Goal: Information Seeking & Learning: Learn about a topic

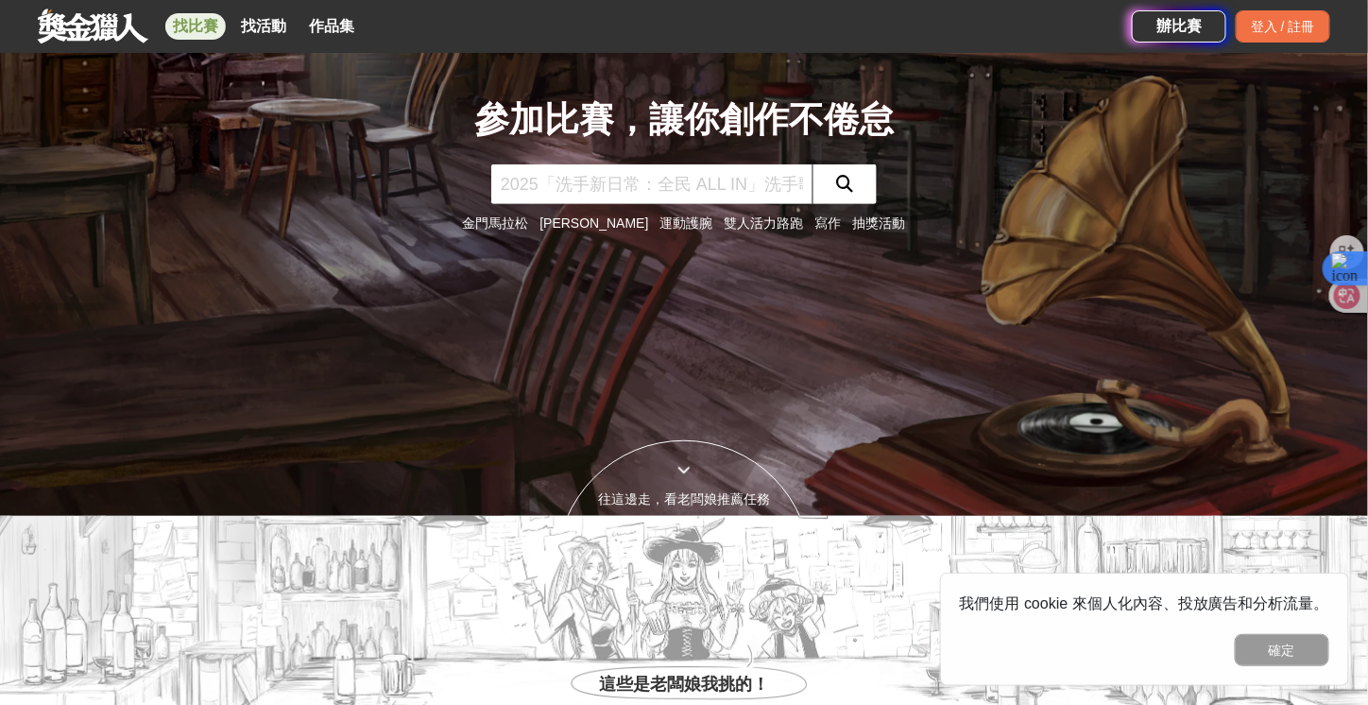
click at [215, 30] on link "找比賽" at bounding box center [195, 26] width 60 height 26
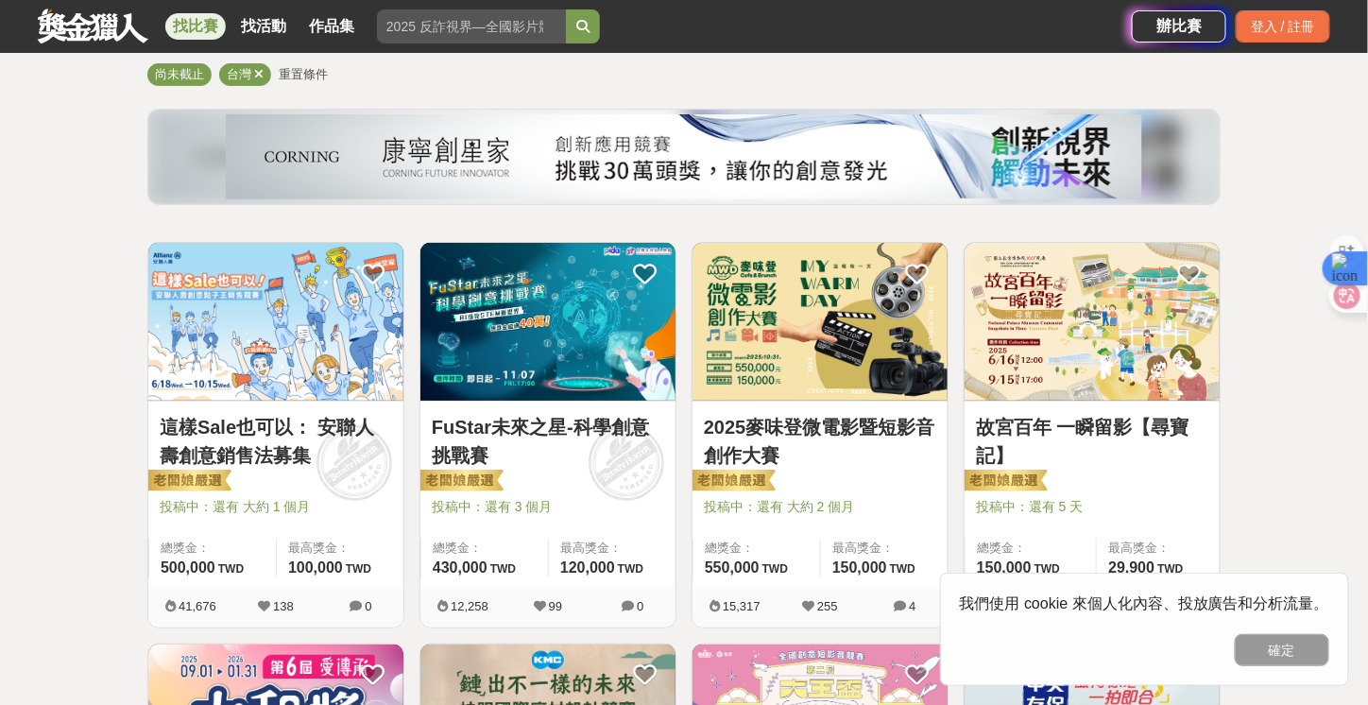
scroll to position [189, 0]
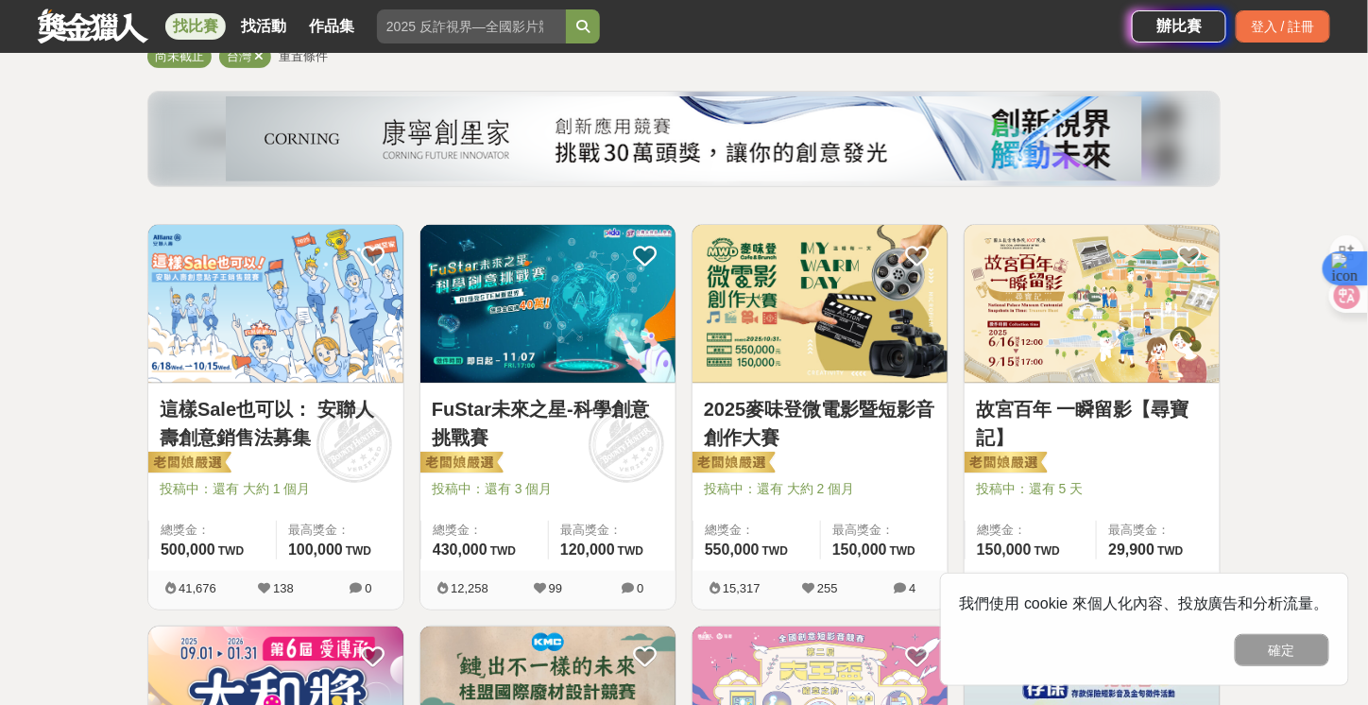
click at [307, 328] on img at bounding box center [275, 304] width 255 height 158
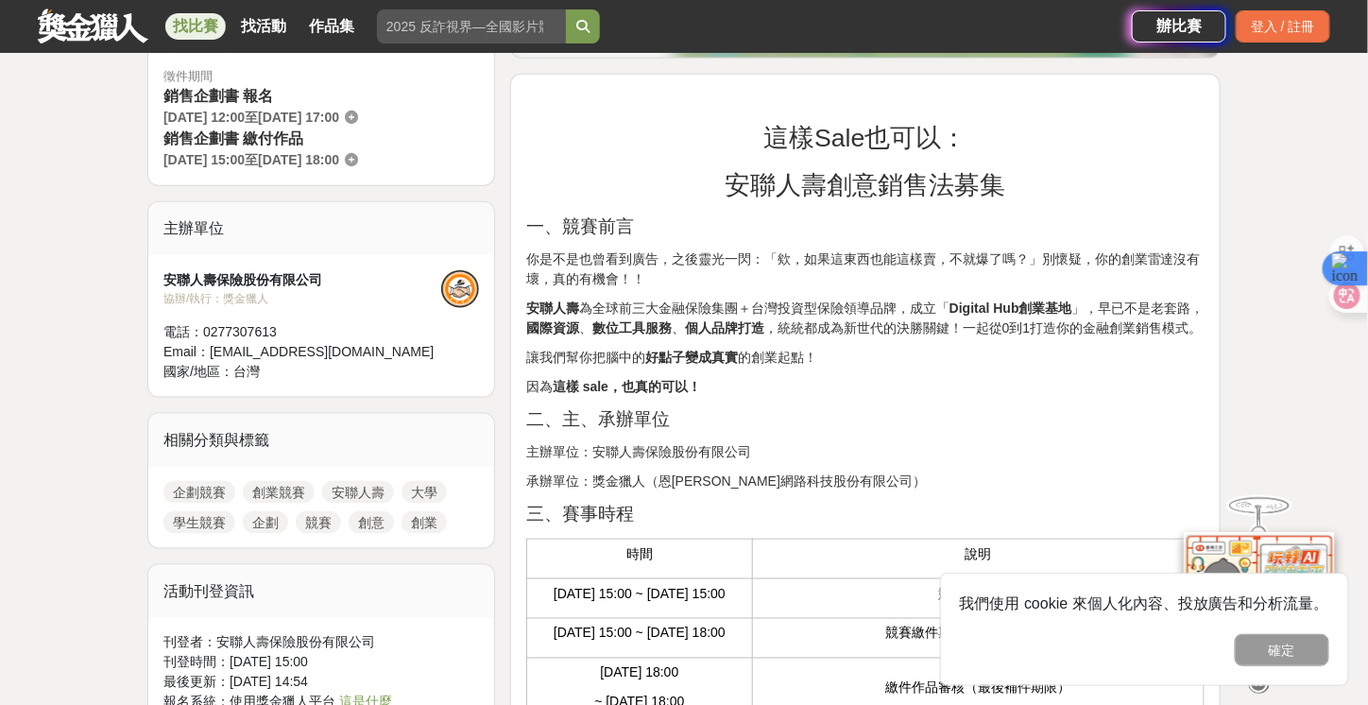
scroll to position [567, 0]
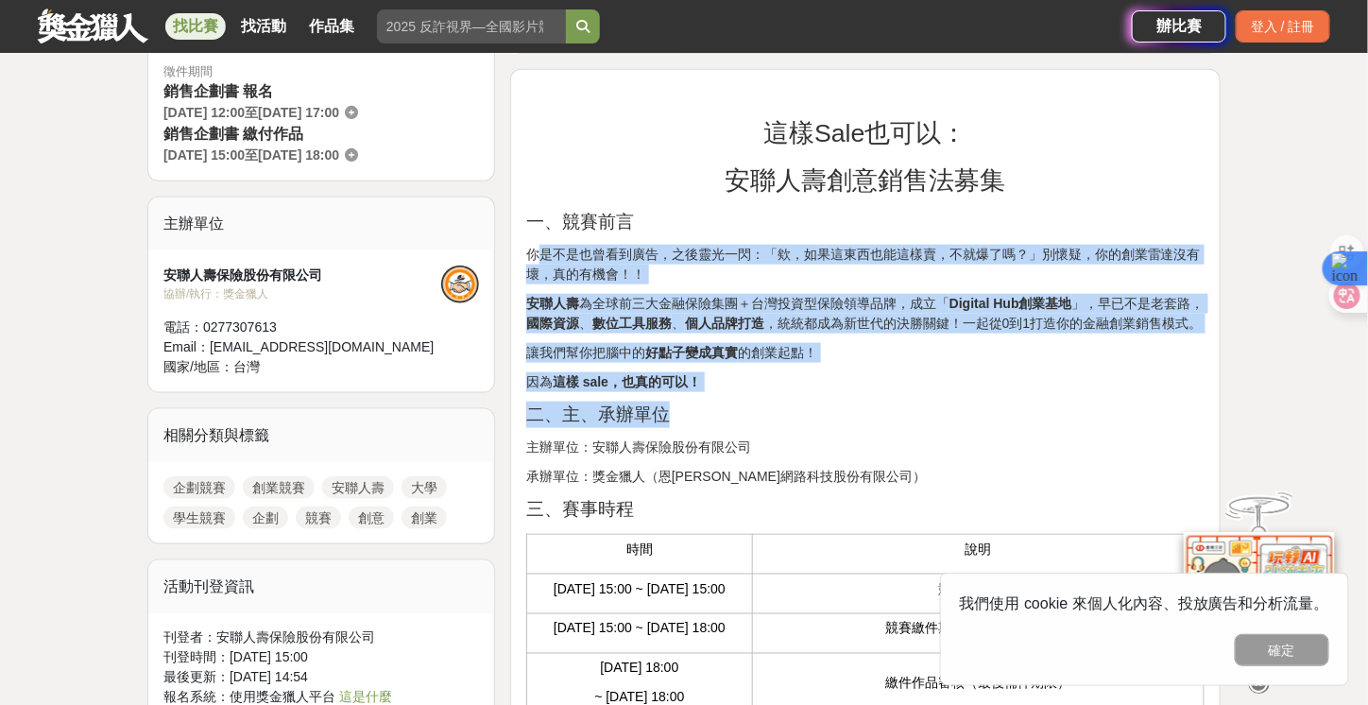
drag, startPoint x: 536, startPoint y: 249, endPoint x: 830, endPoint y: 424, distance: 341.8
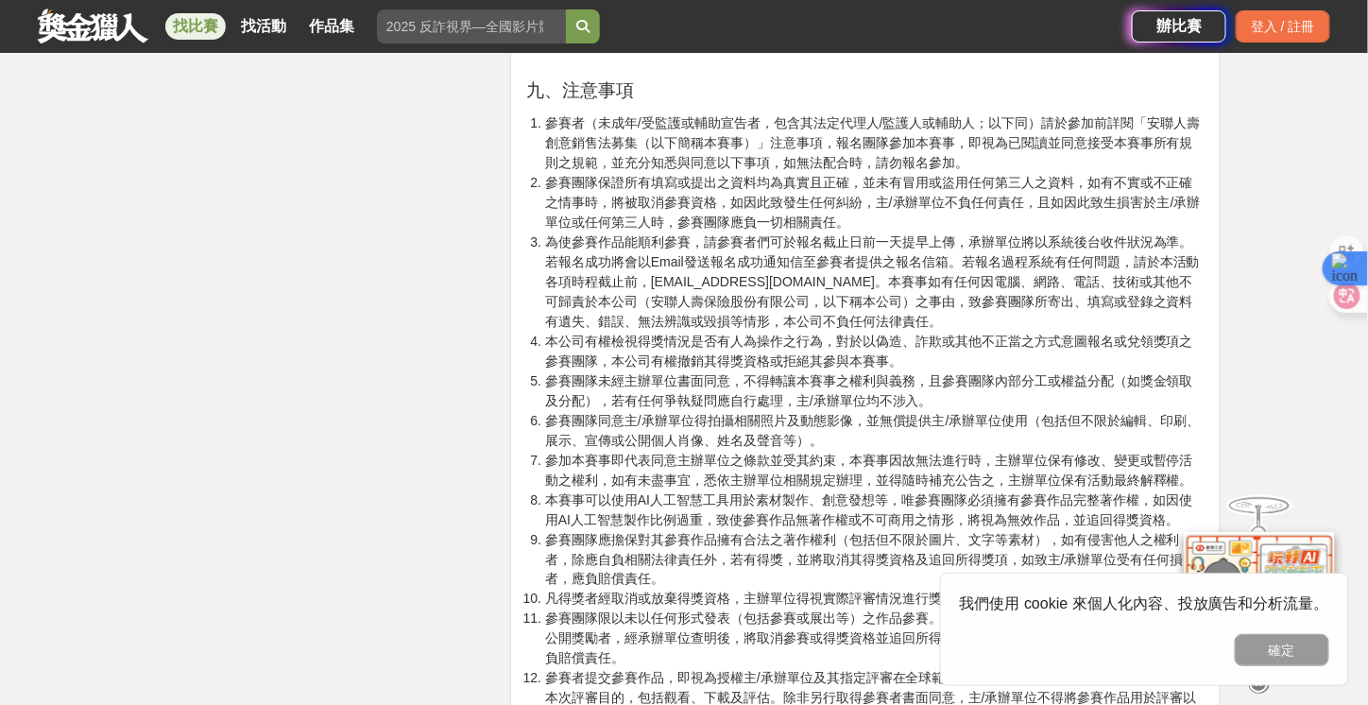
scroll to position [3306, 0]
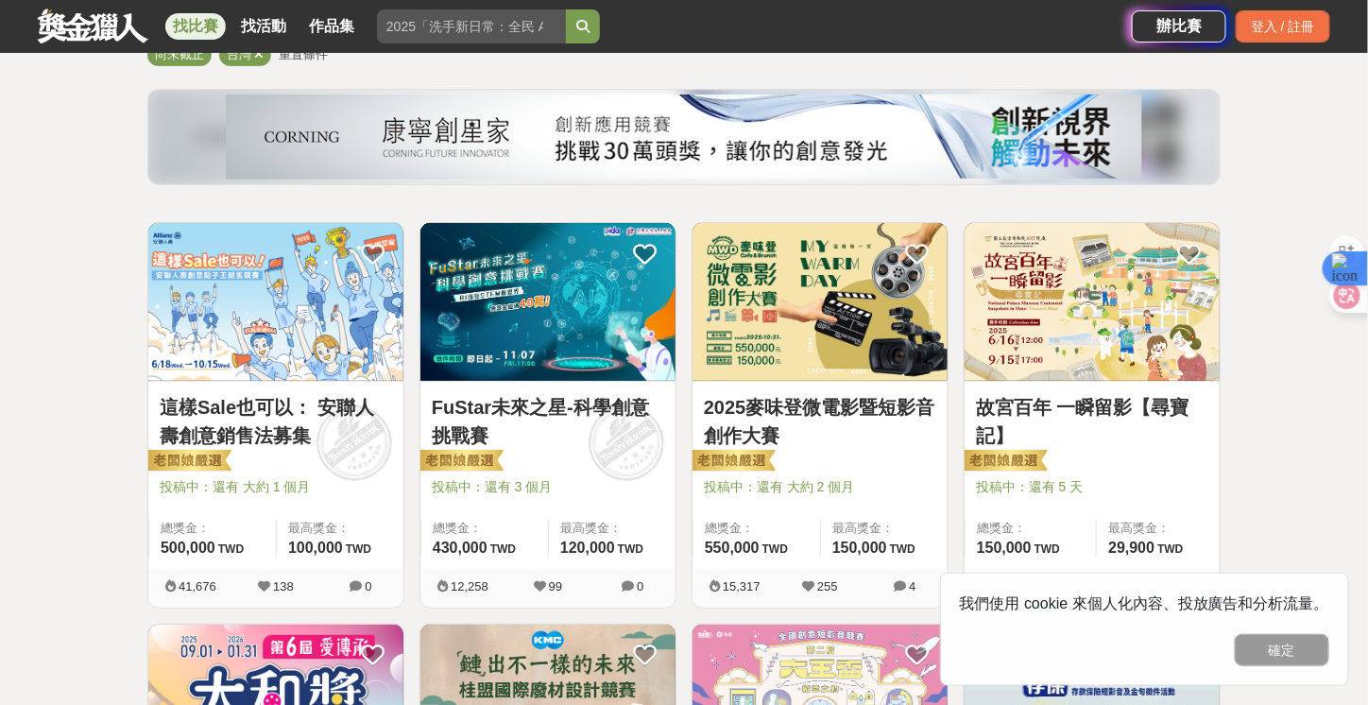
scroll to position [189, 0]
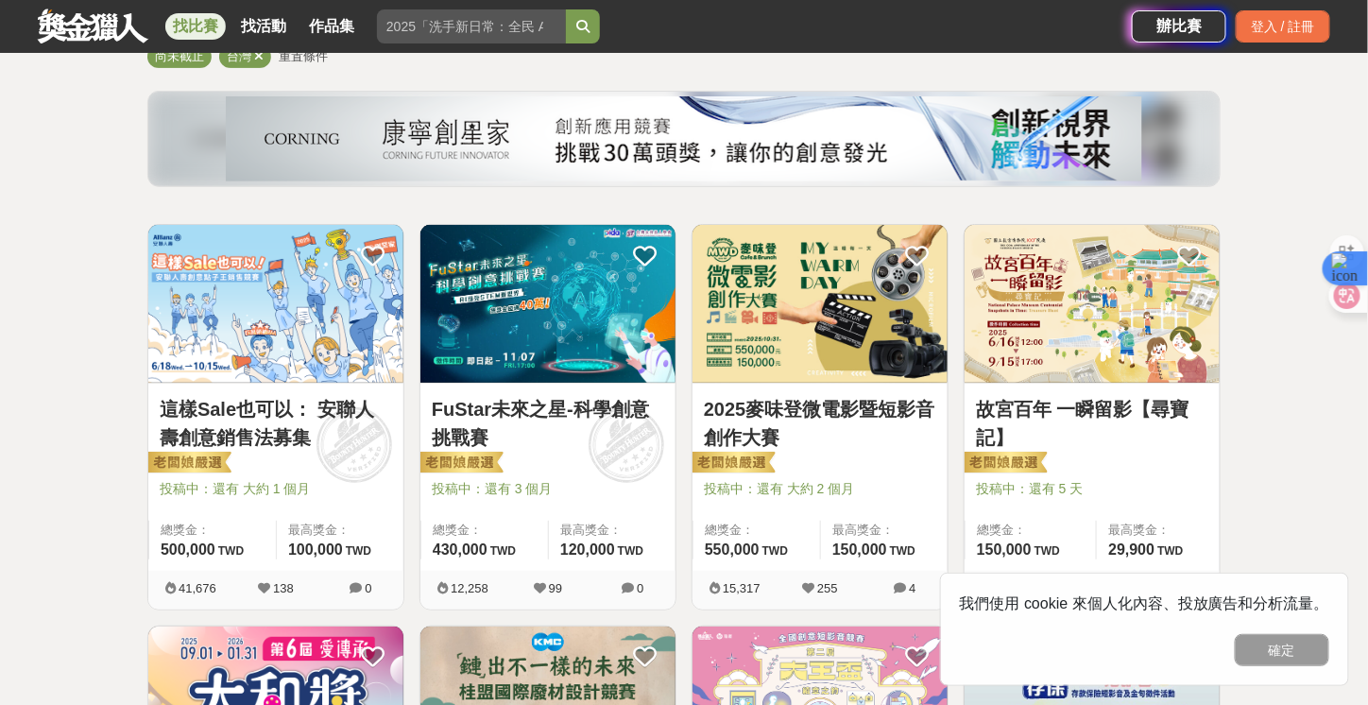
click at [564, 321] on img at bounding box center [547, 304] width 255 height 158
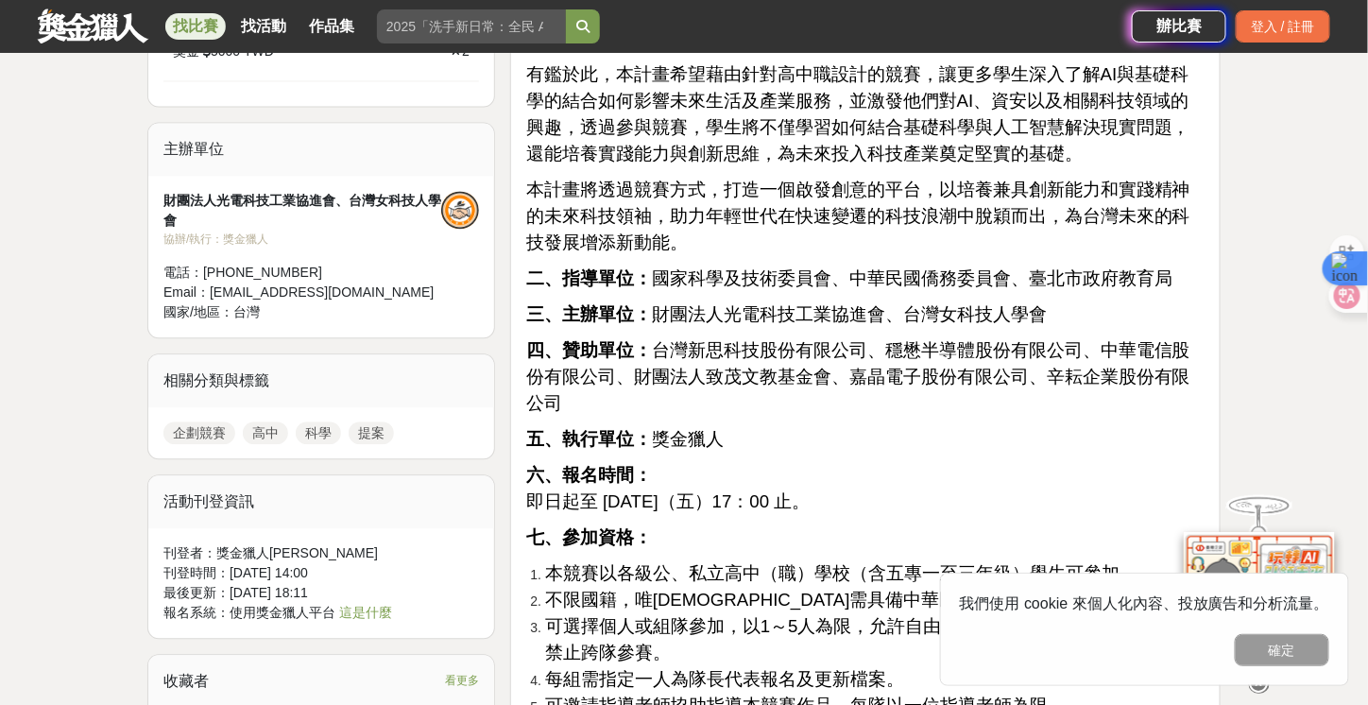
scroll to position [1322, 0]
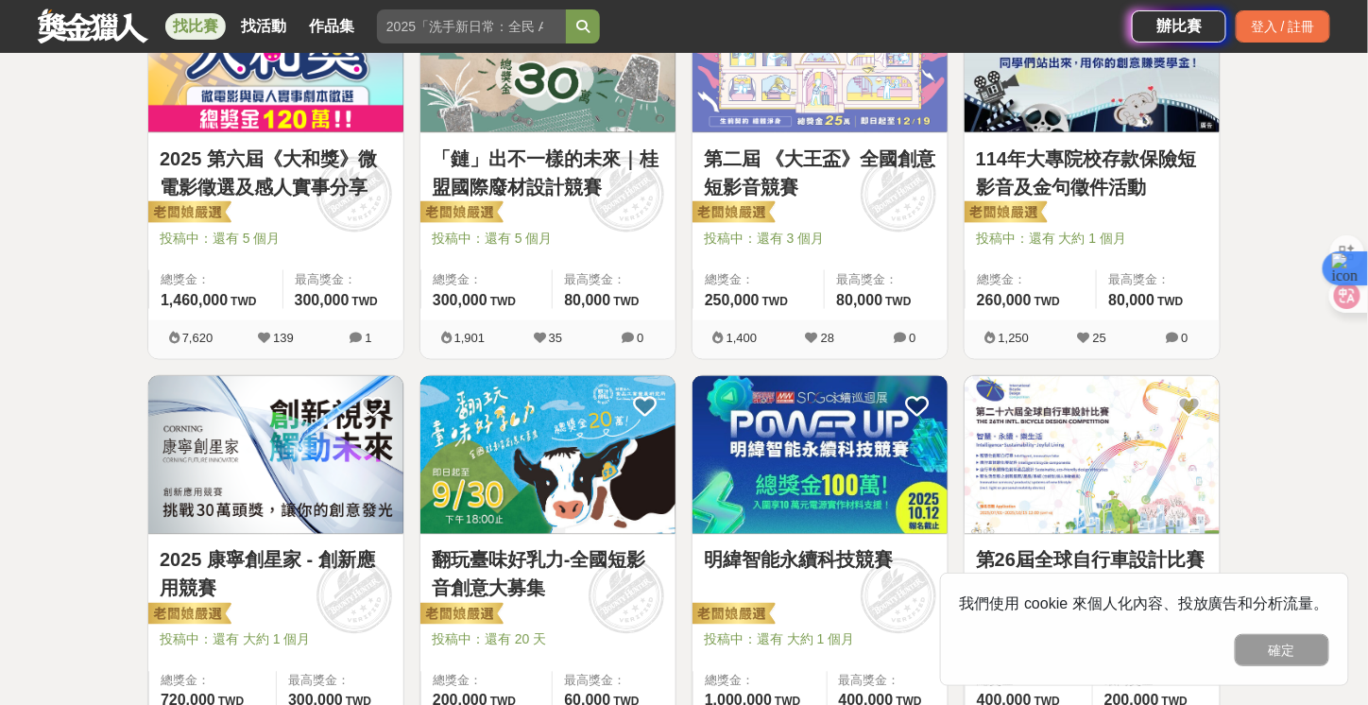
scroll to position [850, 0]
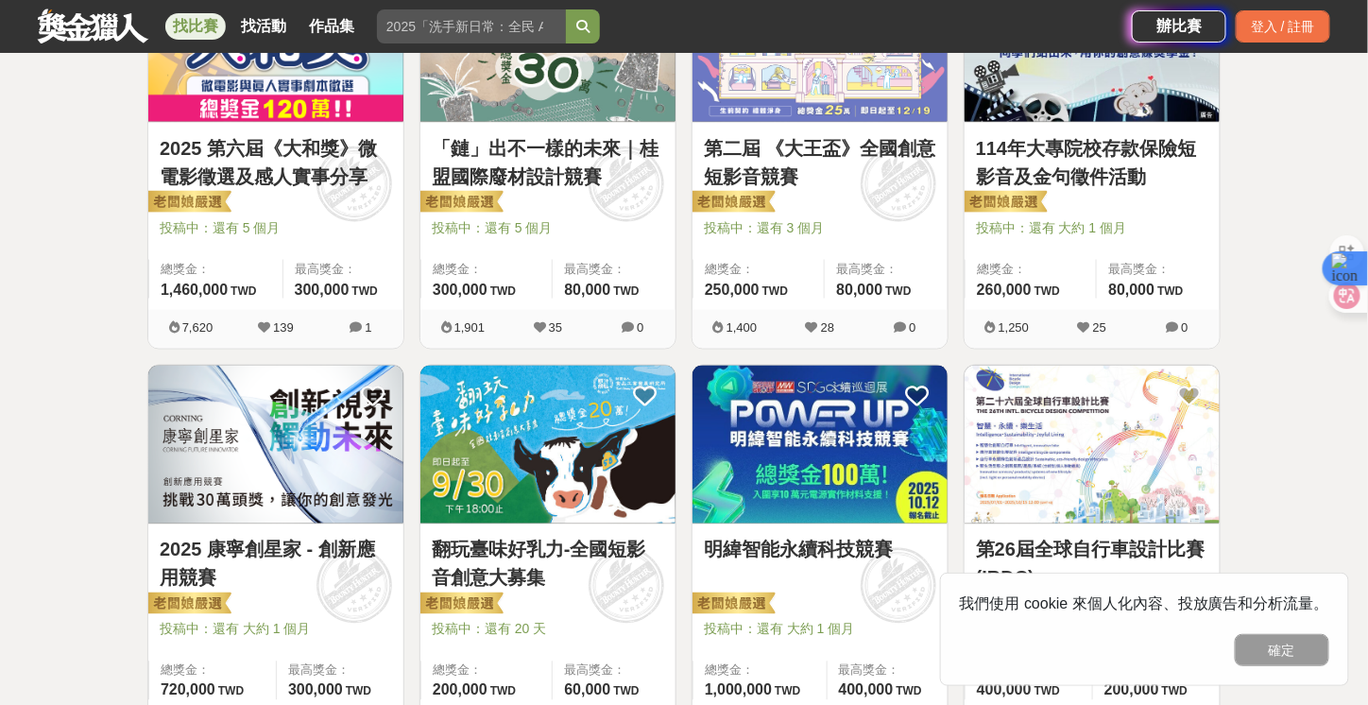
click at [310, 505] on img at bounding box center [275, 445] width 255 height 158
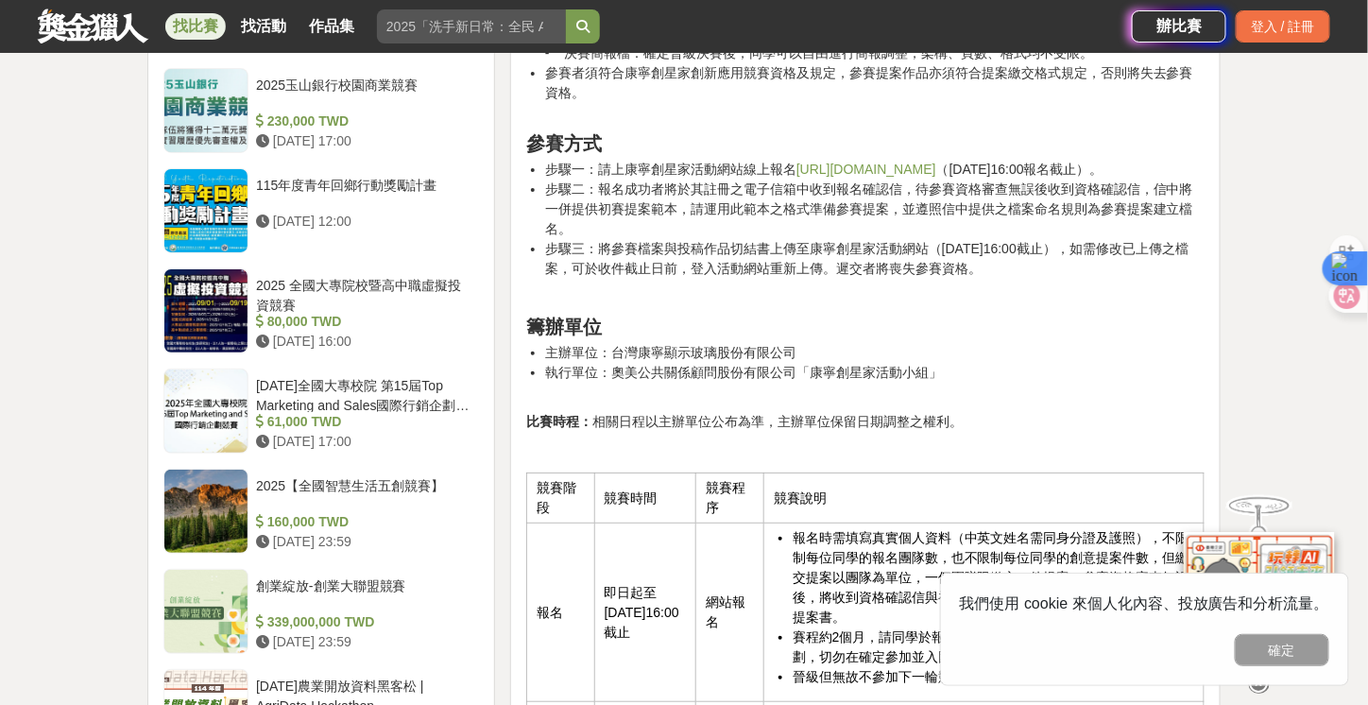
scroll to position [2456, 0]
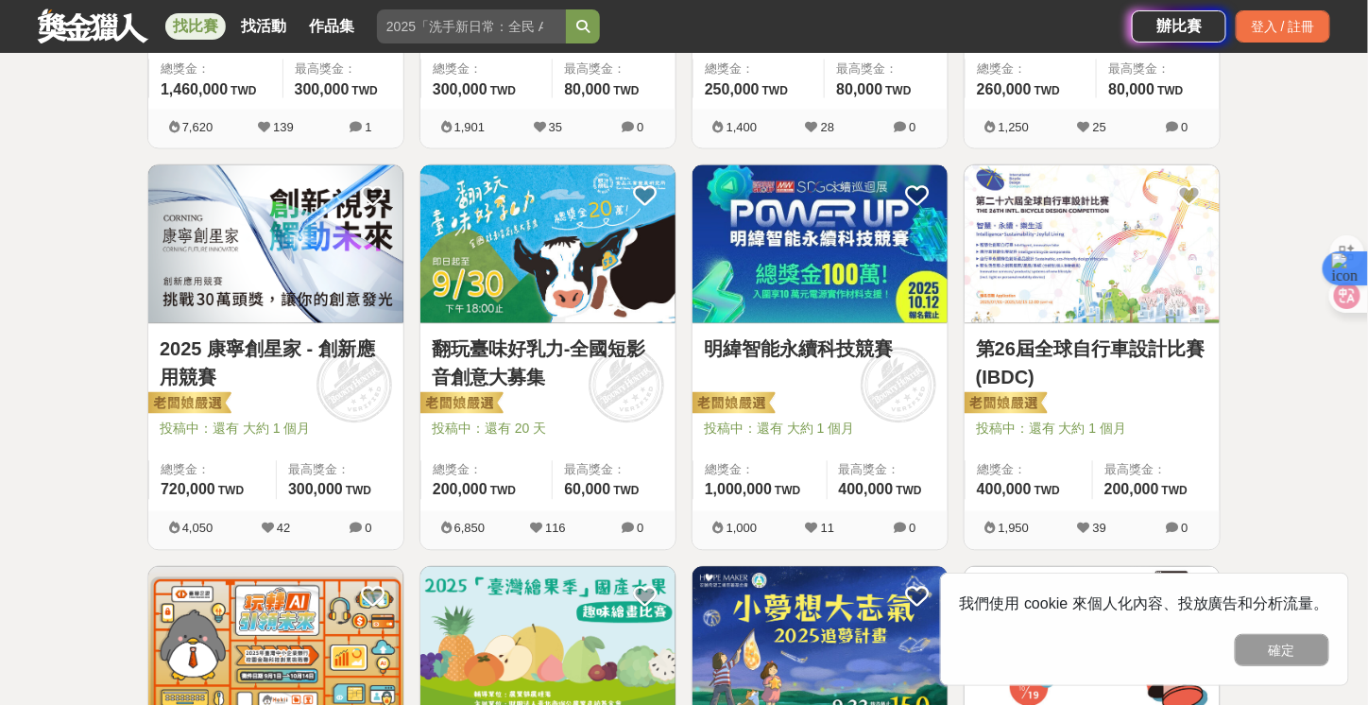
scroll to position [1047, 0]
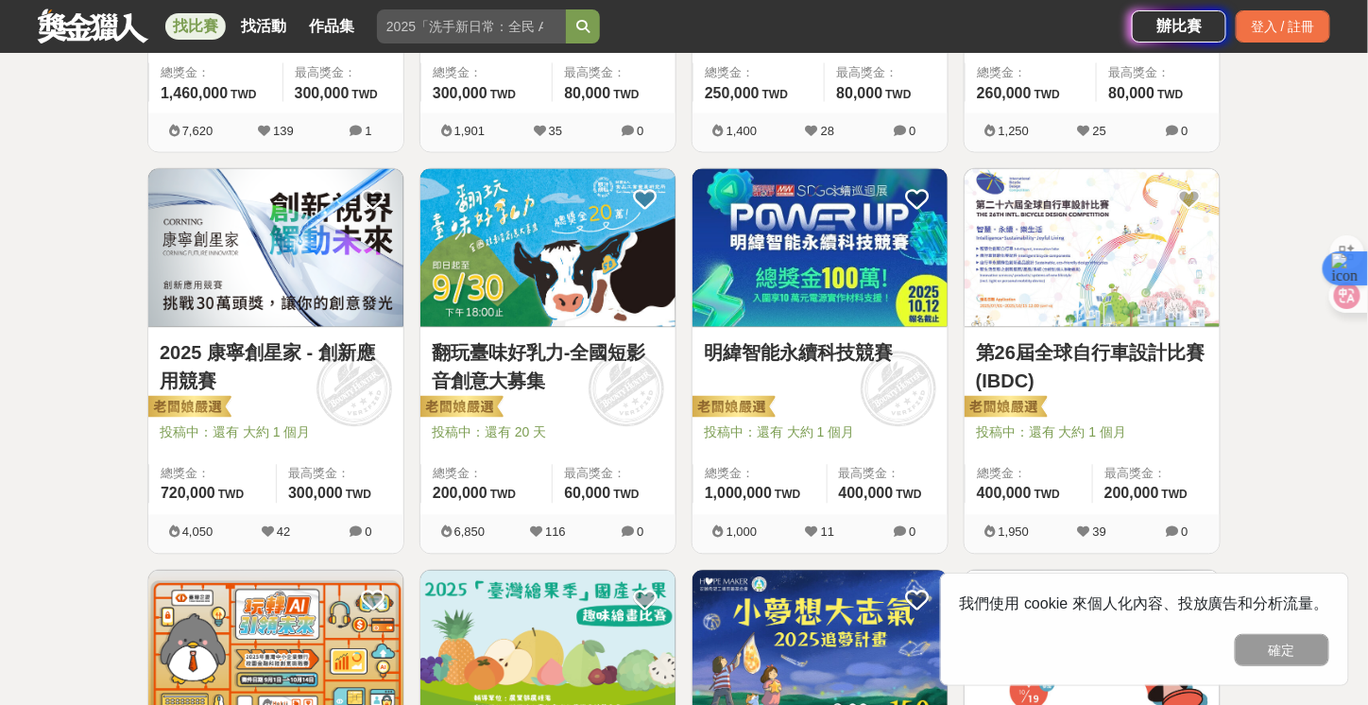
click at [853, 344] on link "明緯智能永續科技競賽" at bounding box center [820, 353] width 232 height 28
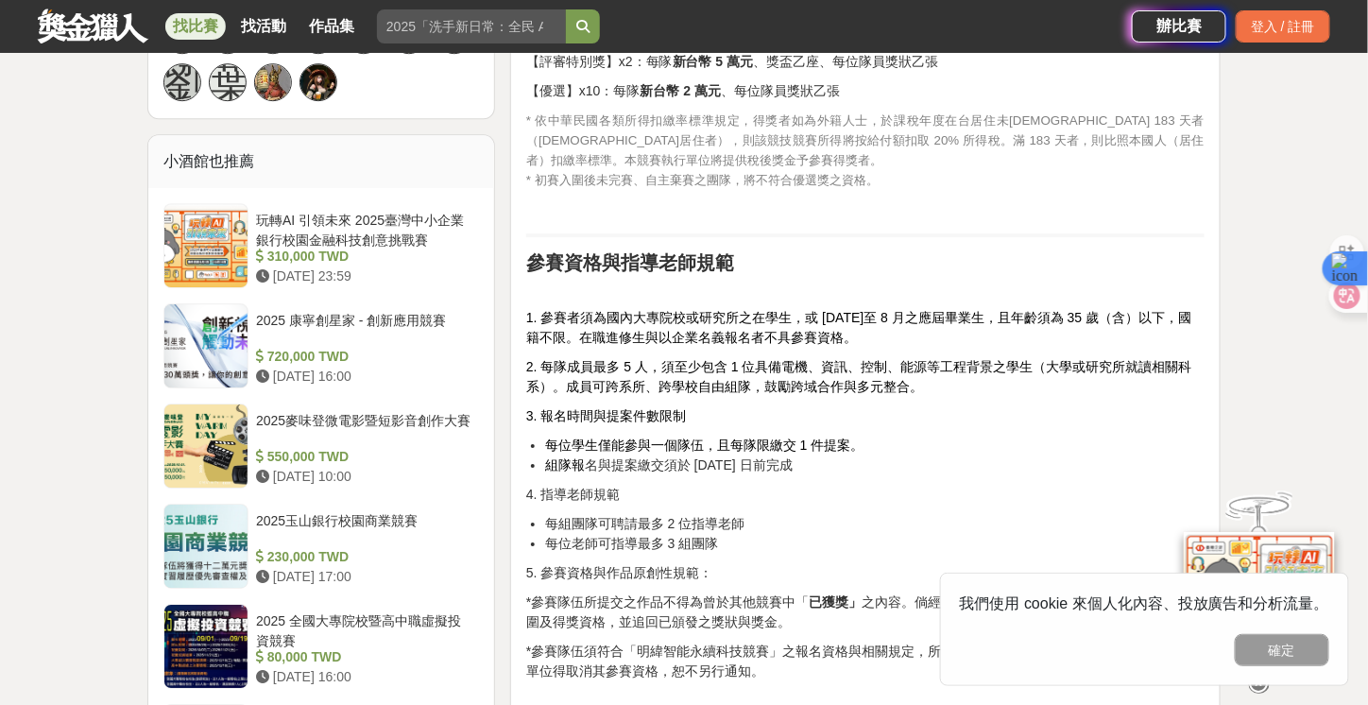
scroll to position [1889, 0]
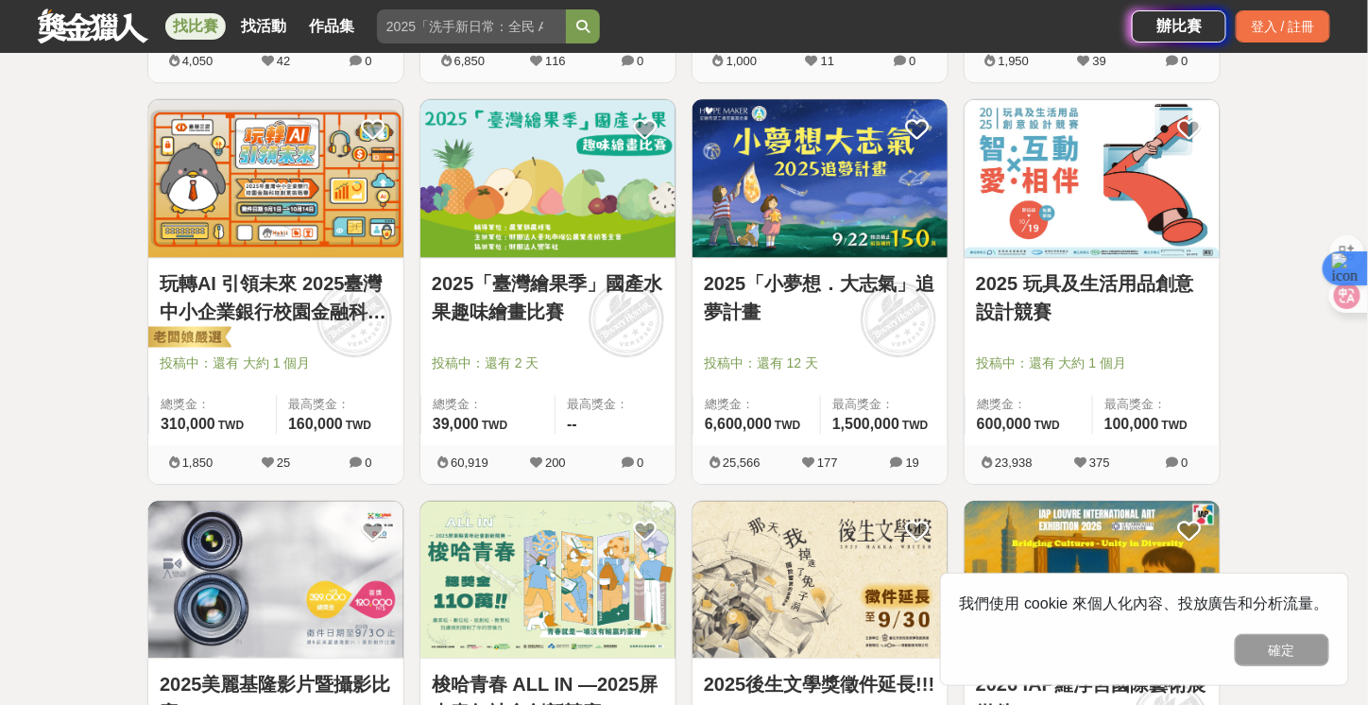
scroll to position [1519, 0]
click at [353, 303] on link "玩轉AI 引領未來 2025臺灣中小企業銀行校園金融科技創意挑戰賽" at bounding box center [276, 296] width 232 height 57
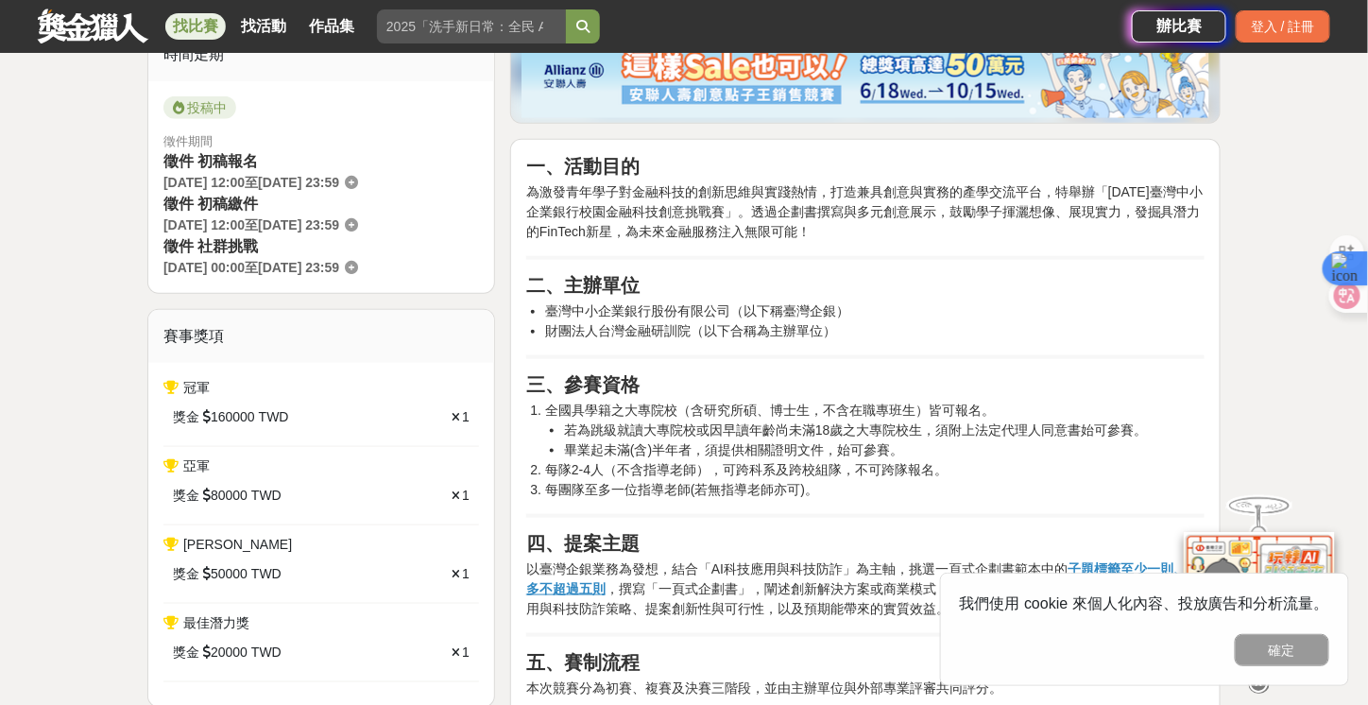
scroll to position [567, 0]
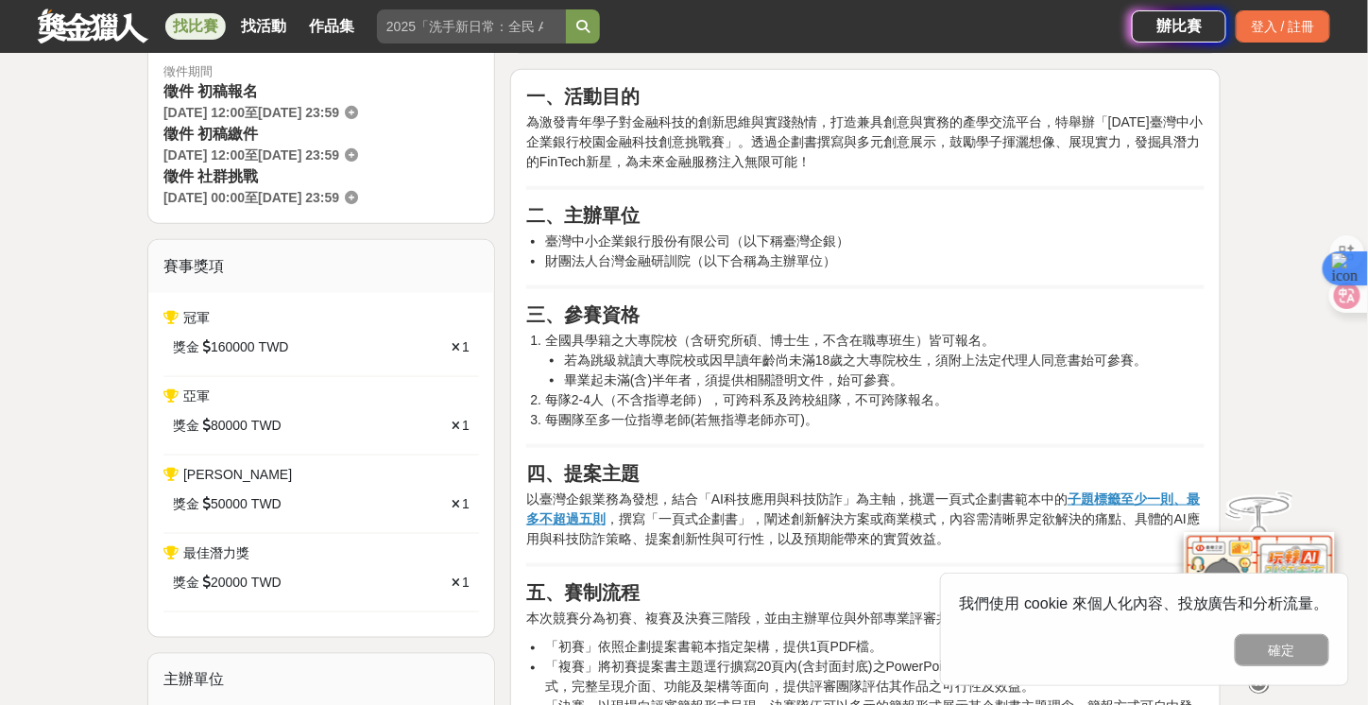
click at [566, 351] on li "若為跳級就讀大專院校或因早讀年齡尚未滿18歲之大專院校生，須附上法定代理人同意書始可參賽。" at bounding box center [884, 360] width 640 height 20
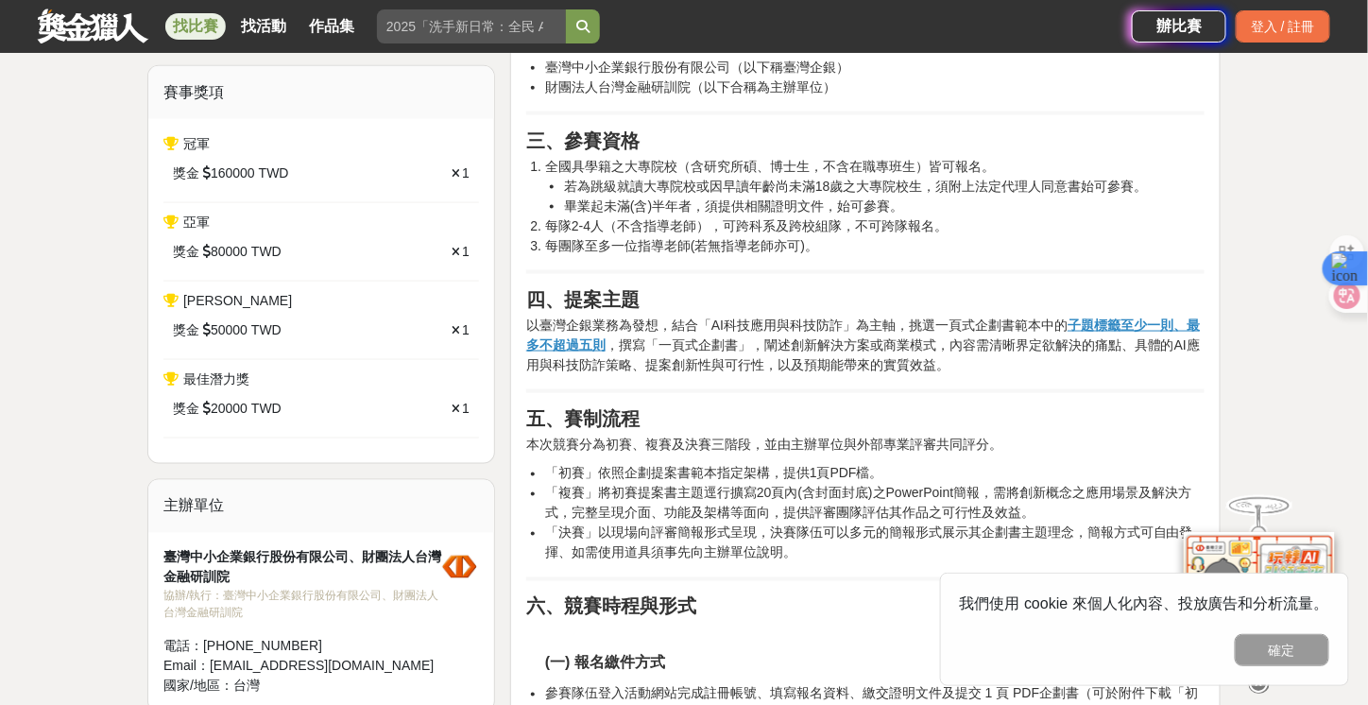
scroll to position [756, 0]
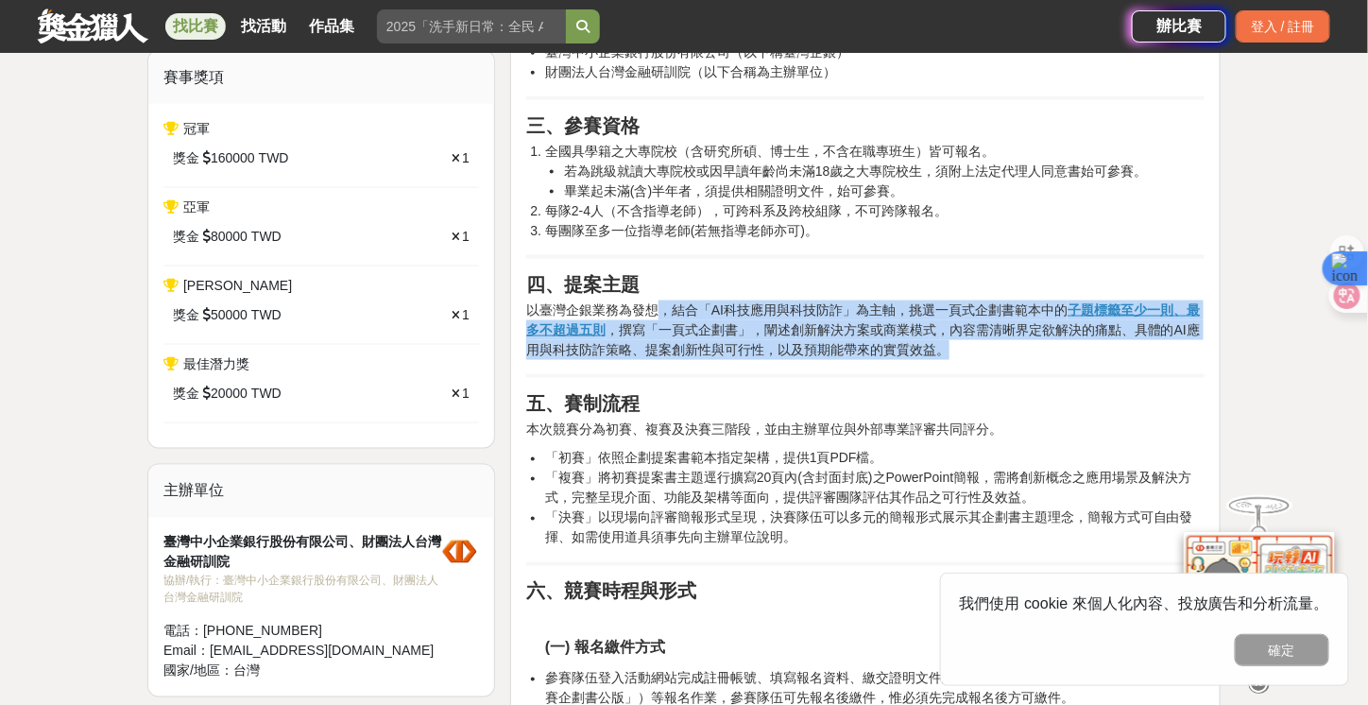
drag, startPoint x: 662, startPoint y: 306, endPoint x: 991, endPoint y: 337, distance: 330.2
click at [991, 337] on p "以臺灣企銀業務為發想，結合「AI科技應用與科技防詐」為主軸，挑選一頁式企劃書範本中的 子題標籤至少一則、最多不超過五則 ，撰寫「一頁式企劃書」，闡述創新解決方…" at bounding box center [865, 330] width 678 height 60
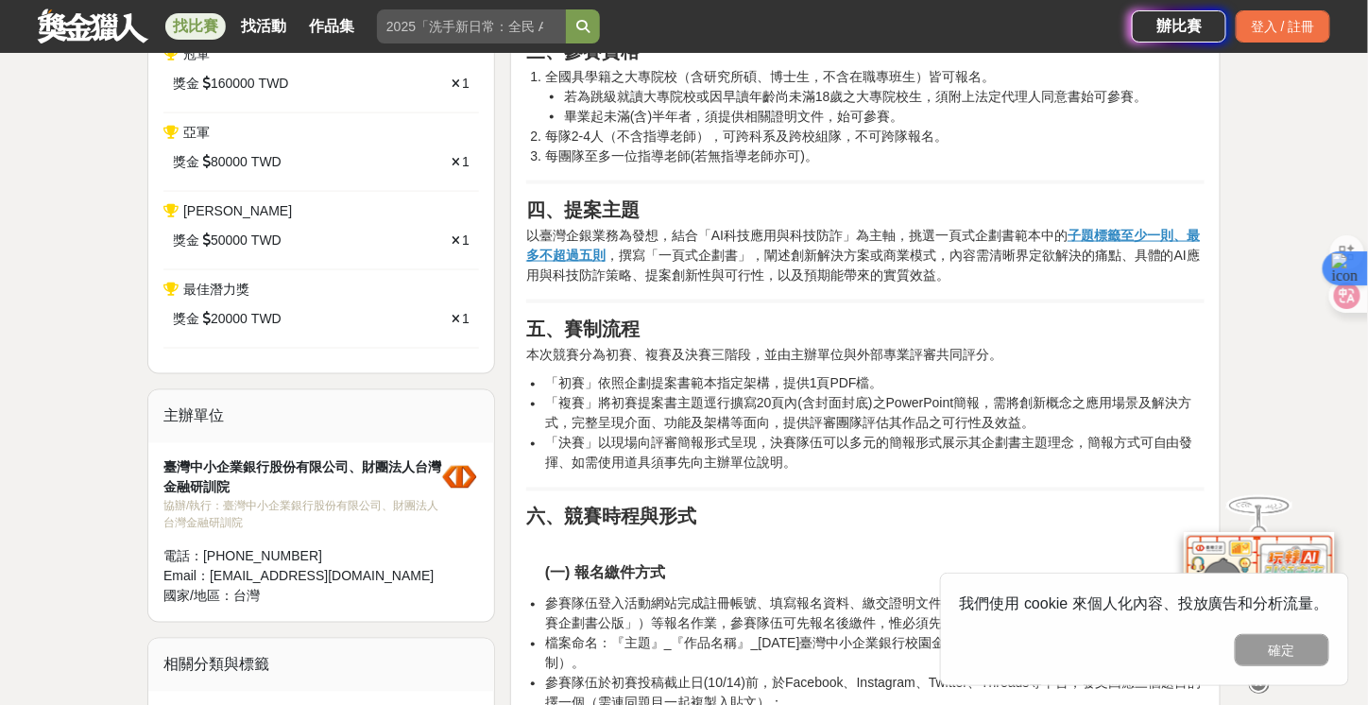
scroll to position [850, 0]
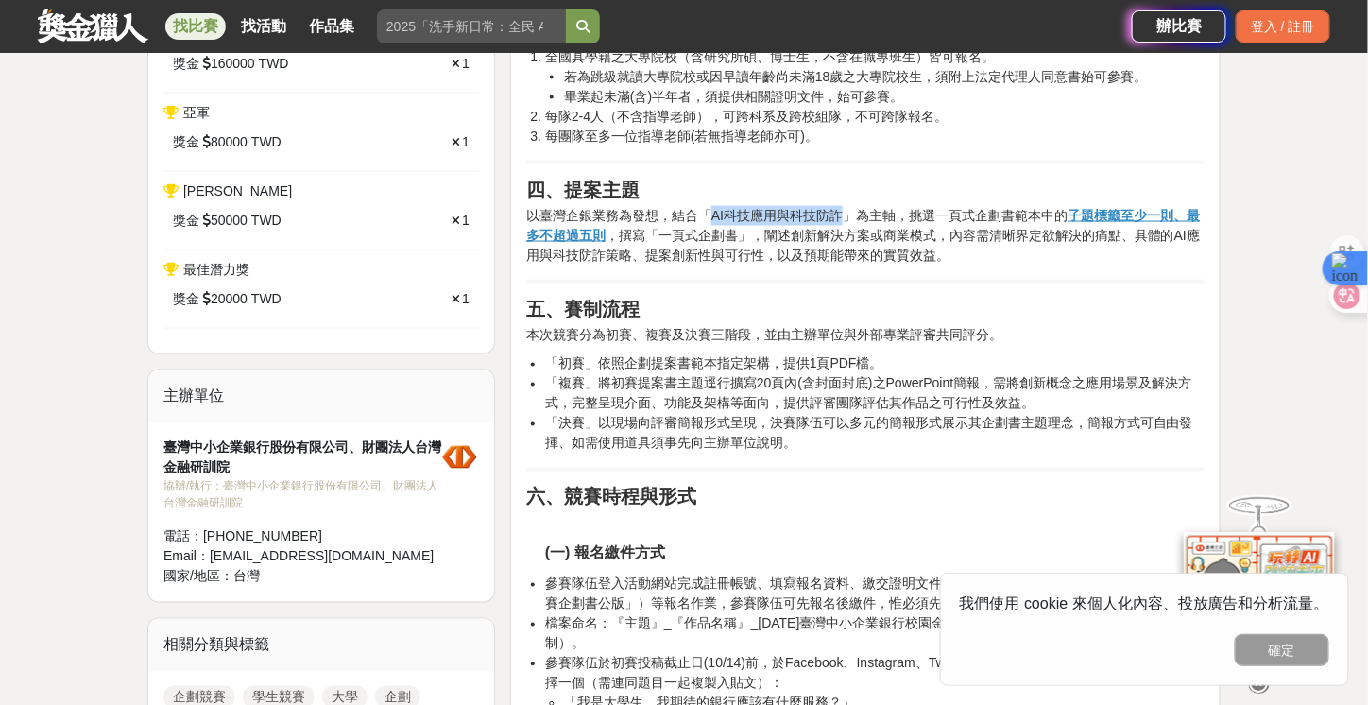
drag, startPoint x: 707, startPoint y: 208, endPoint x: 840, endPoint y: 209, distance: 132.2
click at [840, 209] on p "以臺灣企銀業務為發想，結合「AI科技應用與科技防詐」為主軸，挑選一頁式企劃書範本中的 子題標籤至少一則、最多不超過五則 ，撰寫「一頁式企劃書」，闡述創新解決方…" at bounding box center [865, 236] width 678 height 60
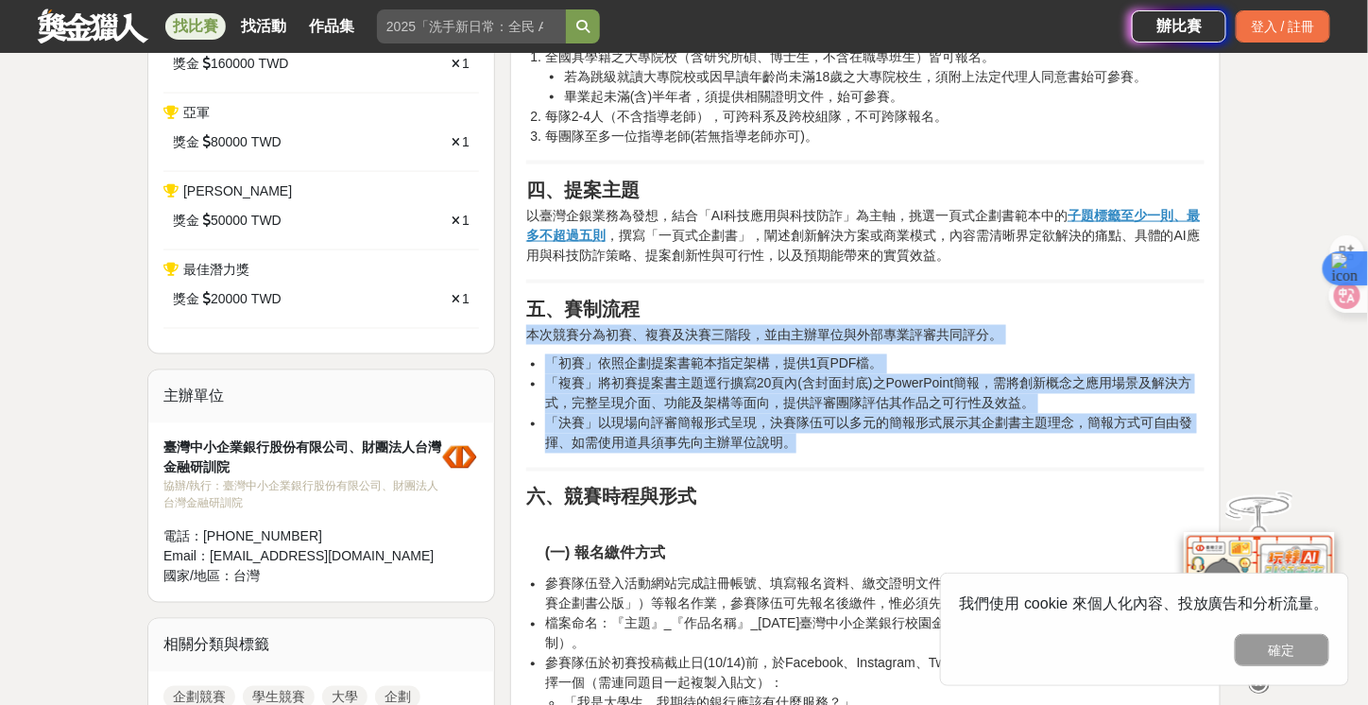
drag, startPoint x: 531, startPoint y: 330, endPoint x: 1137, endPoint y: 445, distance: 617.2
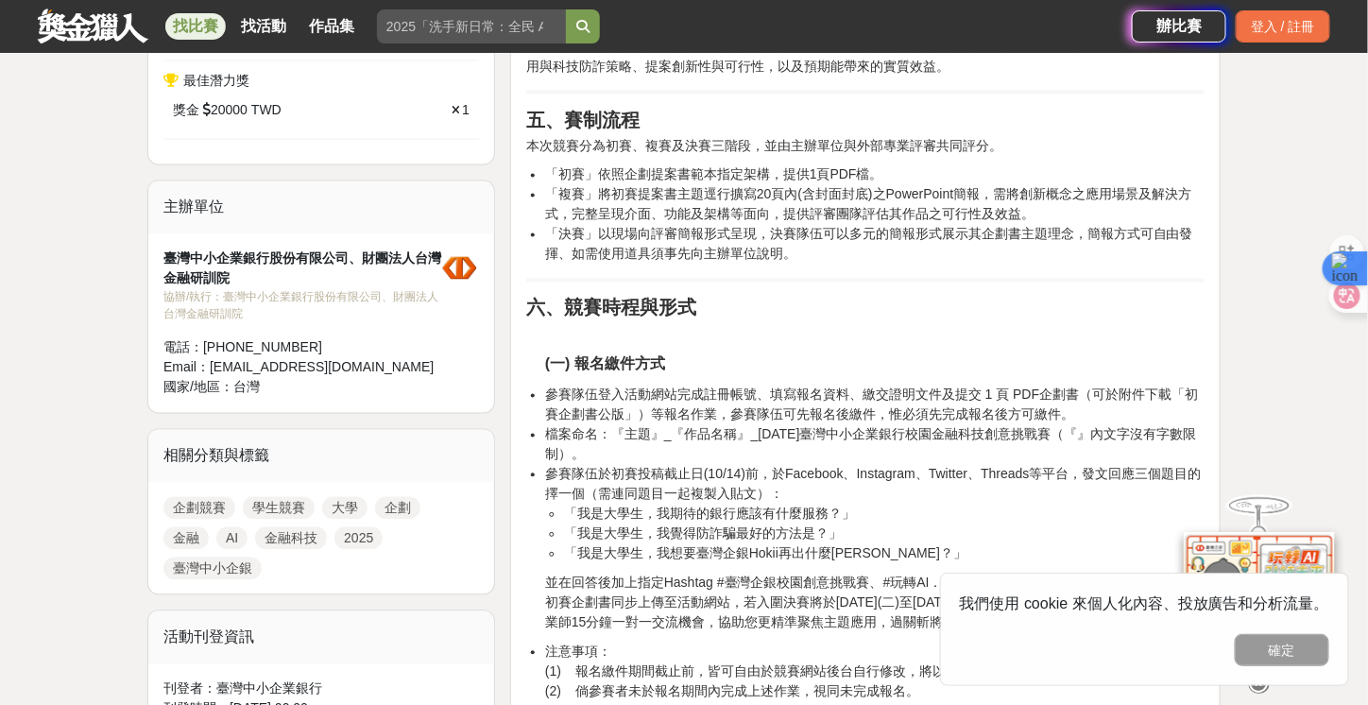
click at [1135, 443] on li "檔案命名：『主題』_『作品名稱』_2025年臺灣中小企業銀行校園金融科技創意挑戰賽（『』內文字沒有字數限制）。" at bounding box center [874, 445] width 659 height 40
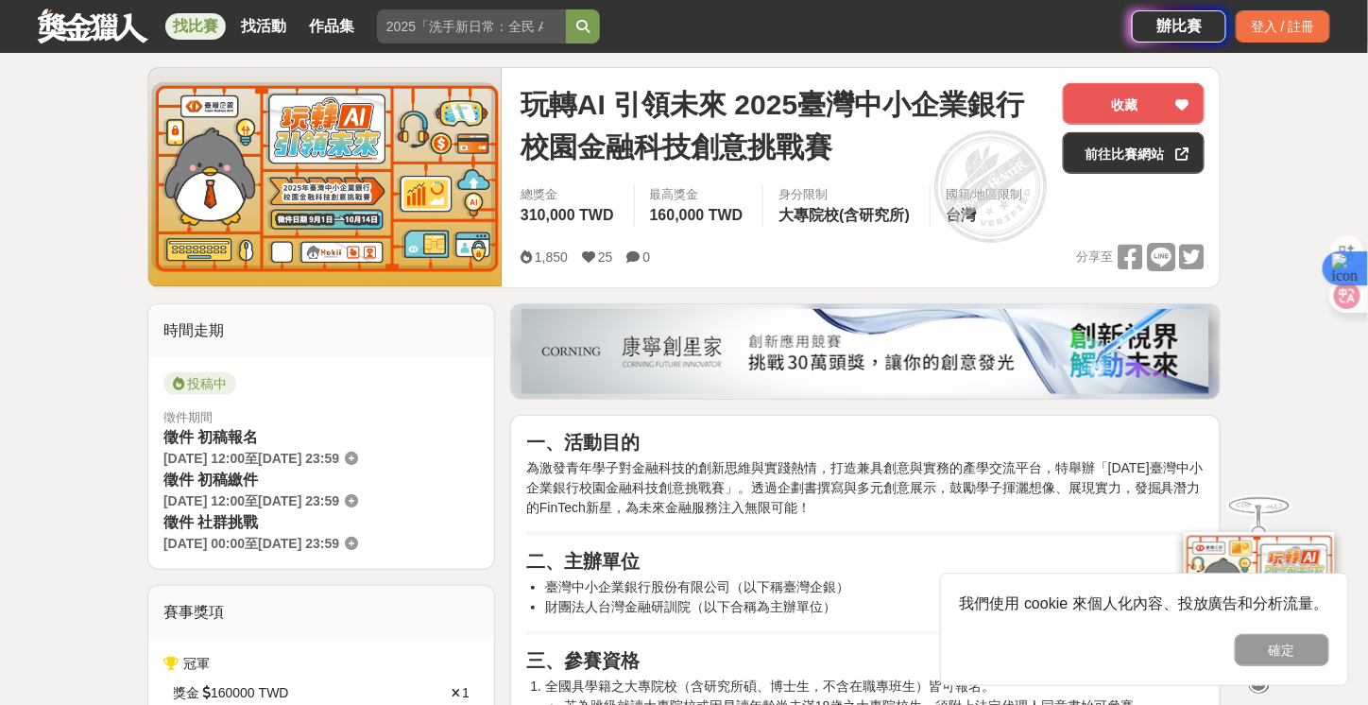
scroll to position [94, 0]
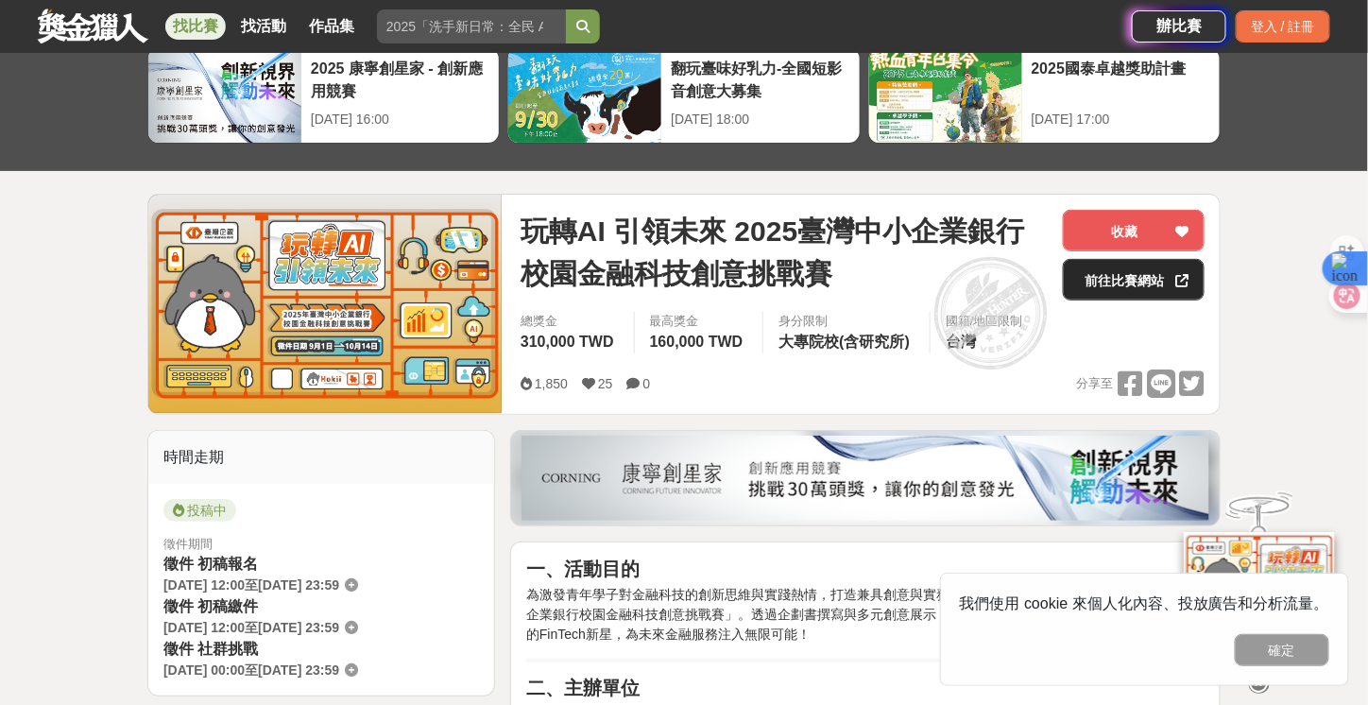
click at [1118, 282] on link "前往比賽網站" at bounding box center [1134, 280] width 142 height 42
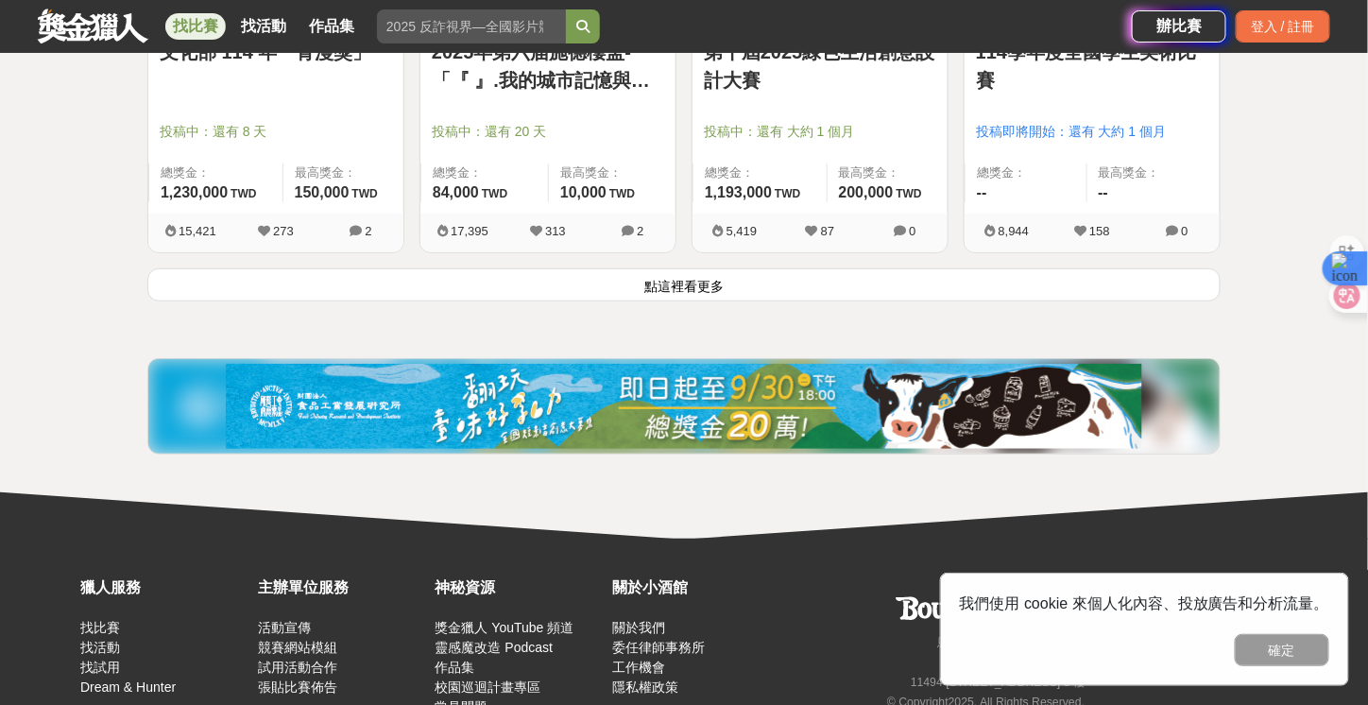
scroll to position [2557, 0]
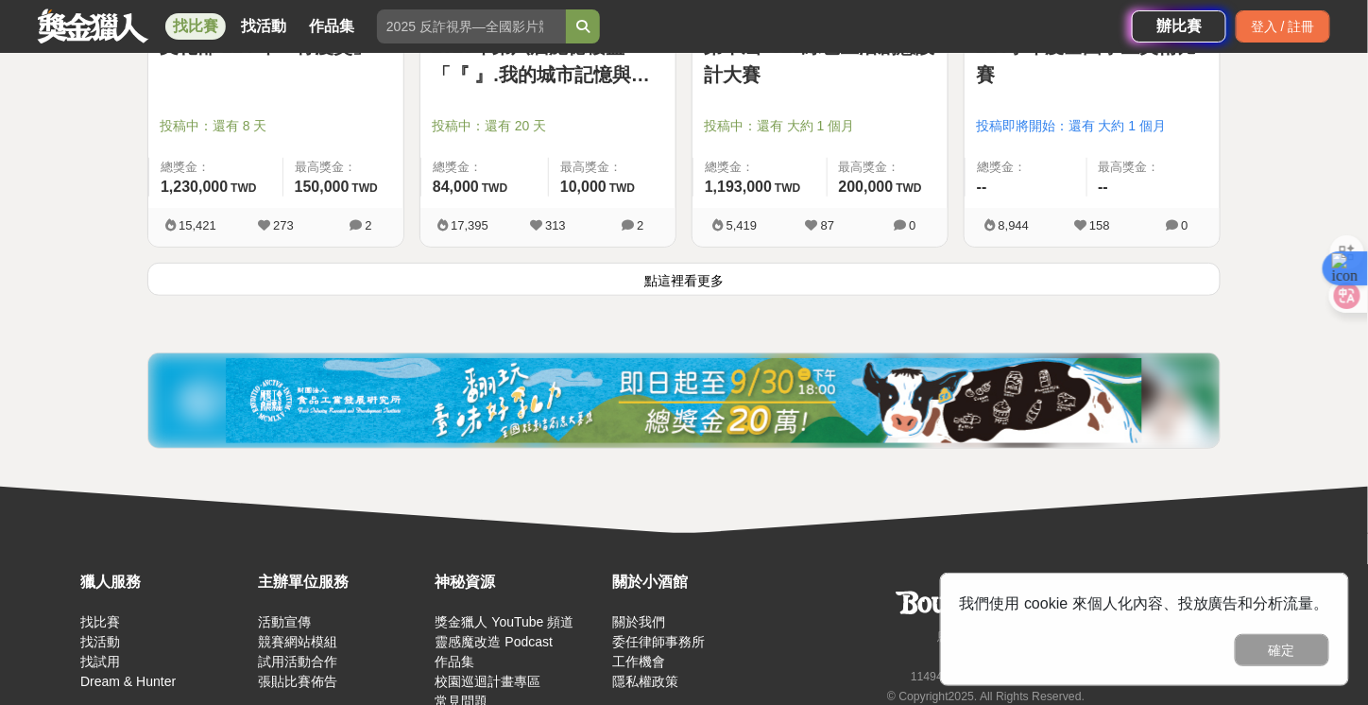
click at [885, 264] on button "點這裡看更多" at bounding box center [683, 279] width 1073 height 33
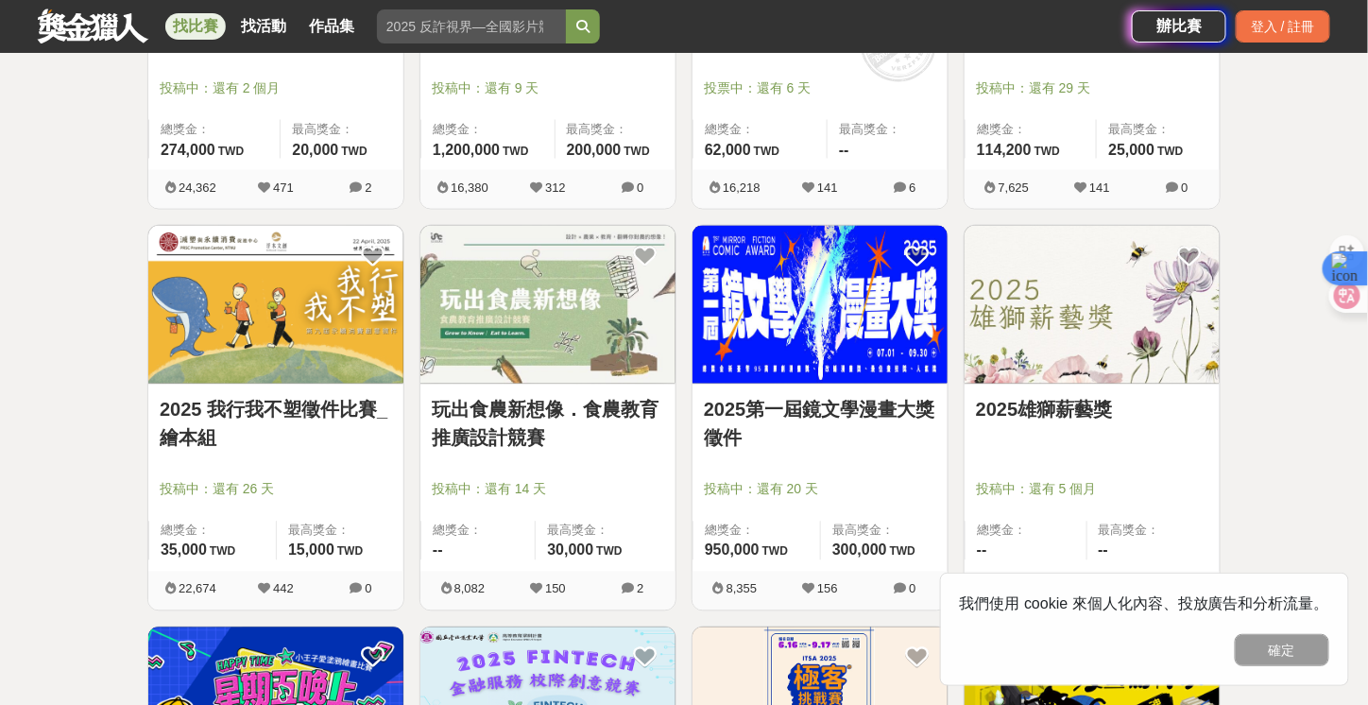
scroll to position [3407, 0]
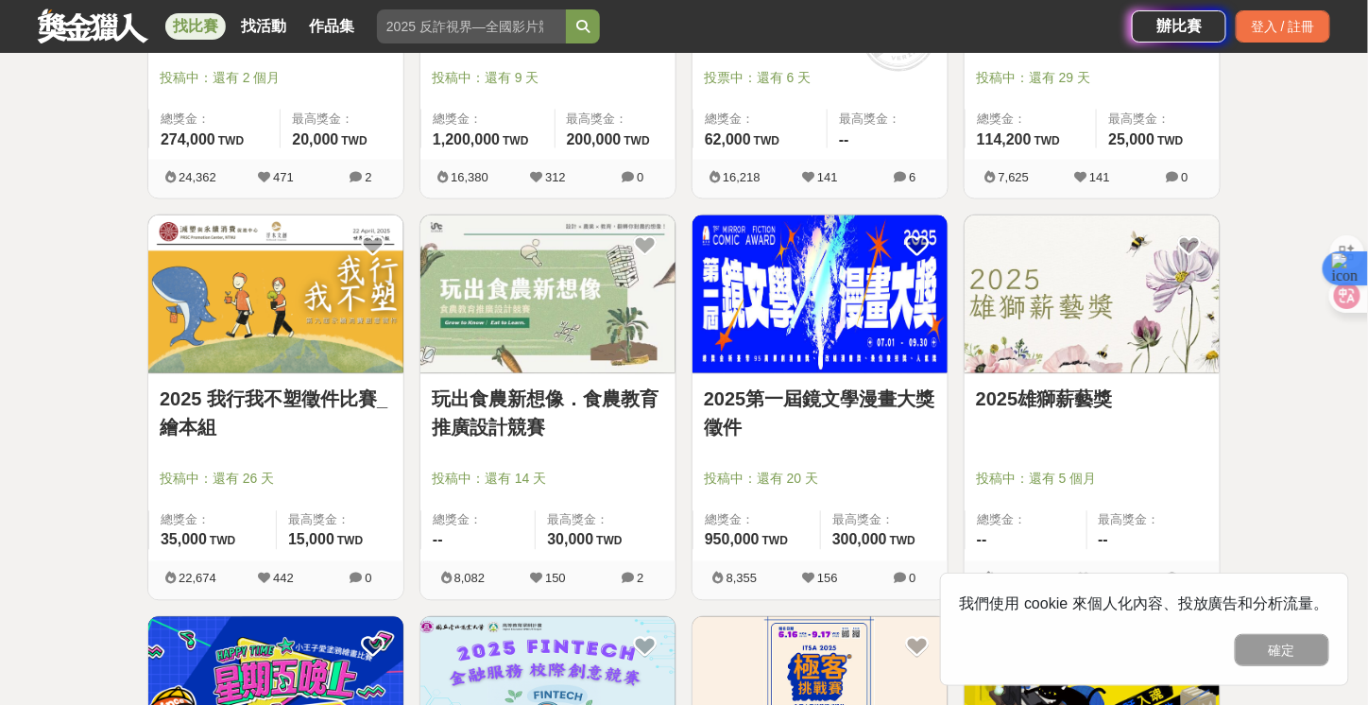
click at [506, 374] on div "玩出食農新想像．食農教育推廣設計競賽 投稿中：還有 14 天 總獎金： -- 最高獎金： 30,000 TWD" at bounding box center [547, 467] width 255 height 187
click at [505, 392] on link "玩出食農新想像．食農教育推廣設計競賽" at bounding box center [548, 413] width 232 height 57
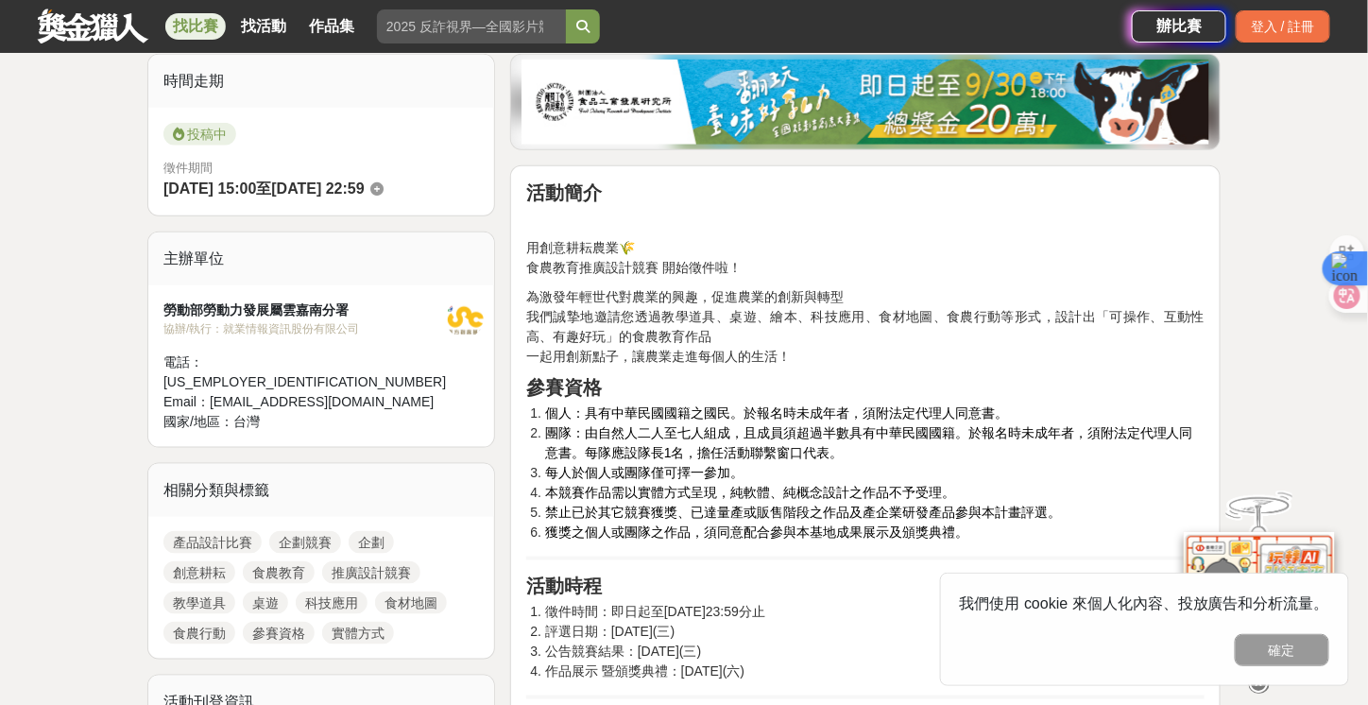
scroll to position [472, 0]
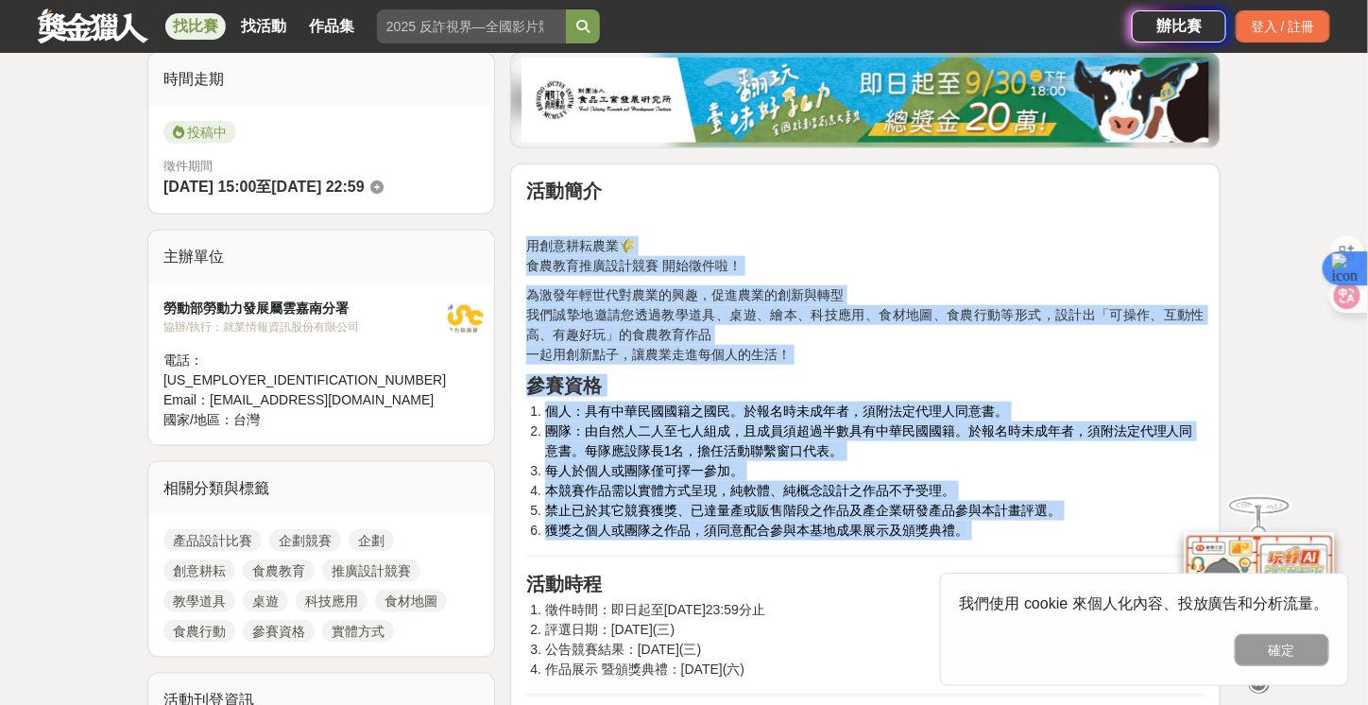
drag, startPoint x: 523, startPoint y: 242, endPoint x: 1048, endPoint y: 526, distance: 597.2
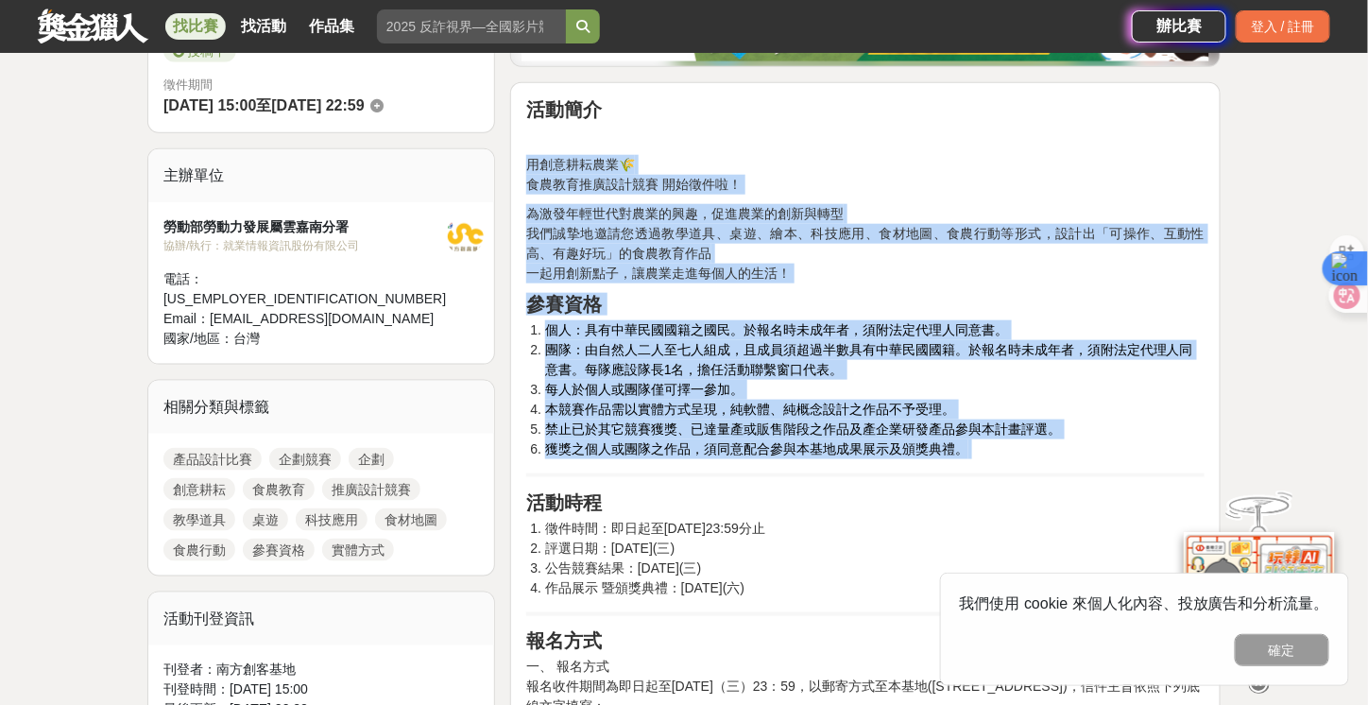
scroll to position [567, 0]
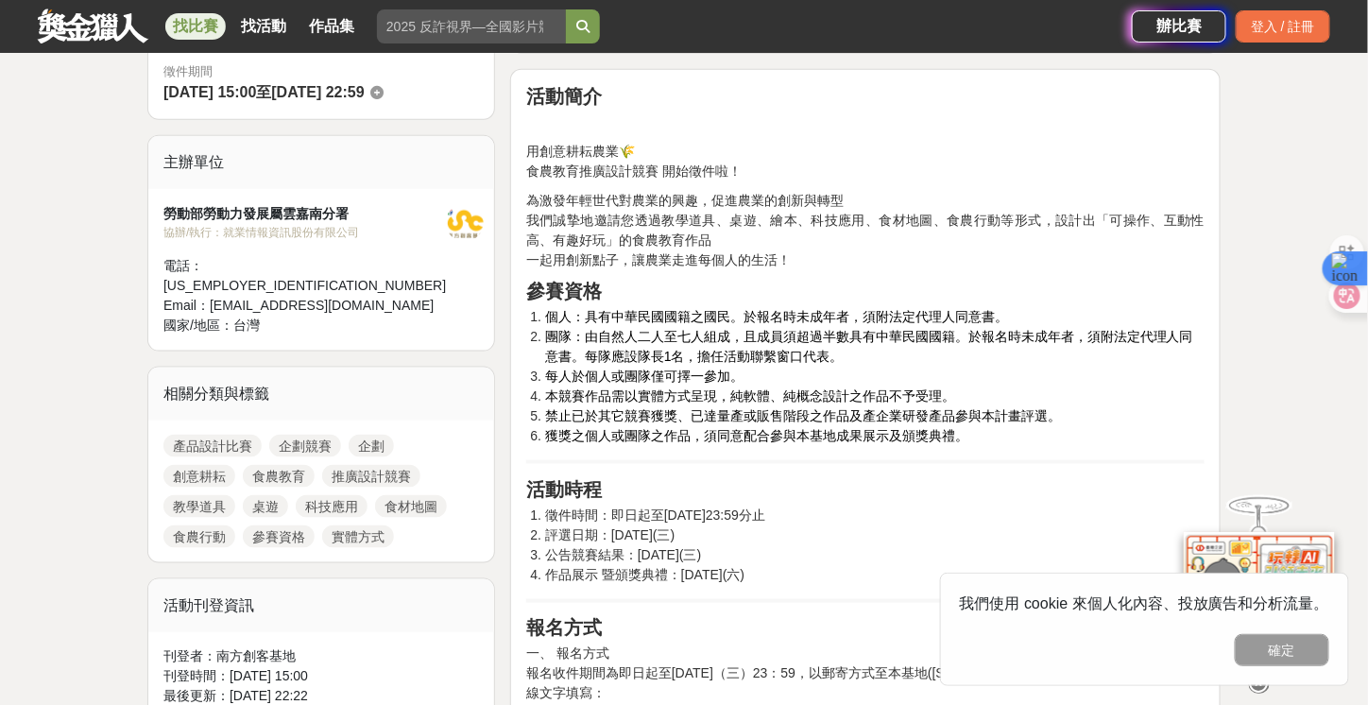
click at [1048, 509] on li "徵件時間：即日起至9月24日23:59分止" at bounding box center [874, 515] width 659 height 20
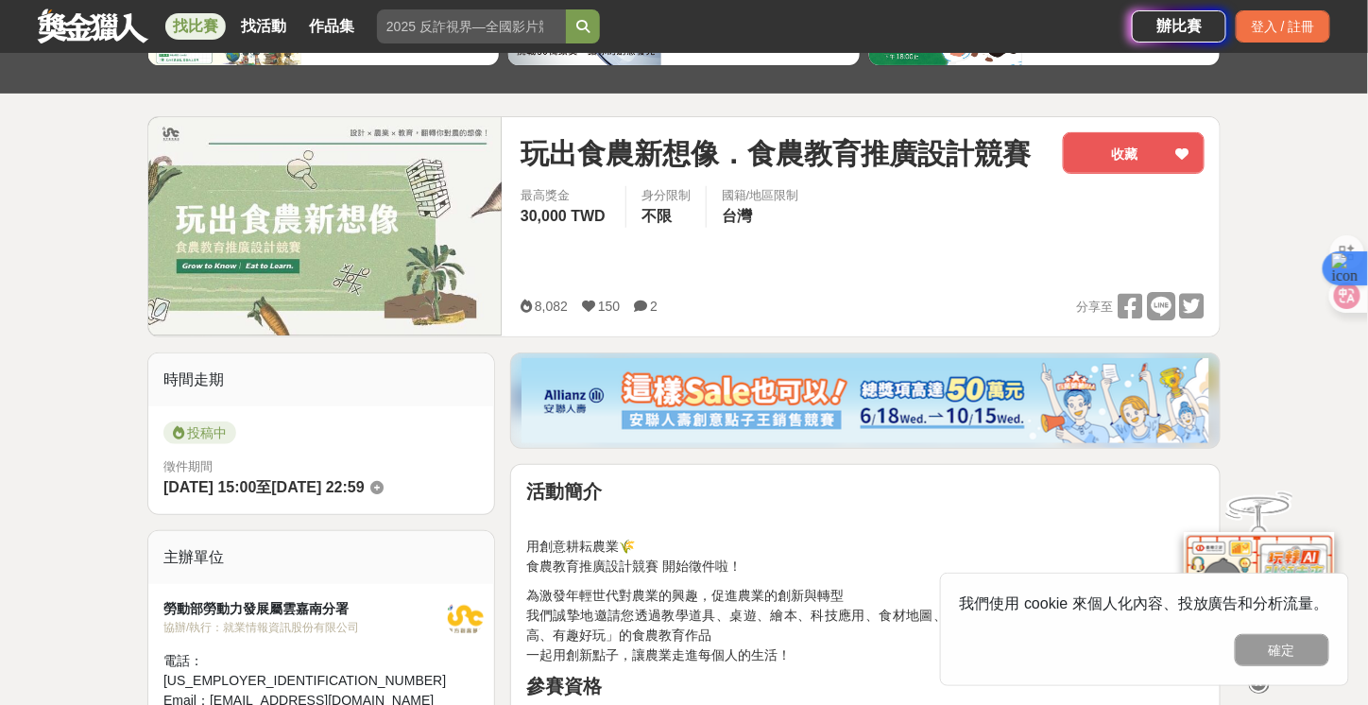
scroll to position [189, 0]
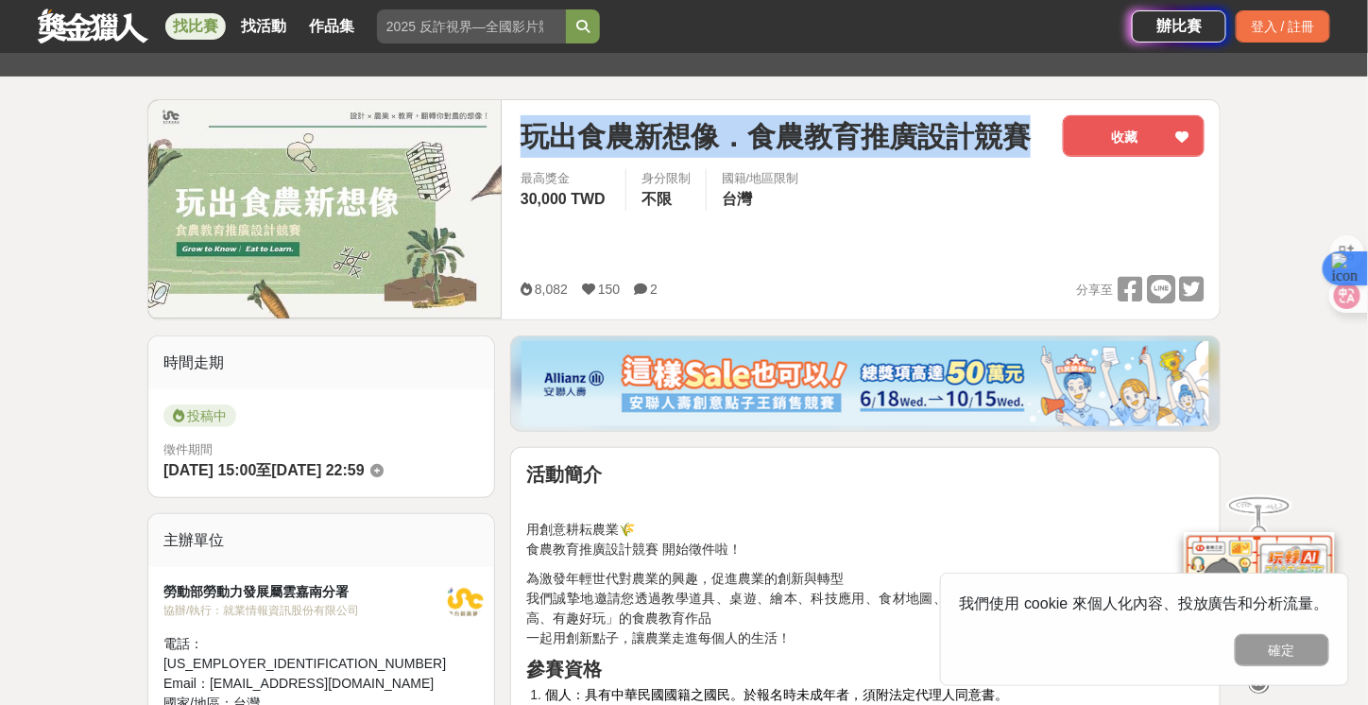
drag, startPoint x: 525, startPoint y: 132, endPoint x: 1033, endPoint y: 143, distance: 508.2
click at [1033, 143] on div "玩出食農新想像．食農教育推廣設計競賽" at bounding box center [783, 136] width 527 height 43
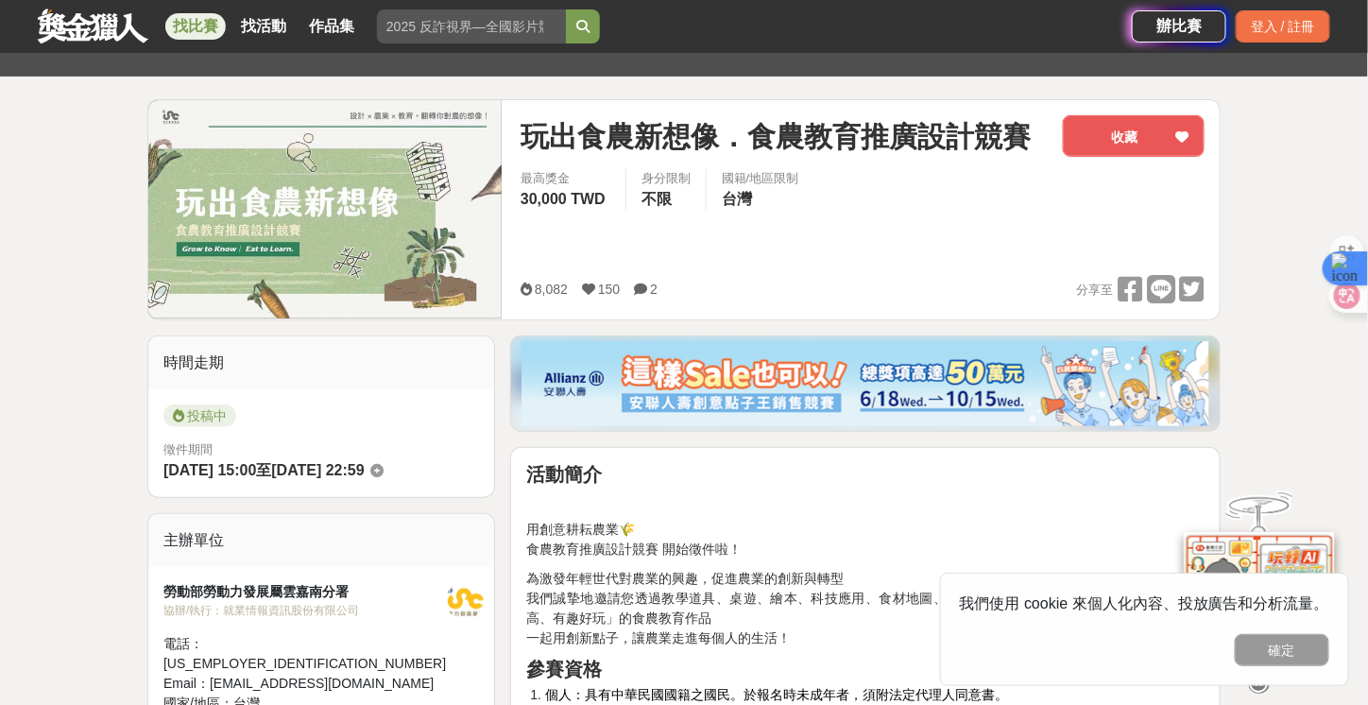
click at [1033, 143] on div "玩出食農新想像．食農教育推廣設計競賽" at bounding box center [783, 136] width 527 height 43
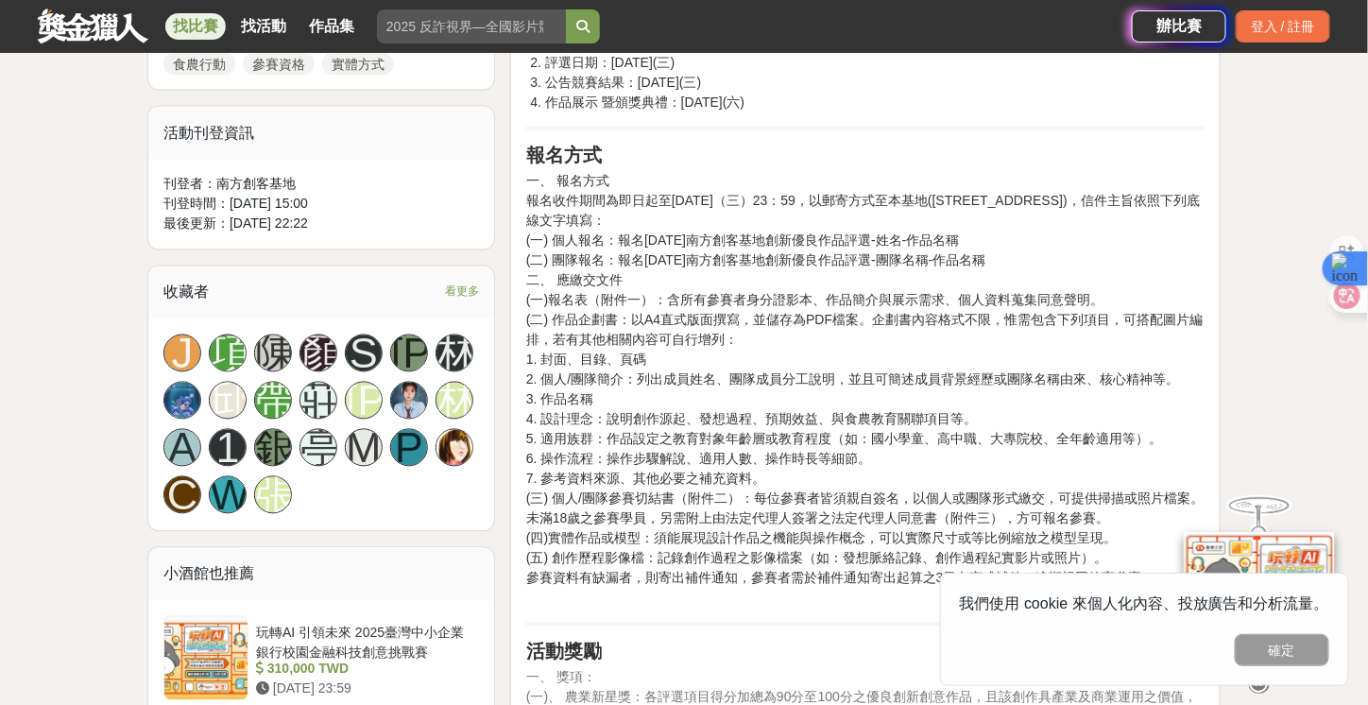
scroll to position [1228, 0]
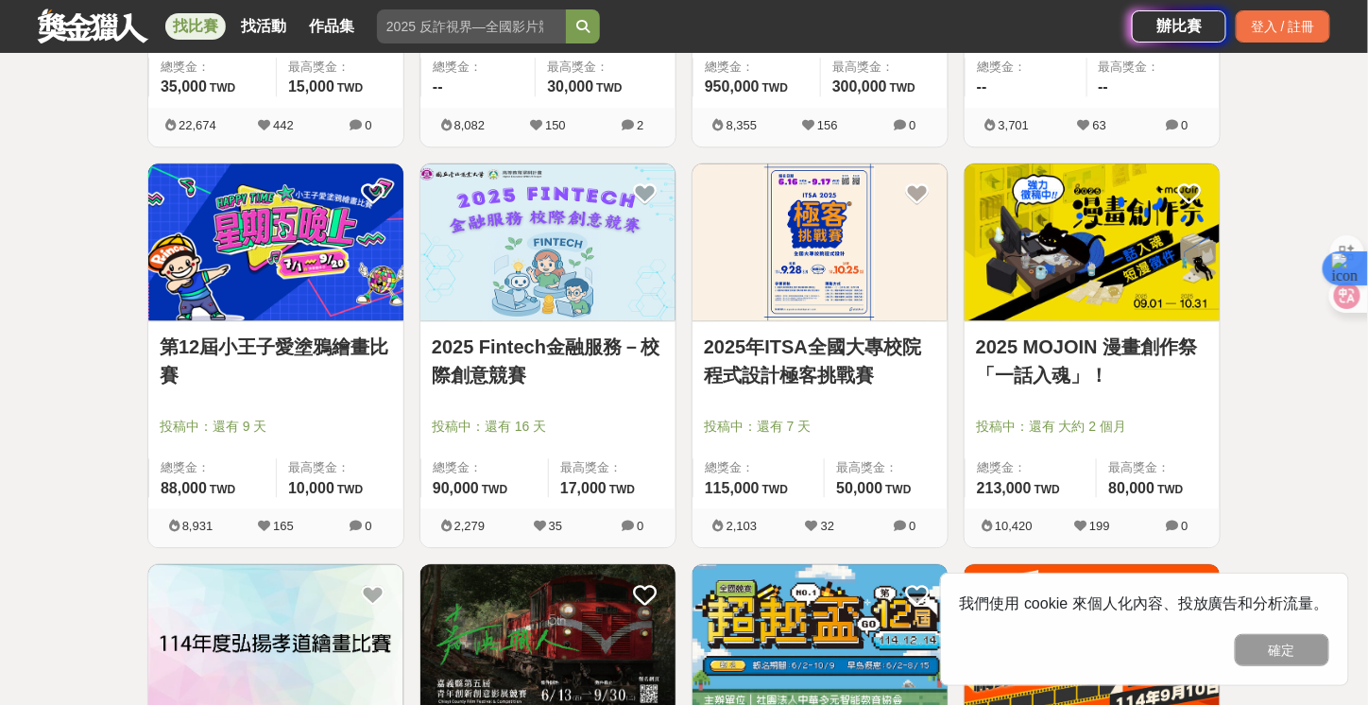
scroll to position [3879, 0]
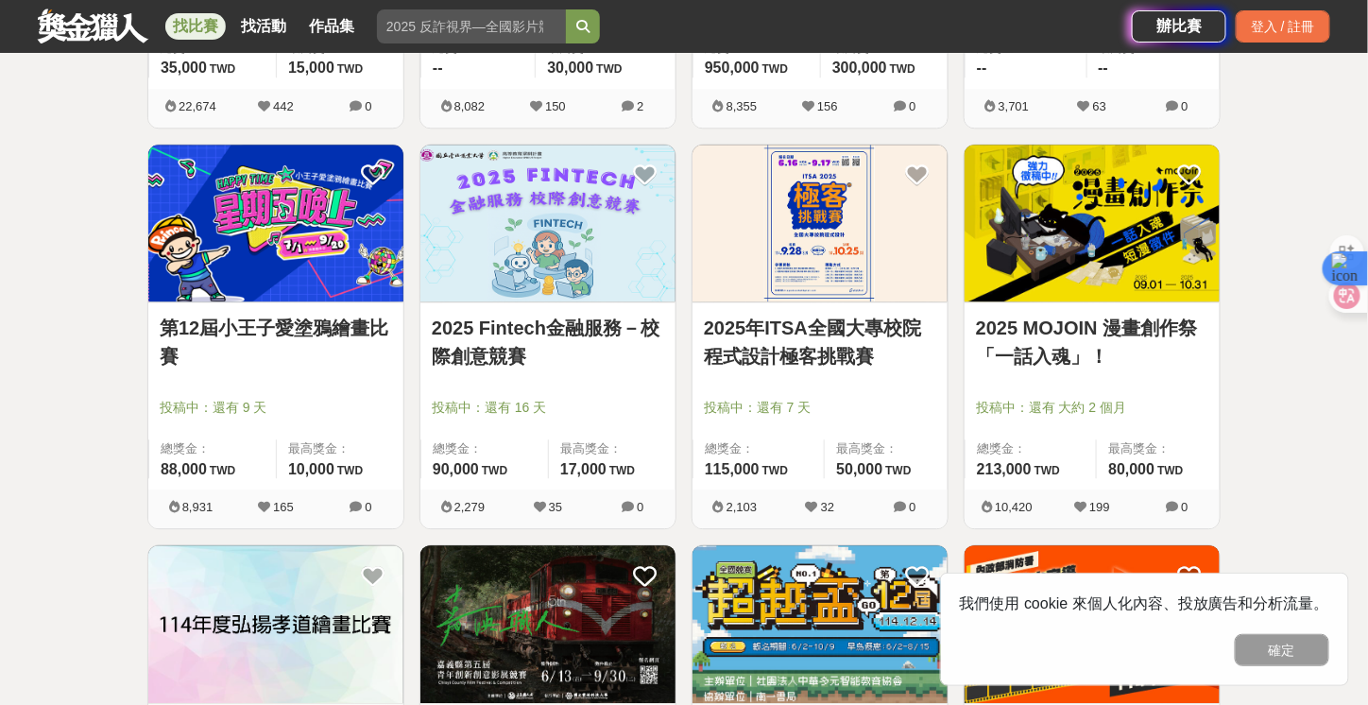
click at [829, 317] on link "2025年ITSA全國大專校院程式設計極客挑戰賽" at bounding box center [820, 342] width 232 height 57
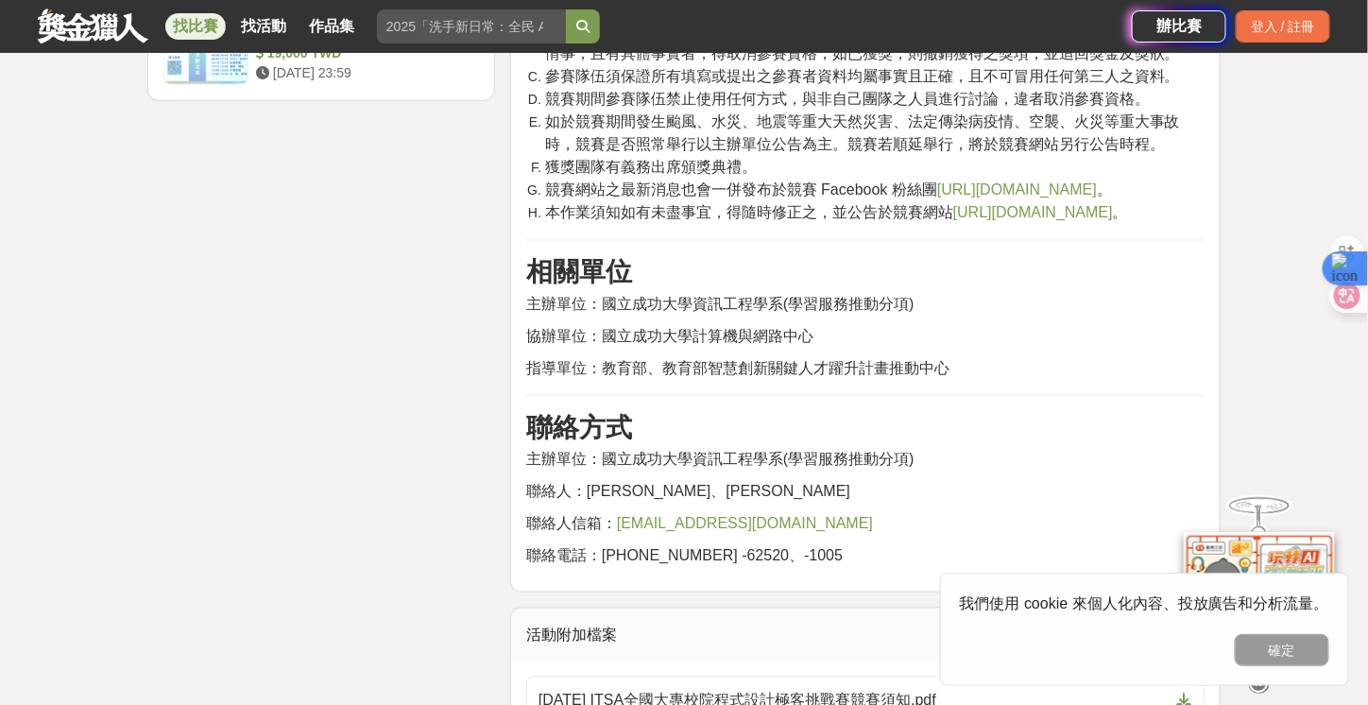
scroll to position [2833, 0]
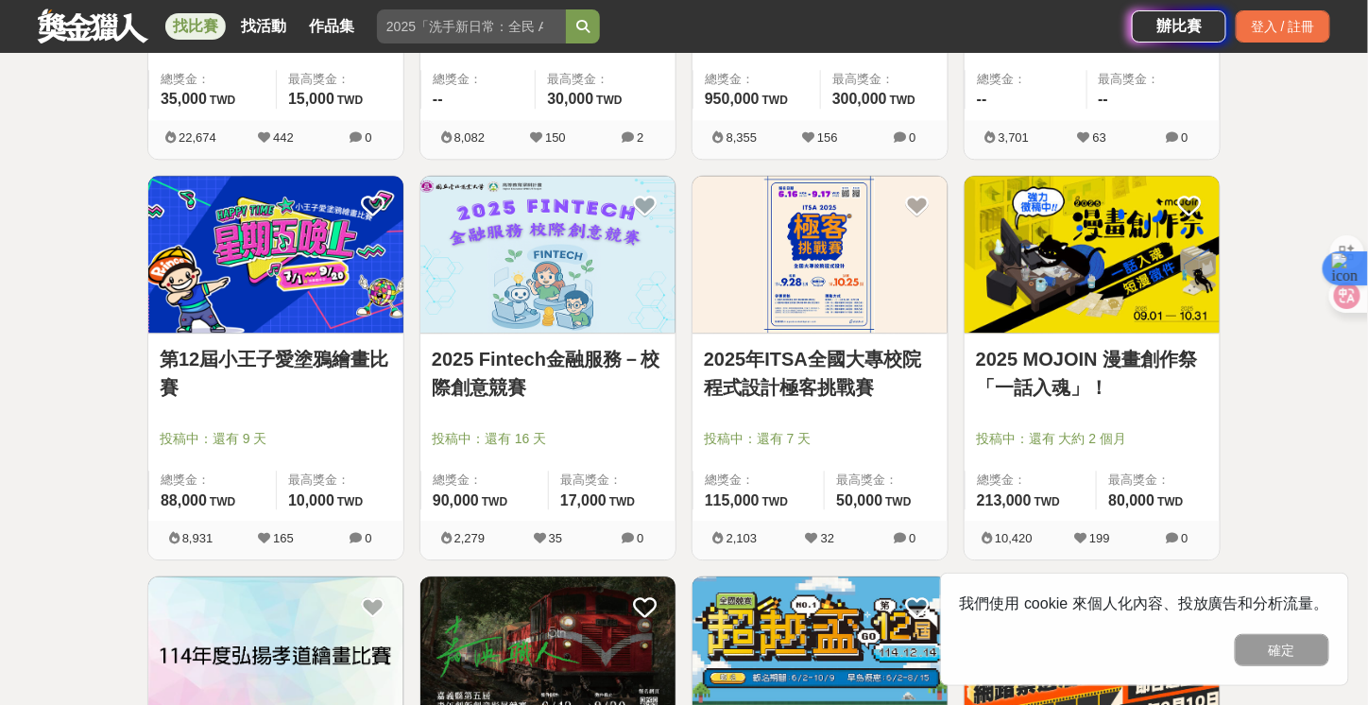
scroll to position [3879, 0]
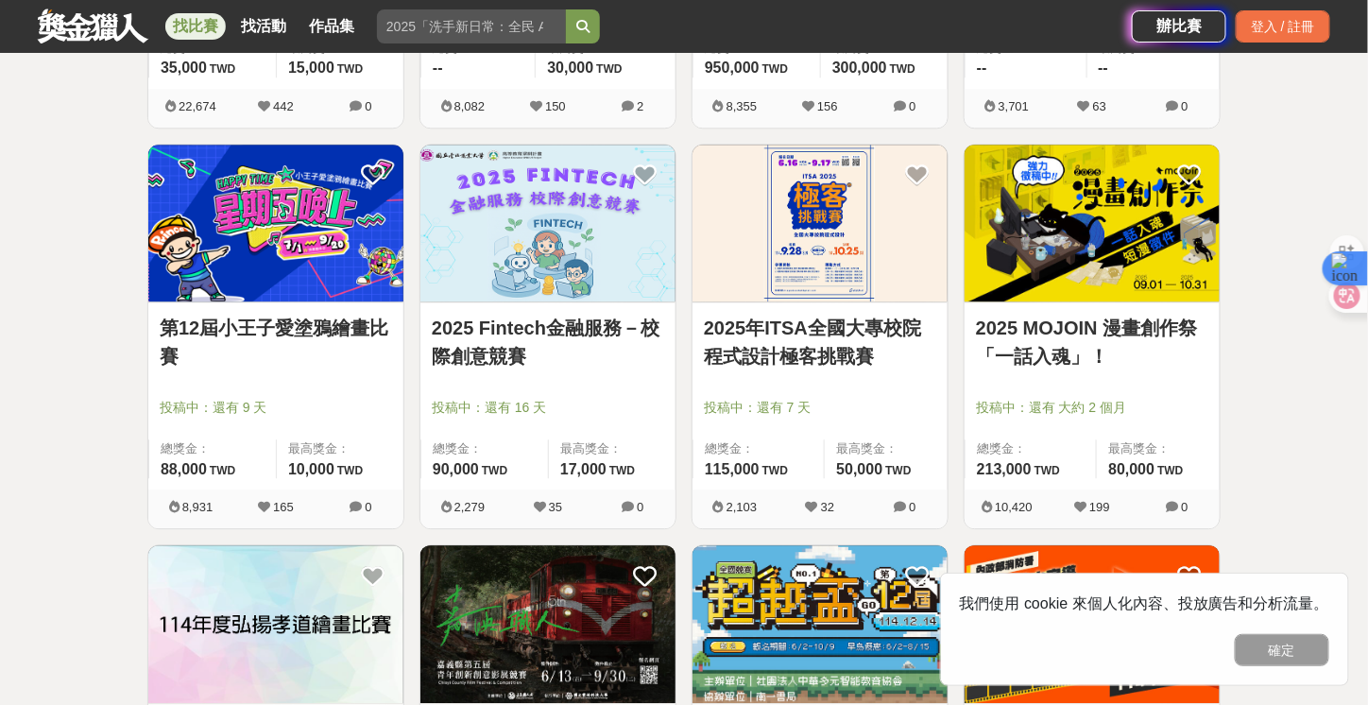
click at [569, 238] on img at bounding box center [547, 224] width 255 height 158
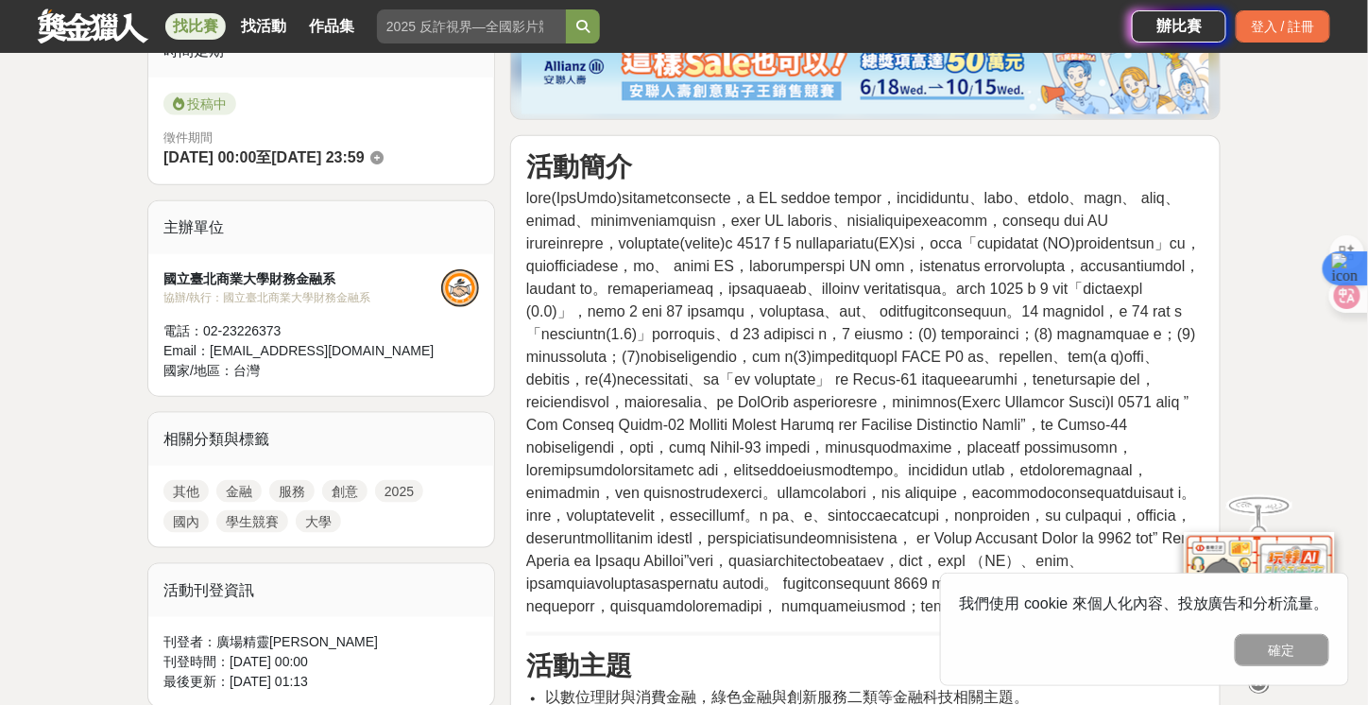
scroll to position [567, 0]
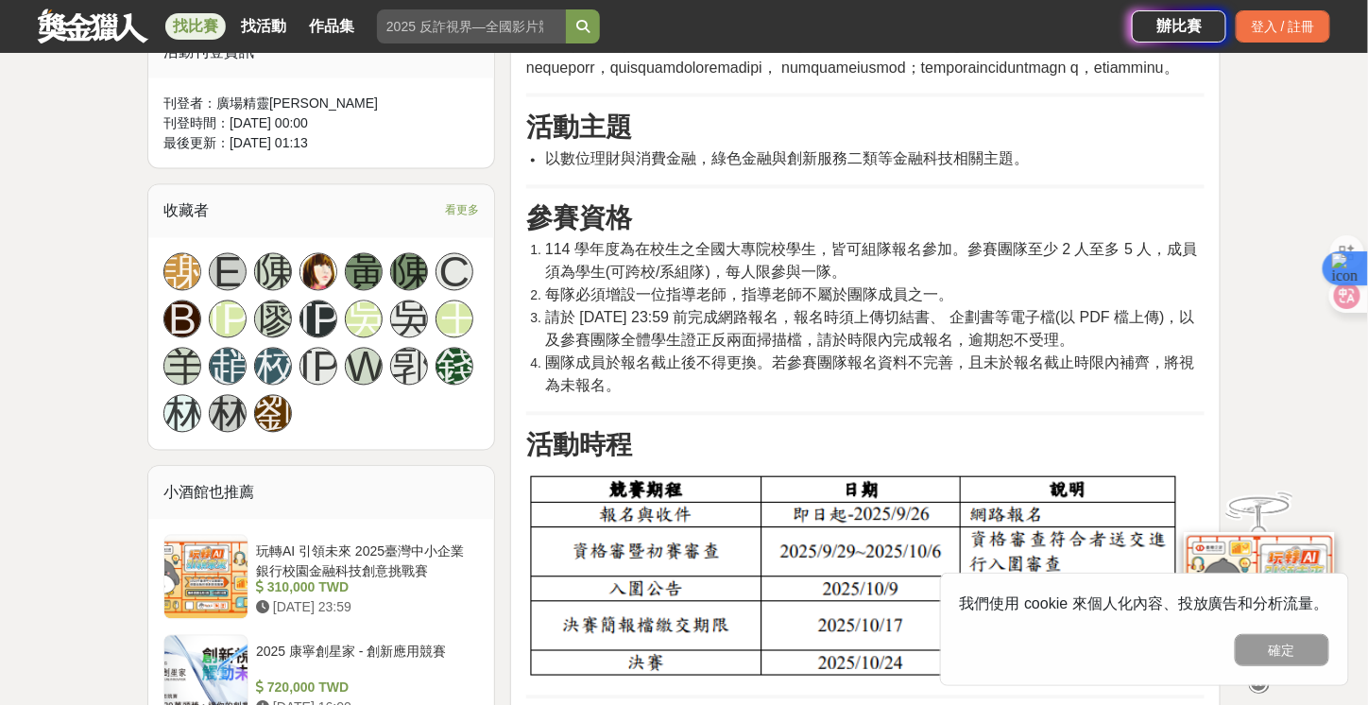
drag, startPoint x: 519, startPoint y: 128, endPoint x: 1212, endPoint y: 383, distance: 739.0
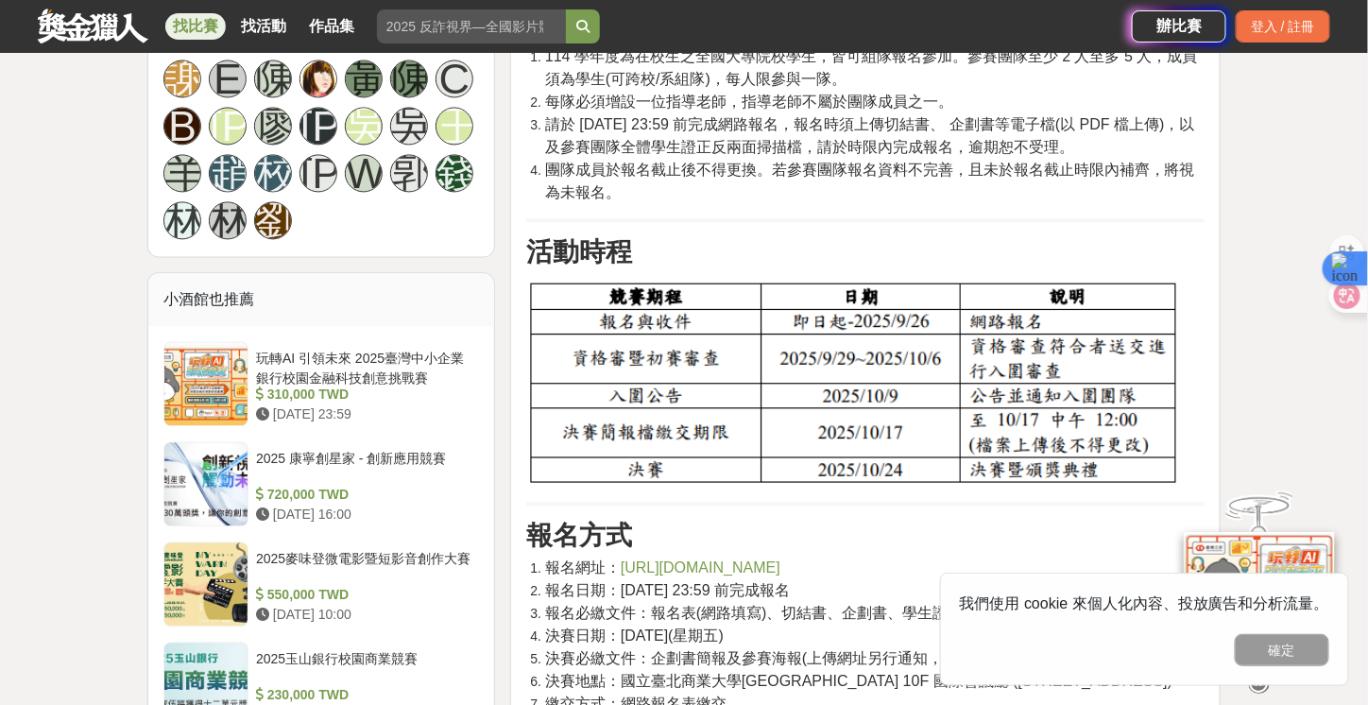
scroll to position [1417, 0]
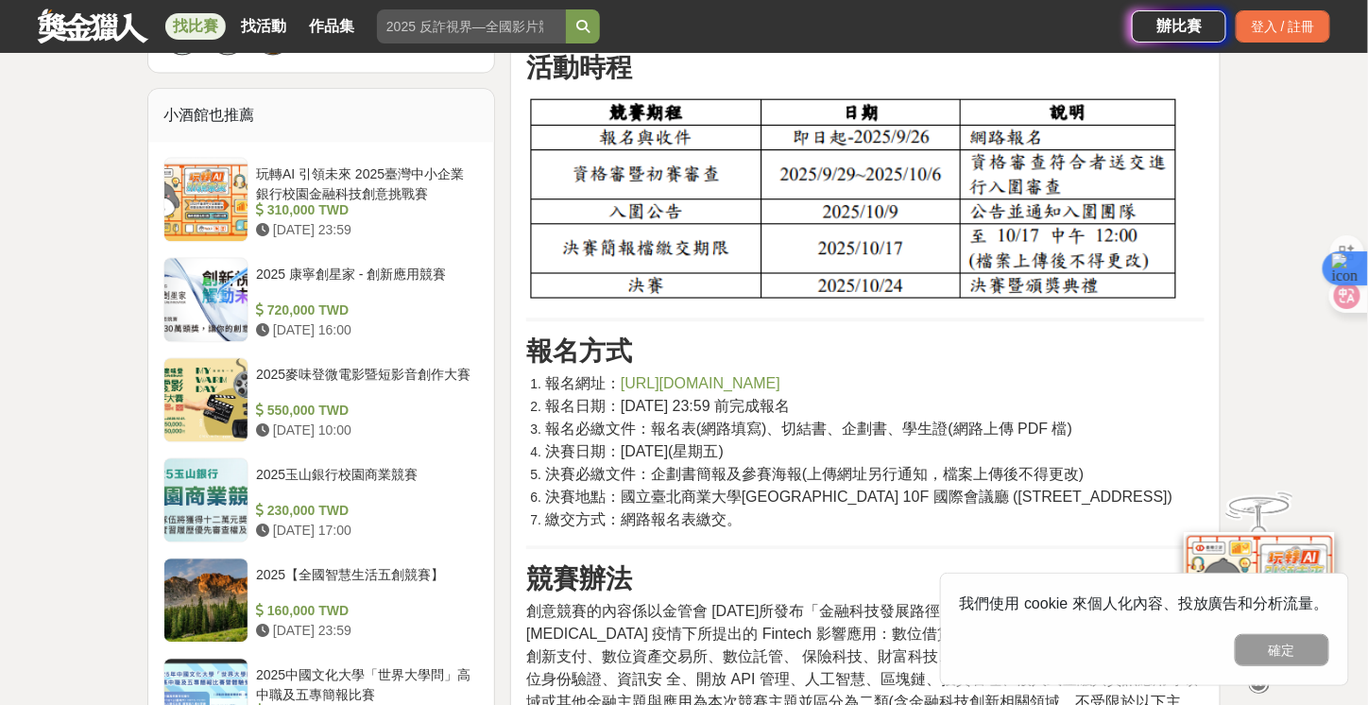
drag, startPoint x: 546, startPoint y: 160, endPoint x: 1183, endPoint y: 294, distance: 650.6
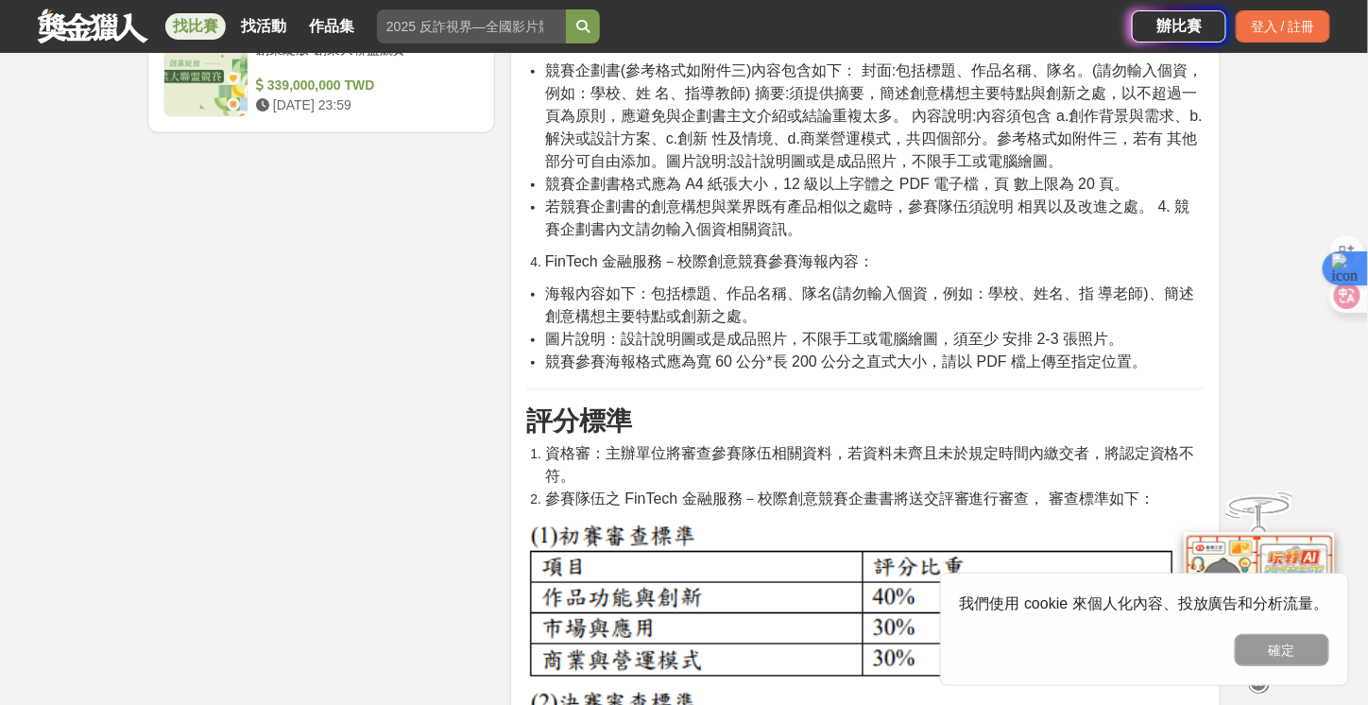
scroll to position [2645, 0]
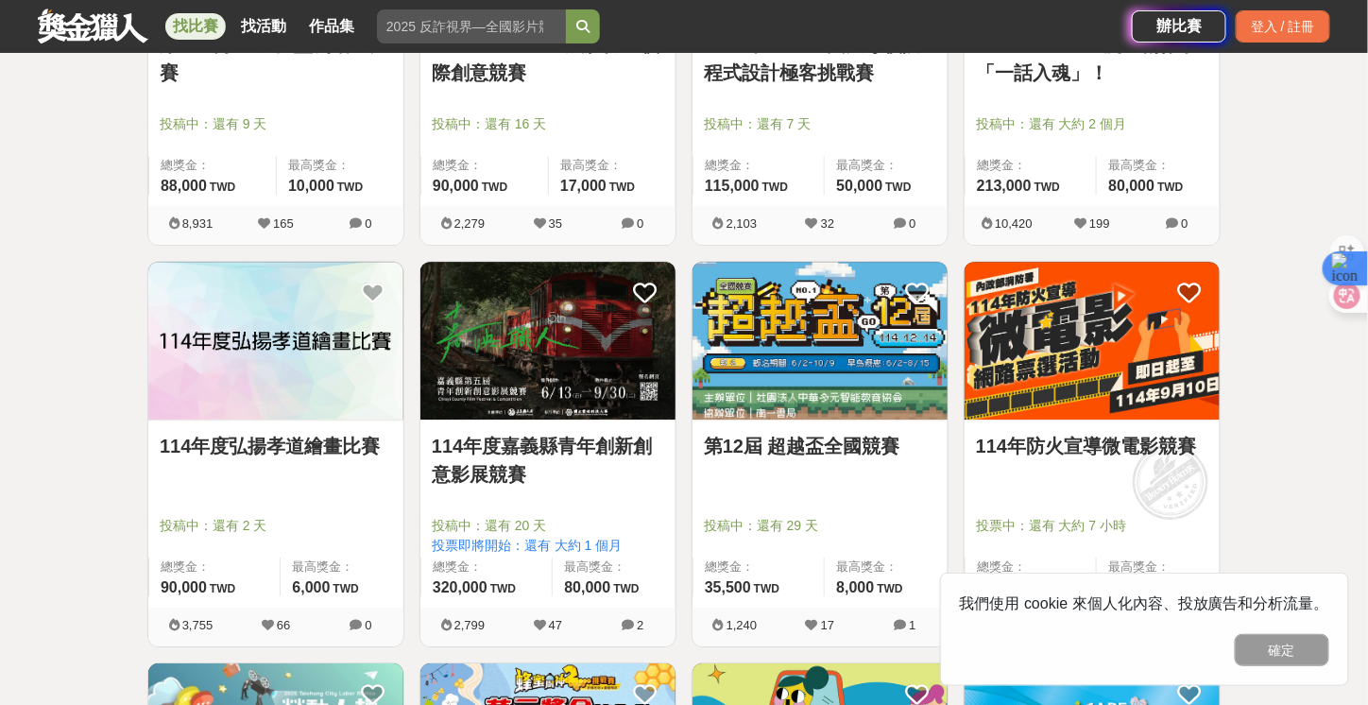
scroll to position [4351, 0]
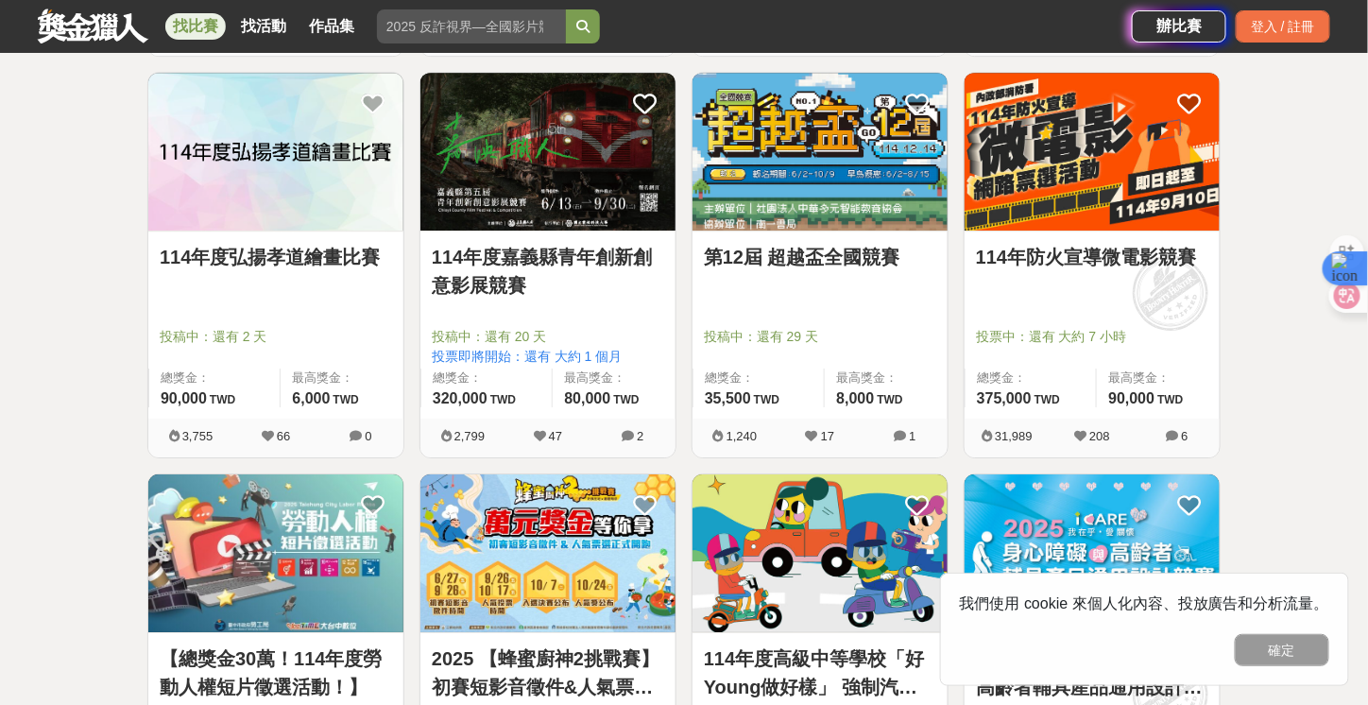
click at [801, 246] on link "第12屆 超越盃全國競賽" at bounding box center [820, 257] width 232 height 28
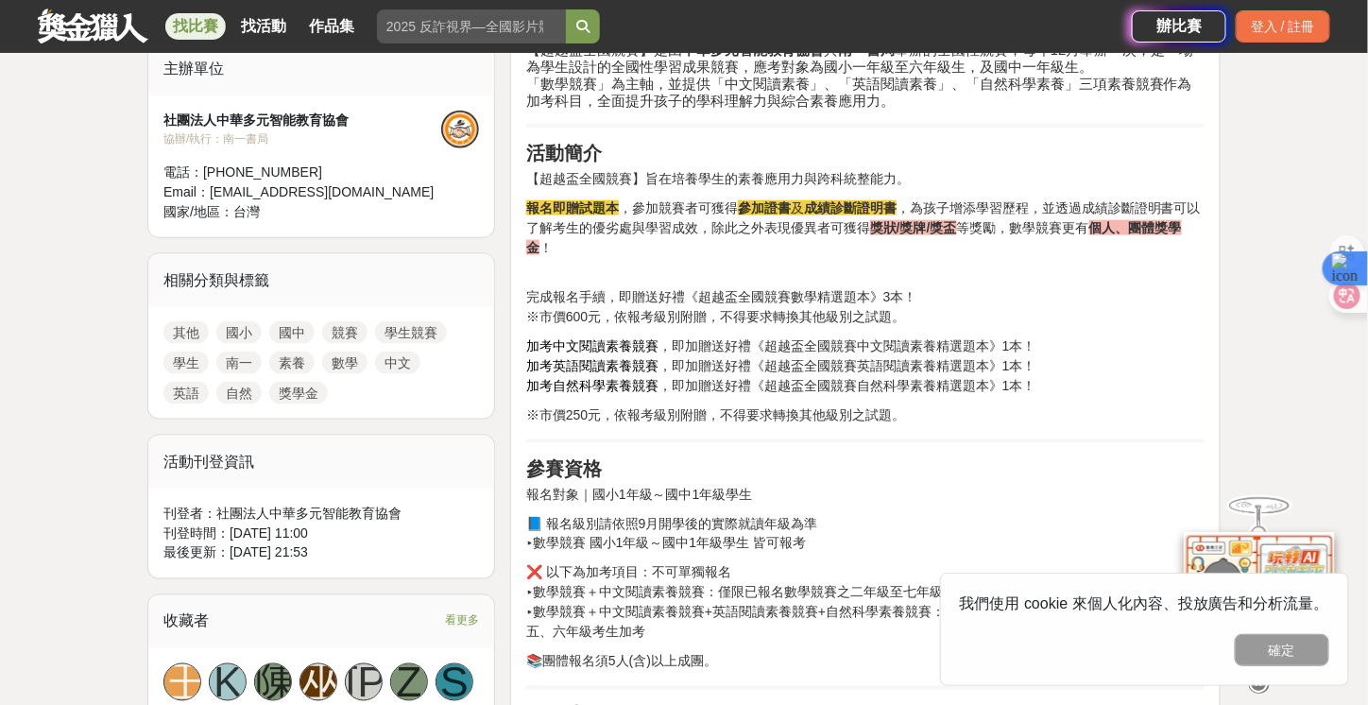
scroll to position [661, 0]
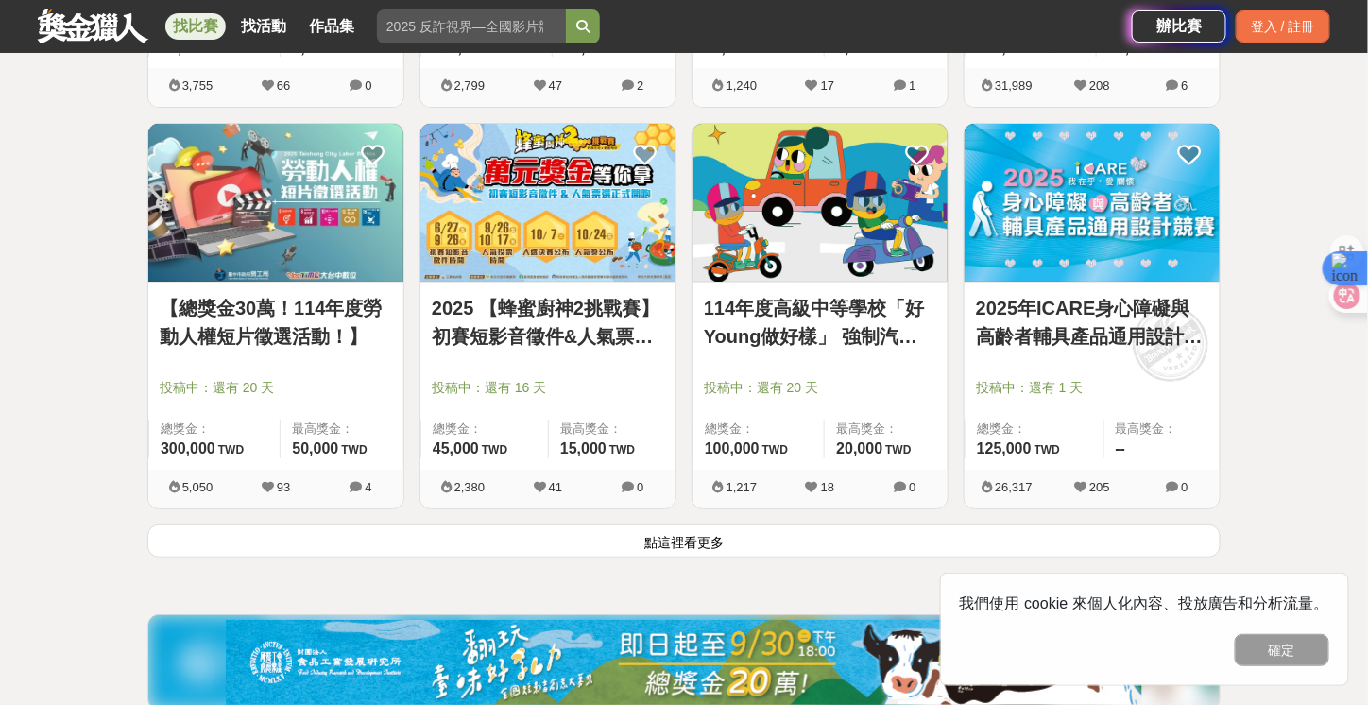
scroll to position [4729, 0]
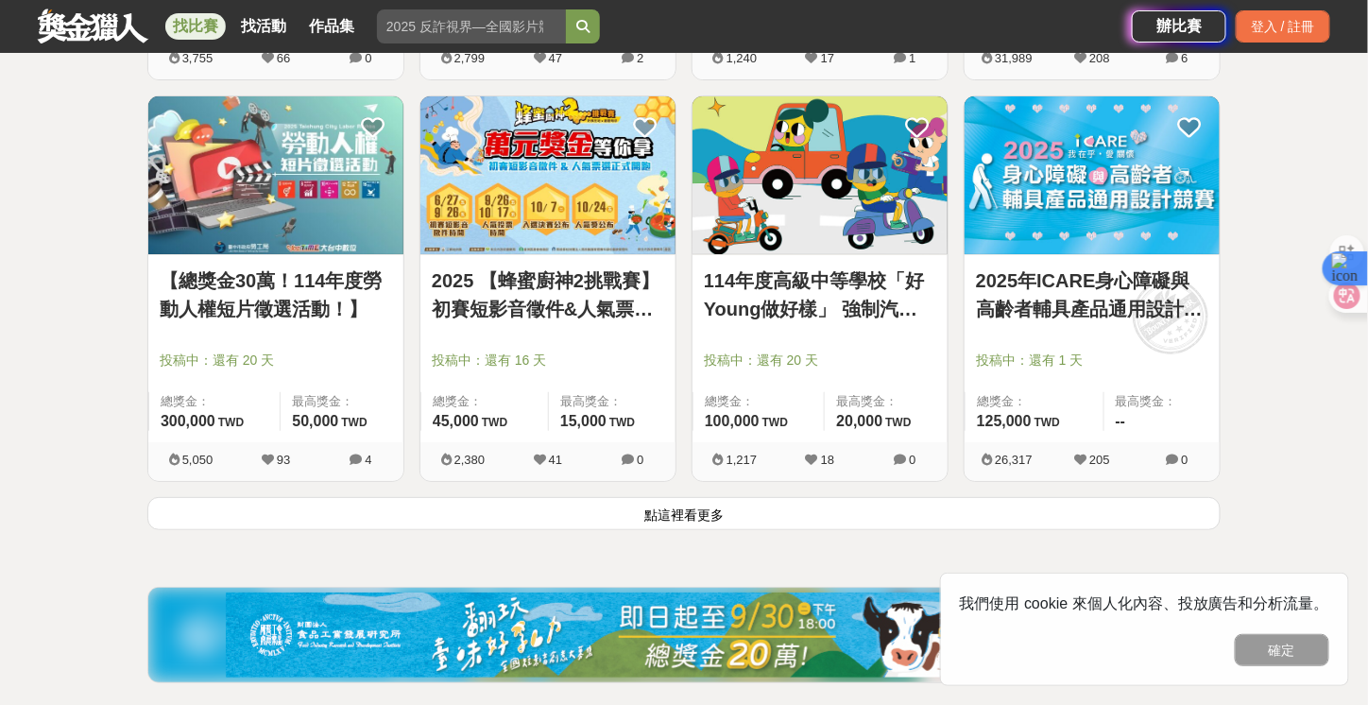
click at [859, 206] on img at bounding box center [819, 175] width 255 height 158
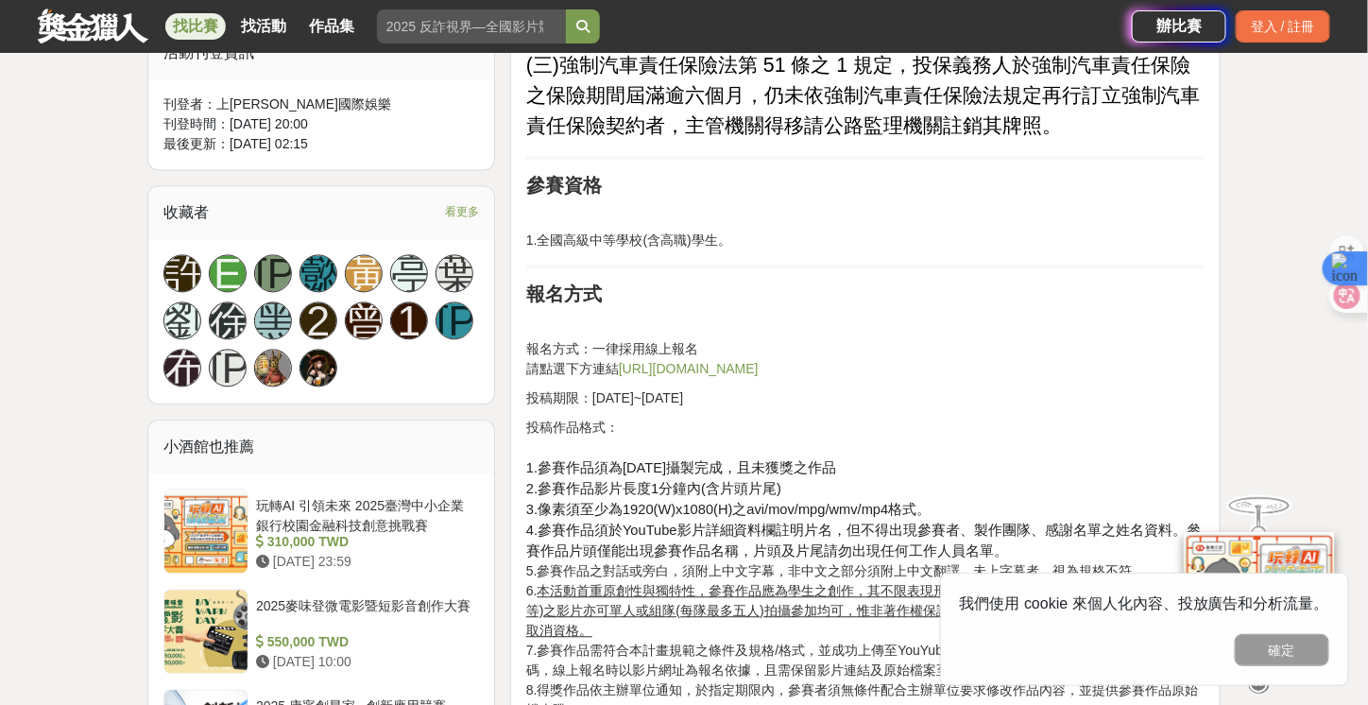
scroll to position [1322, 0]
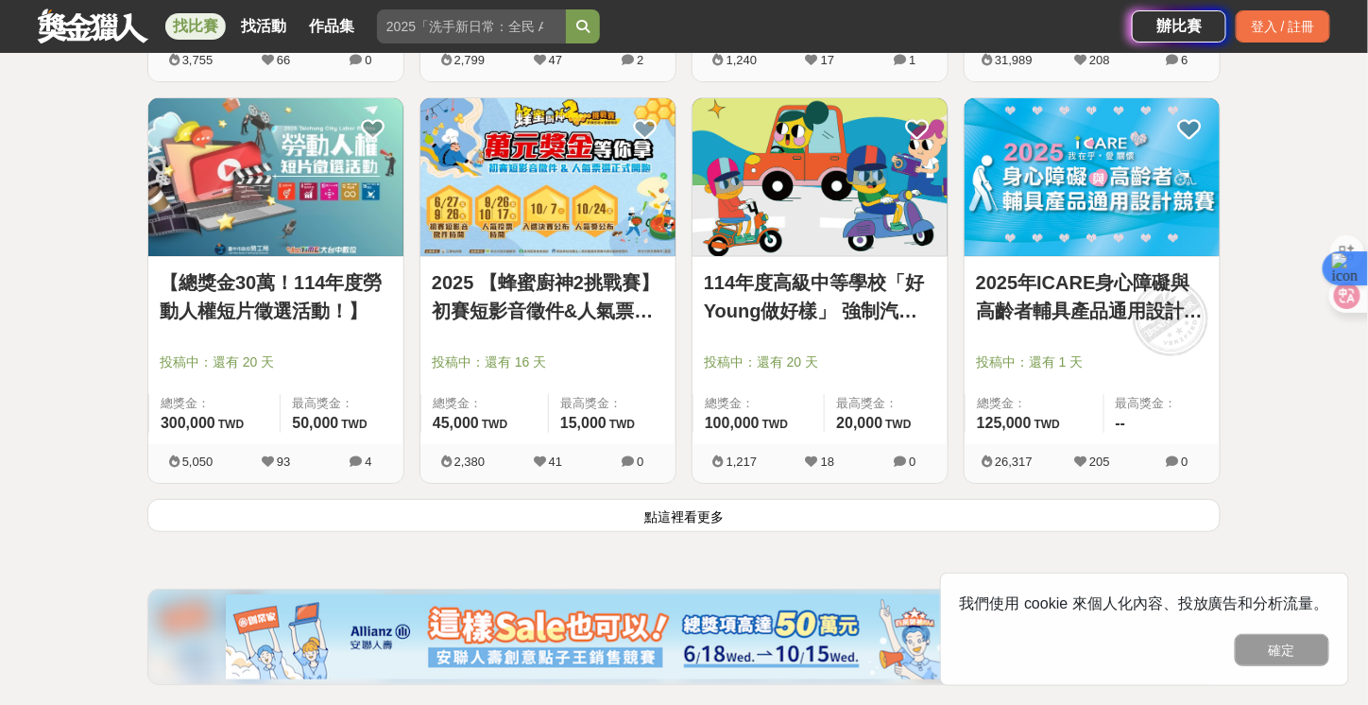
scroll to position [4729, 0]
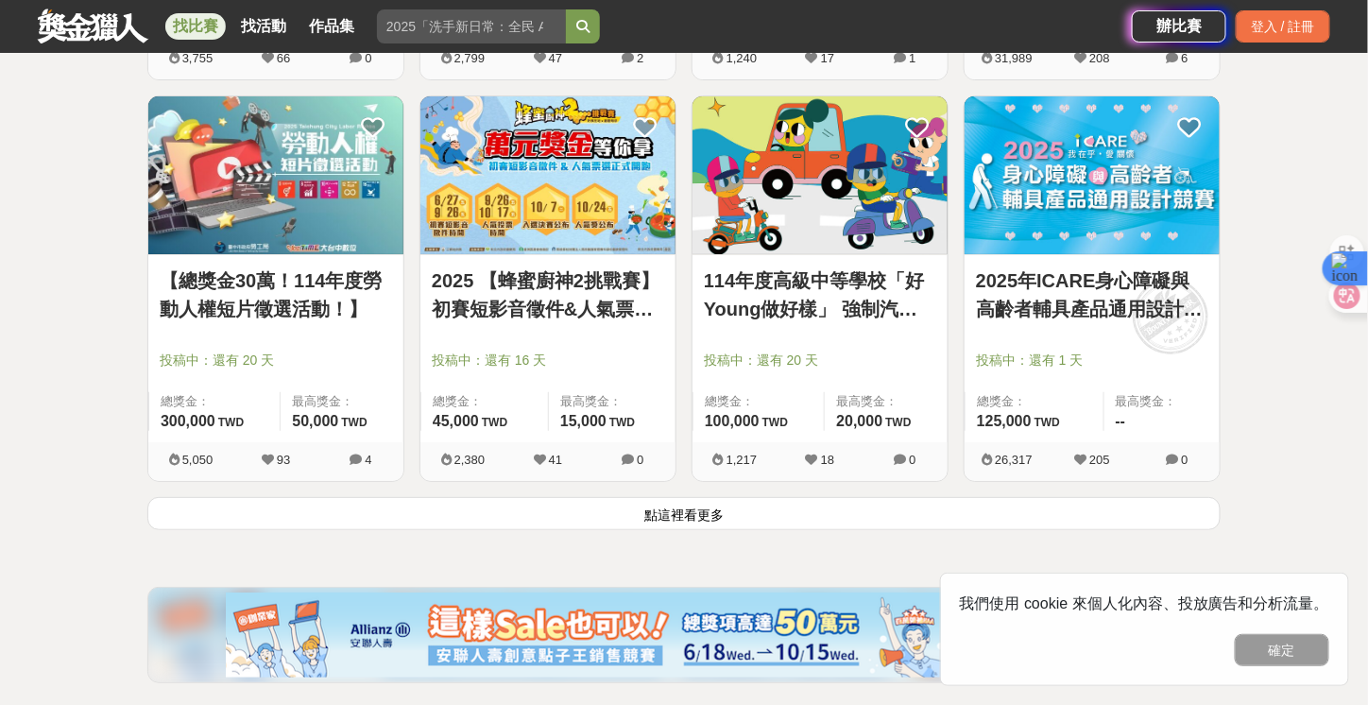
click at [1040, 510] on button "點這裡看更多" at bounding box center [683, 513] width 1073 height 33
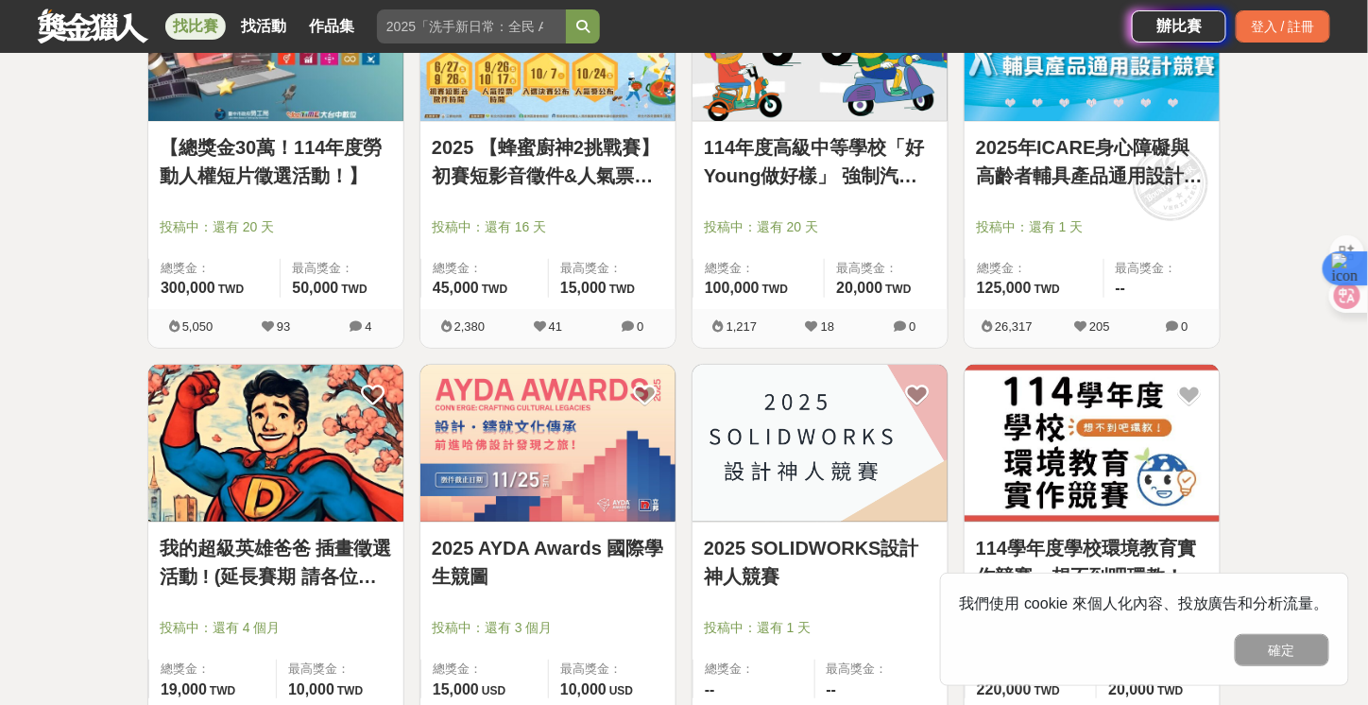
scroll to position [5012, 0]
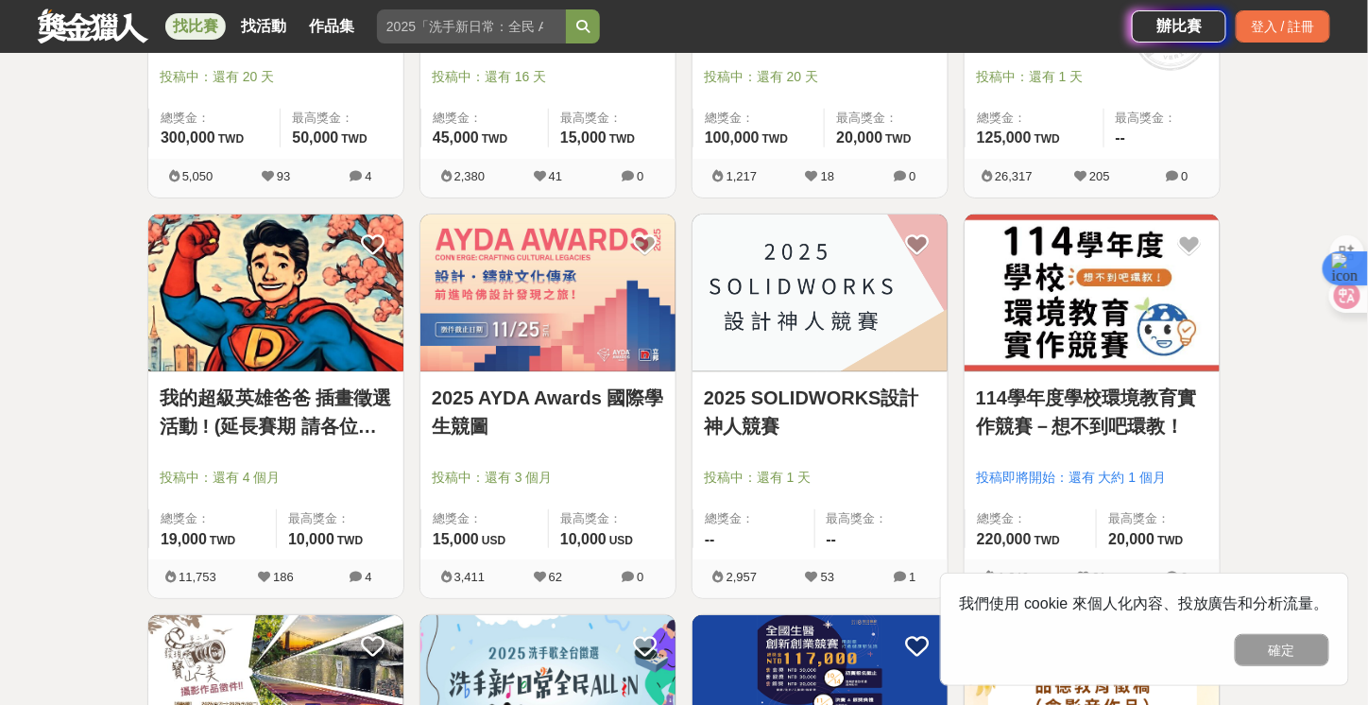
click at [488, 403] on link "2025 AYDA Awards 國際學生競圖" at bounding box center [548, 411] width 232 height 57
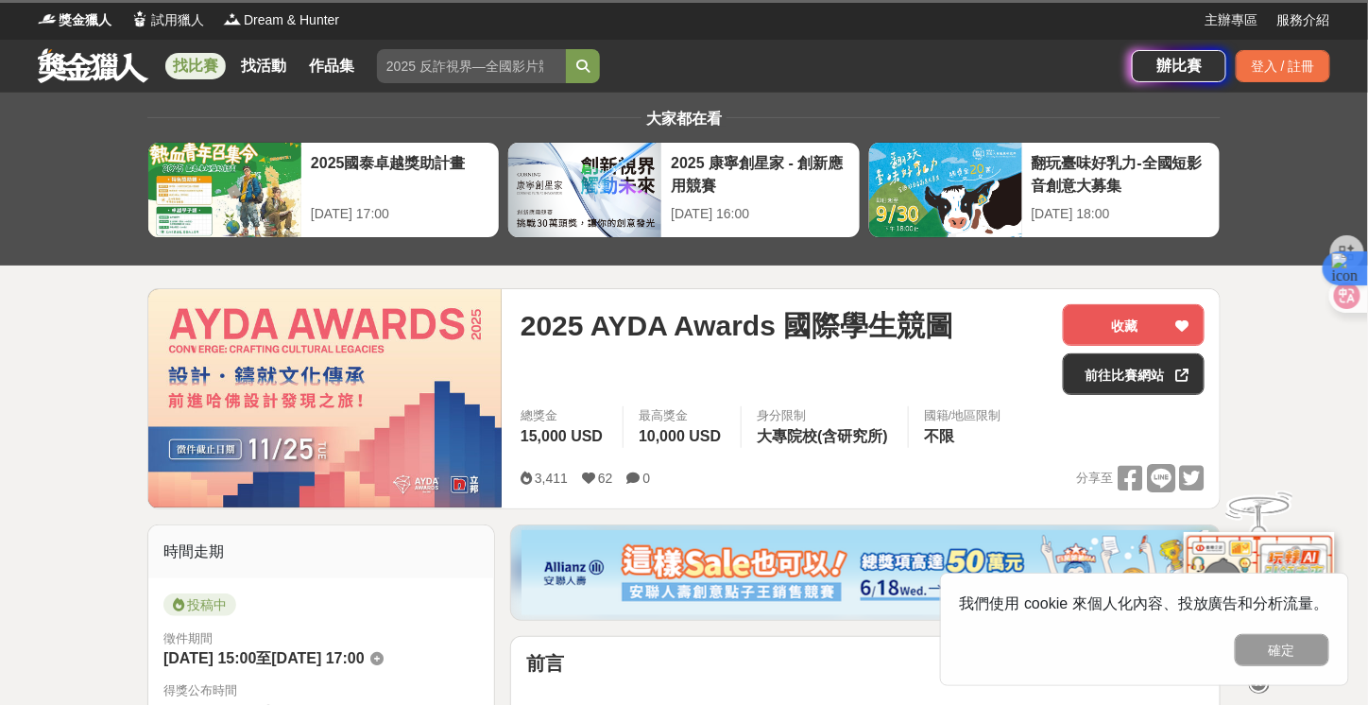
scroll to position [94, 0]
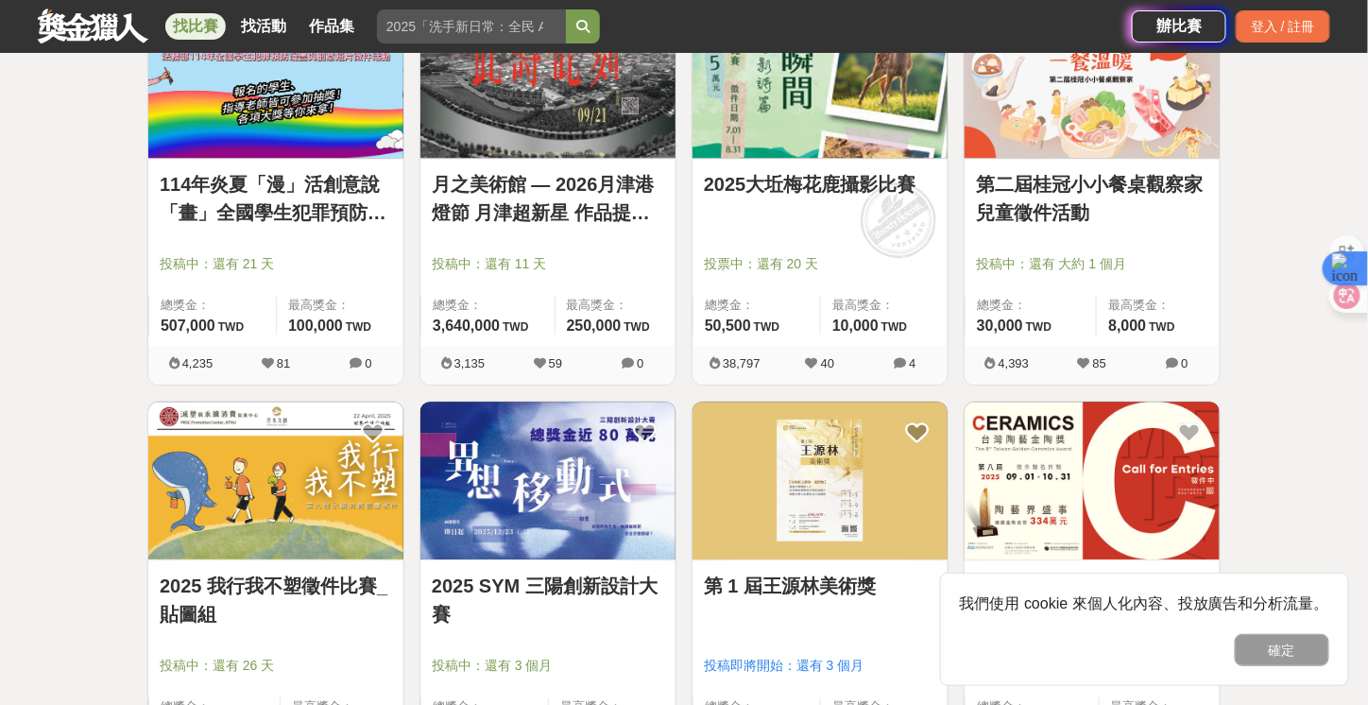
scroll to position [6524, 0]
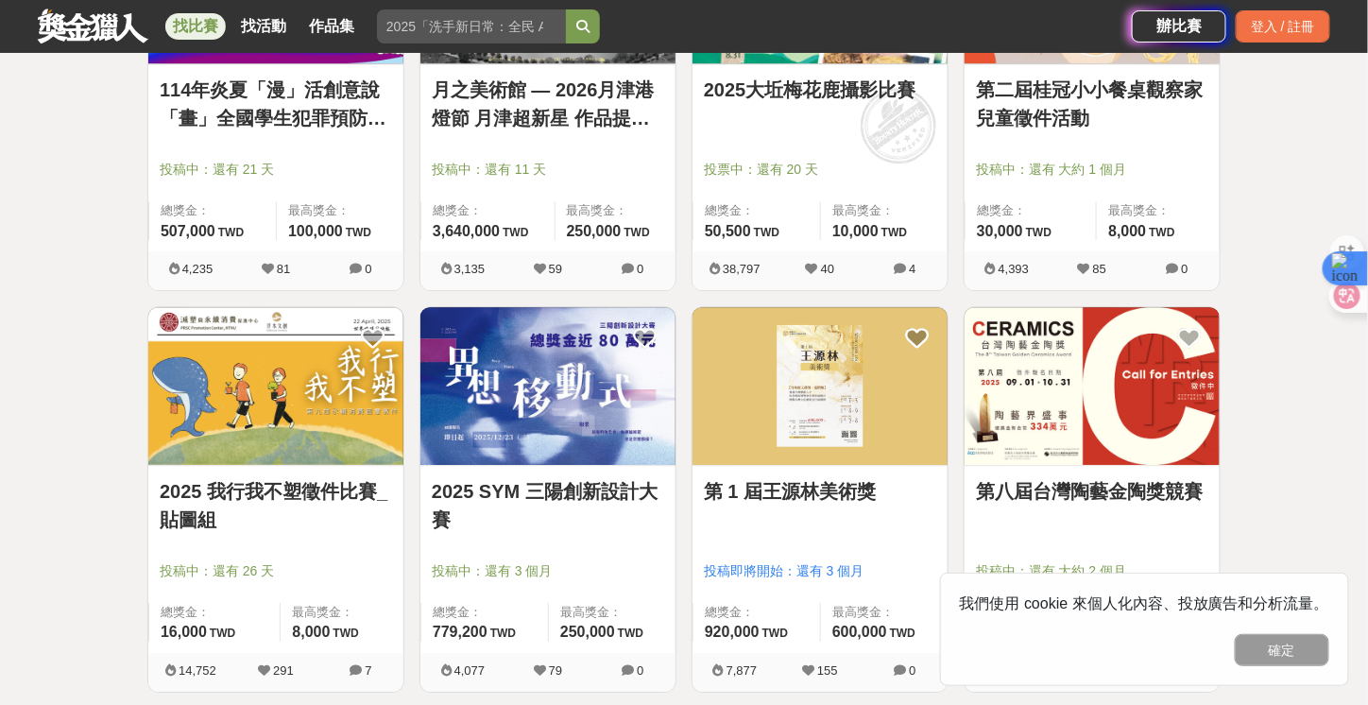
click at [613, 354] on img at bounding box center [547, 386] width 255 height 158
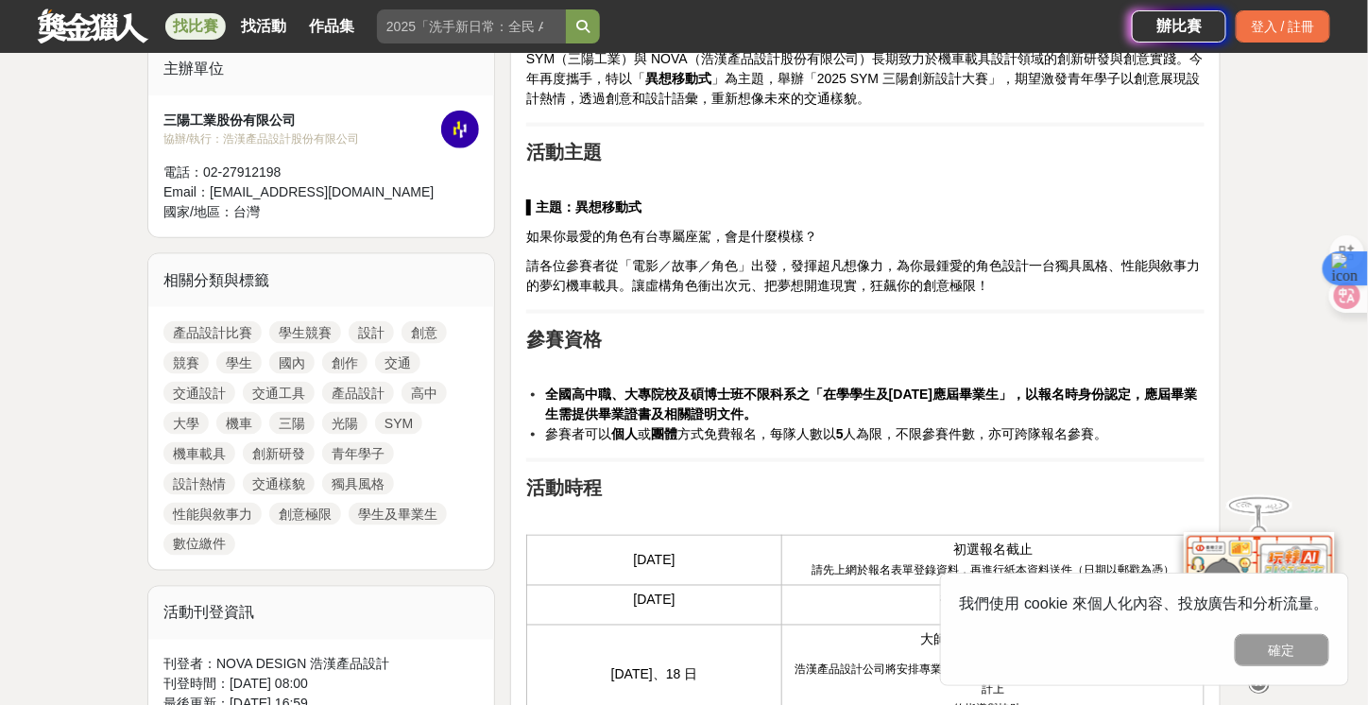
scroll to position [661, 0]
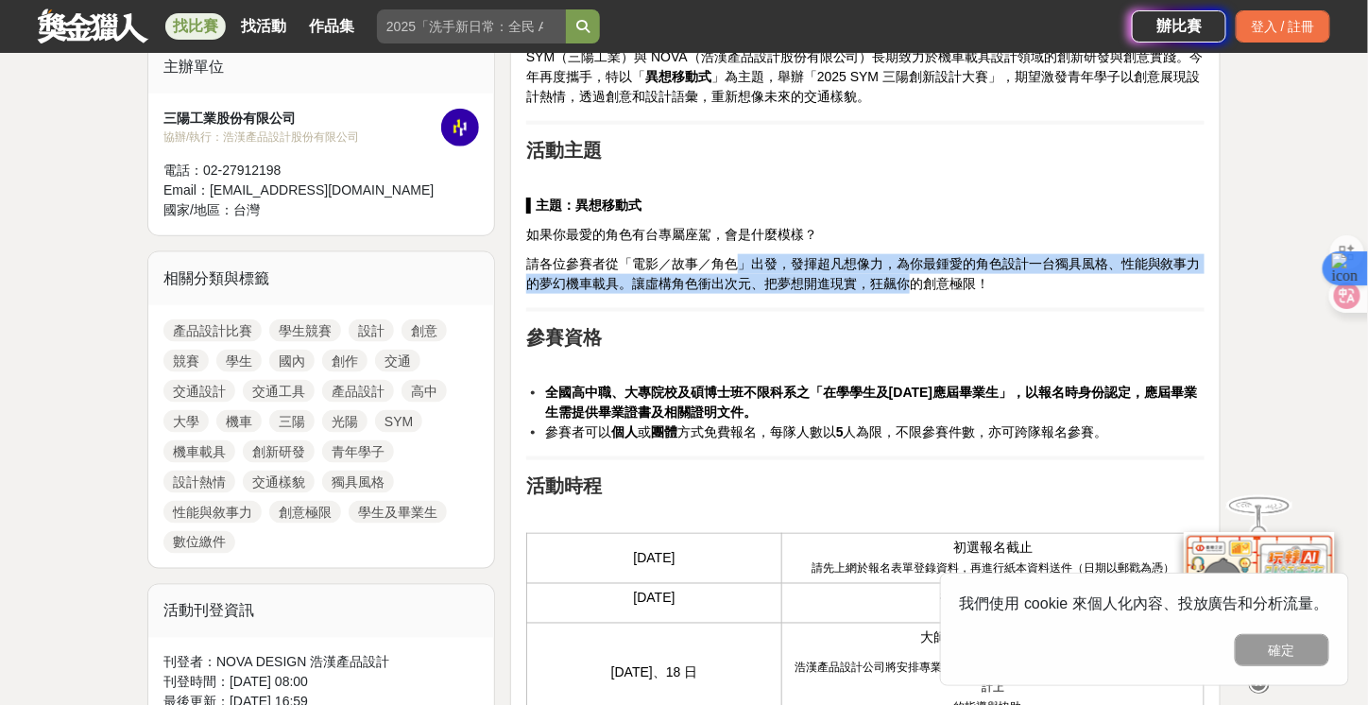
drag, startPoint x: 735, startPoint y: 256, endPoint x: 904, endPoint y: 272, distance: 169.8
click at [904, 272] on span "請各位參賽者從「電影／故事／角色」出發，發揮超凡想像力，為你最鍾愛的角色設計一台獨具風格、性能與敘事力的夢幻機車載具。讓虛構角色衝出次元、把夢想開進現實，狂飆…" at bounding box center [863, 273] width 674 height 35
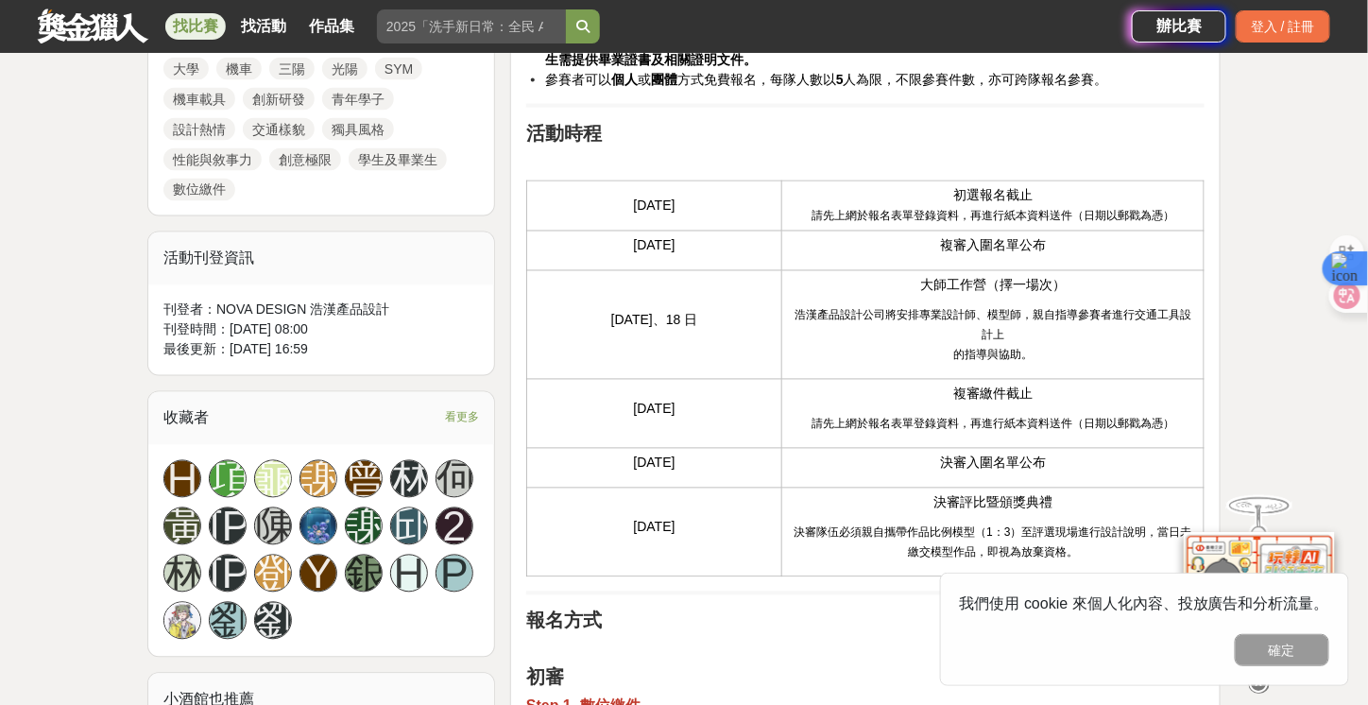
scroll to position [1133, 0]
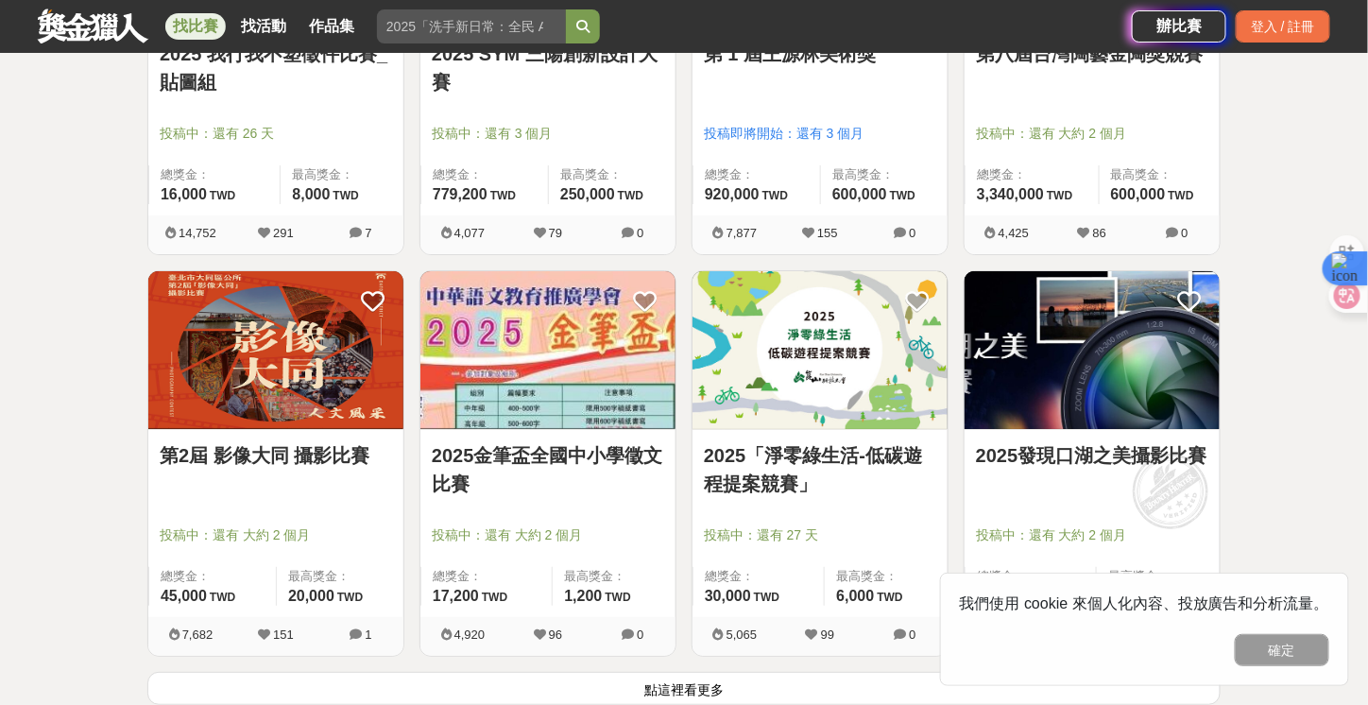
scroll to position [7089, 0]
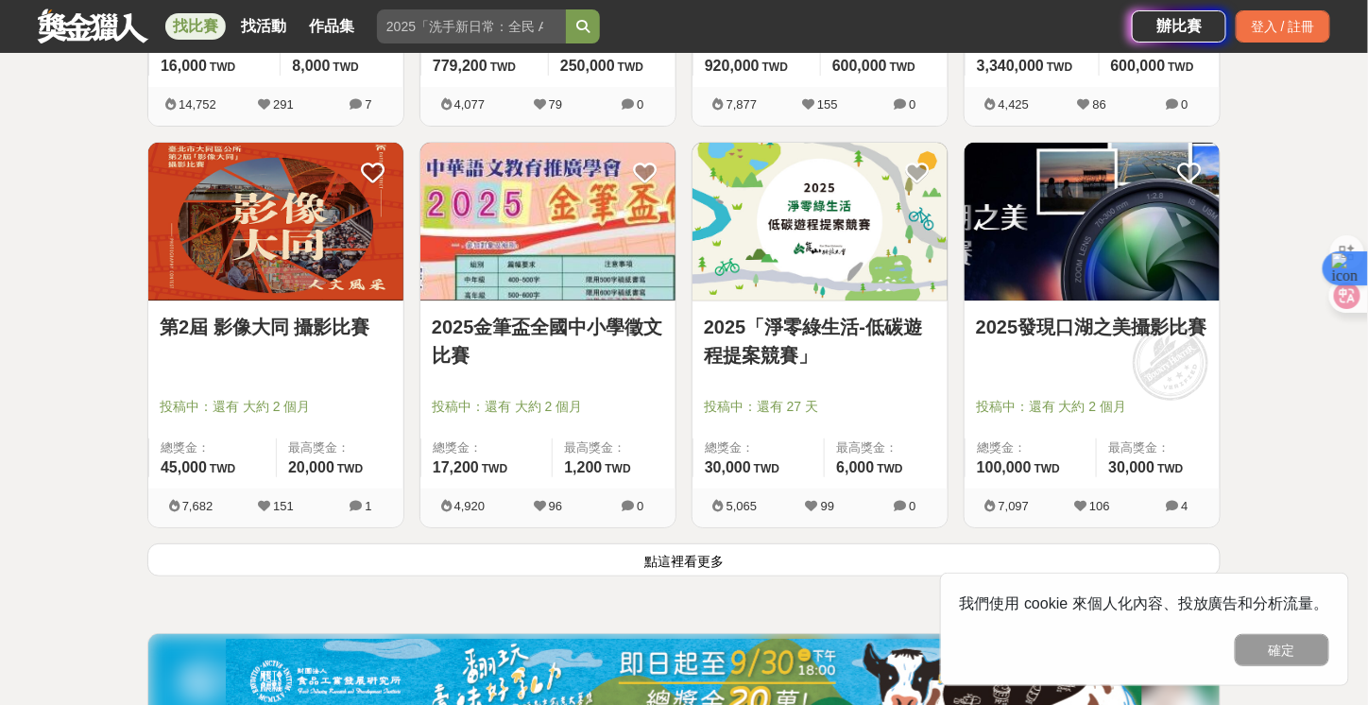
click at [626, 543] on button "點這裡看更多" at bounding box center [683, 559] width 1073 height 33
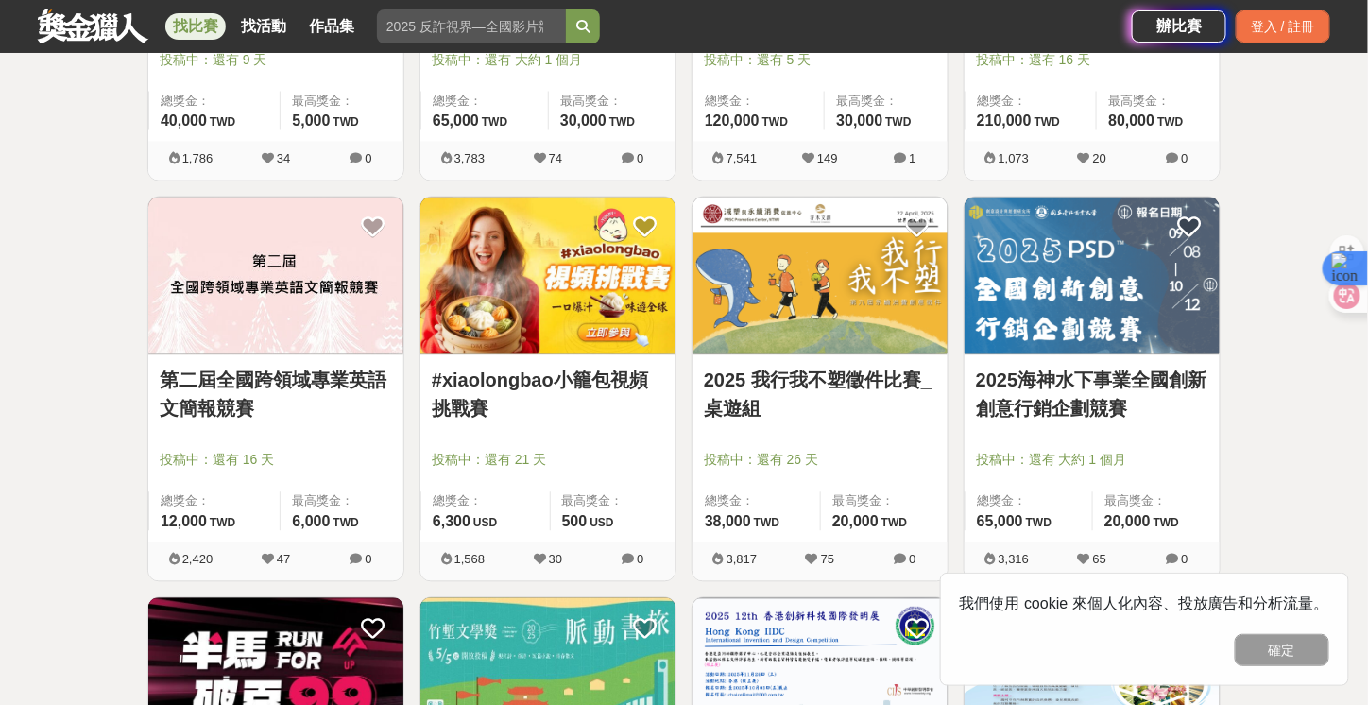
scroll to position [8317, 0]
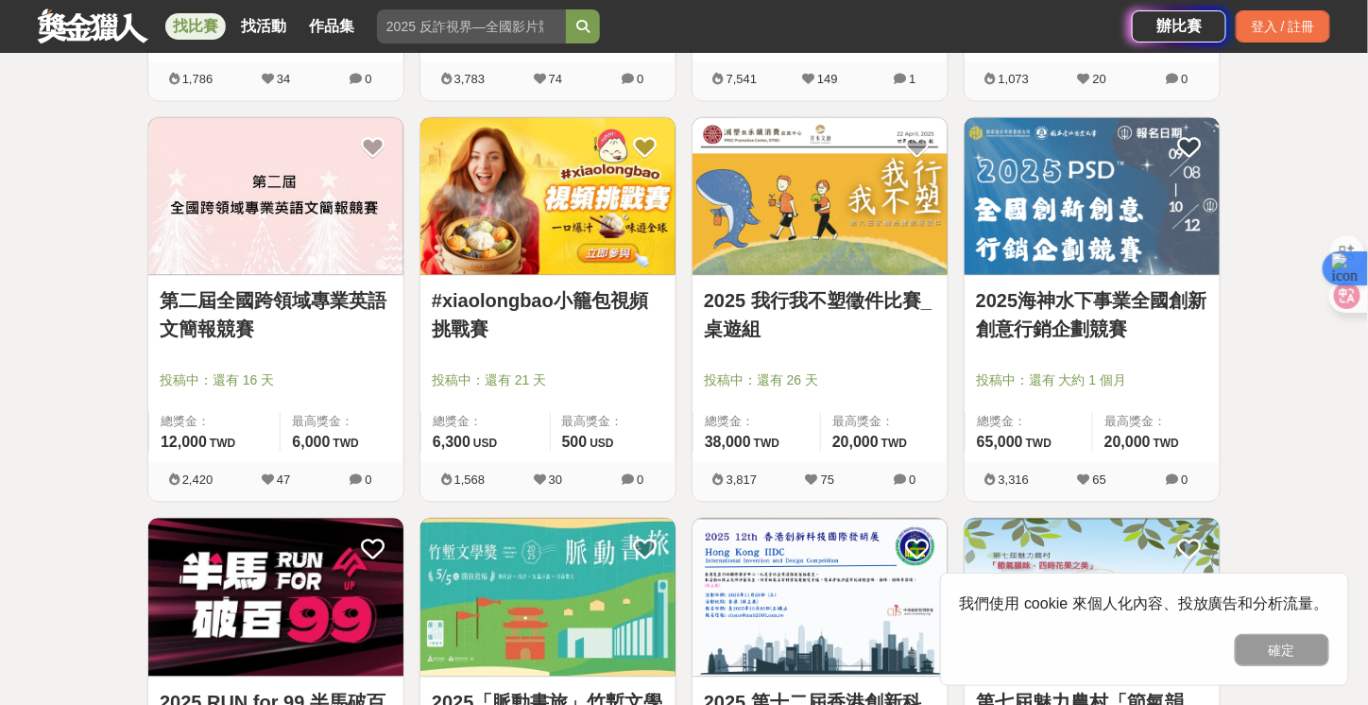
click at [1082, 287] on link "2025海神水下事業全國創新創意行銷企劃競賽" at bounding box center [1092, 315] width 232 height 57
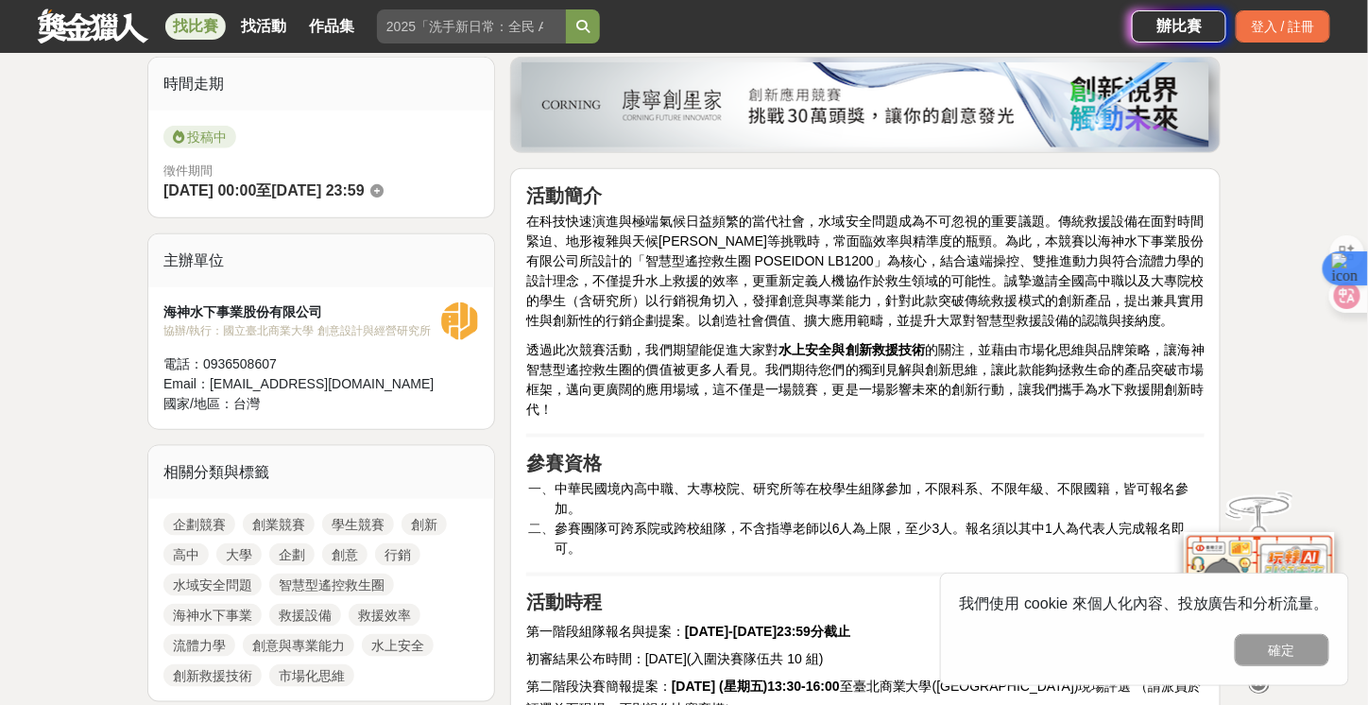
scroll to position [567, 0]
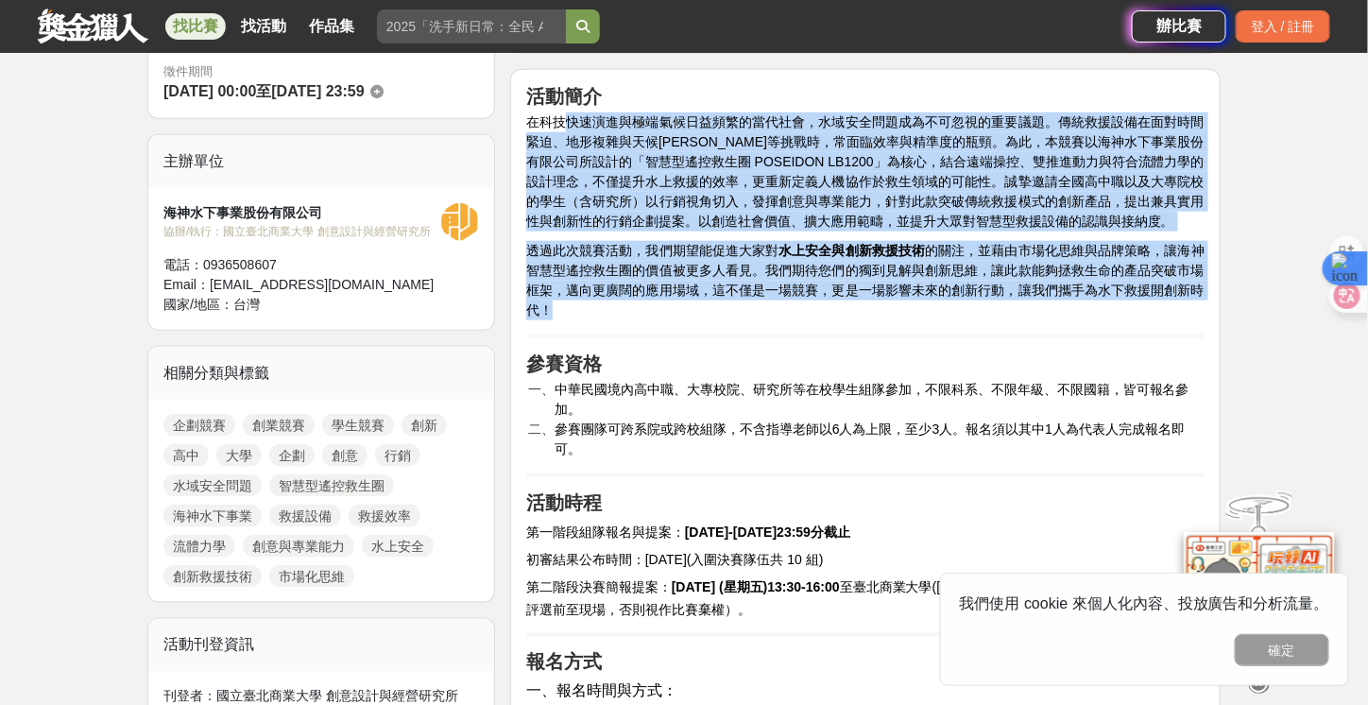
drag, startPoint x: 606, startPoint y: 315, endPoint x: 536, endPoint y: 122, distance: 205.9
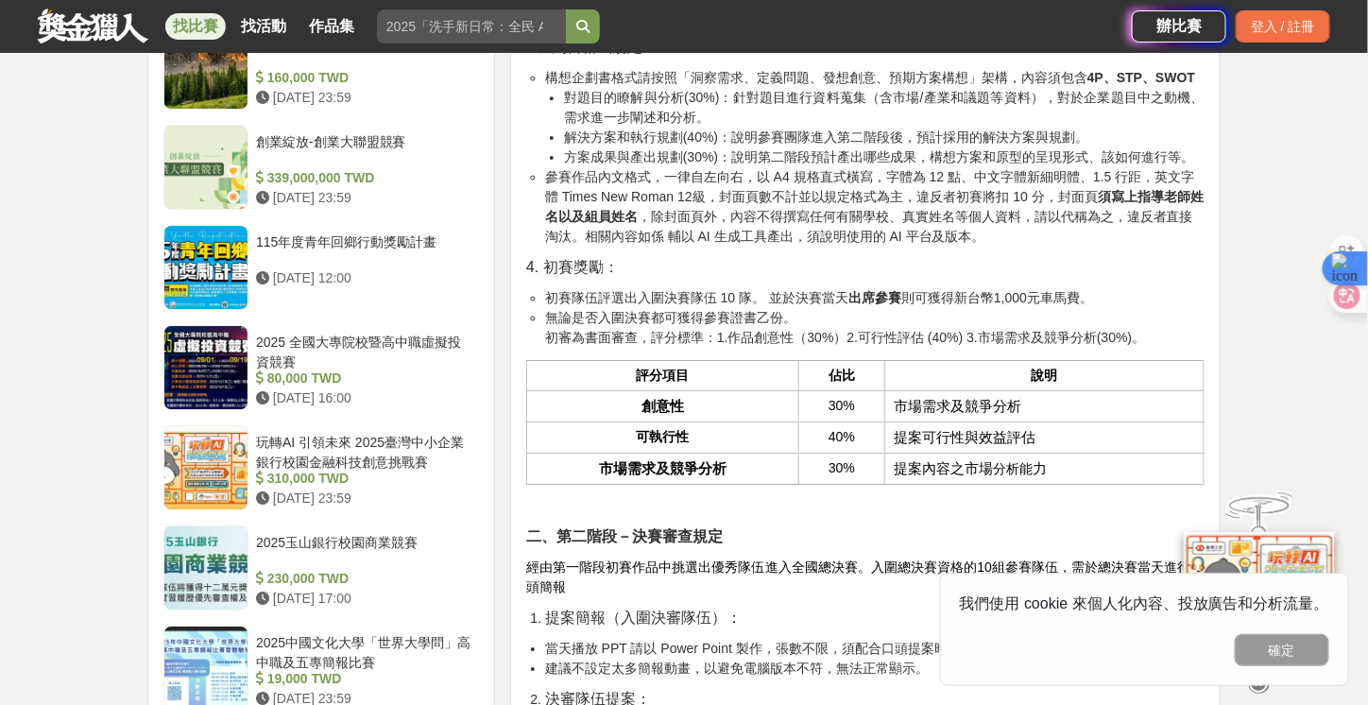
scroll to position [1983, 0]
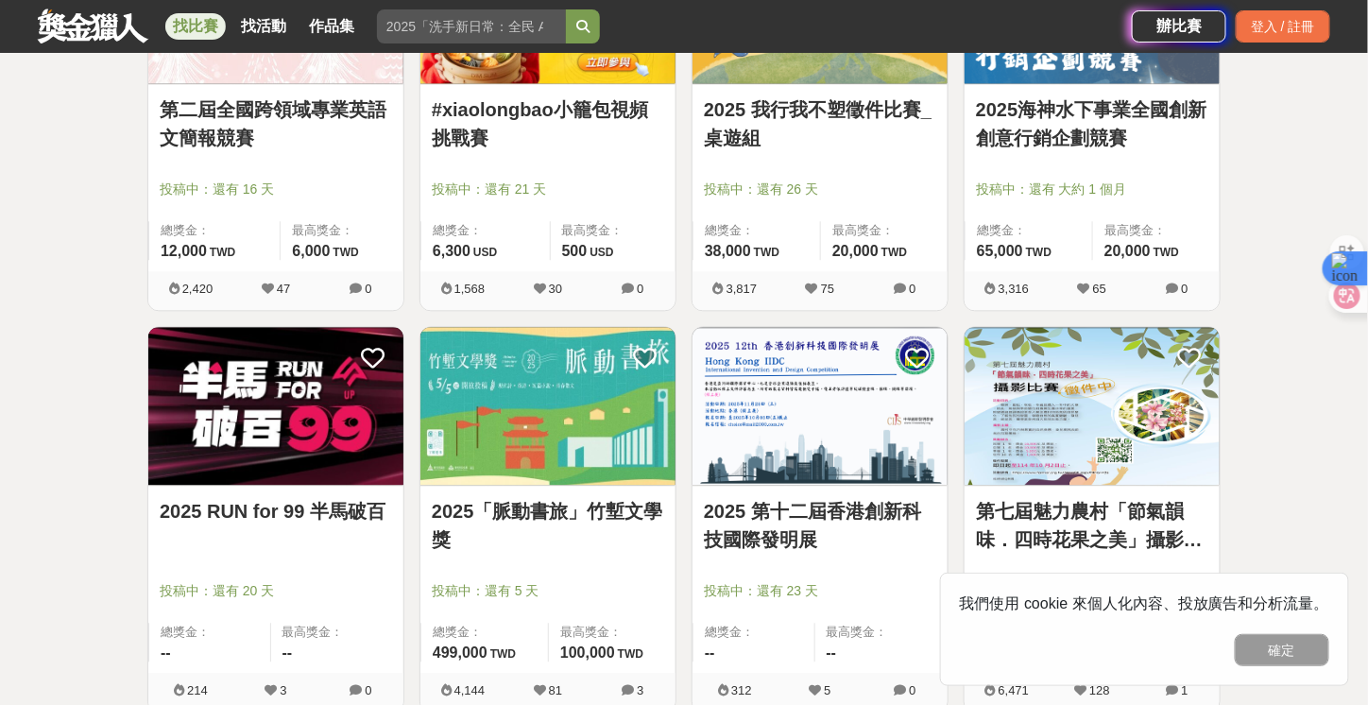
scroll to position [8506, 0]
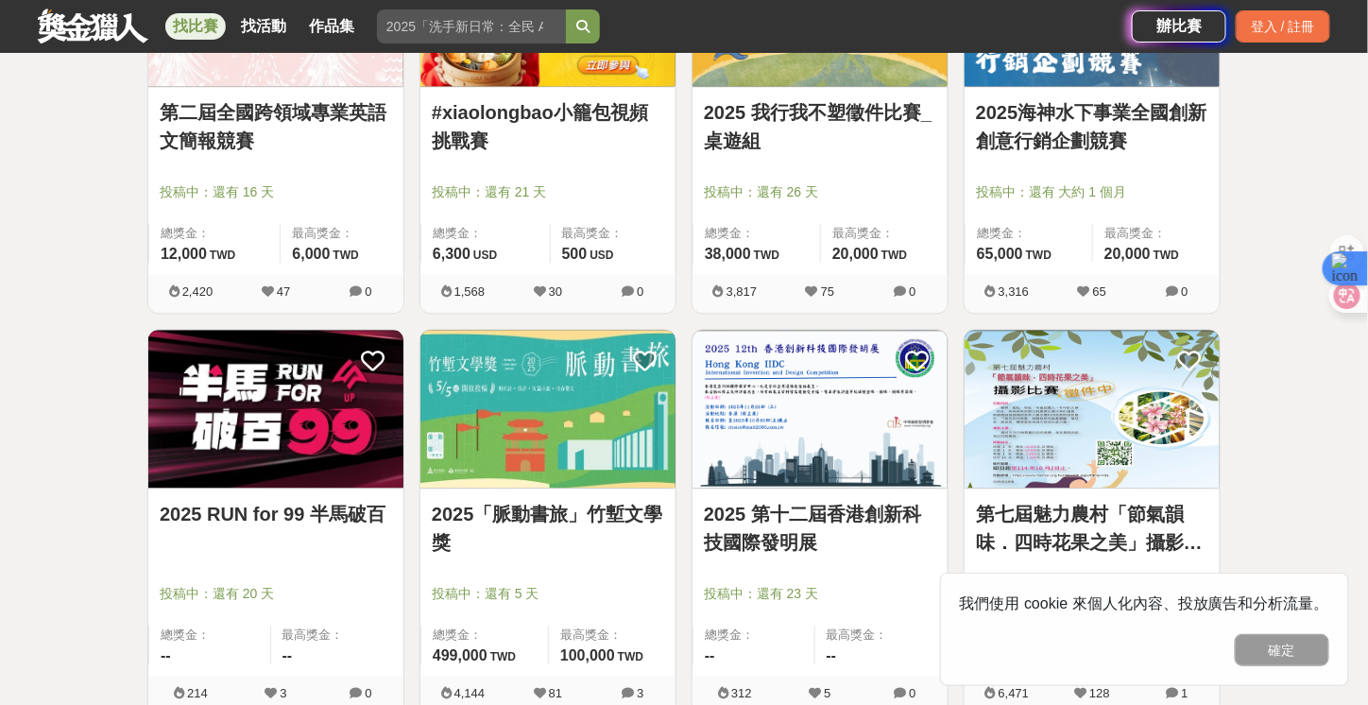
click at [1073, 110] on link "2025海神水下事業全國創新創意行銷企劃競賽" at bounding box center [1092, 126] width 232 height 57
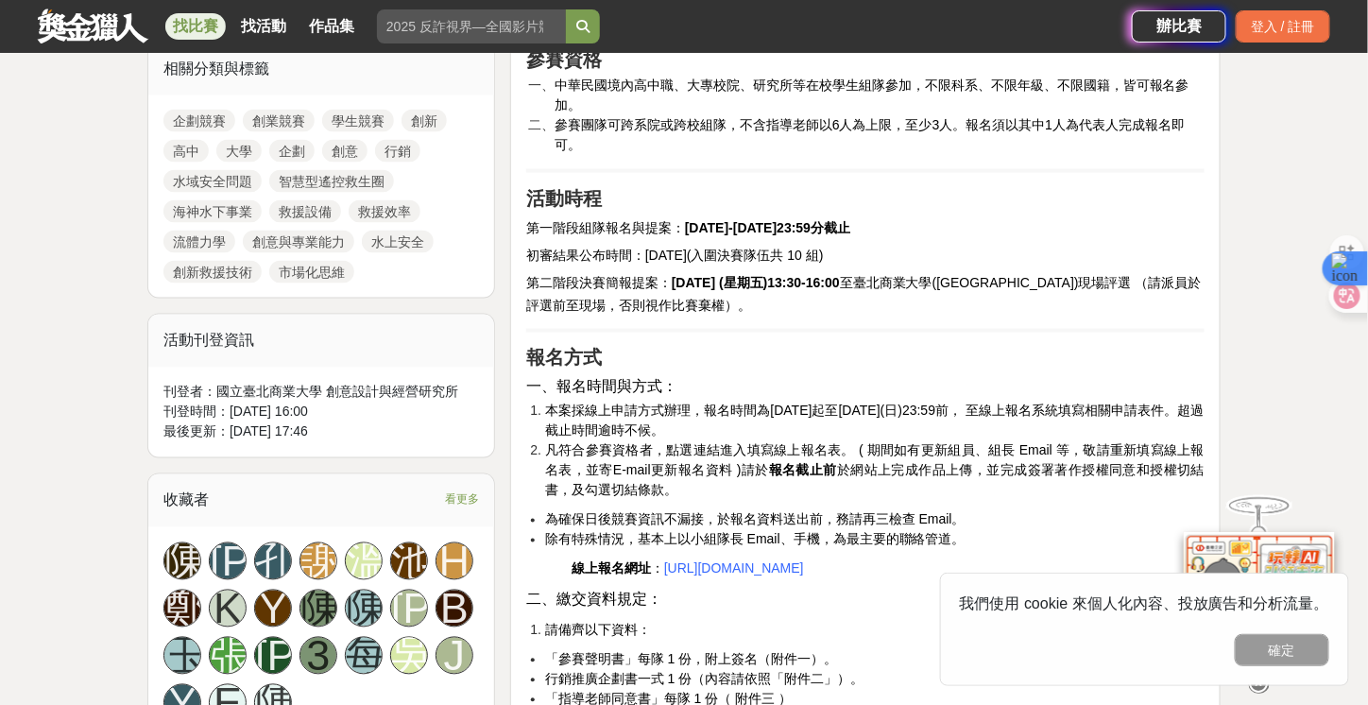
scroll to position [850, 0]
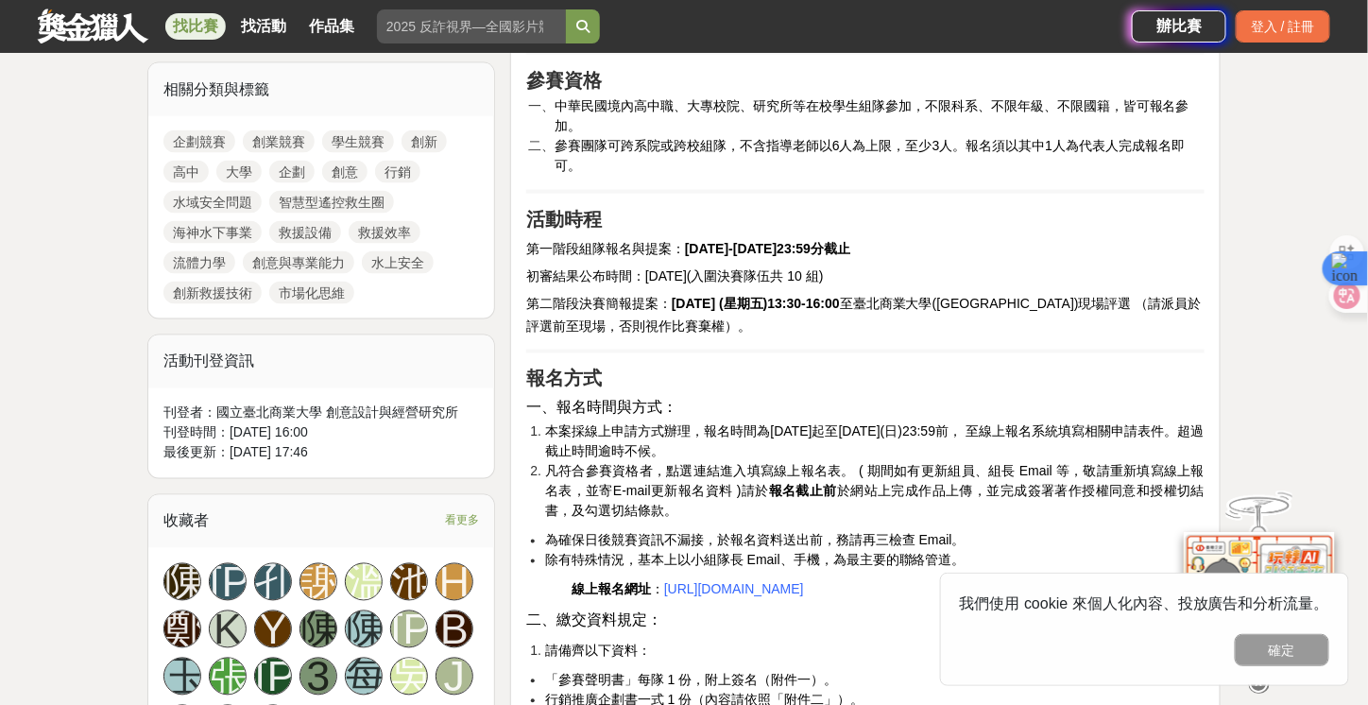
click at [196, 141] on link "企劃競賽" at bounding box center [199, 141] width 72 height 23
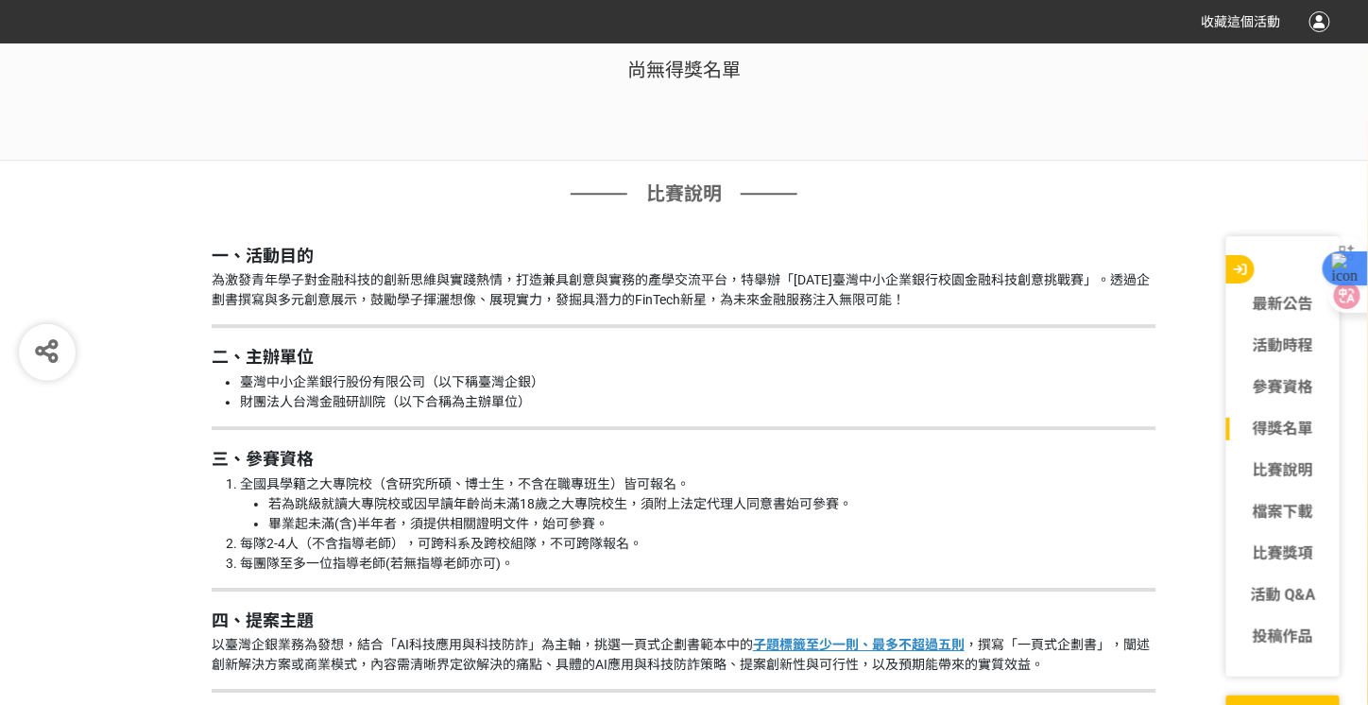
scroll to position [1795, 0]
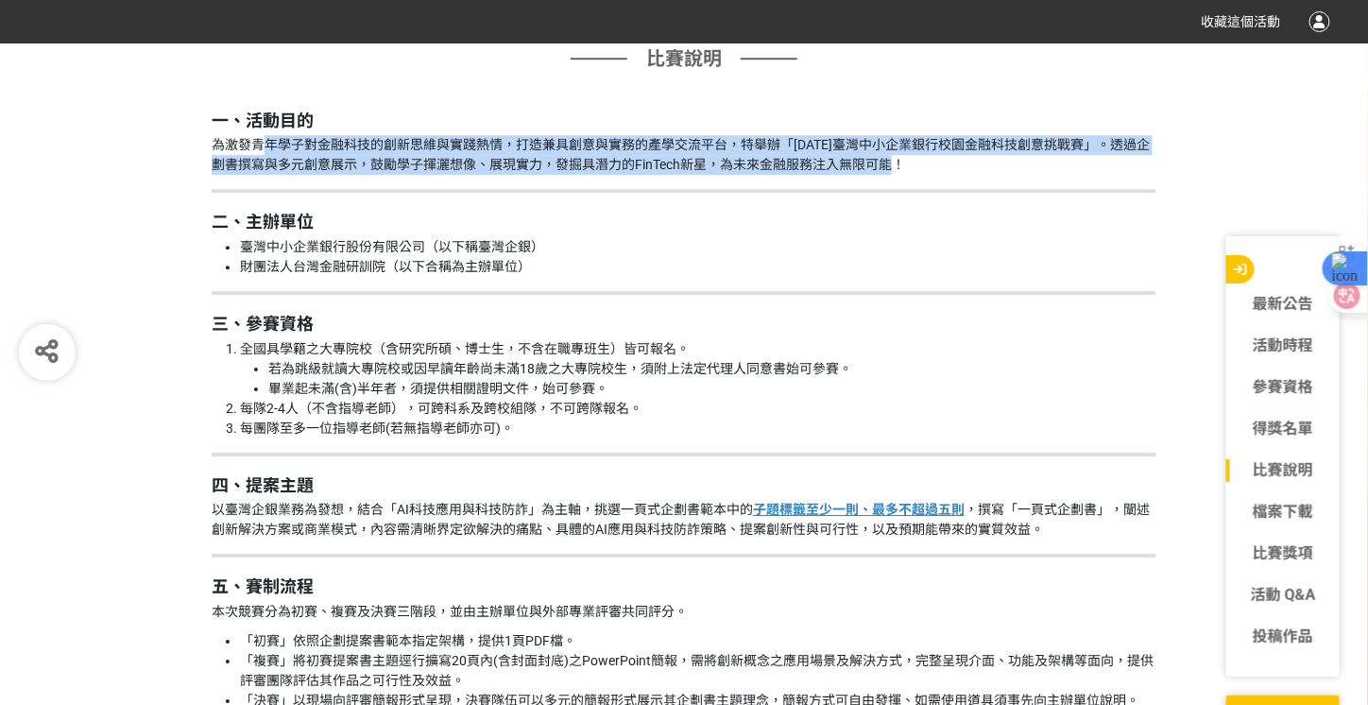
drag, startPoint x: 263, startPoint y: 141, endPoint x: 918, endPoint y: 163, distance: 655.9
click at [918, 163] on p "為激發青年學子對金融科技的創新思維與實踐熱情，打造兼具創意與實務的產學交流平台，特舉辦「[DATE]臺灣中小企業銀行校園金融科技創意挑戰賽」。透過企劃書撰寫與…" at bounding box center [684, 155] width 944 height 40
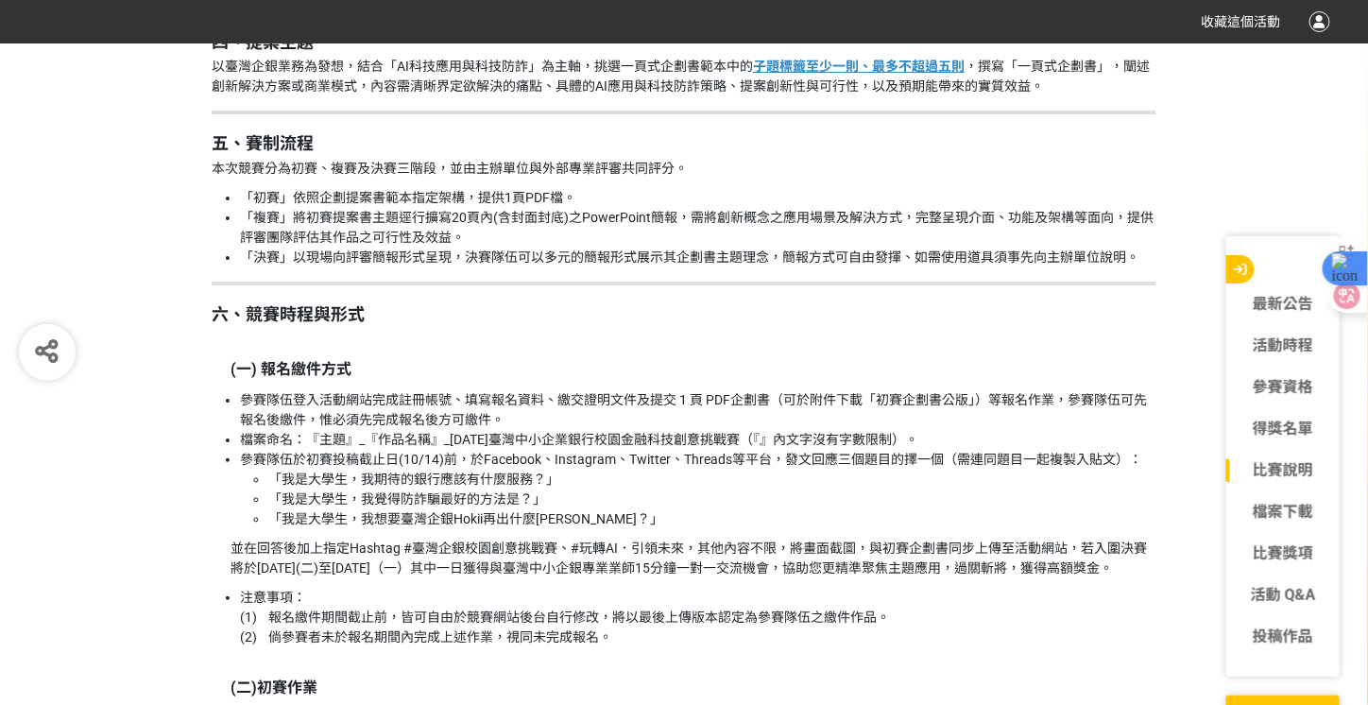
scroll to position [2172, 0]
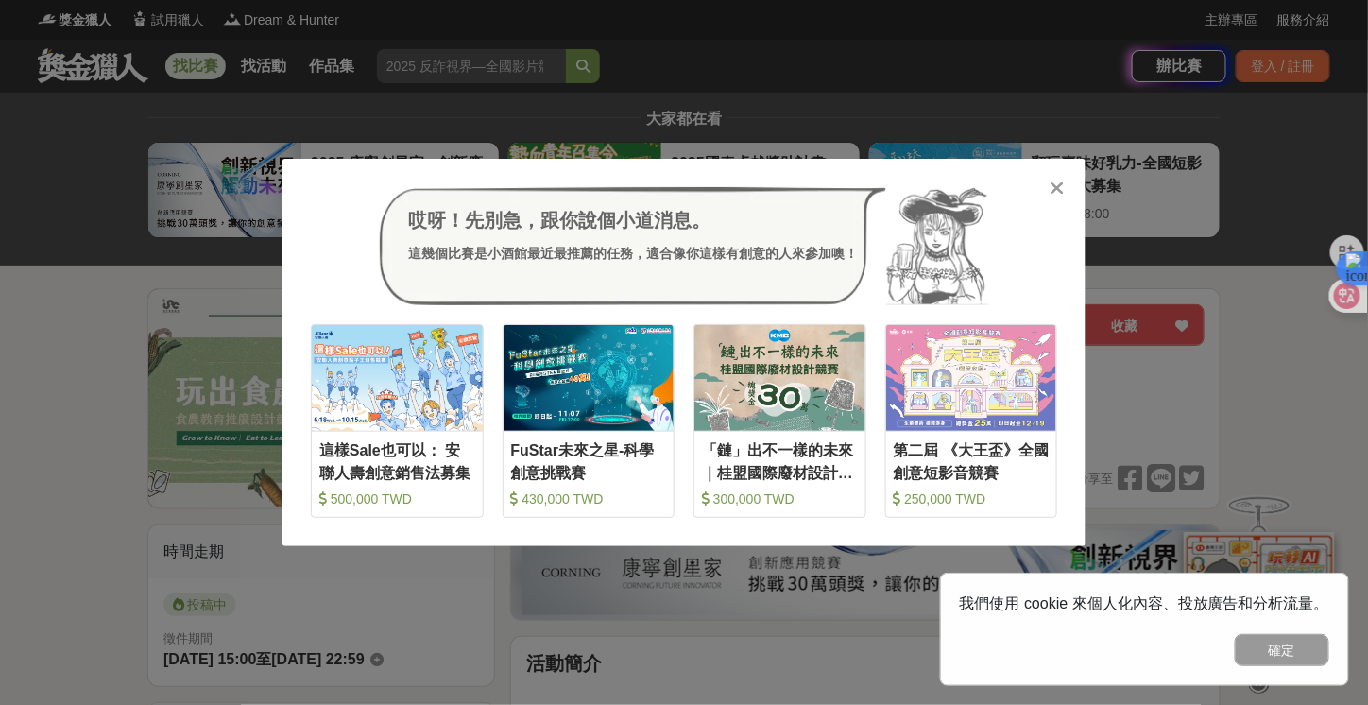
click at [1048, 188] on div at bounding box center [1056, 187] width 19 height 19
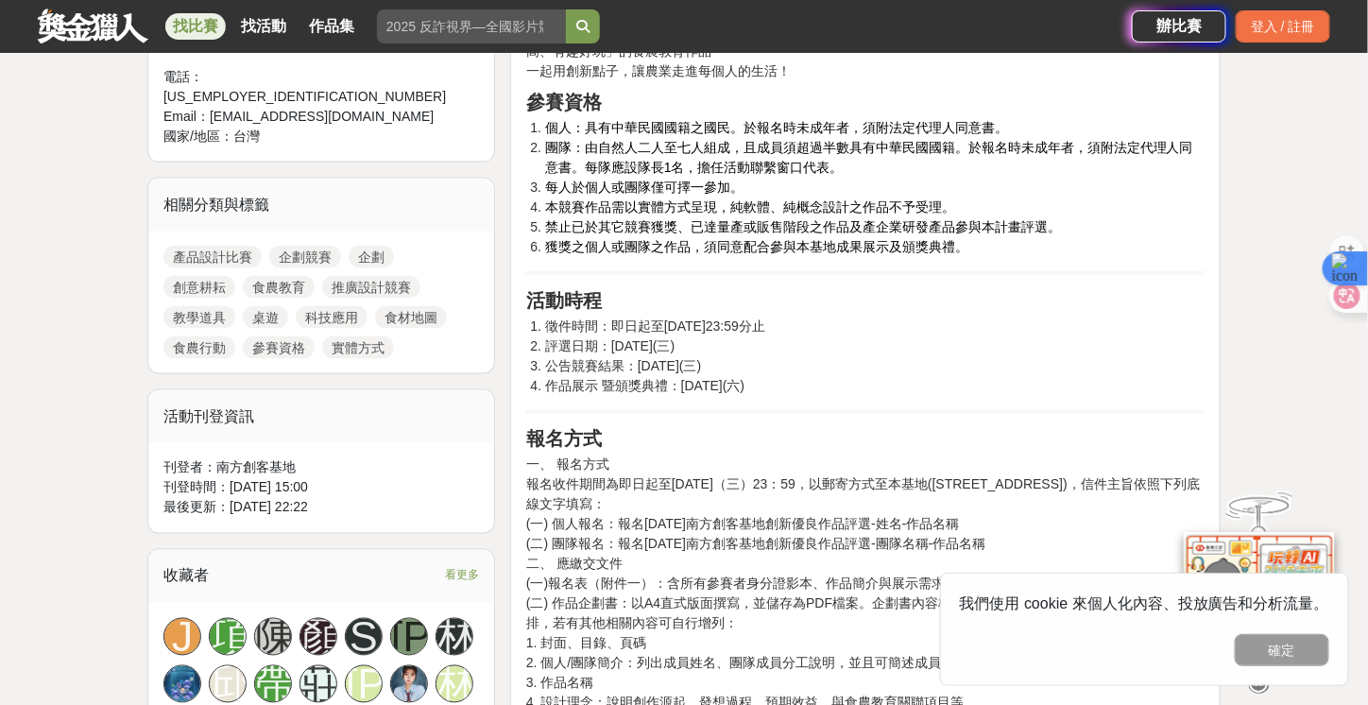
scroll to position [567, 0]
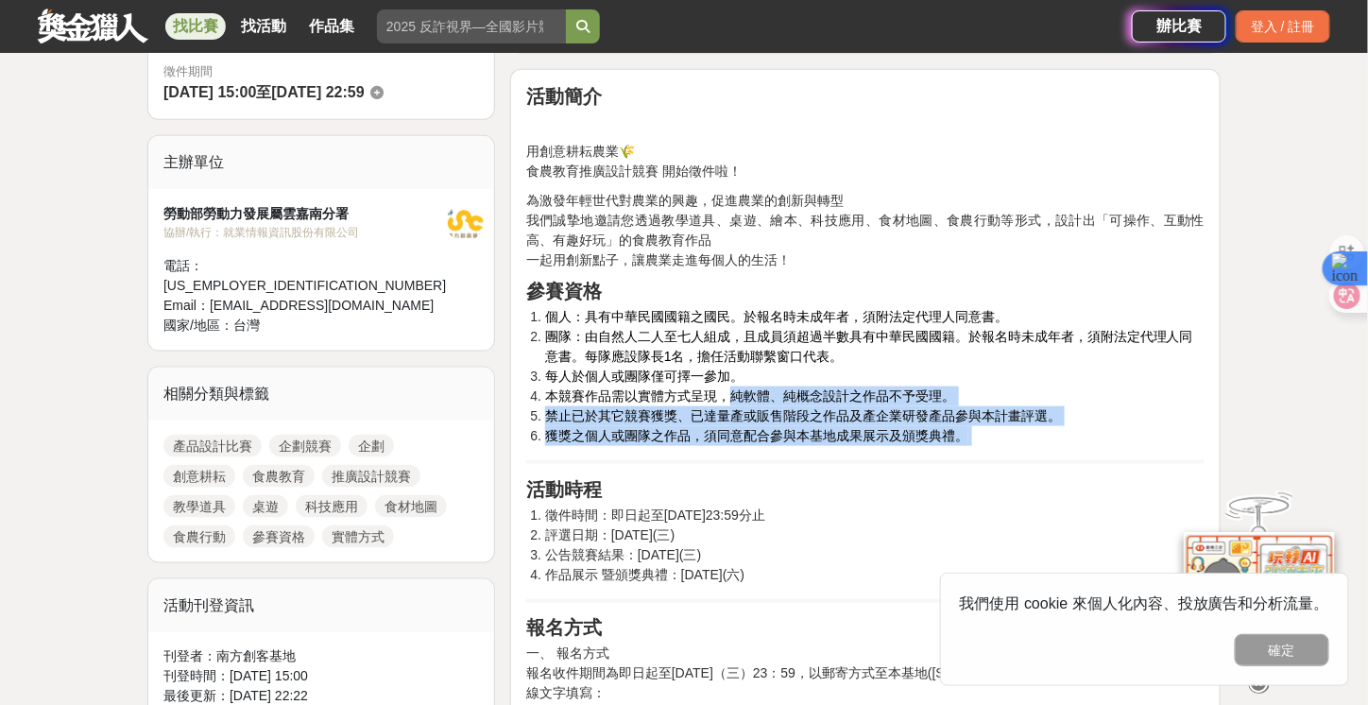
drag, startPoint x: 731, startPoint y: 395, endPoint x: 972, endPoint y: 428, distance: 243.1
click at [972, 428] on ol "個人：具有中華民國國籍之國民。於報名時未成年者，須附法定代理人同意書。 團隊：由自然人二人至七人組成，且成員須超過半數具有中華民國國籍。於報名時未成年者，須附…" at bounding box center [865, 376] width 678 height 139
click at [972, 428] on li "獲獎之個人或團隊之作品，須同意配合參與本基地成果展示及頒獎典禮。" at bounding box center [874, 436] width 659 height 20
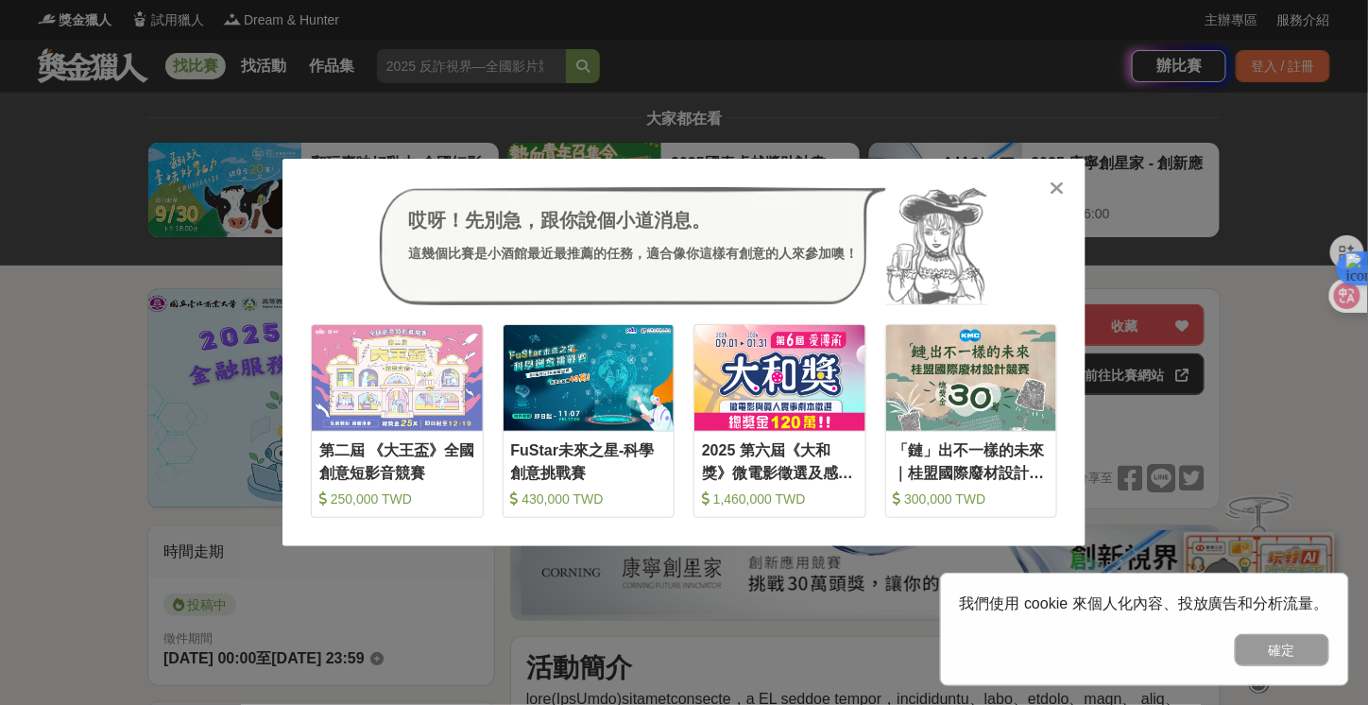
click at [1047, 197] on div "哎呀！先別急，跟你說個小道消息。 這幾個比賽是小酒館最近最推薦的任務，適合像你這樣有創意的人來參加噢！" at bounding box center [684, 246] width 746 height 119
click at [1050, 190] on icon at bounding box center [1057, 188] width 14 height 19
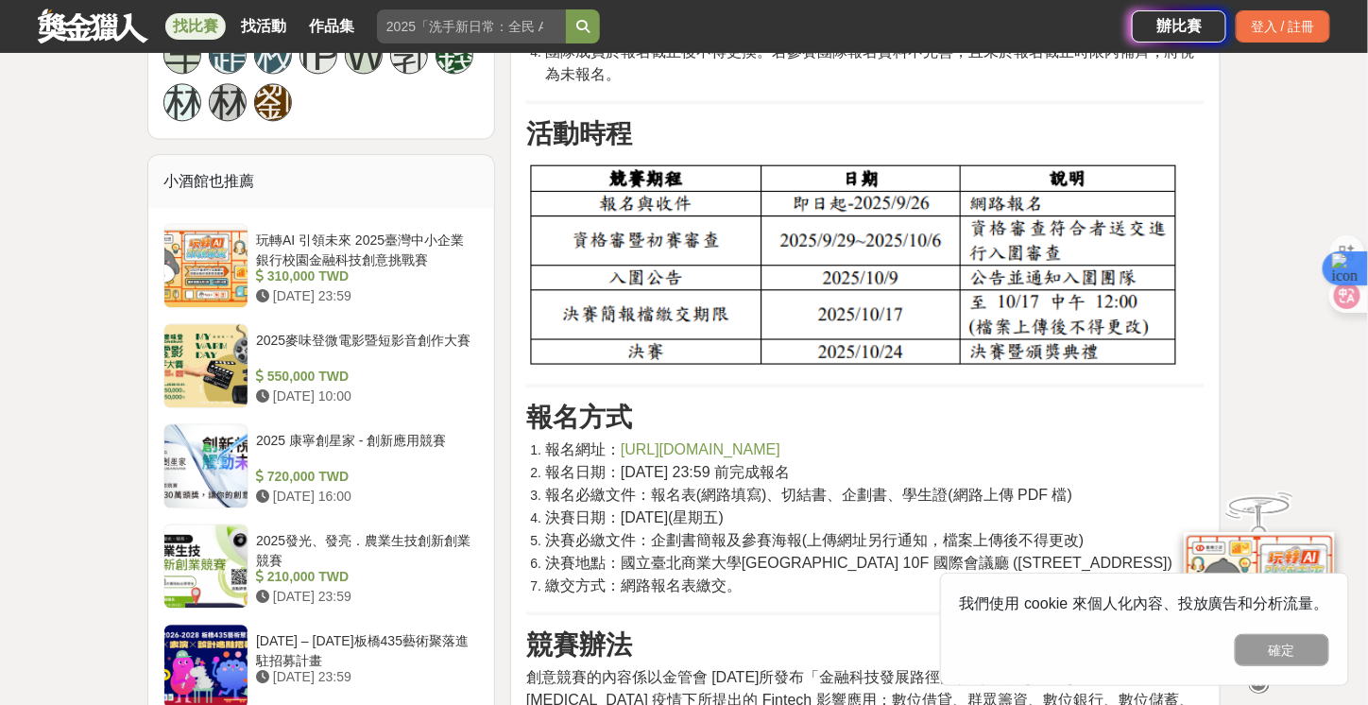
scroll to position [1511, 0]
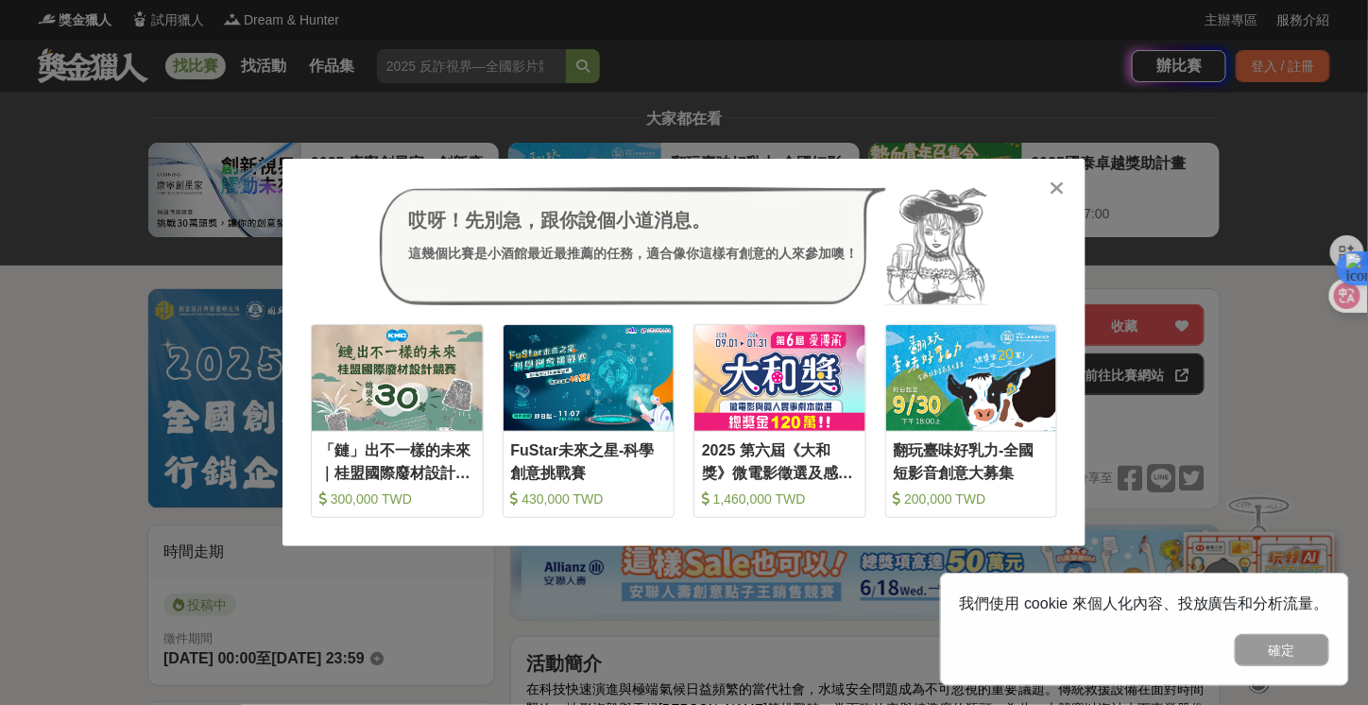
click at [1065, 180] on div at bounding box center [1056, 187] width 19 height 19
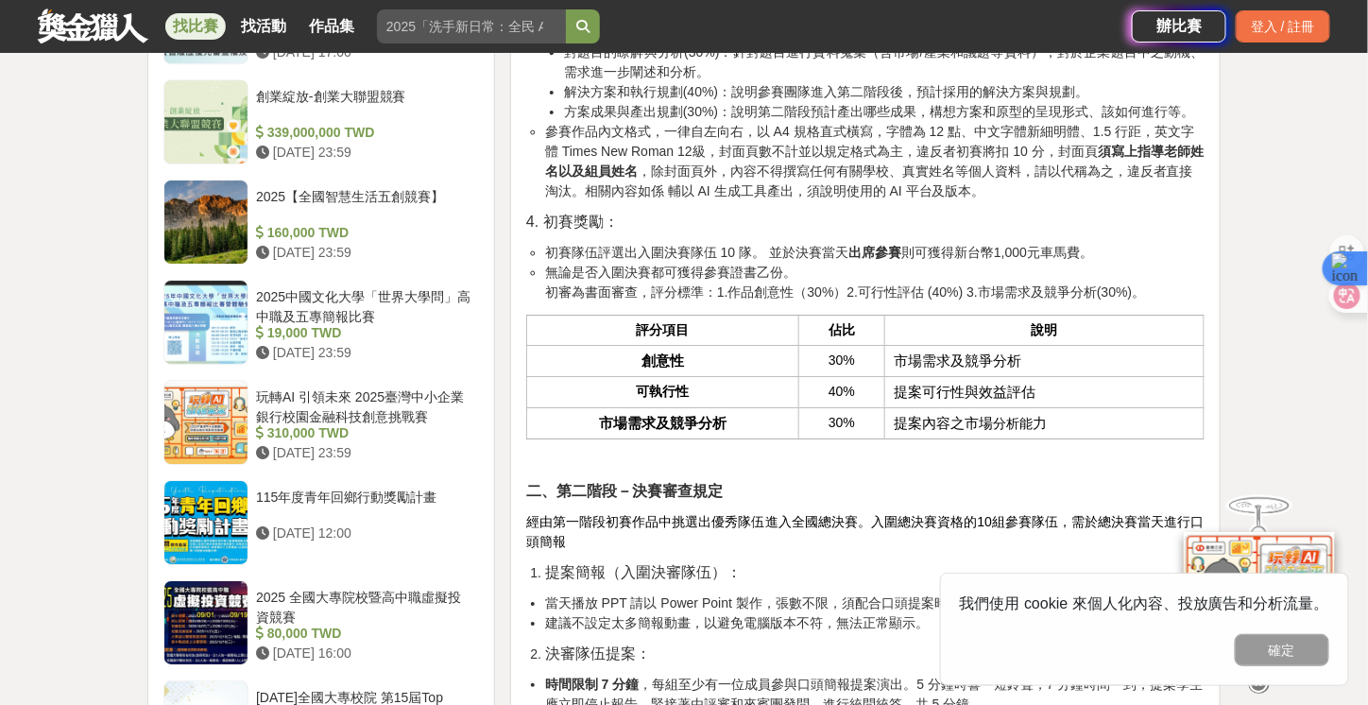
scroll to position [1983, 0]
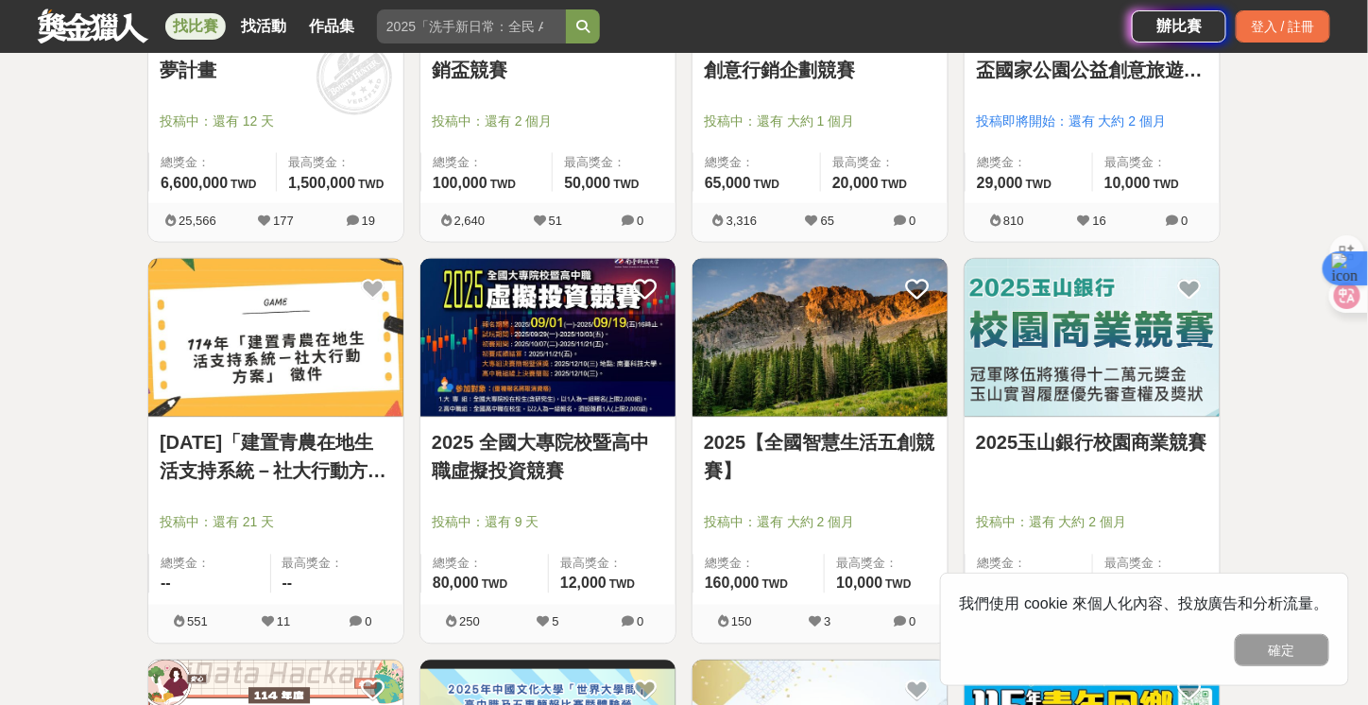
scroll to position [1039, 0]
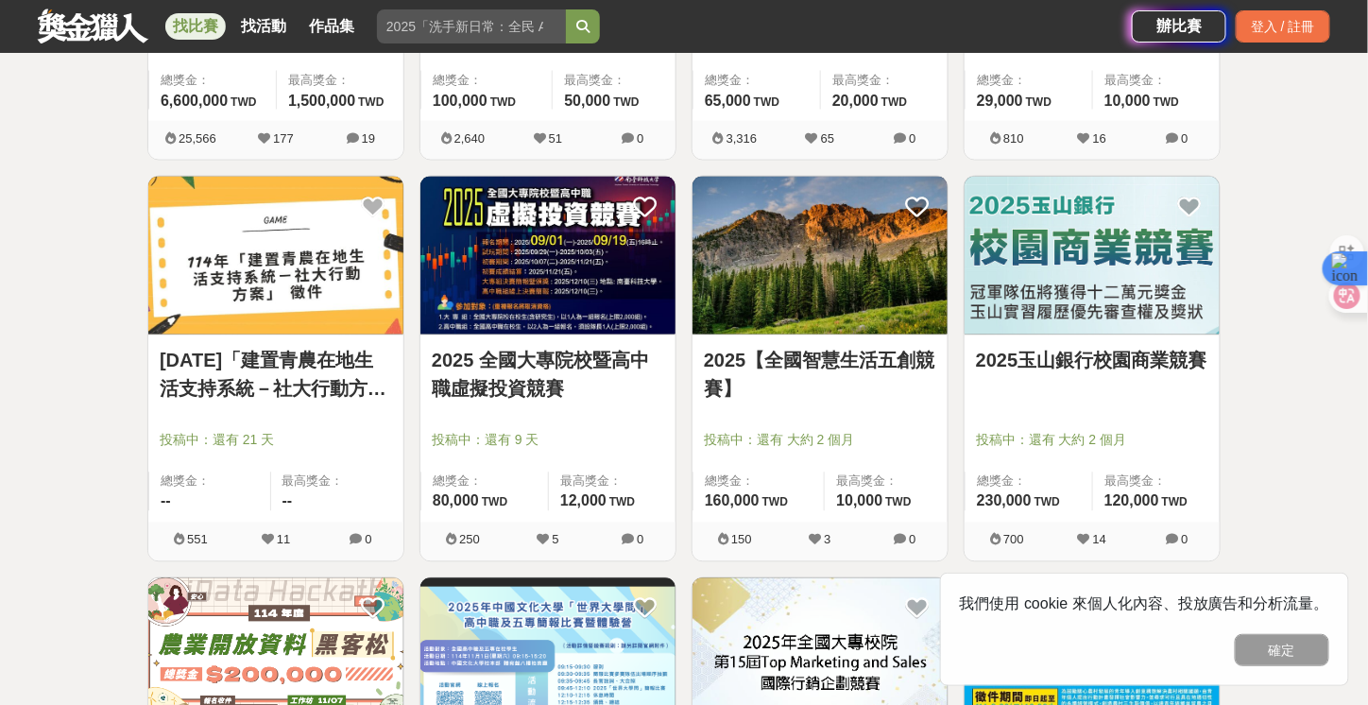
click at [575, 357] on link "2025 全國大專院校暨高中職虛擬投資競賽" at bounding box center [548, 375] width 232 height 57
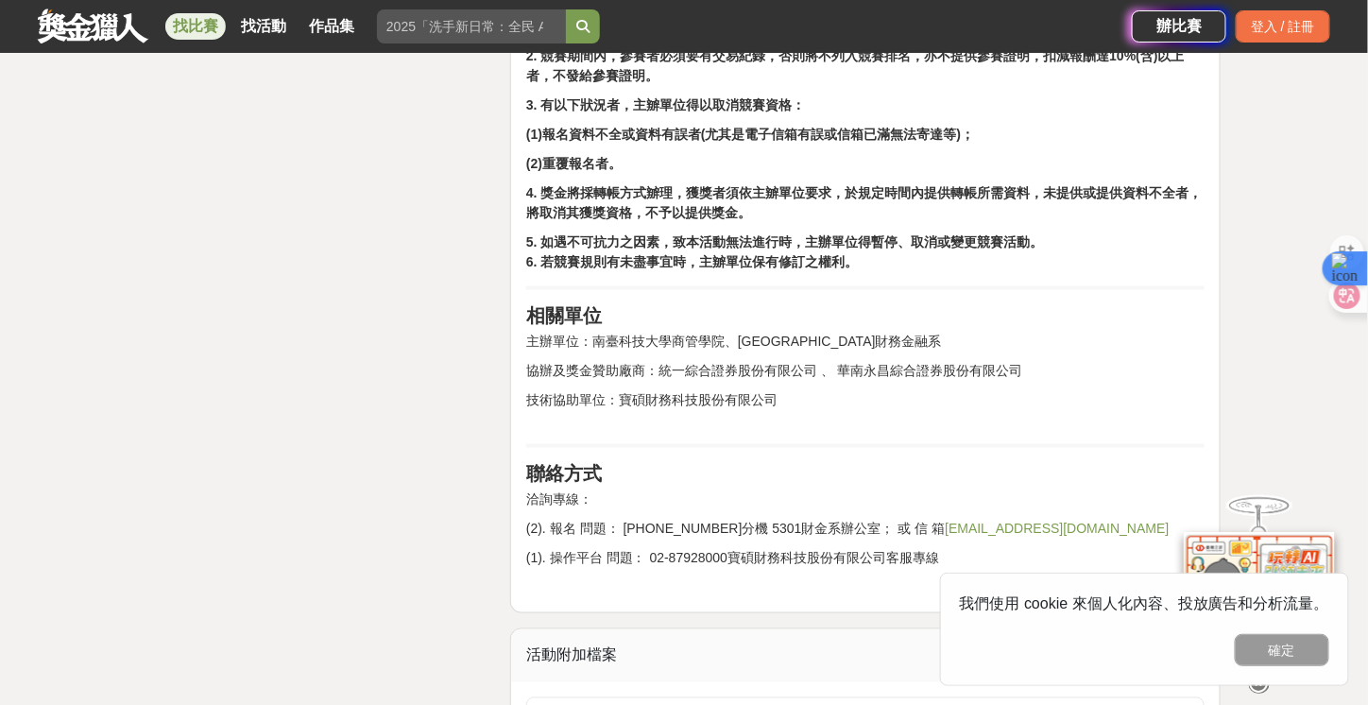
scroll to position [3400, 0]
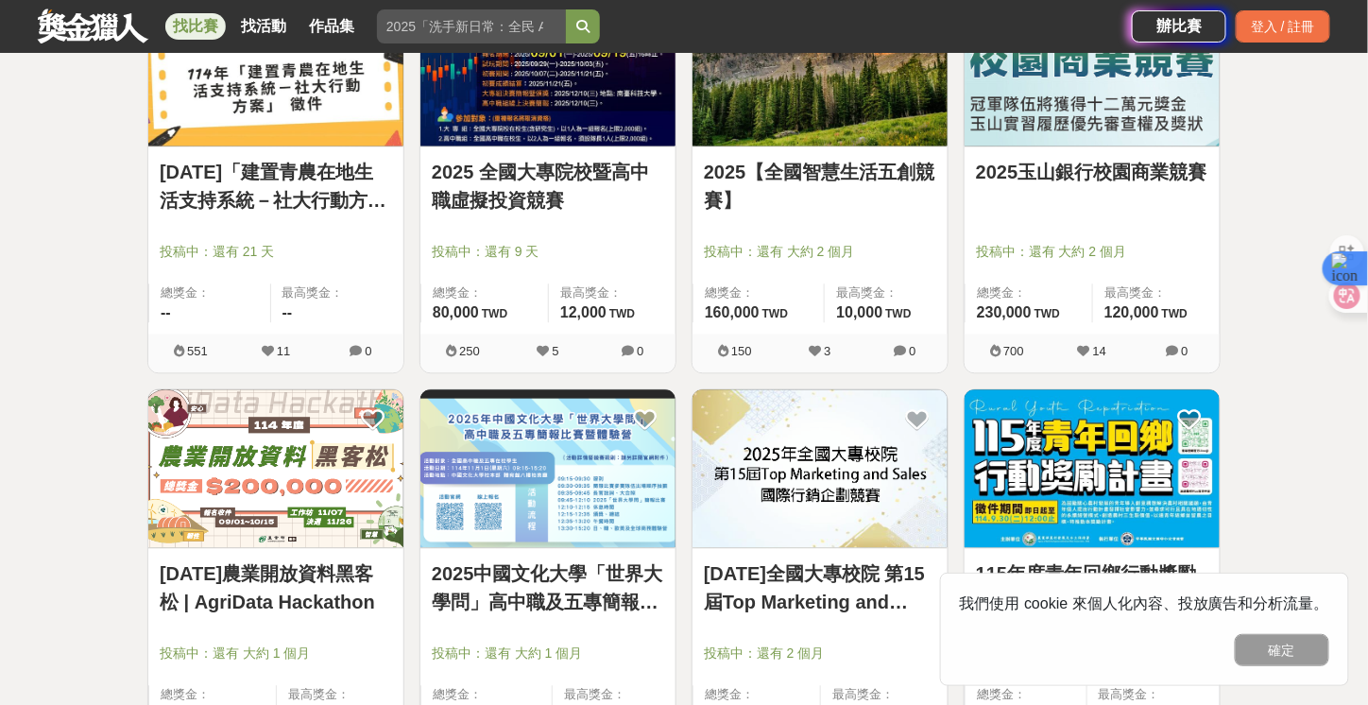
scroll to position [1133, 0]
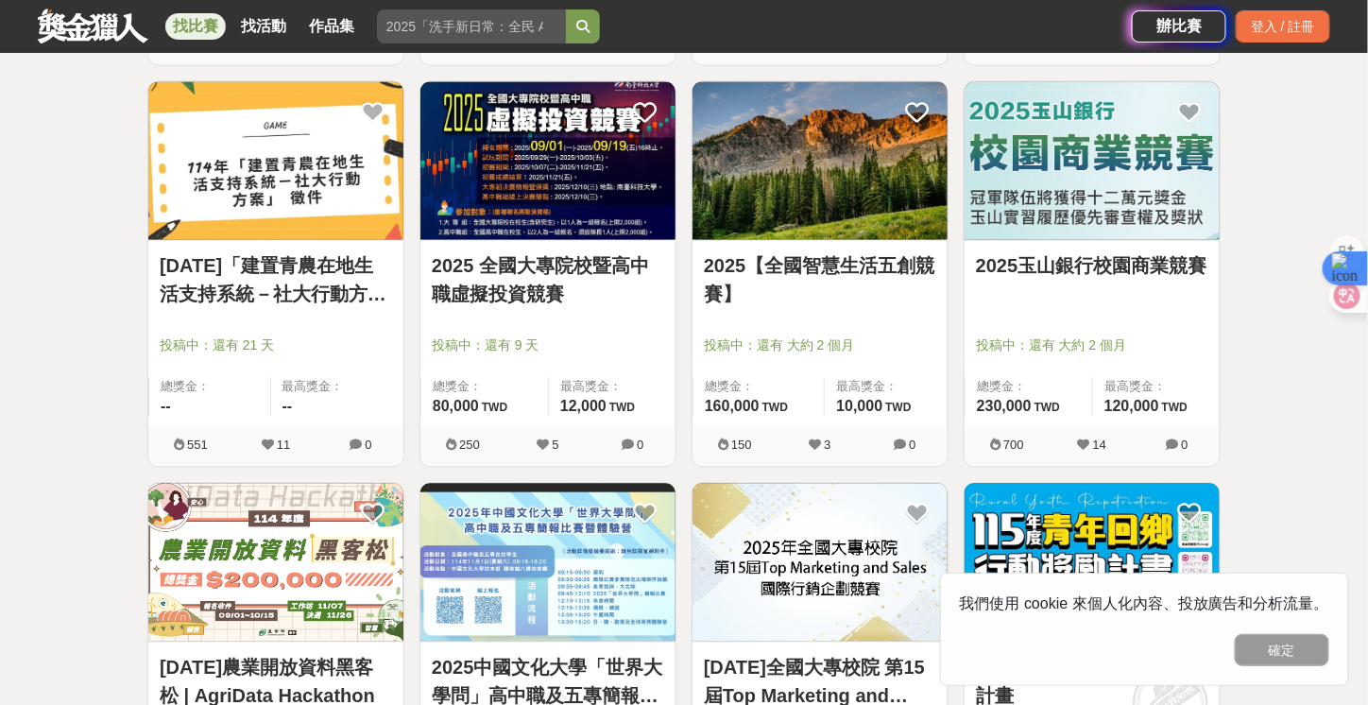
click at [1161, 265] on link "2025玉山銀行校園商業競賽" at bounding box center [1092, 266] width 232 height 28
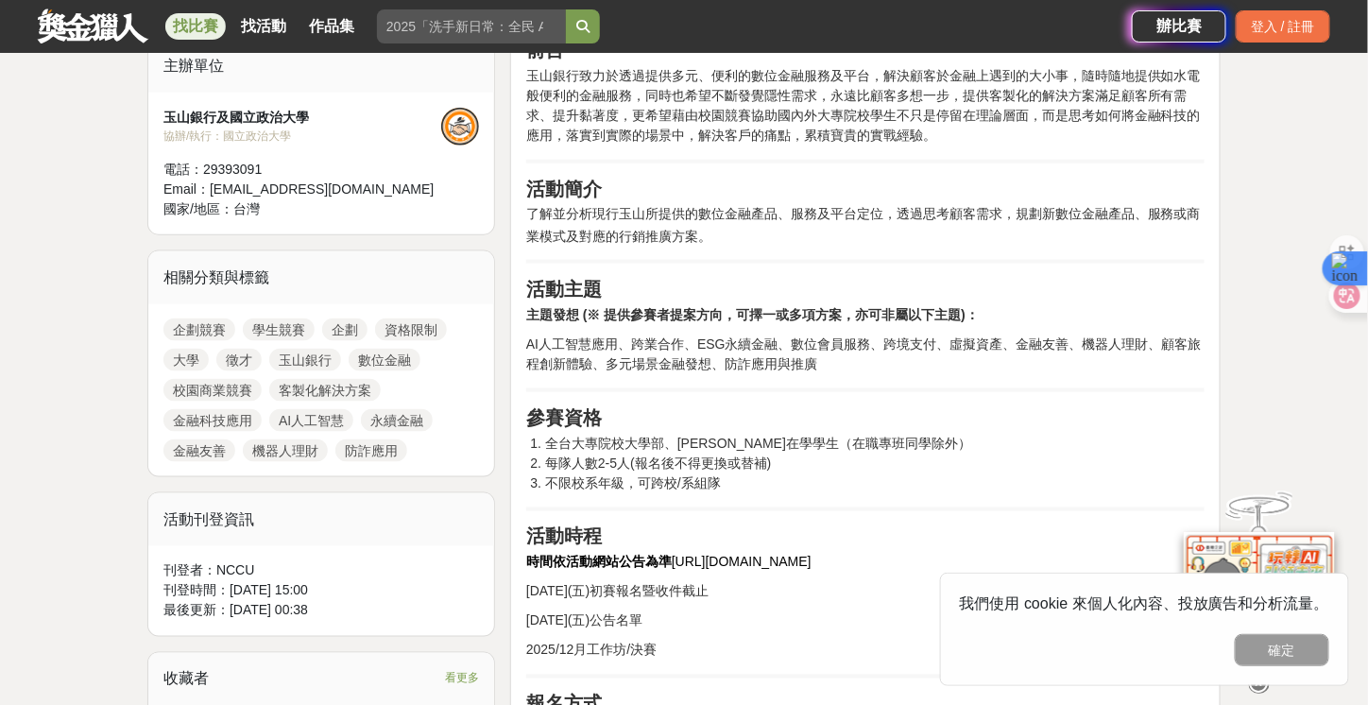
scroll to position [567, 0]
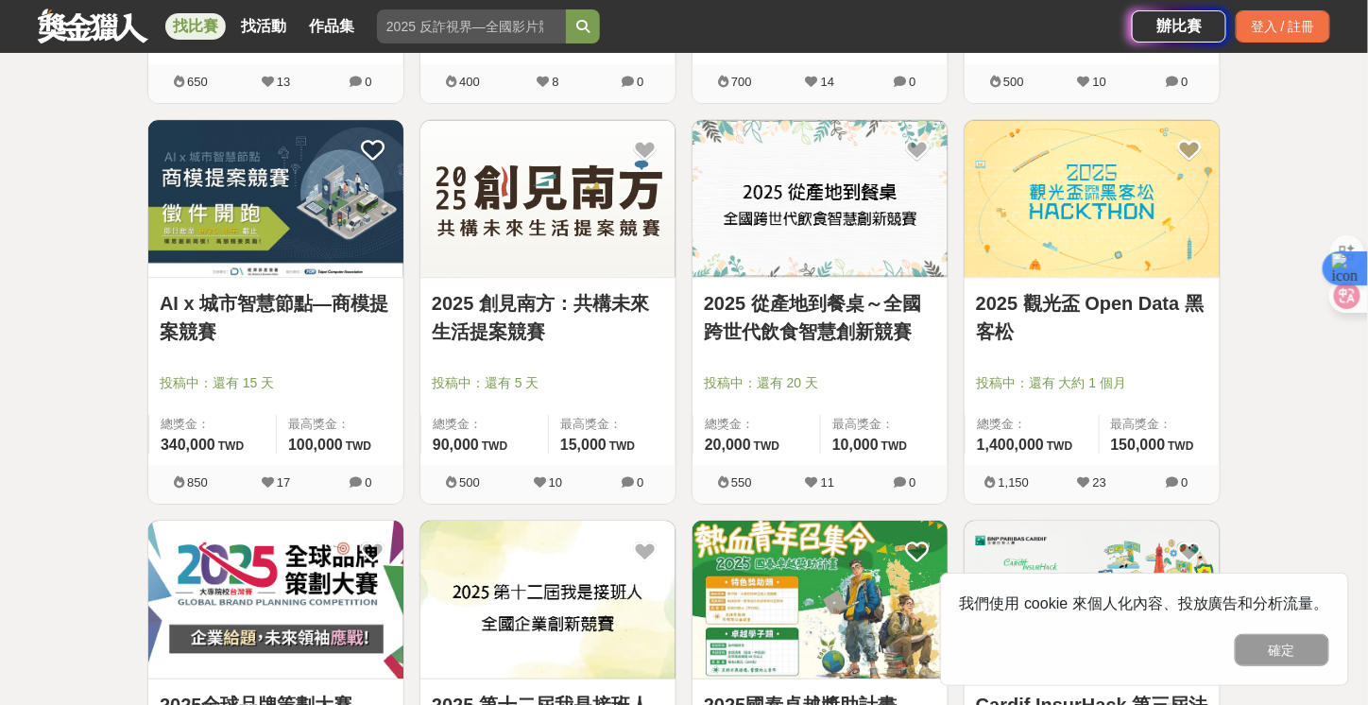
scroll to position [1889, 0]
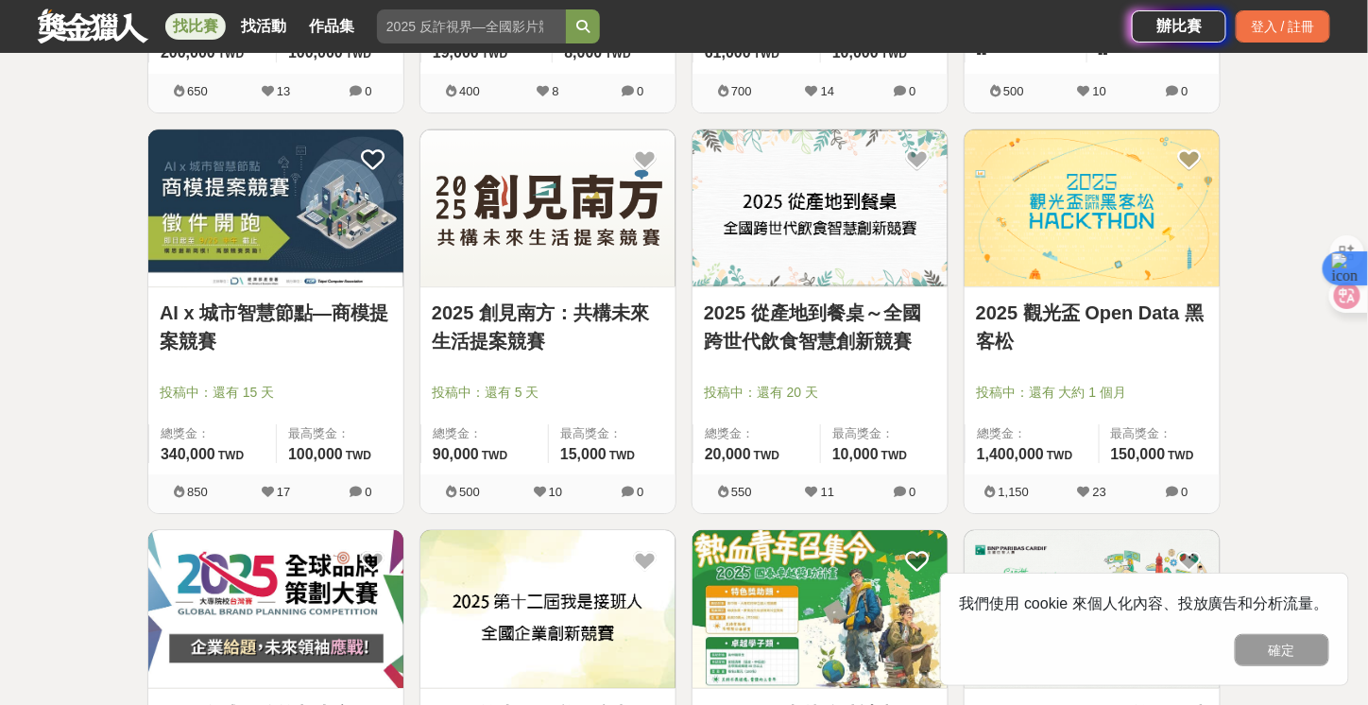
click at [867, 328] on link "2025 從產地到餐桌～全國跨世代飲食智慧創新競賽" at bounding box center [820, 326] width 232 height 57
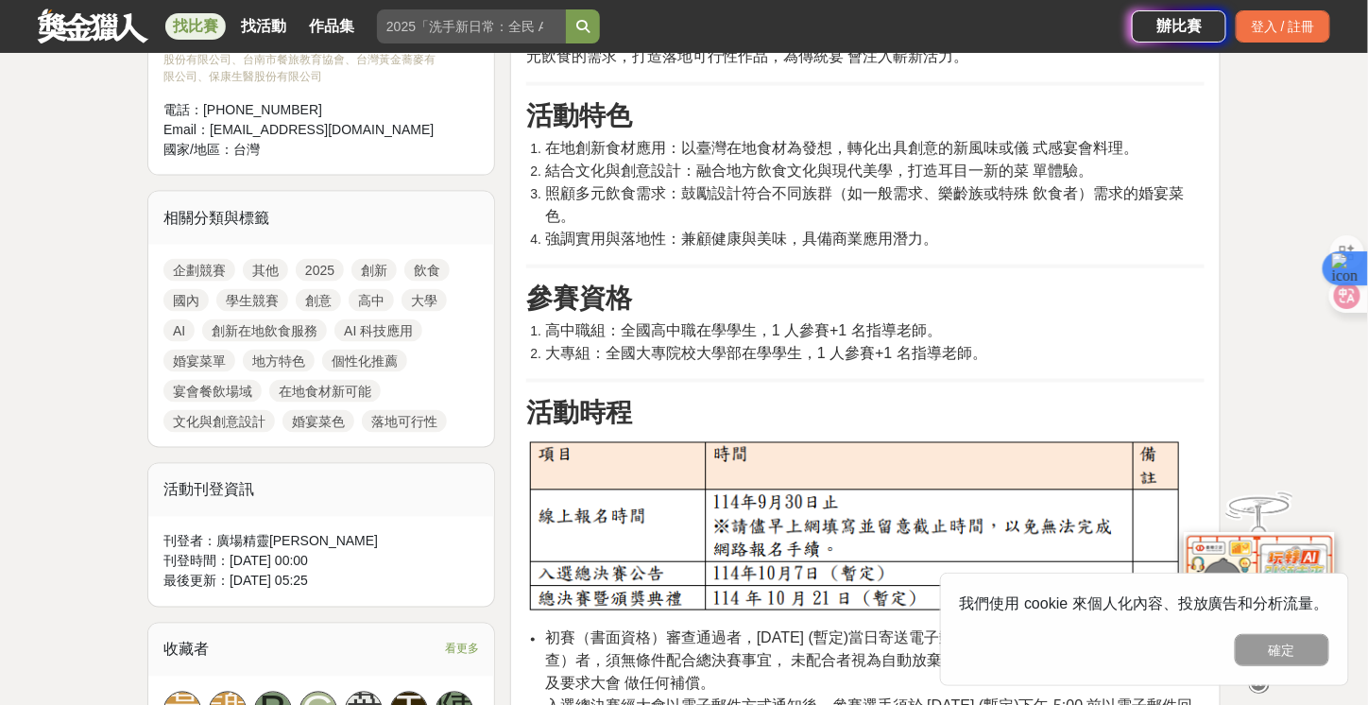
scroll to position [1039, 0]
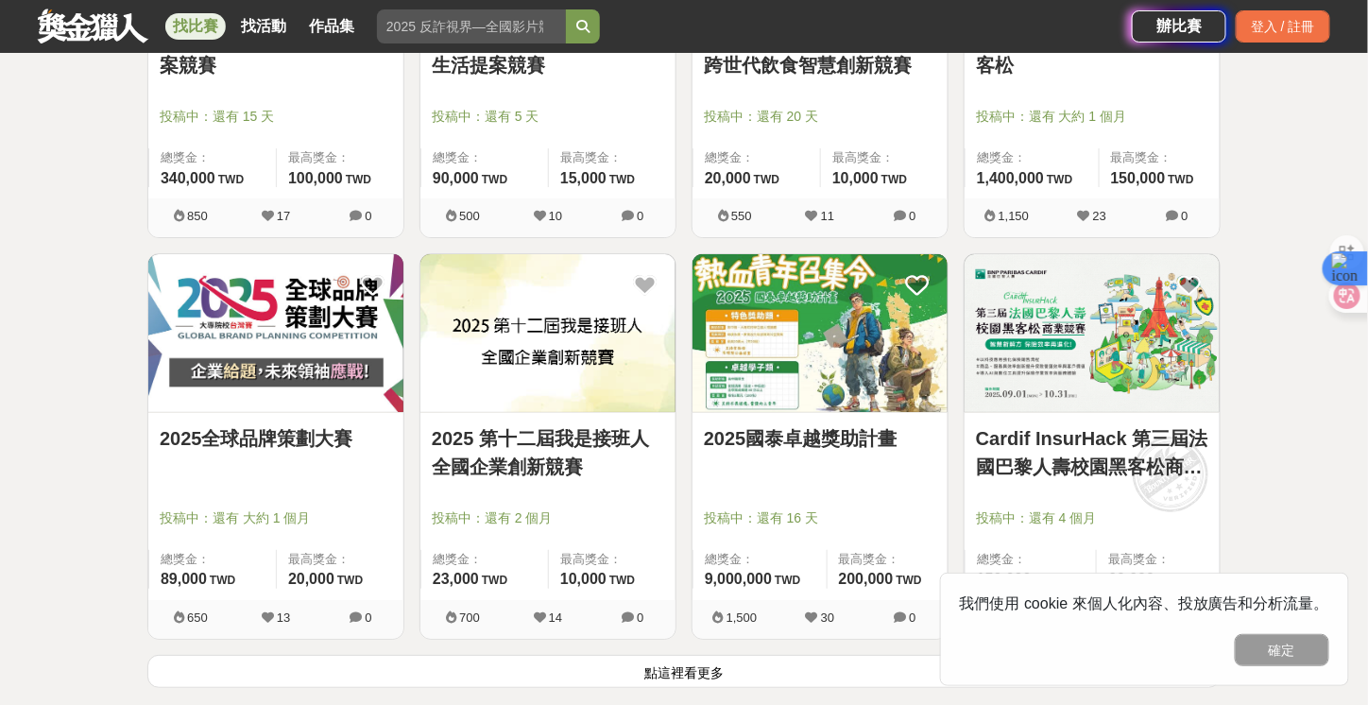
scroll to position [2172, 0]
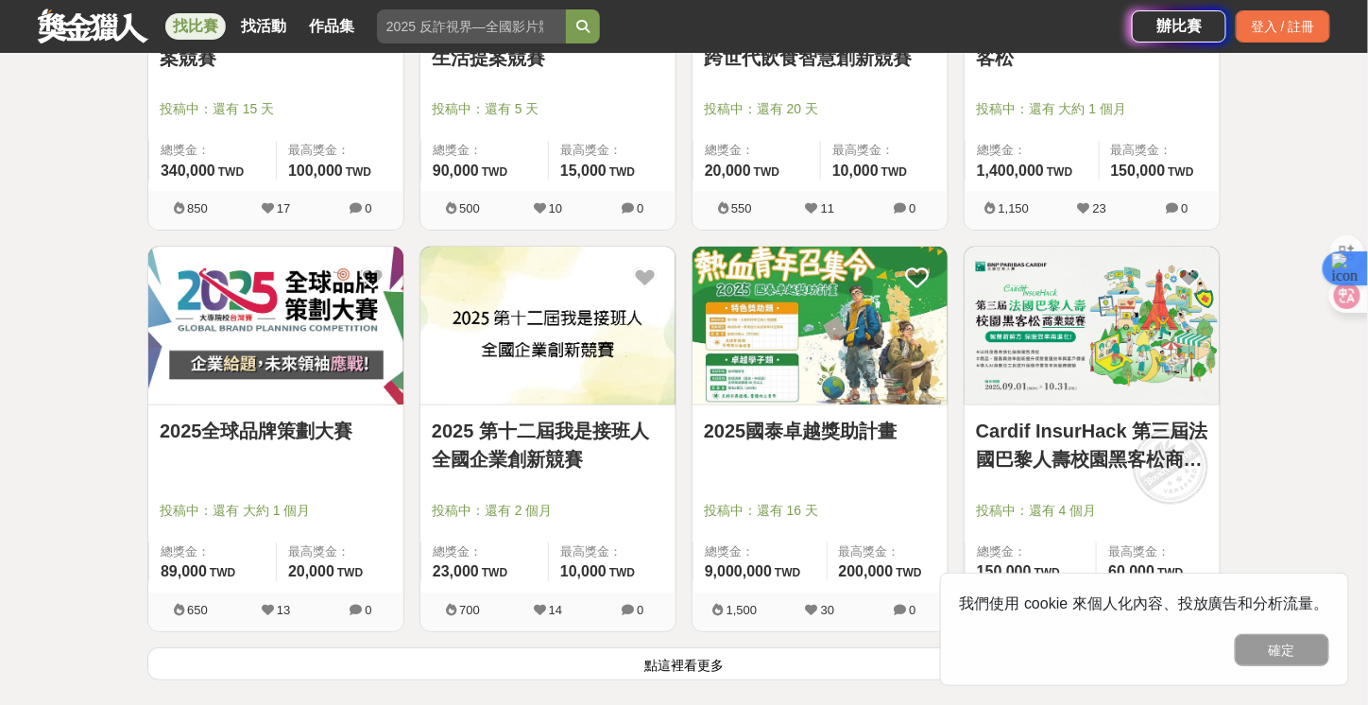
click at [278, 318] on img at bounding box center [275, 326] width 255 height 158
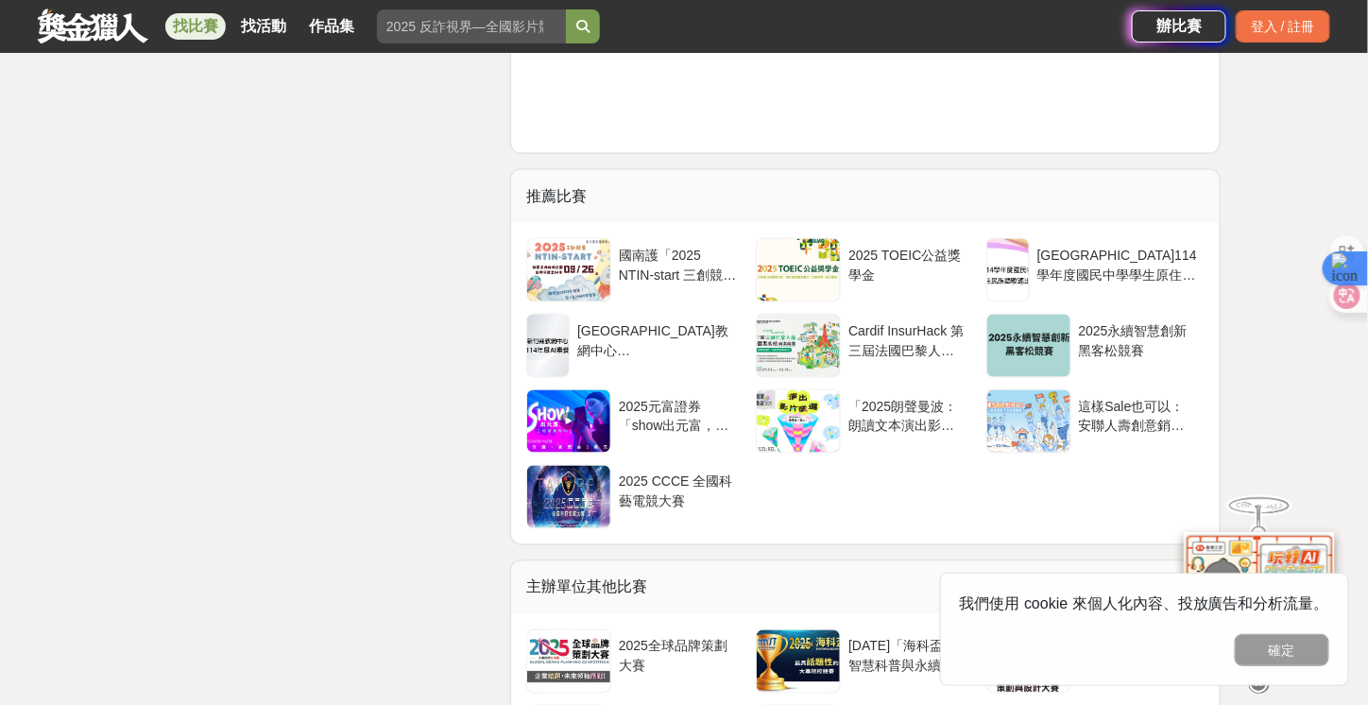
scroll to position [8028, 0]
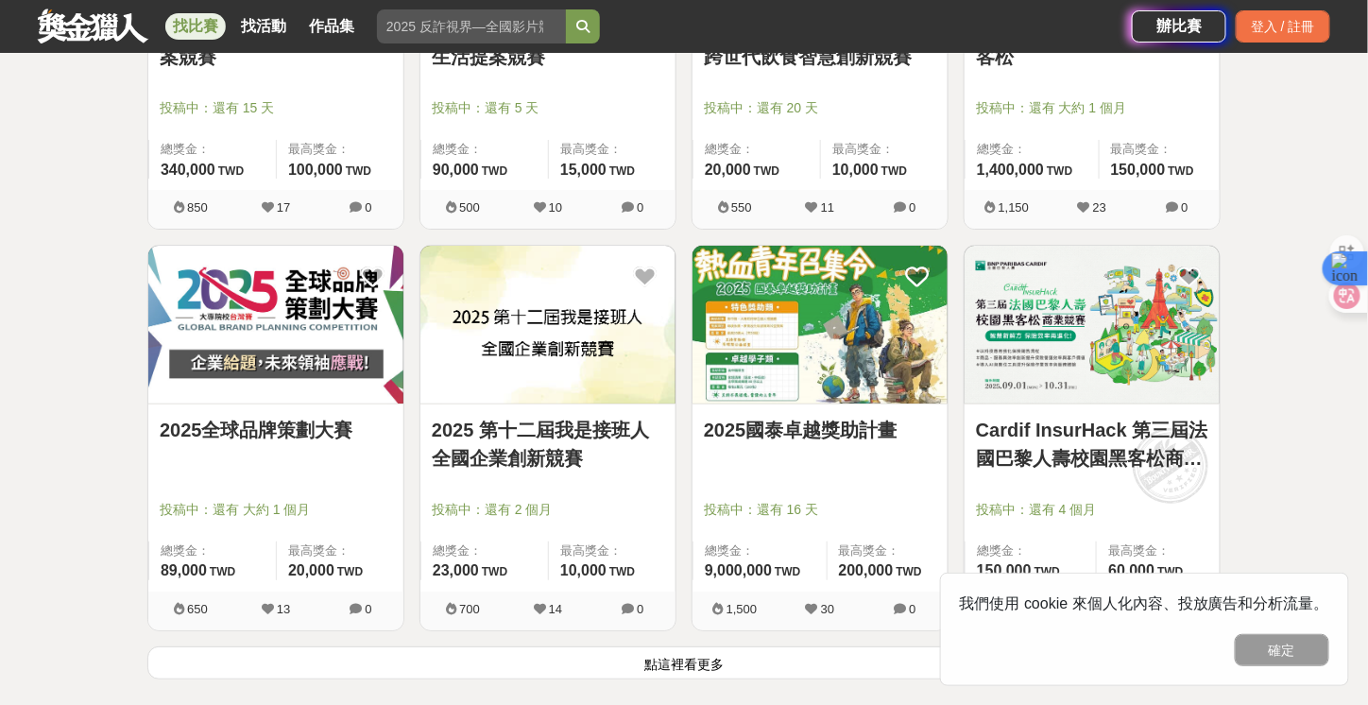
scroll to position [2172, 0]
click at [168, 419] on link "2025全球品牌策劃大賽" at bounding box center [276, 431] width 232 height 28
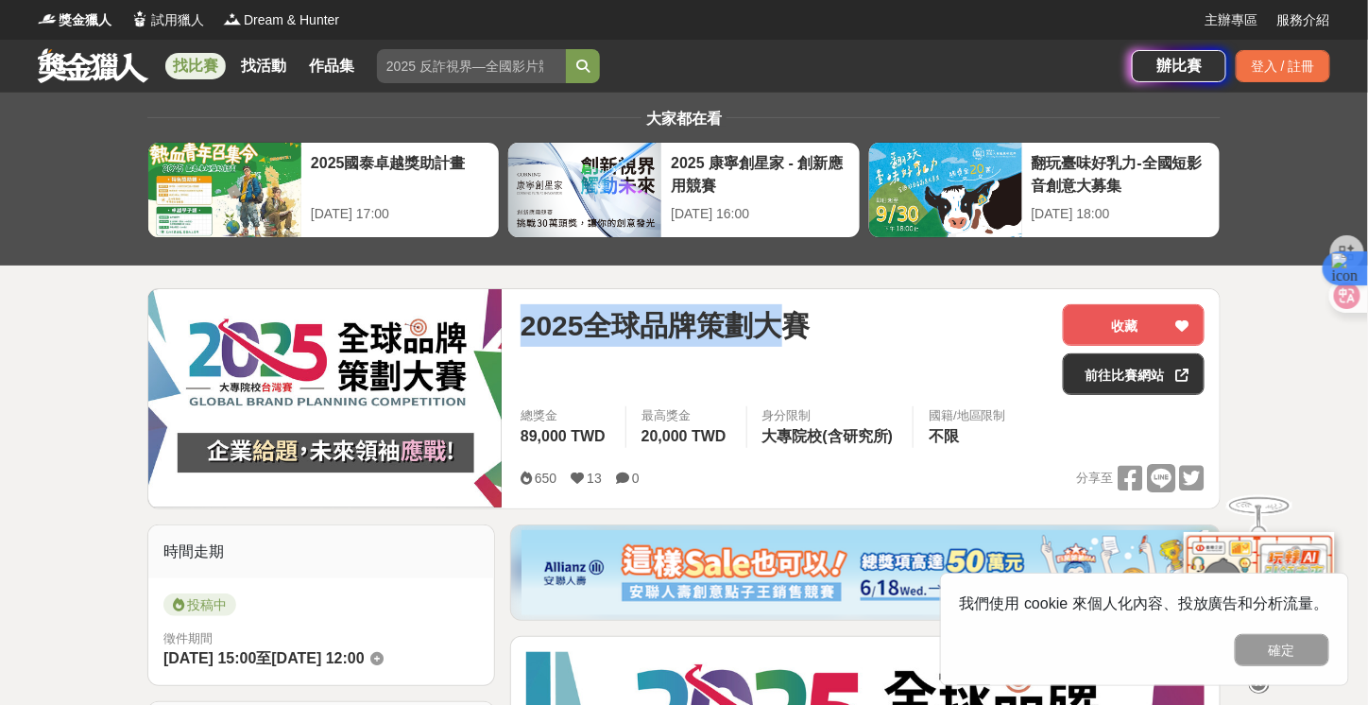
drag, startPoint x: 797, startPoint y: 328, endPoint x: 514, endPoint y: 330, distance: 283.4
click at [514, 330] on div "2025全球品牌策劃大賽 收藏 前往比賽網站 總獎金 89,000 TWD 最高獎金 20,000 TWD 身分限制 大專院校(含研究所) 國籍/地區限制 不…" at bounding box center [862, 398] width 714 height 219
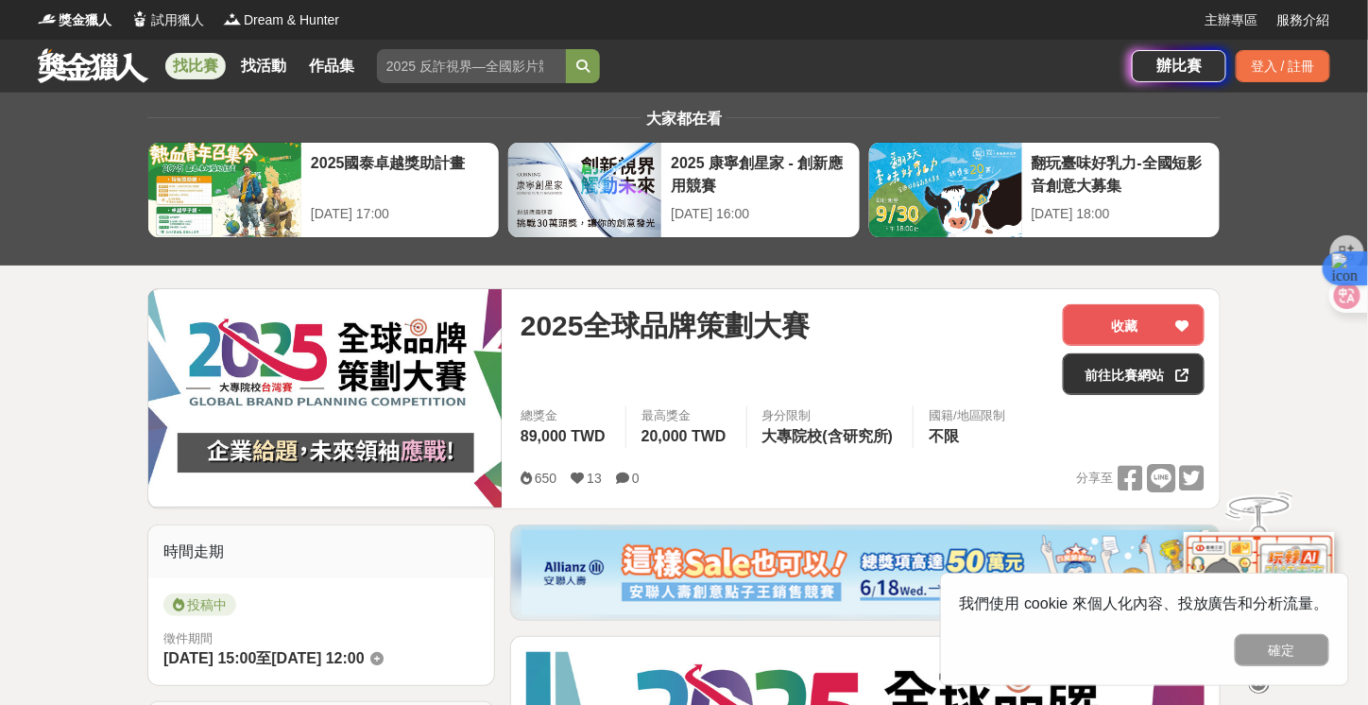
click at [514, 331] on div "2025全球品牌策劃大賽 收藏 前往比賽網站 總獎金 89,000 TWD 最高獎金 20,000 TWD 身分限制 大專院校(含研究所) 國籍/地區限制 不…" at bounding box center [862, 398] width 714 height 219
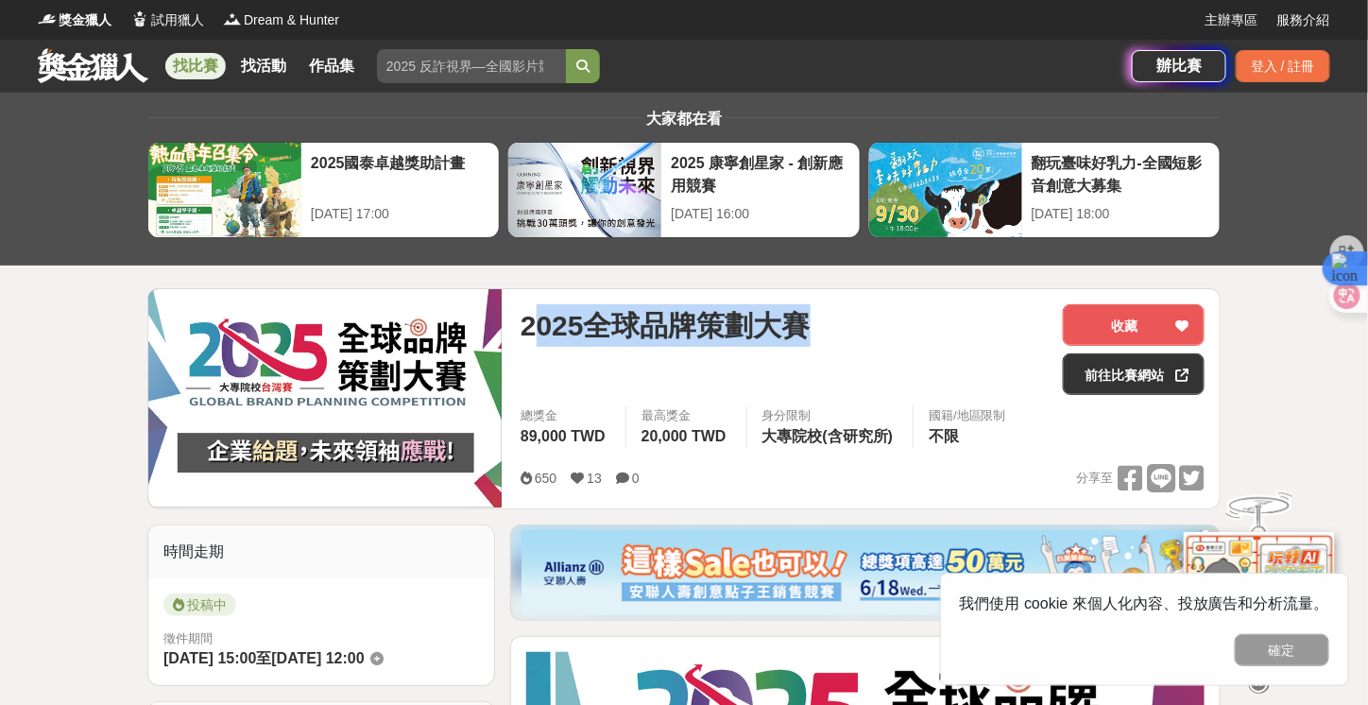
drag, startPoint x: 529, startPoint y: 323, endPoint x: 856, endPoint y: 347, distance: 327.6
click at [856, 347] on div "2025全球品牌策劃大賽" at bounding box center [783, 349] width 527 height 91
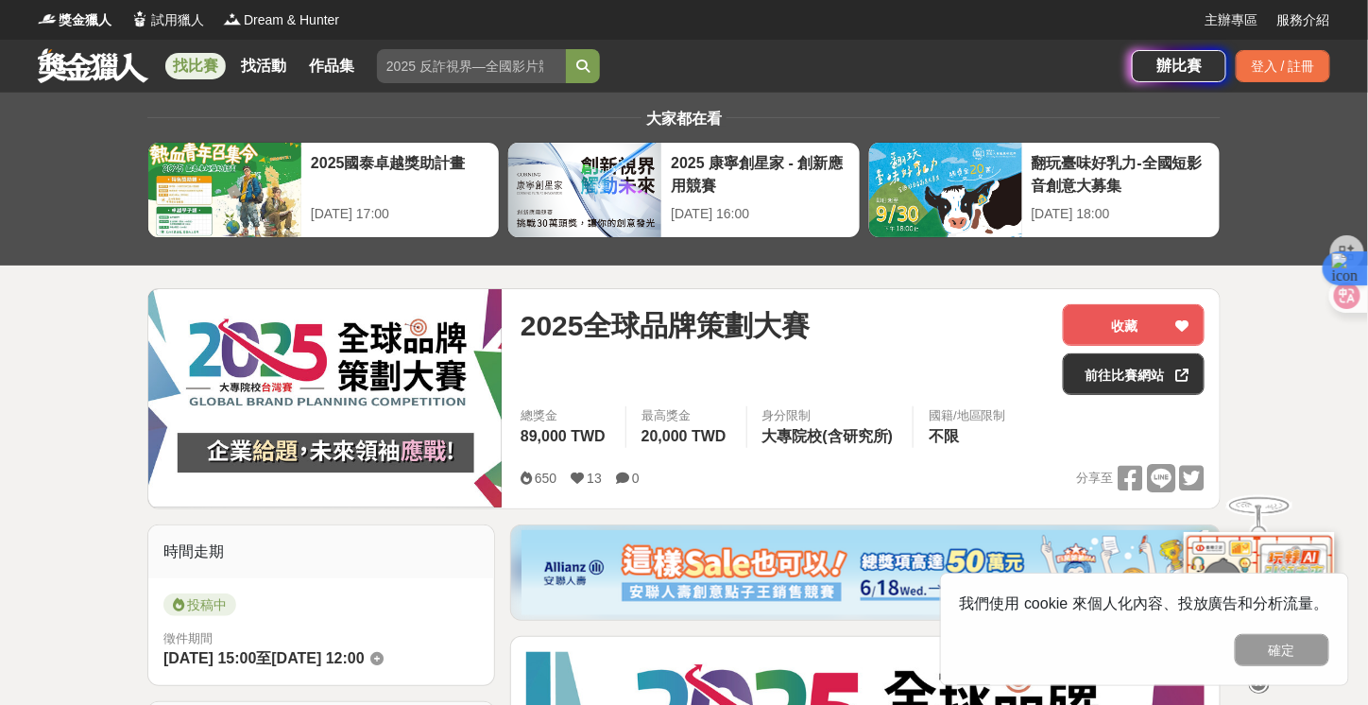
click at [856, 347] on div "2025全球品牌策劃大賽" at bounding box center [783, 349] width 527 height 91
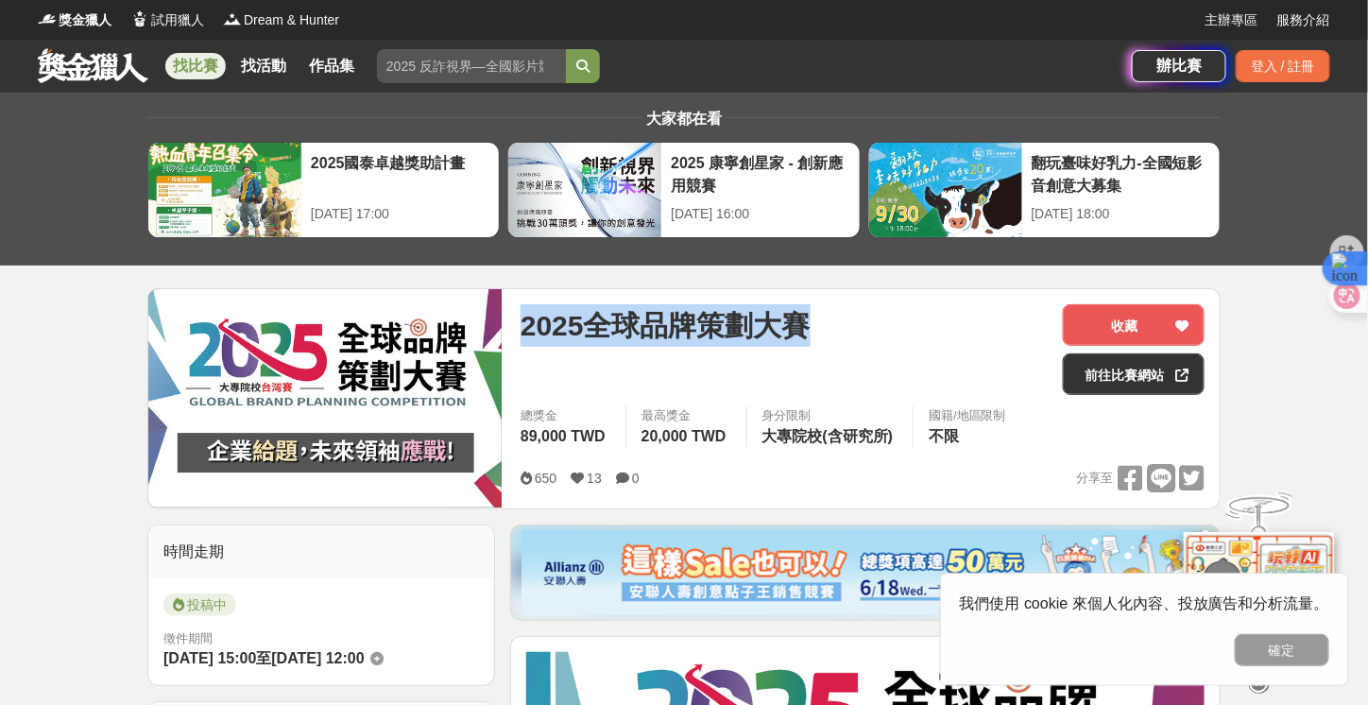
drag, startPoint x: 806, startPoint y: 328, endPoint x: 504, endPoint y: 325, distance: 301.3
click at [505, 325] on div "2025全球品牌策劃大賽 收藏 前往比賽網站 總獎金 89,000 TWD 最高獎金 20,000 TWD 身分限制 大專院校(含研究所) 國籍/地區限制 不…" at bounding box center [862, 398] width 714 height 219
copy span "2025全球品牌策劃大賽"
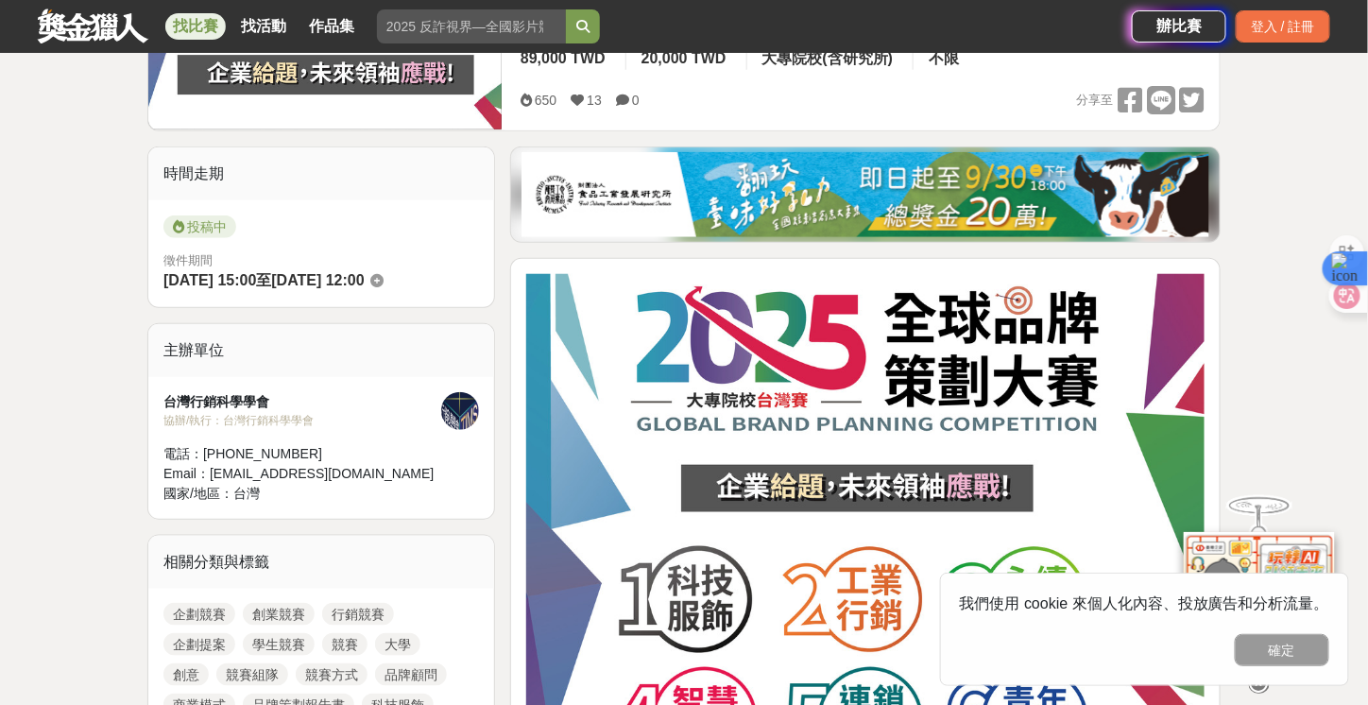
scroll to position [472, 0]
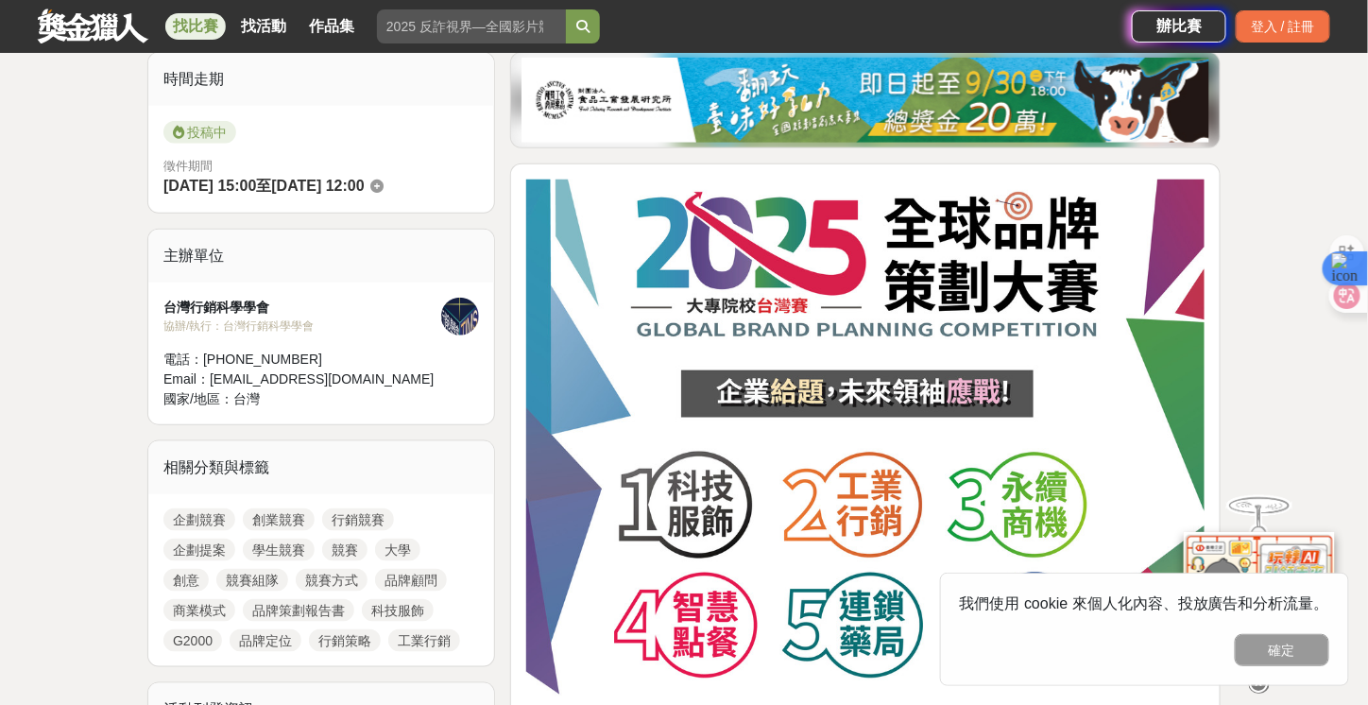
click at [771, 318] on img at bounding box center [865, 438] width 678 height 518
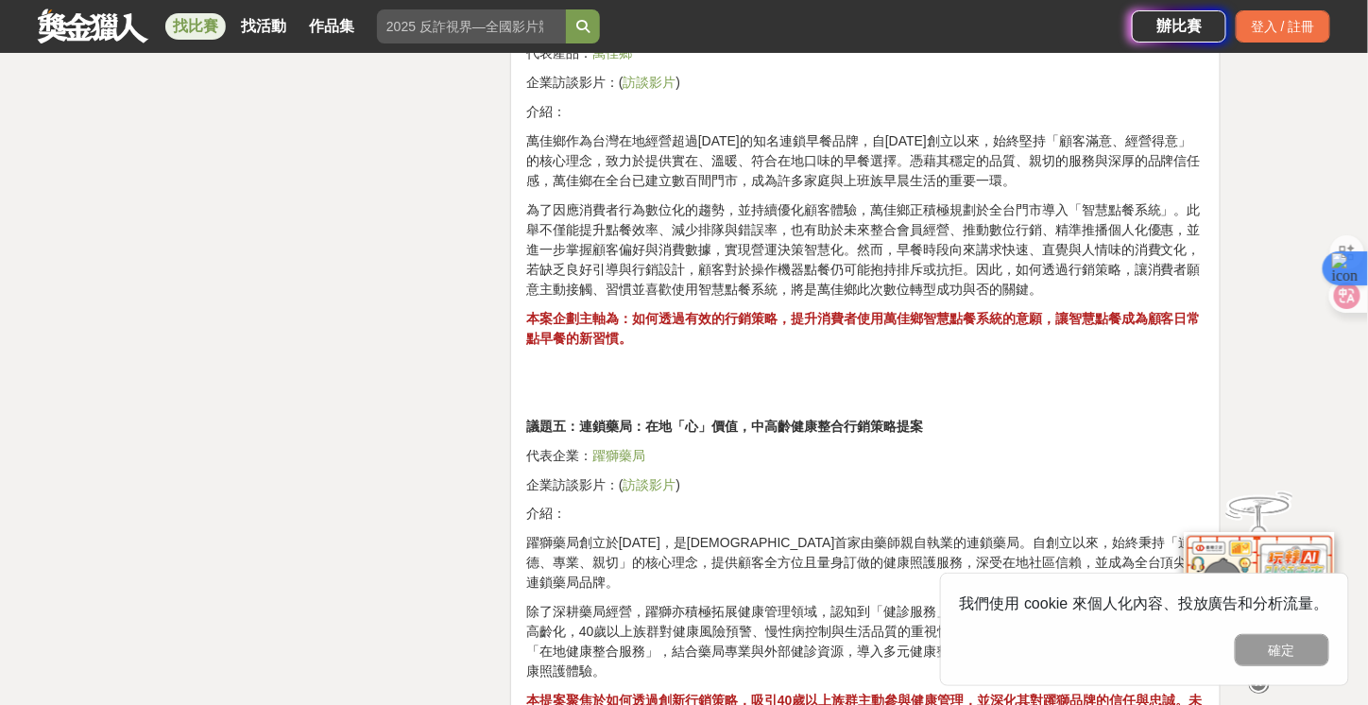
scroll to position [3306, 0]
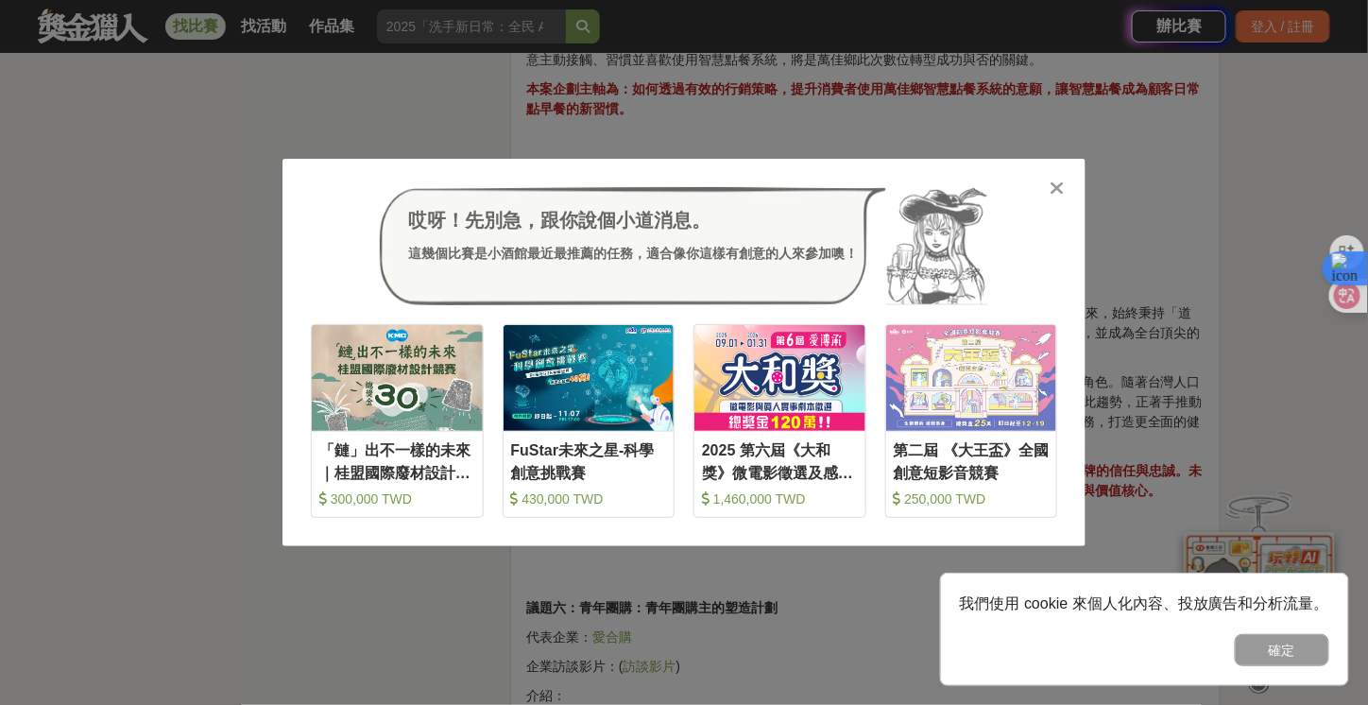
click at [1051, 186] on icon at bounding box center [1057, 188] width 14 height 19
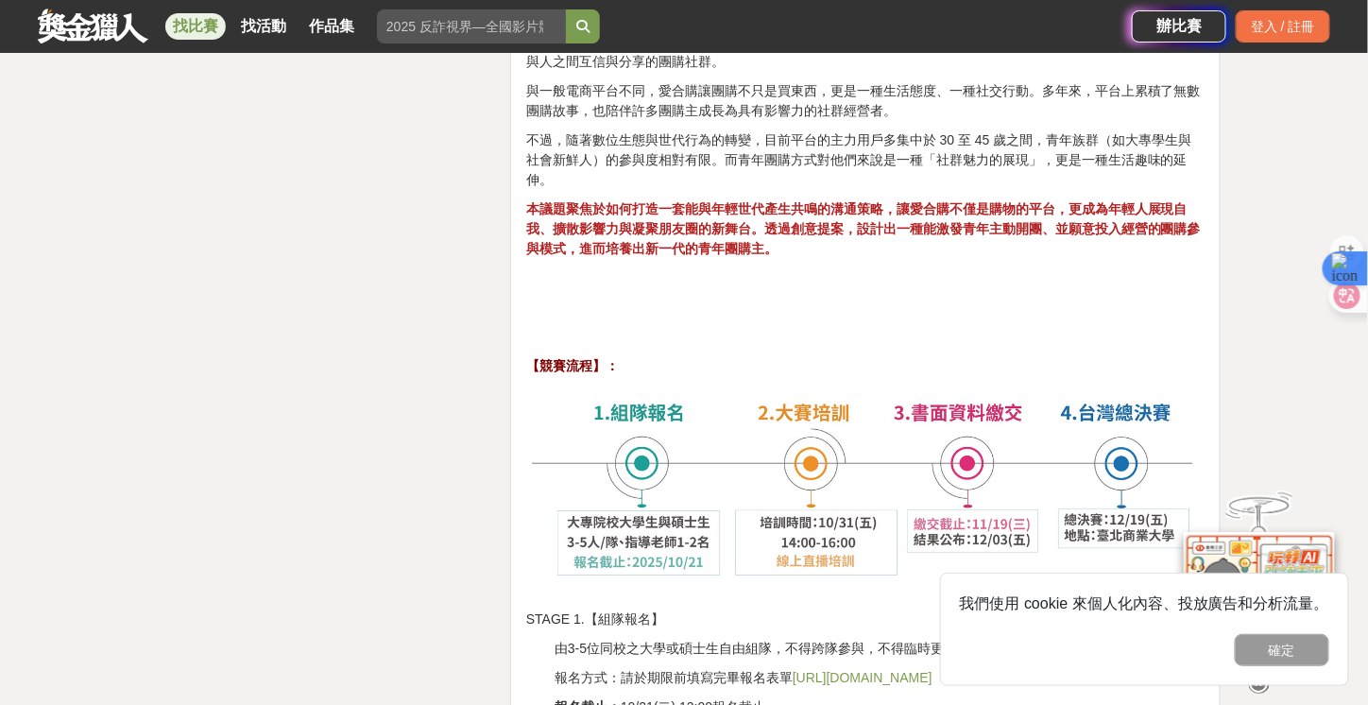
scroll to position [4250, 0]
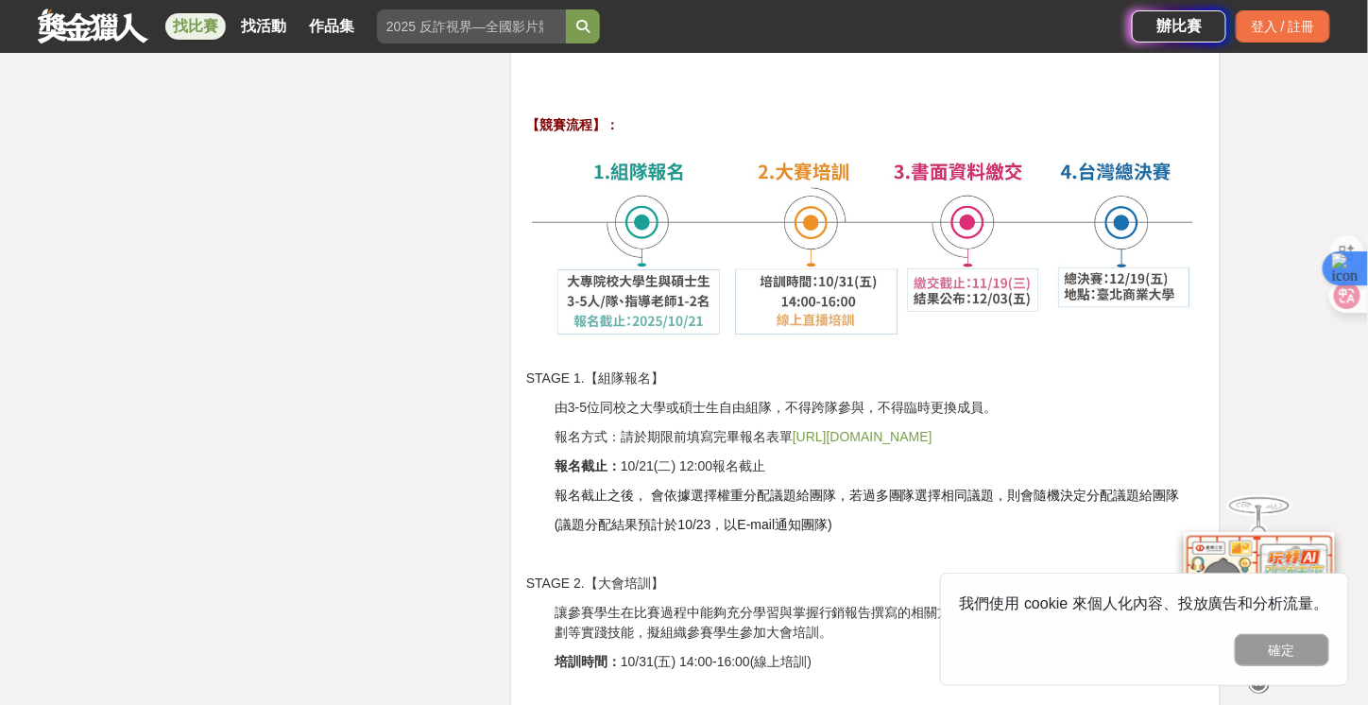
click at [911, 318] on img at bounding box center [865, 252] width 678 height 214
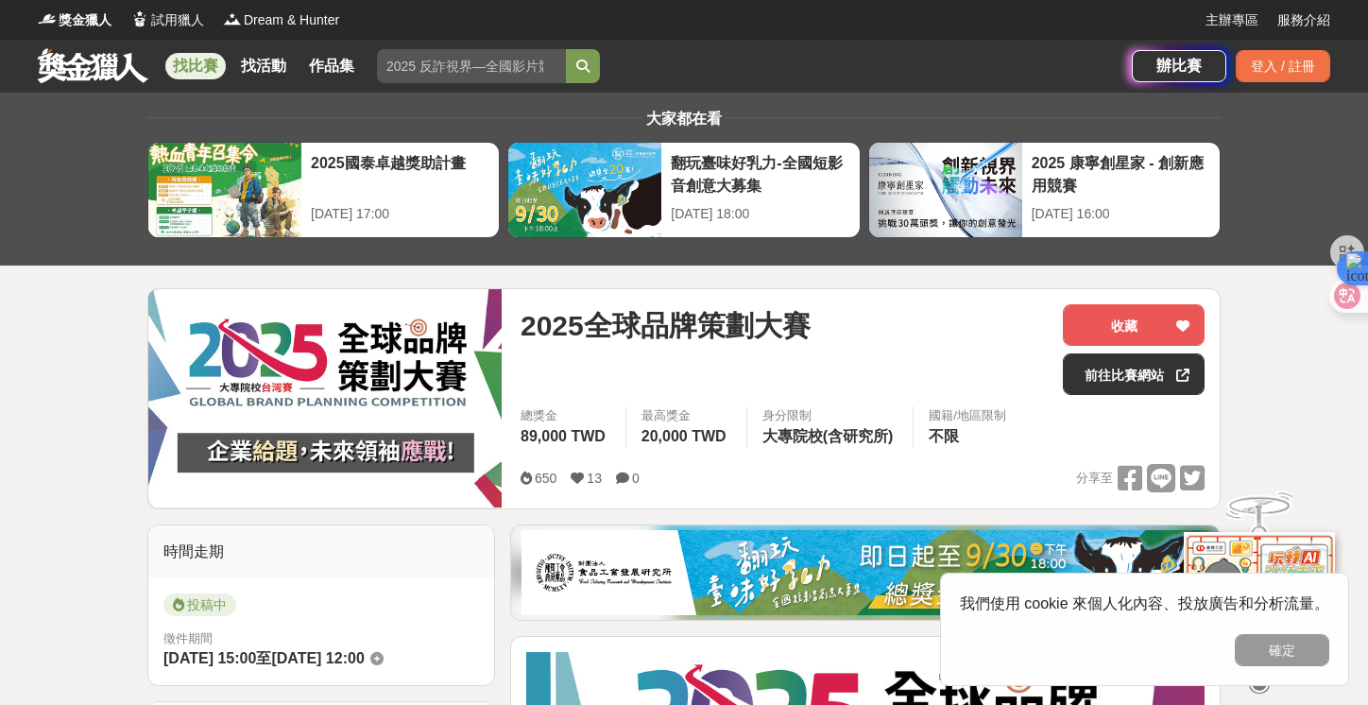
click at [110, 77] on link at bounding box center [93, 65] width 114 height 36
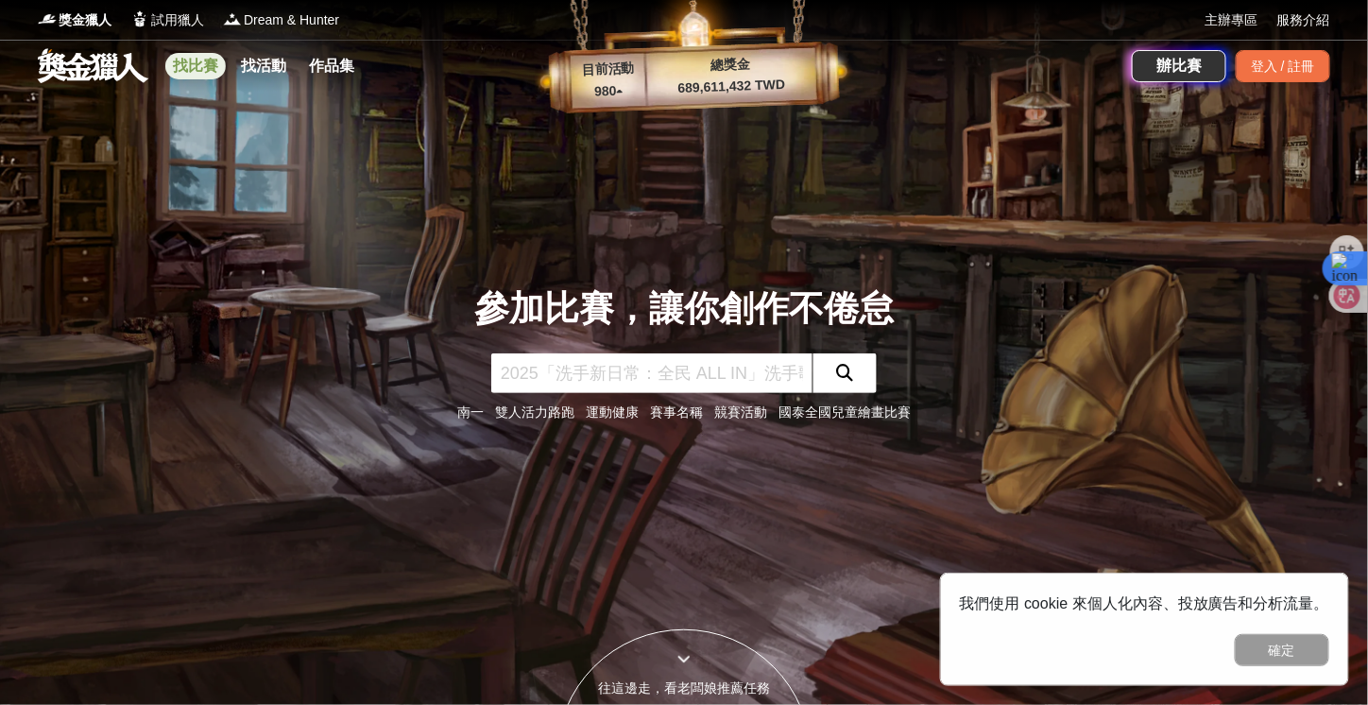
click at [210, 65] on link "找比賽" at bounding box center [195, 66] width 60 height 26
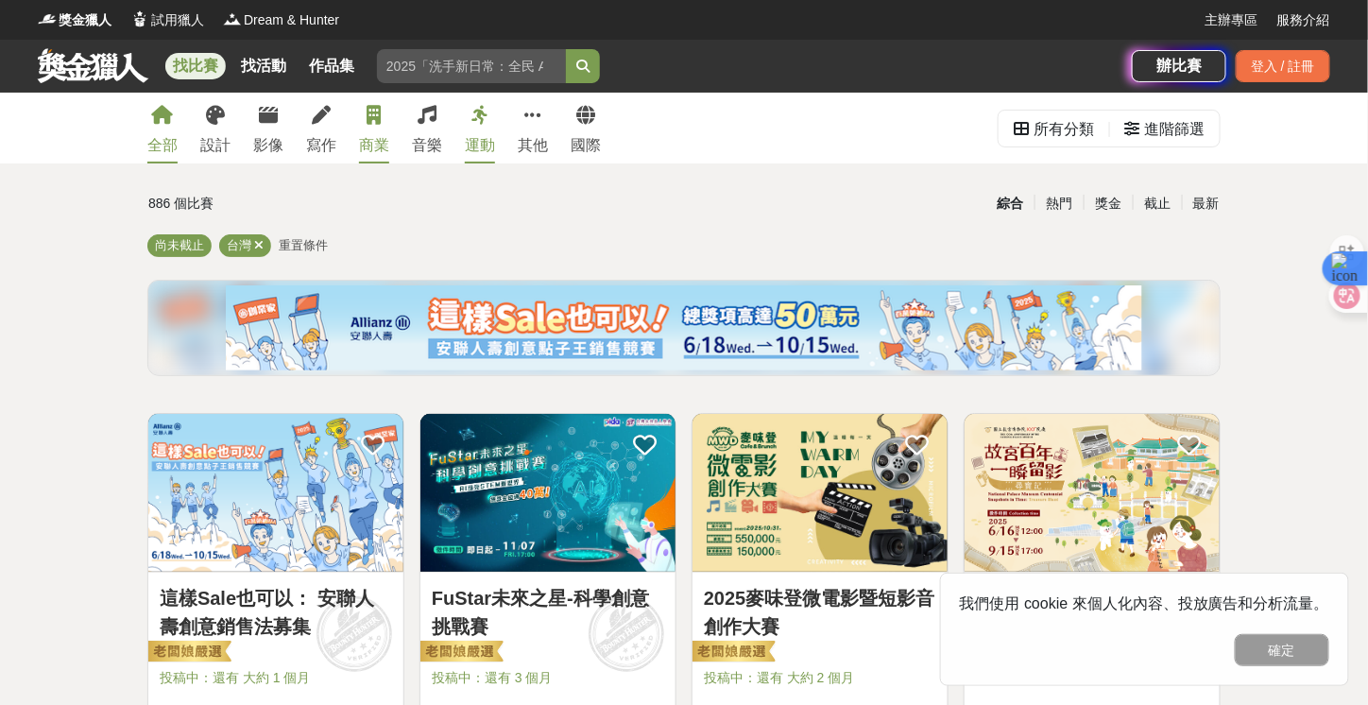
click at [382, 135] on div "商業" at bounding box center [374, 145] width 30 height 23
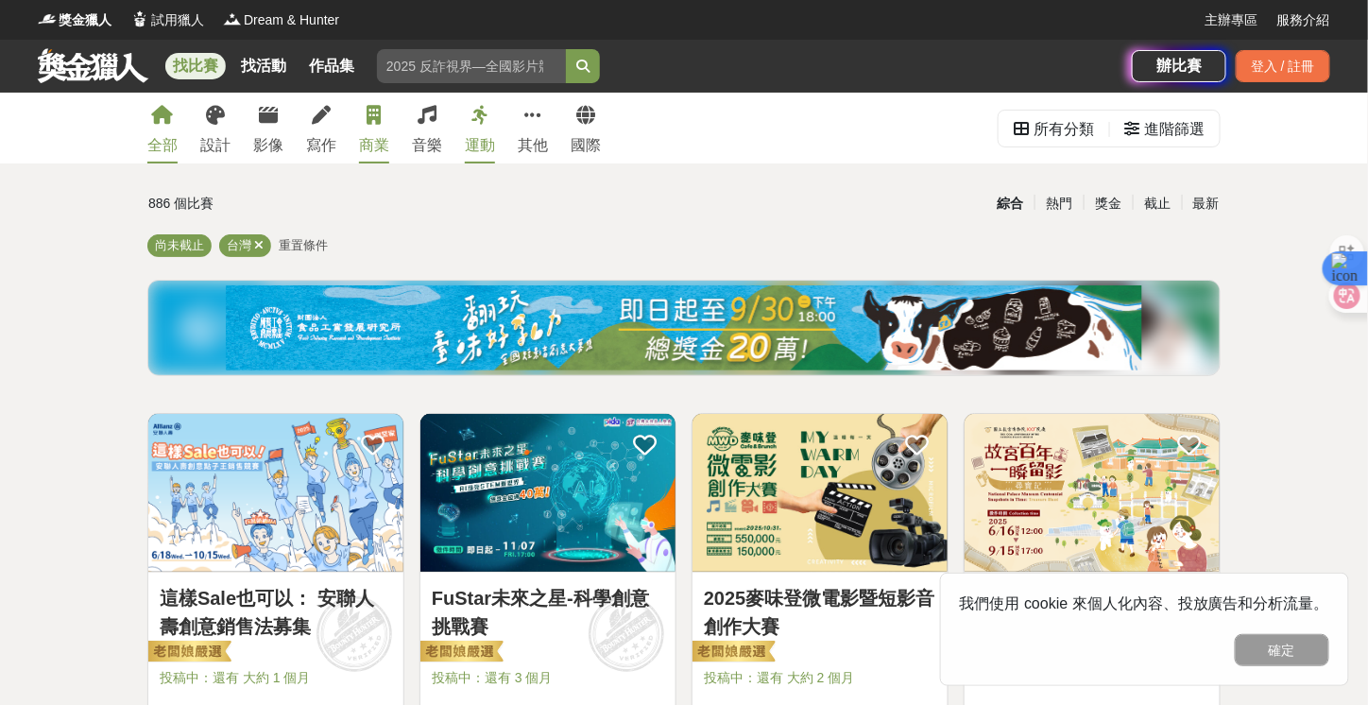
click at [360, 122] on link "商業" at bounding box center [374, 128] width 30 height 71
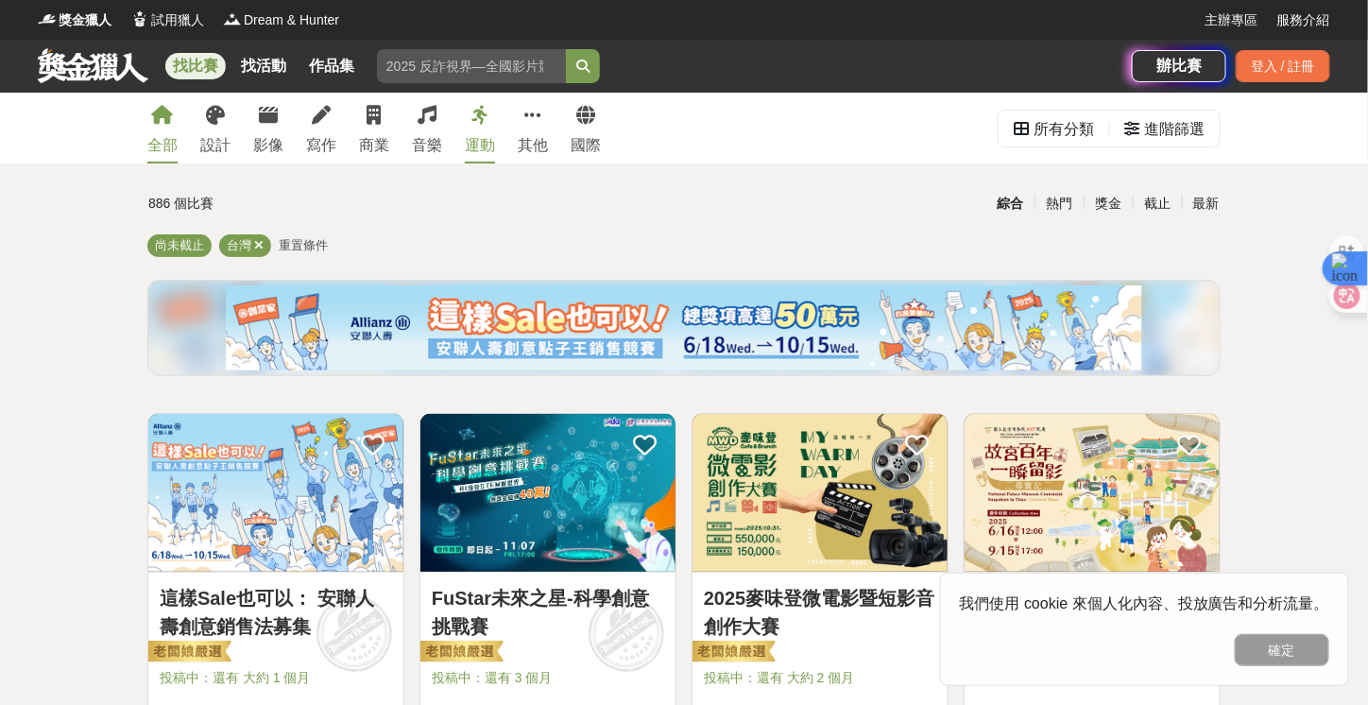
click at [472, 133] on link "運動" at bounding box center [480, 128] width 30 height 71
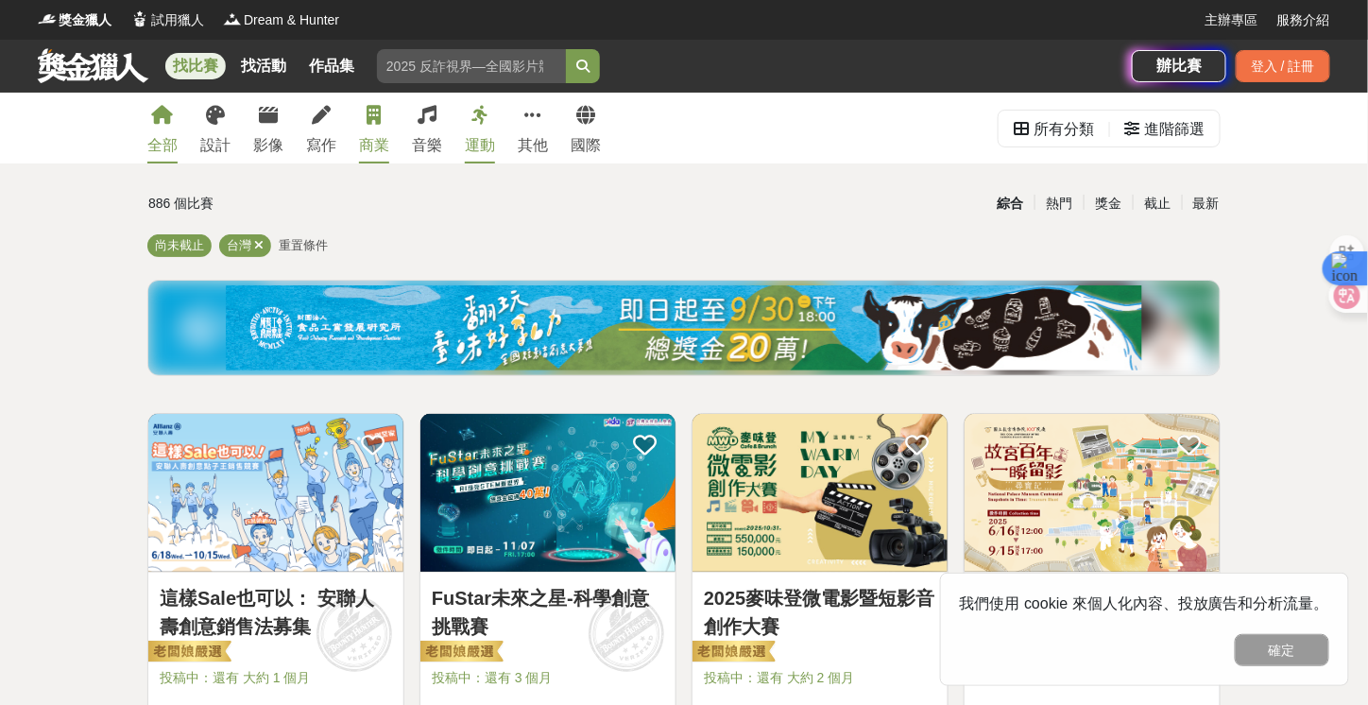
click at [376, 126] on link "商業" at bounding box center [374, 128] width 30 height 71
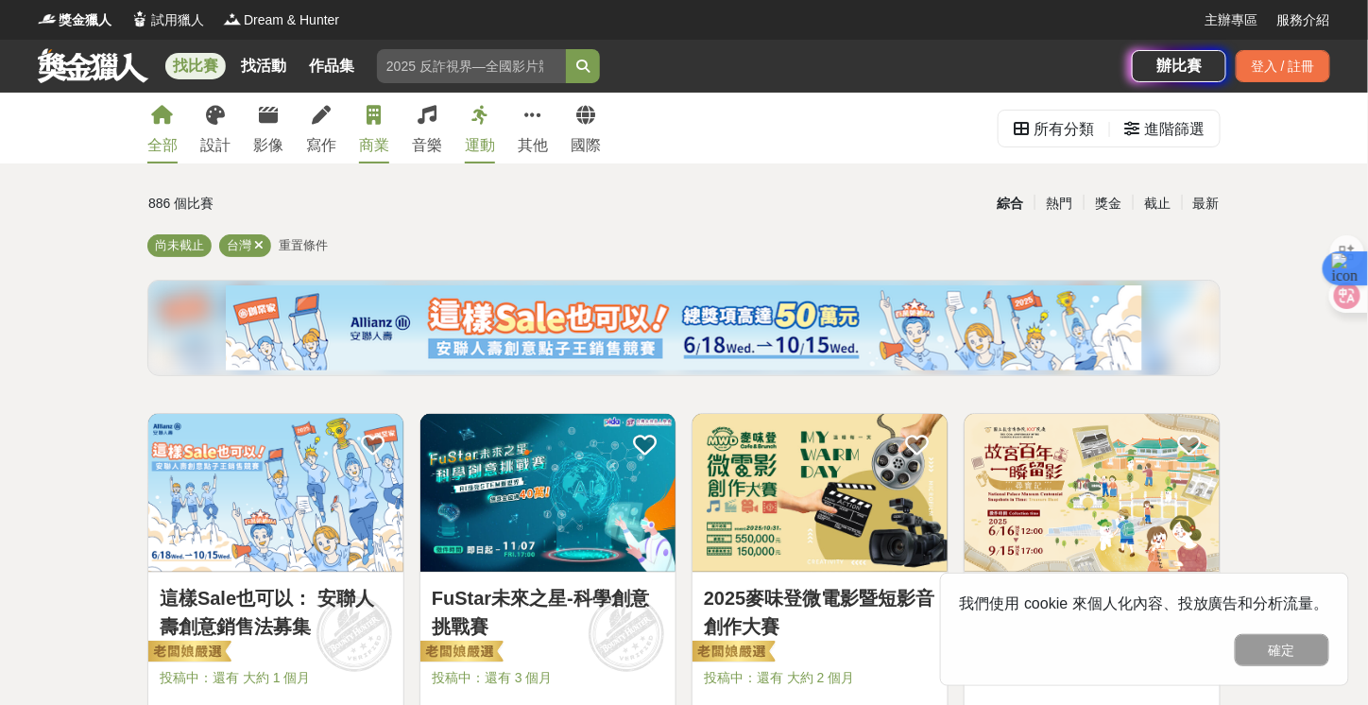
click at [373, 101] on link "商業" at bounding box center [374, 128] width 30 height 71
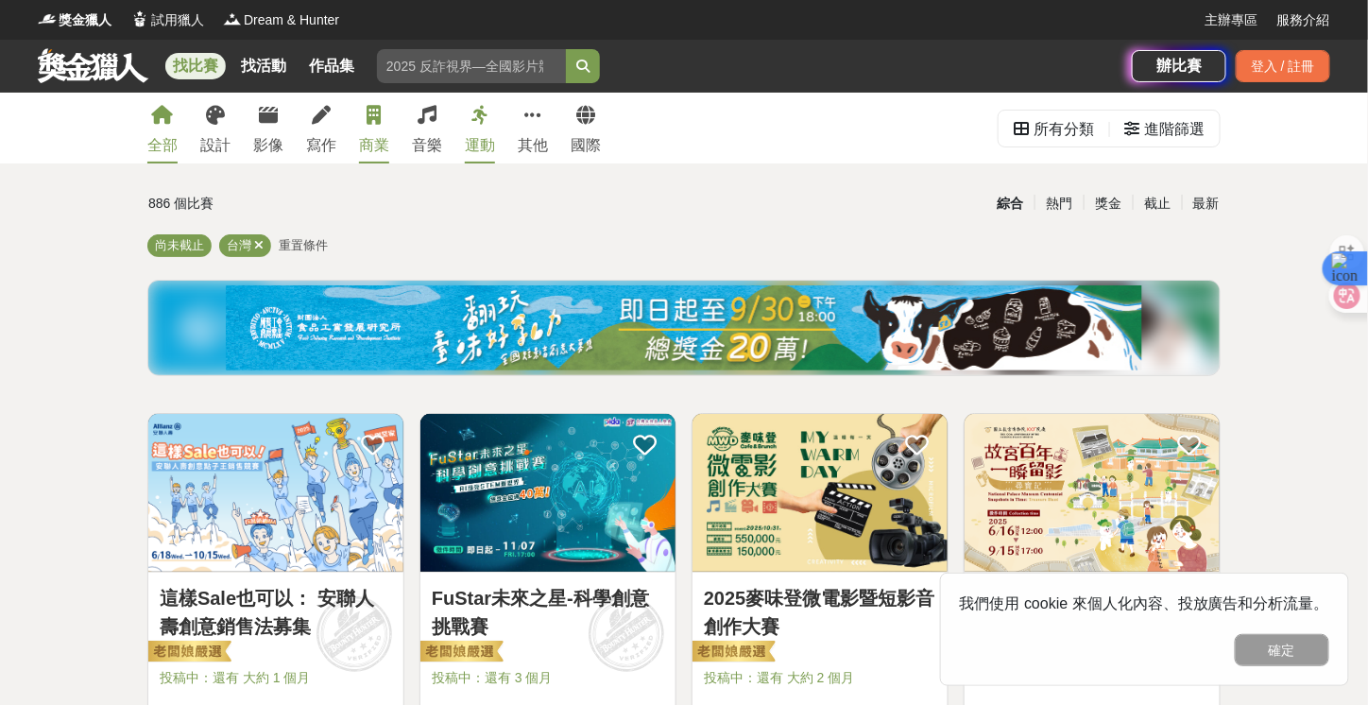
click at [373, 101] on link "商業" at bounding box center [374, 128] width 30 height 71
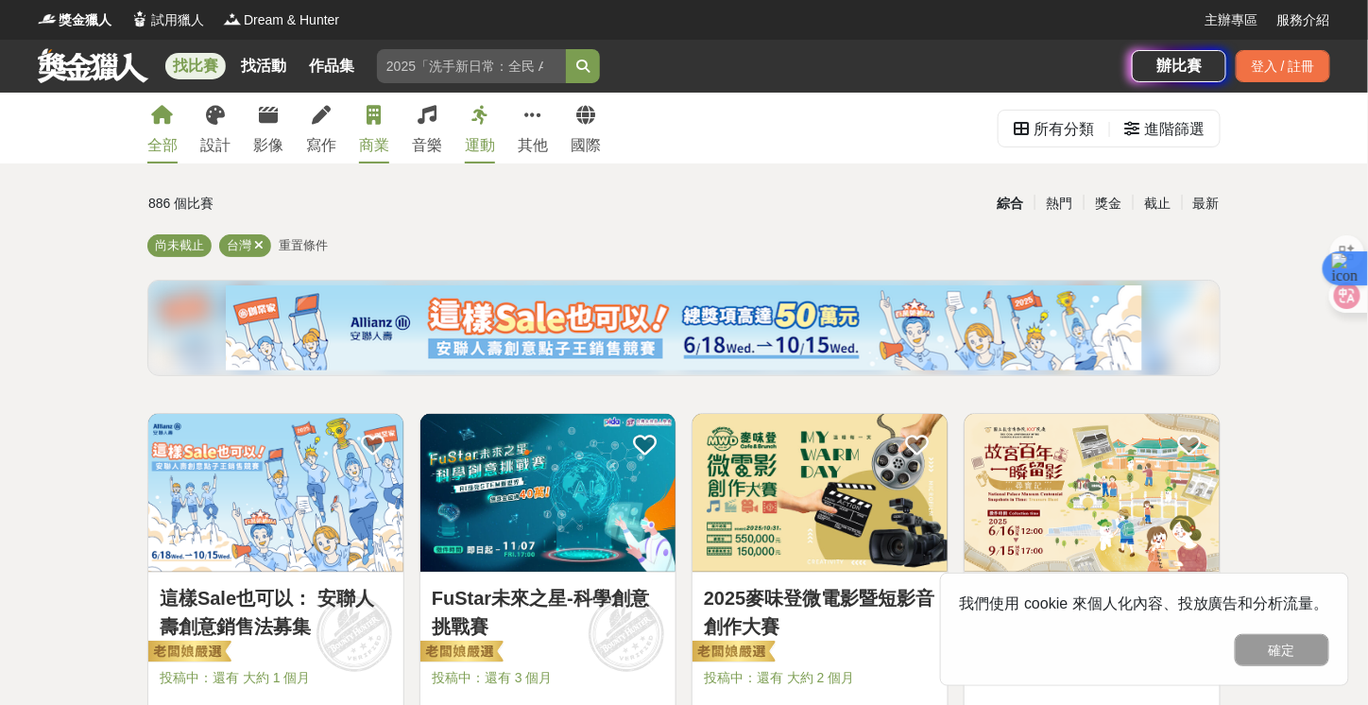
click at [373, 101] on link "商業" at bounding box center [374, 128] width 30 height 71
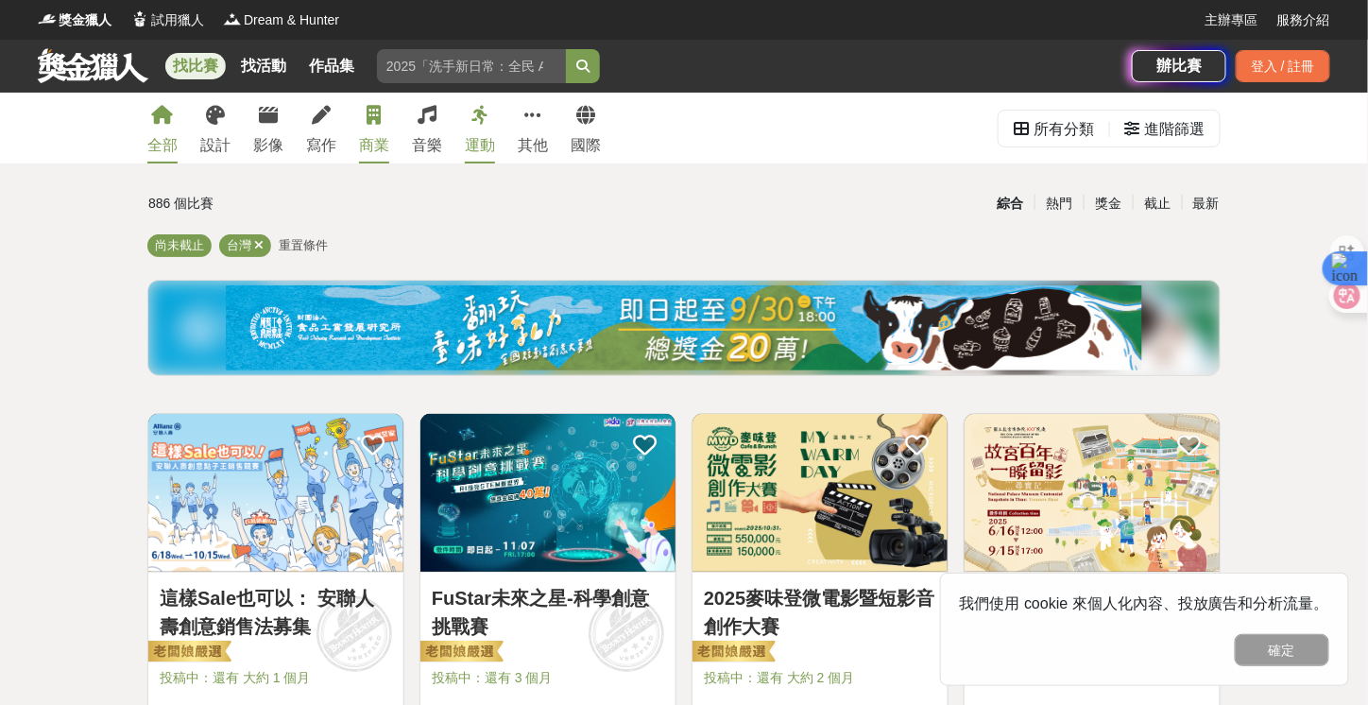
click at [368, 132] on link "商業" at bounding box center [374, 128] width 30 height 71
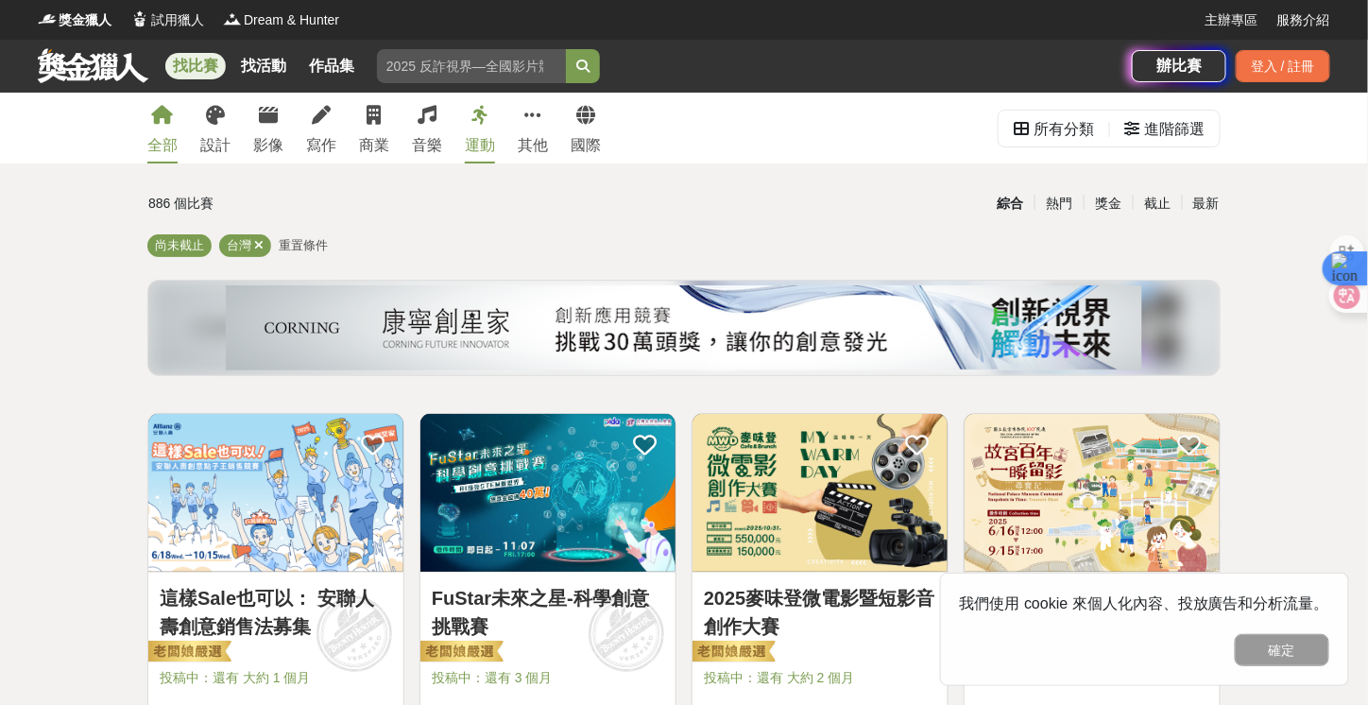
click at [282, 249] on span "重置條件" at bounding box center [303, 245] width 49 height 14
click at [1021, 130] on icon at bounding box center [1020, 128] width 15 height 15
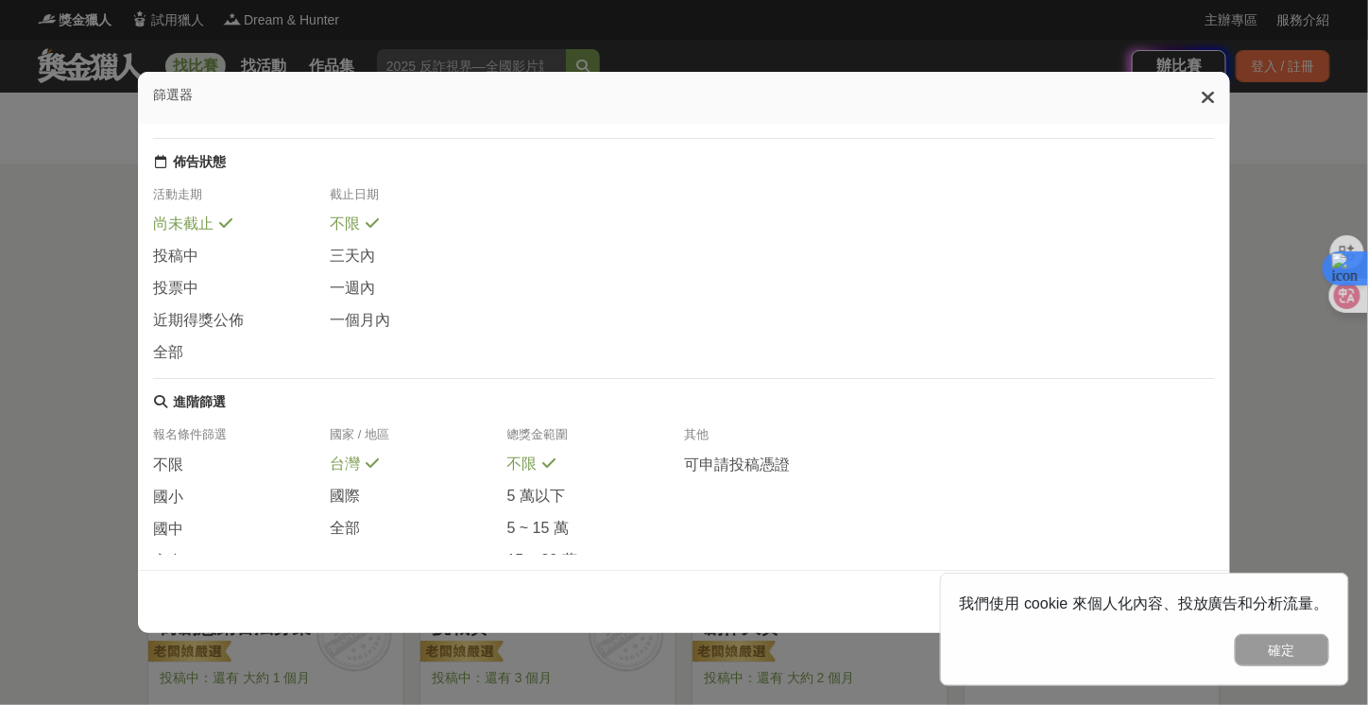
scroll to position [164, 0]
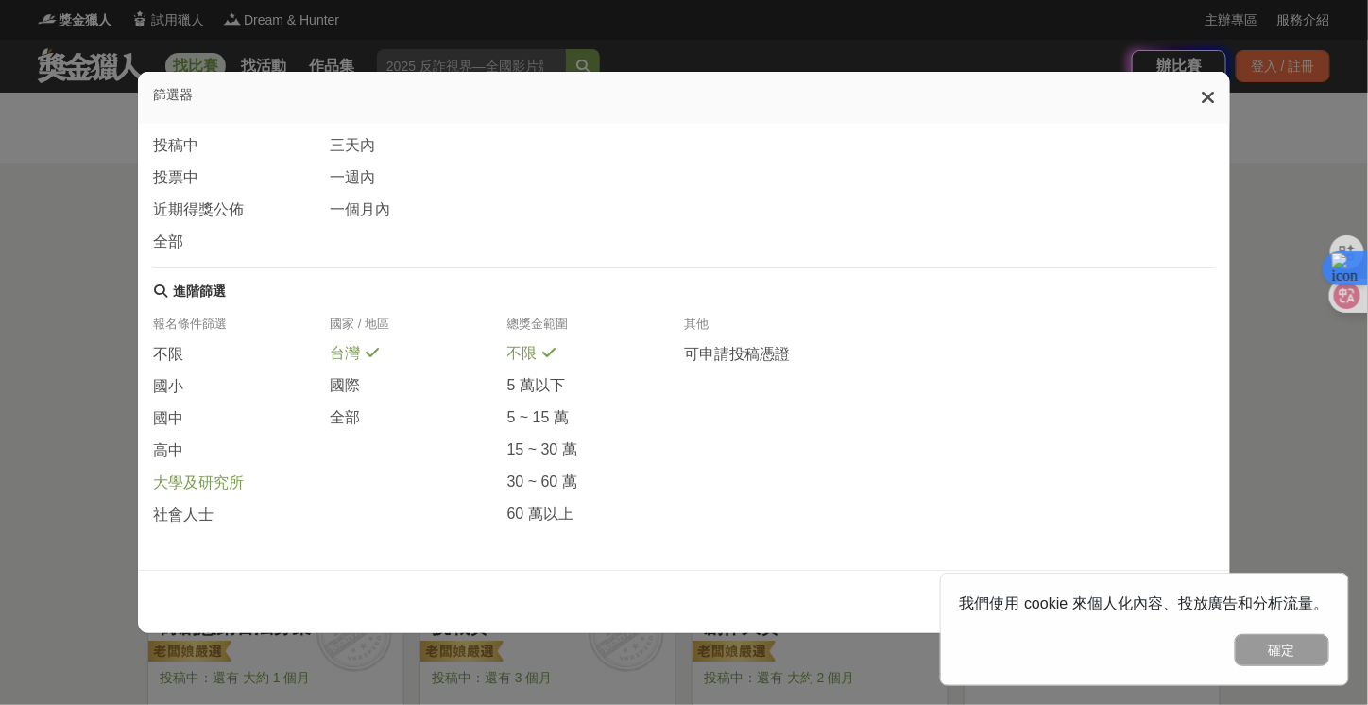
click at [223, 485] on span "大學及研究所" at bounding box center [198, 483] width 91 height 20
click at [1262, 642] on button "確定" at bounding box center [1281, 650] width 94 height 32
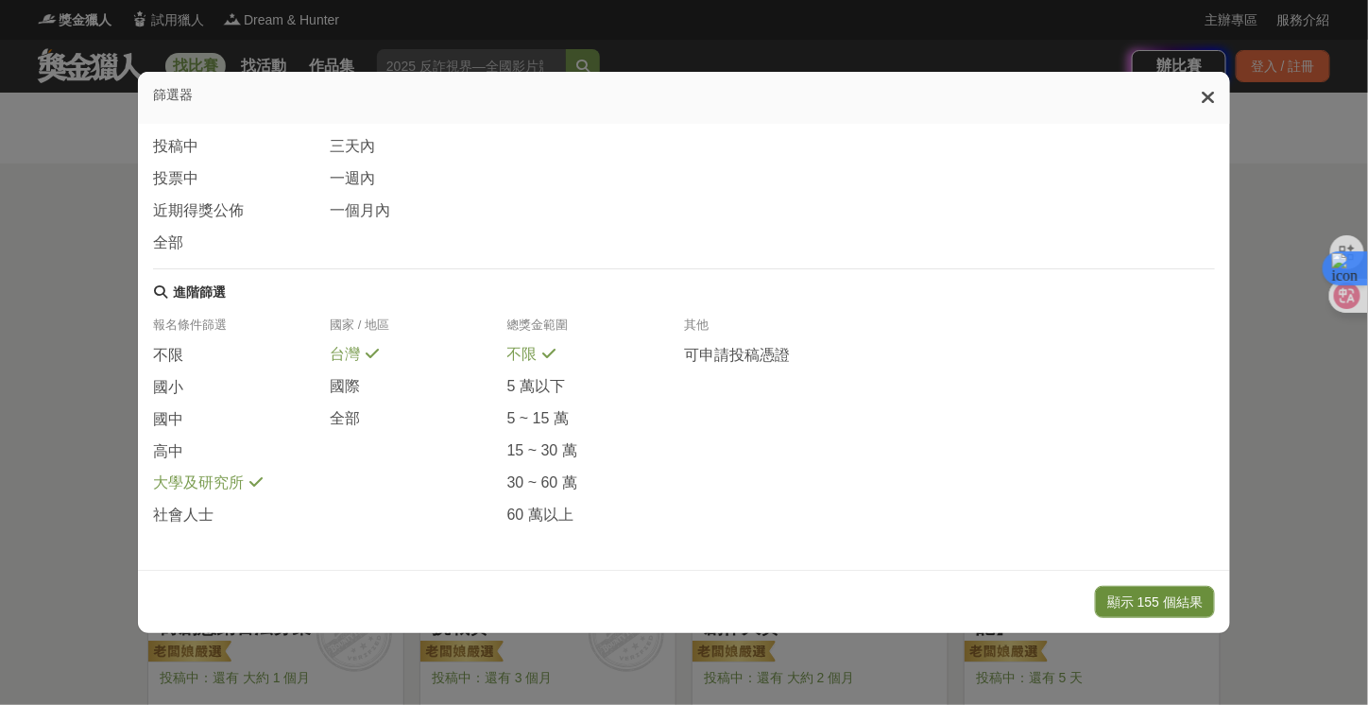
click at [1149, 598] on button "顯示 155 個結果" at bounding box center [1155, 602] width 120 height 32
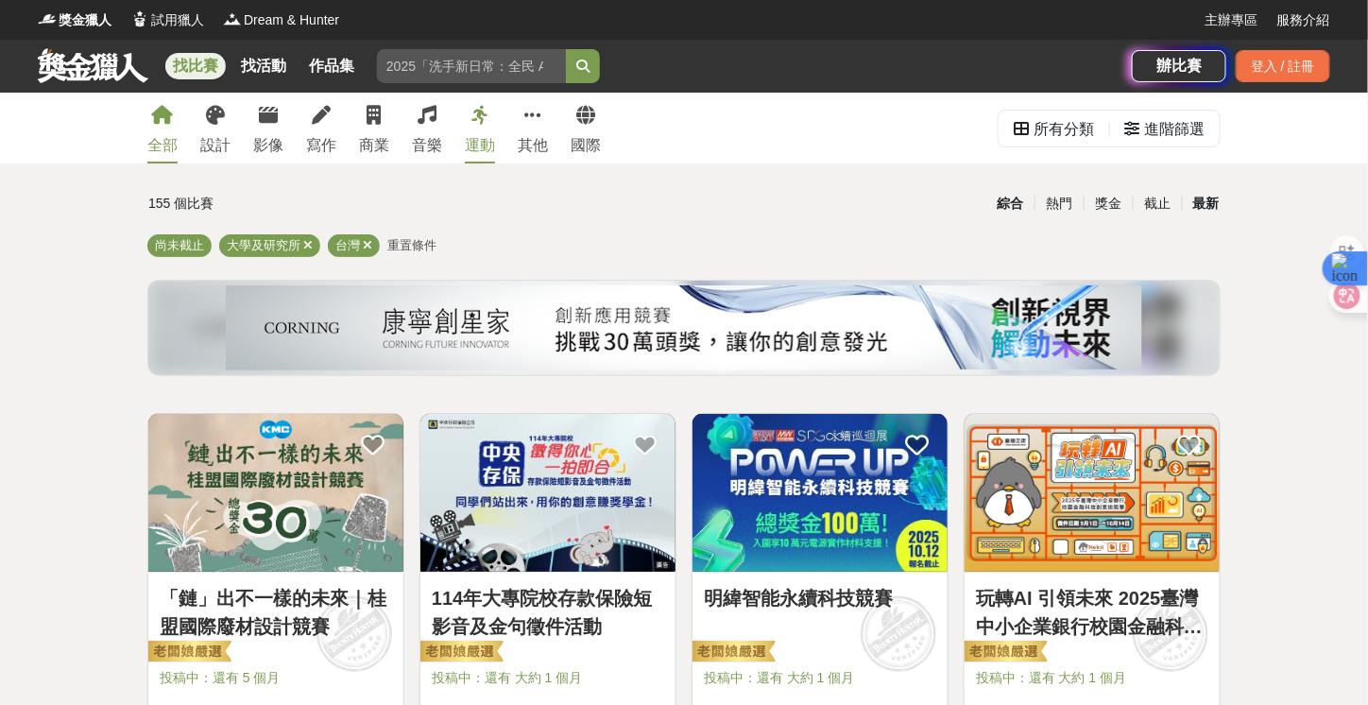
click at [1197, 204] on div "最新" at bounding box center [1206, 203] width 49 height 33
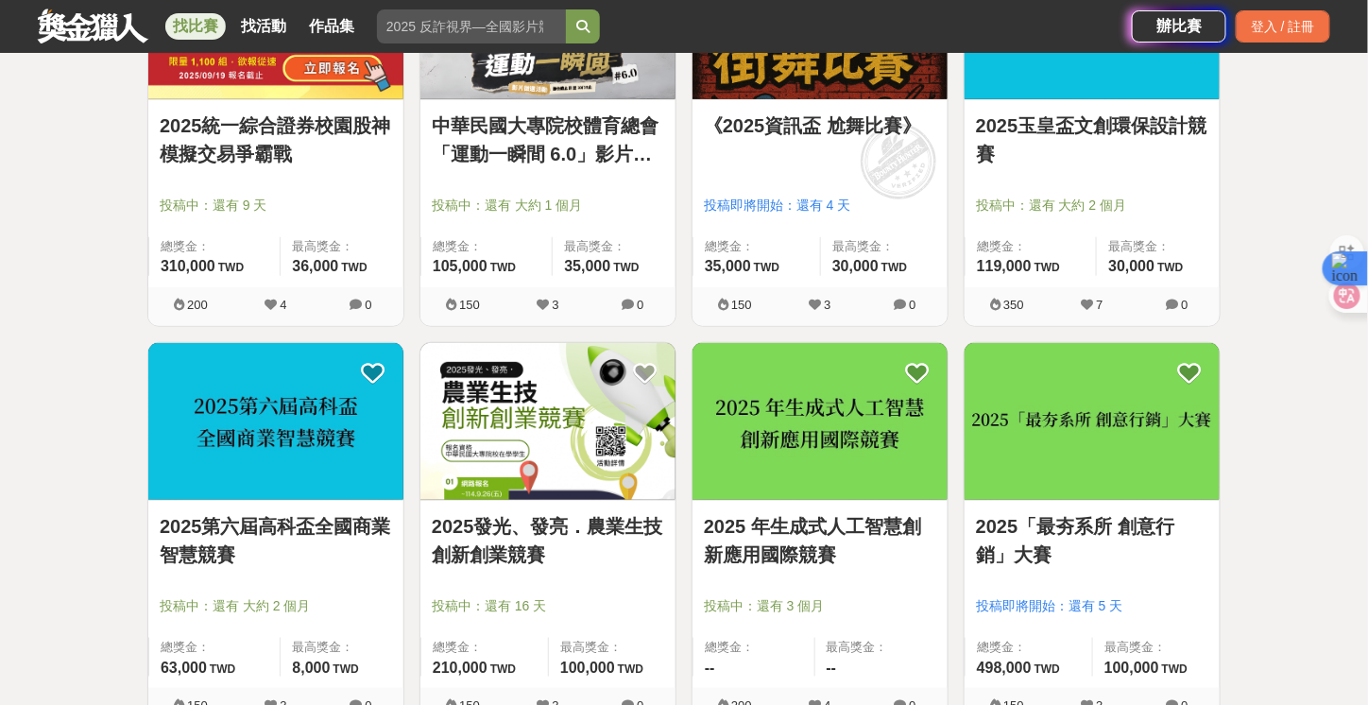
scroll to position [661, 0]
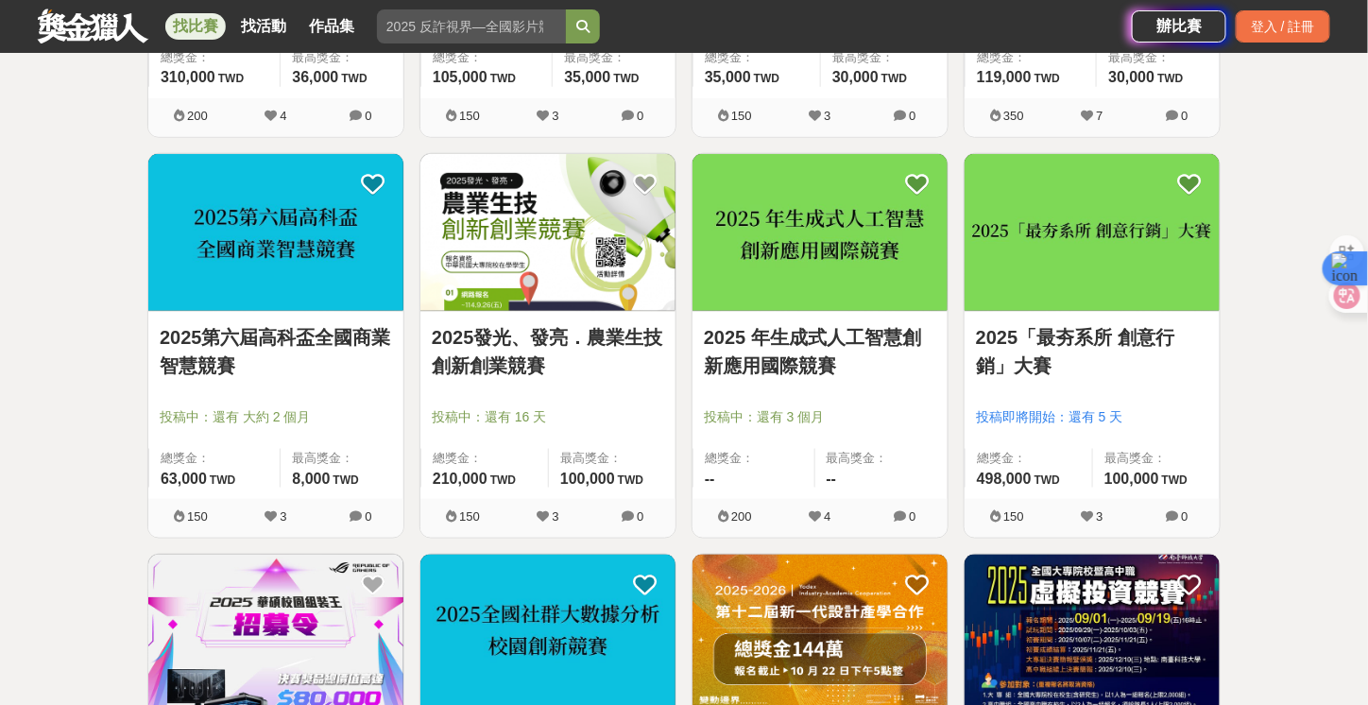
click at [506, 342] on link "2025發光、發亮．農業生技創新創業競賽" at bounding box center [548, 351] width 232 height 57
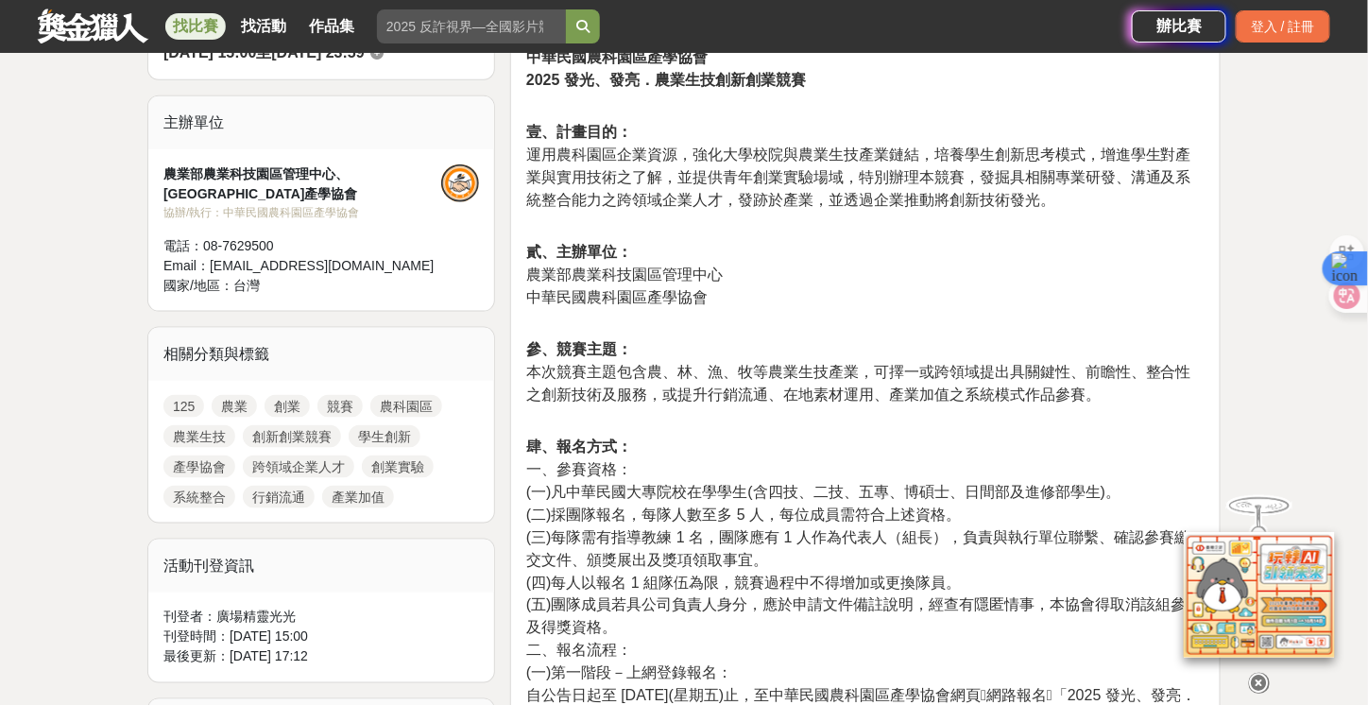
scroll to position [567, 0]
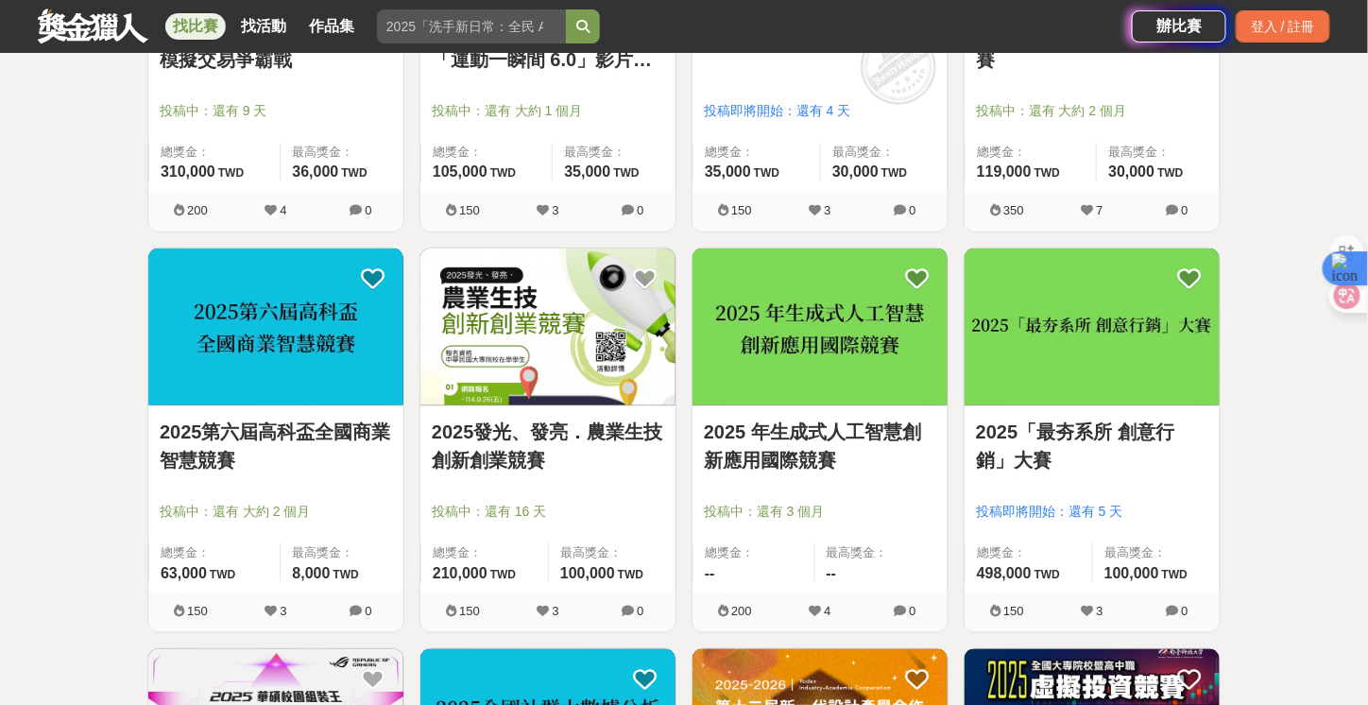
scroll to position [661, 0]
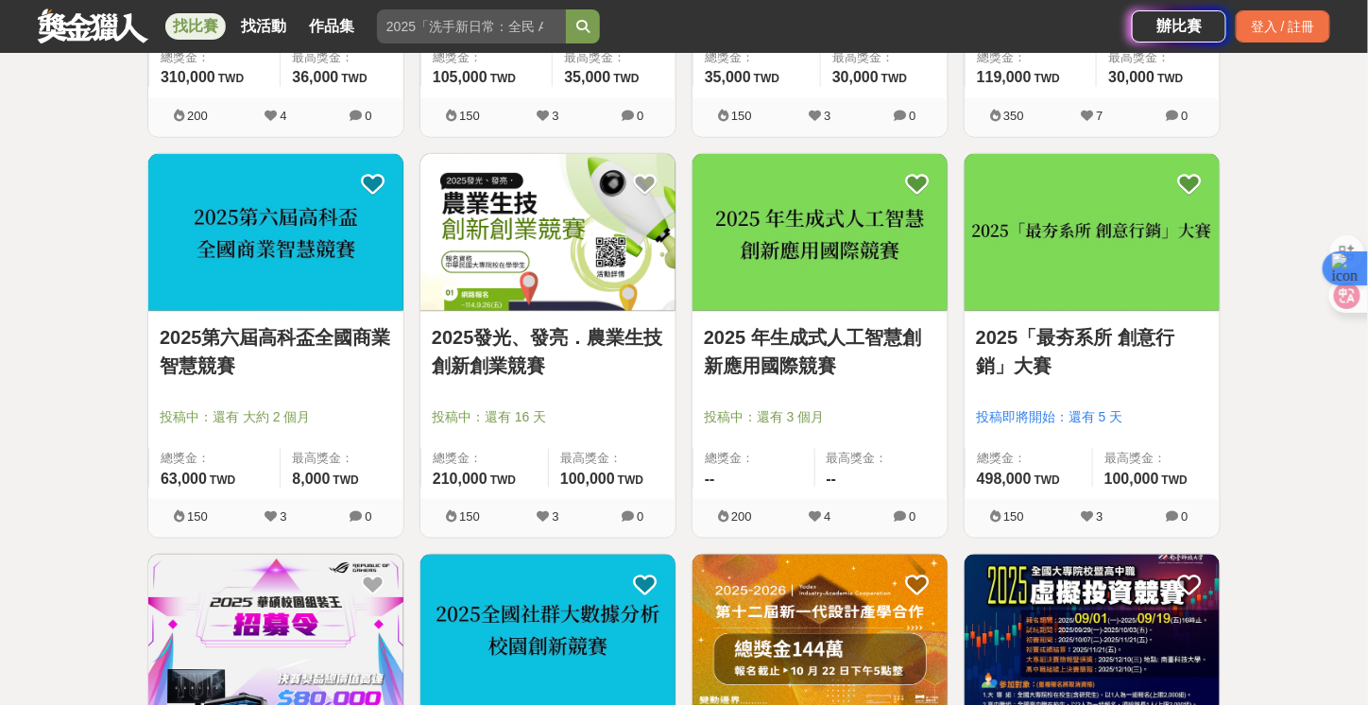
click at [799, 257] on img at bounding box center [819, 233] width 255 height 158
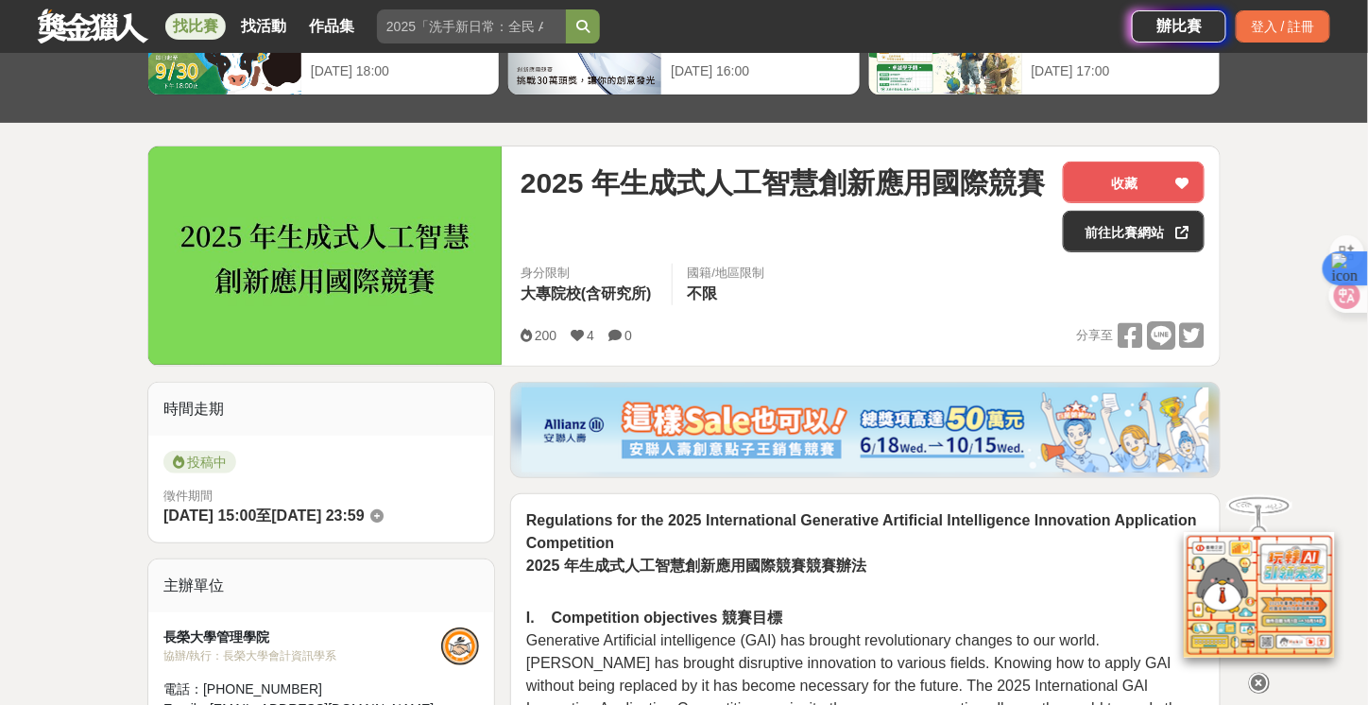
scroll to position [94, 0]
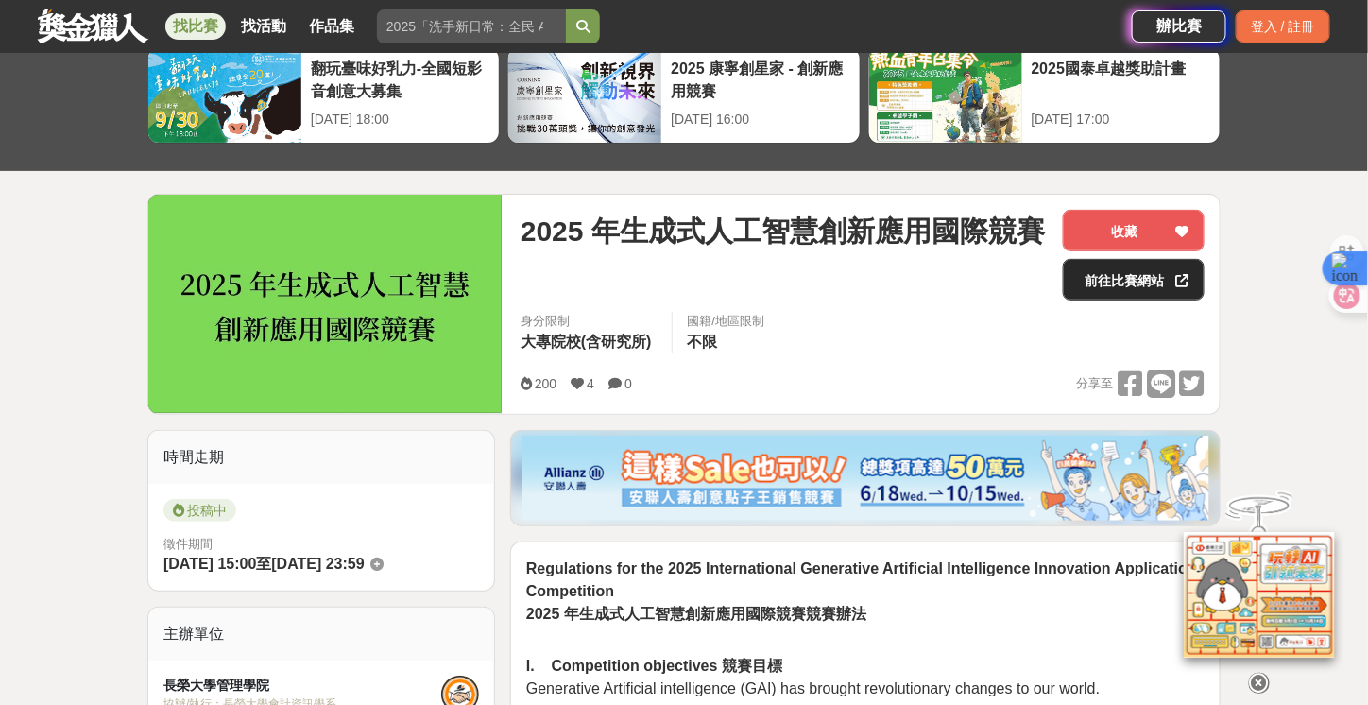
click at [1167, 290] on link "前往比賽網站" at bounding box center [1134, 280] width 142 height 42
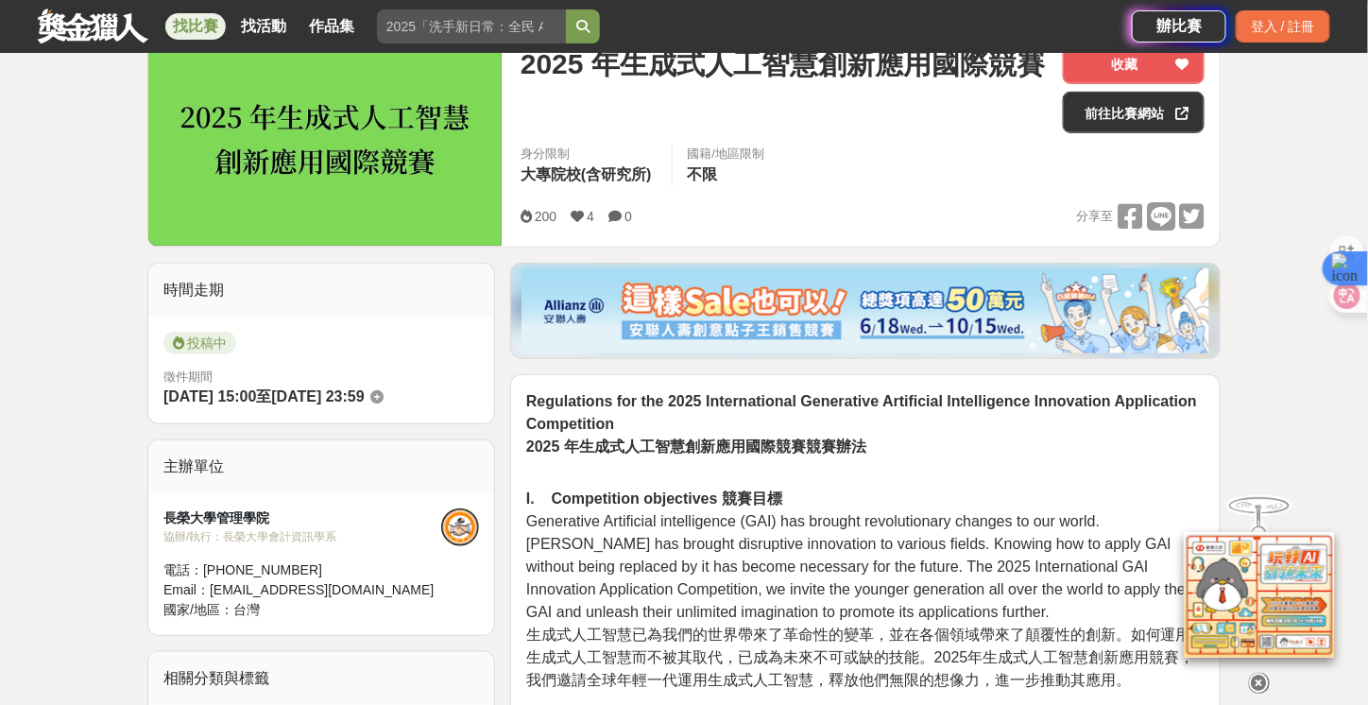
scroll to position [283, 0]
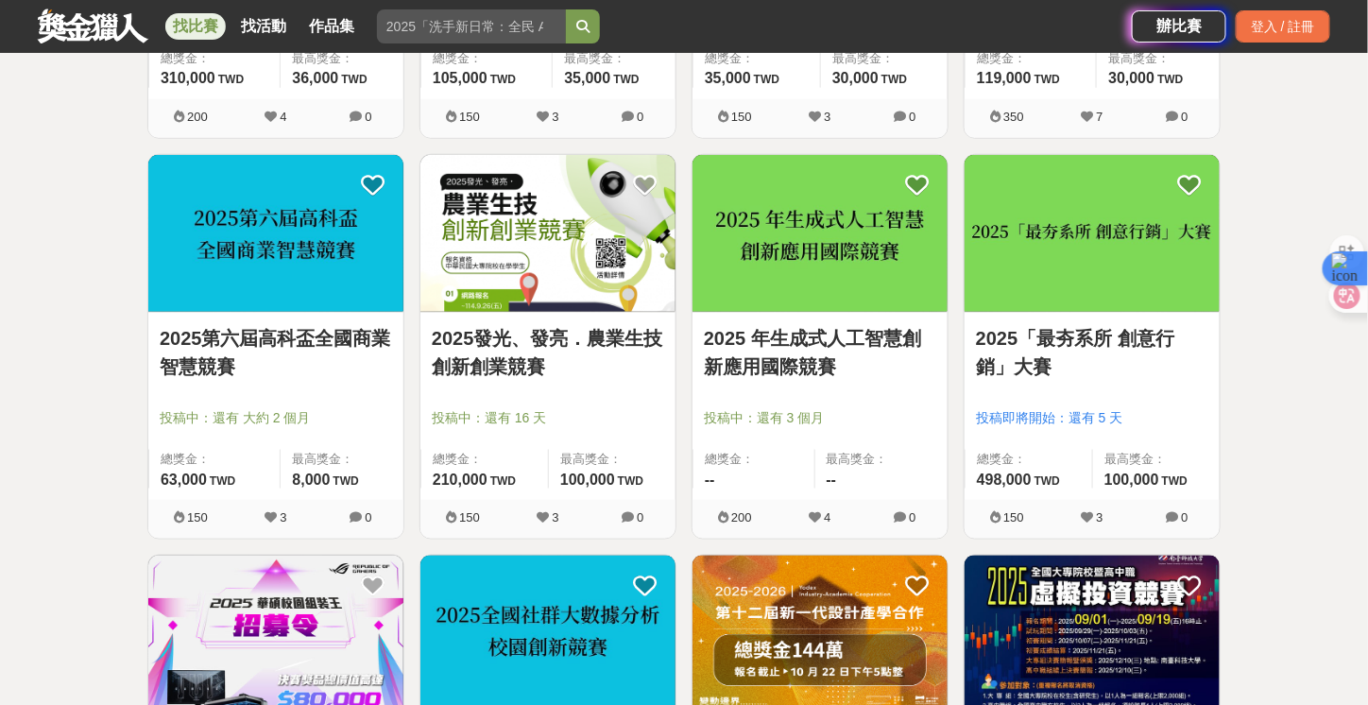
scroll to position [661, 0]
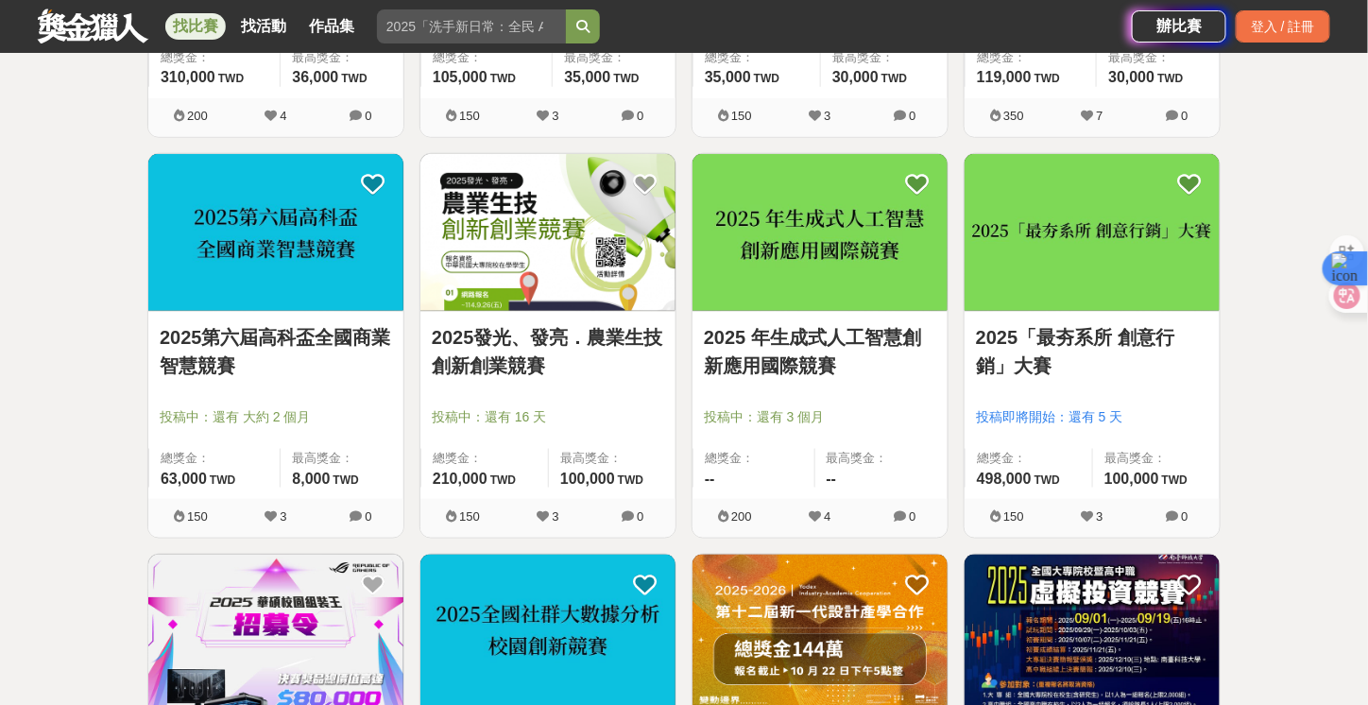
click at [1074, 345] on link "2025「最夯系所 創意行銷」大賽" at bounding box center [1092, 351] width 232 height 57
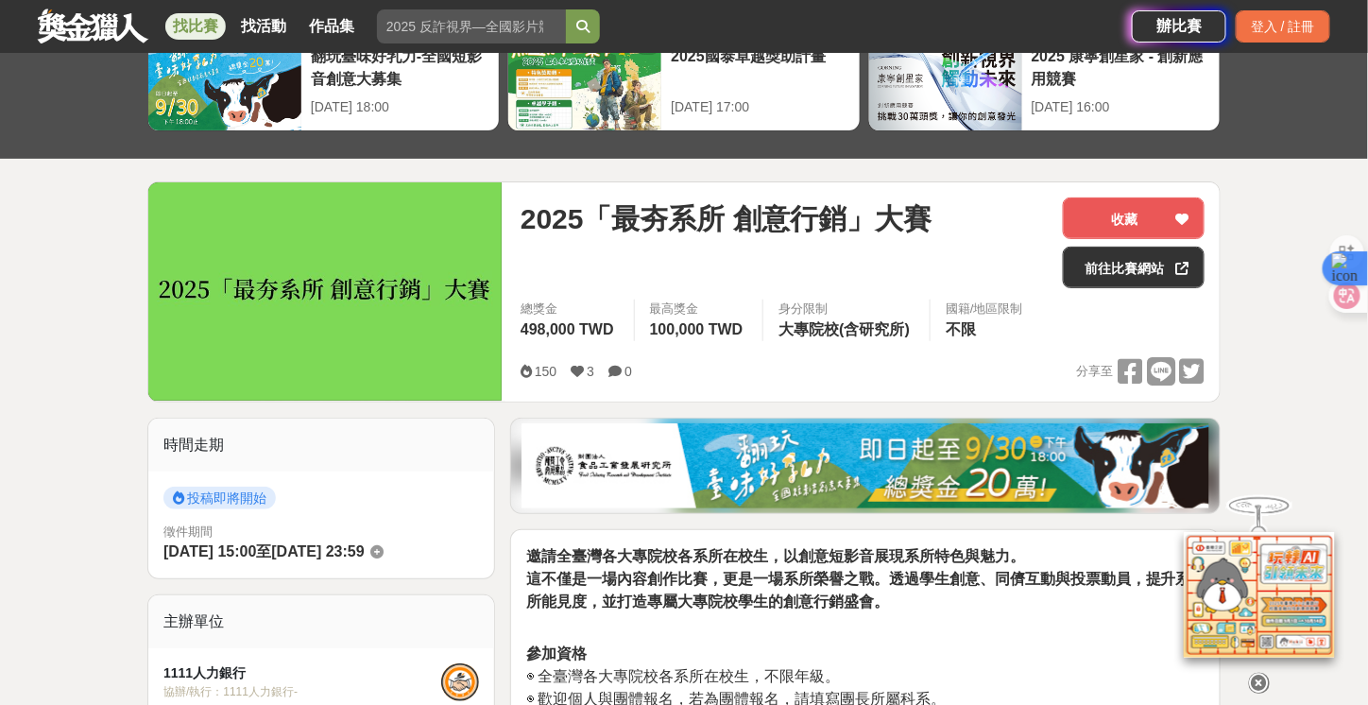
scroll to position [94, 0]
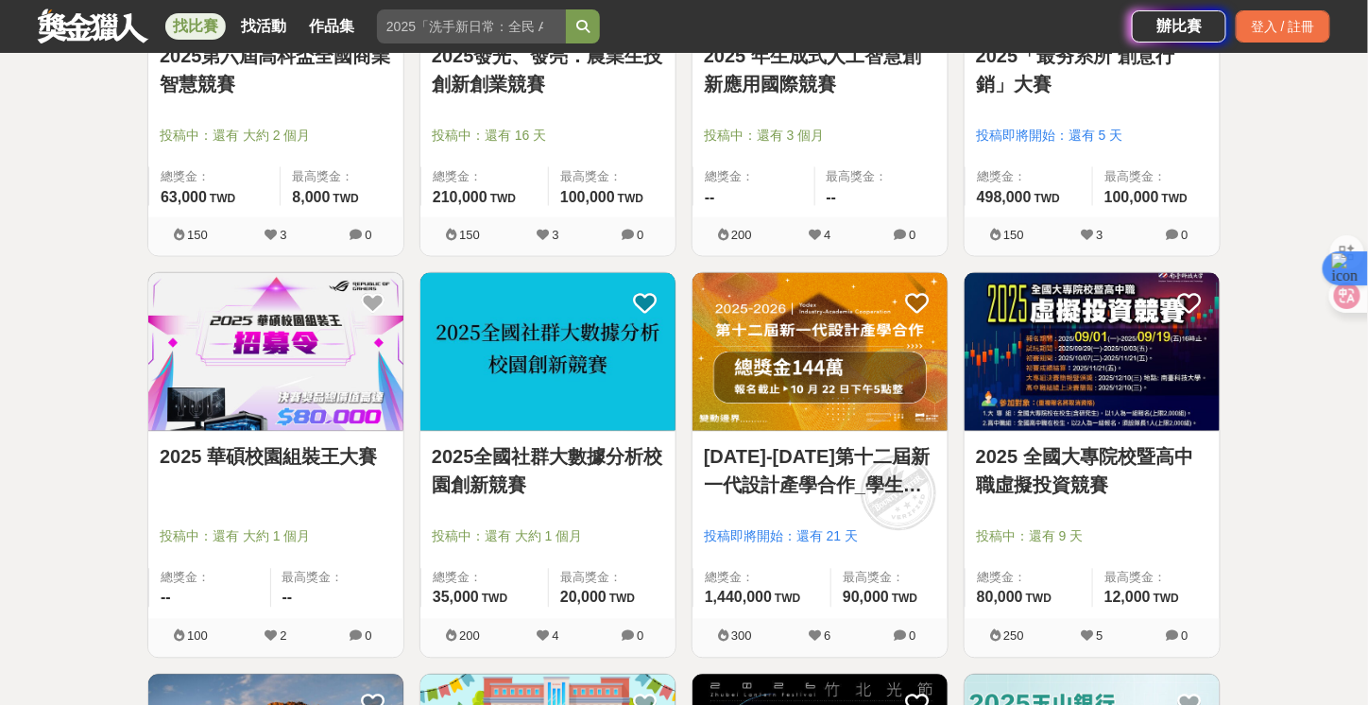
scroll to position [944, 0]
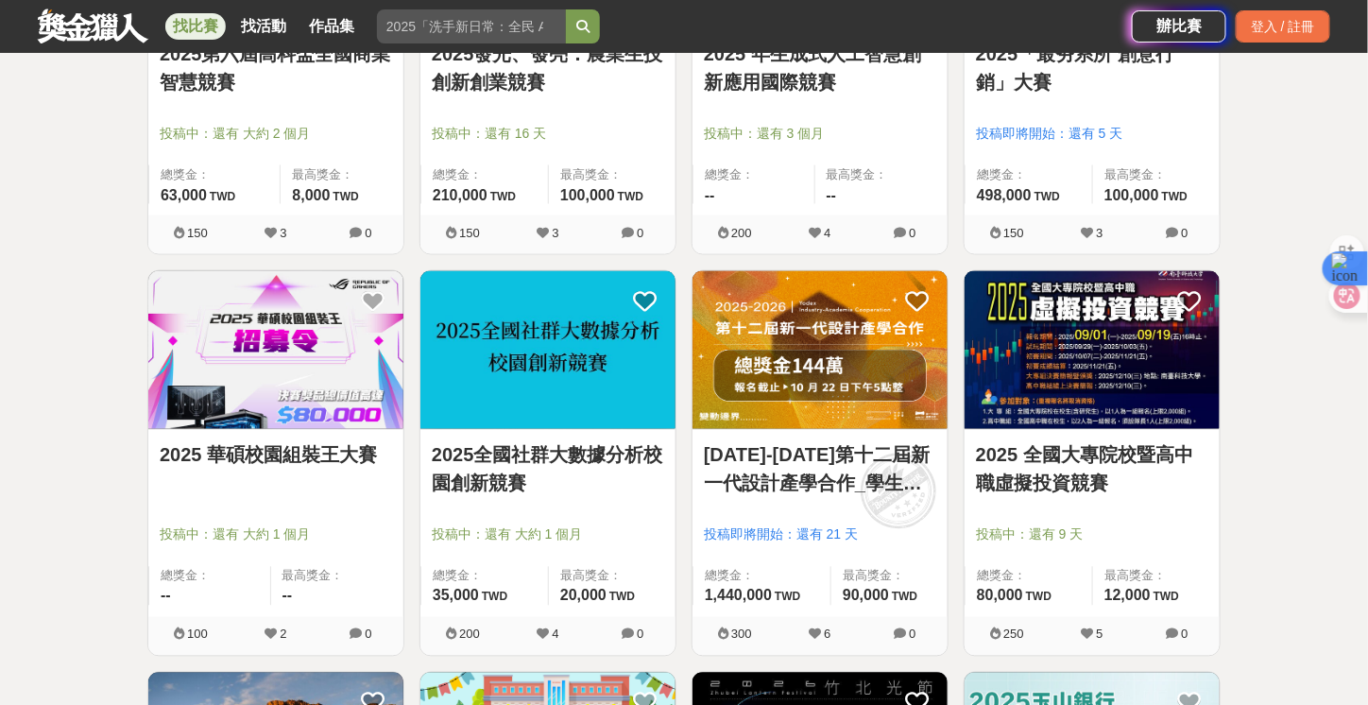
click at [539, 371] on img at bounding box center [547, 350] width 255 height 158
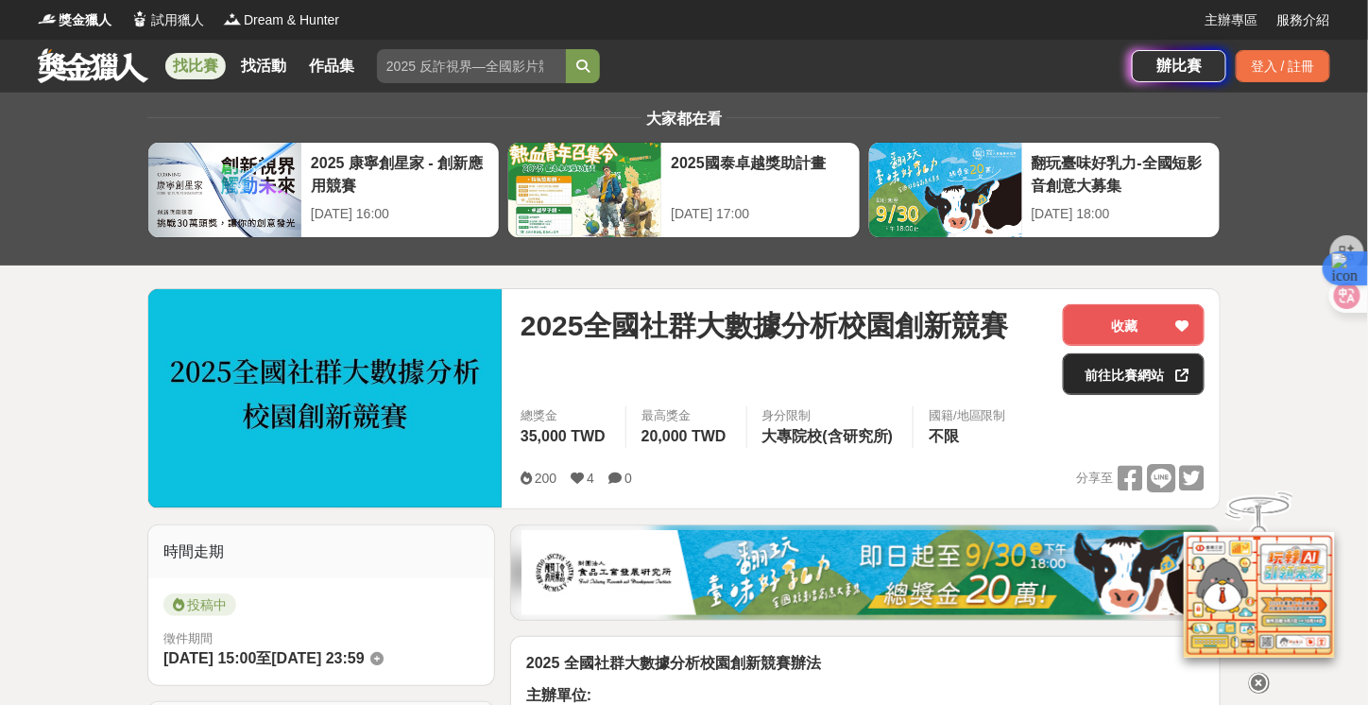
click at [1081, 386] on link "前往比賽網站" at bounding box center [1134, 374] width 142 height 42
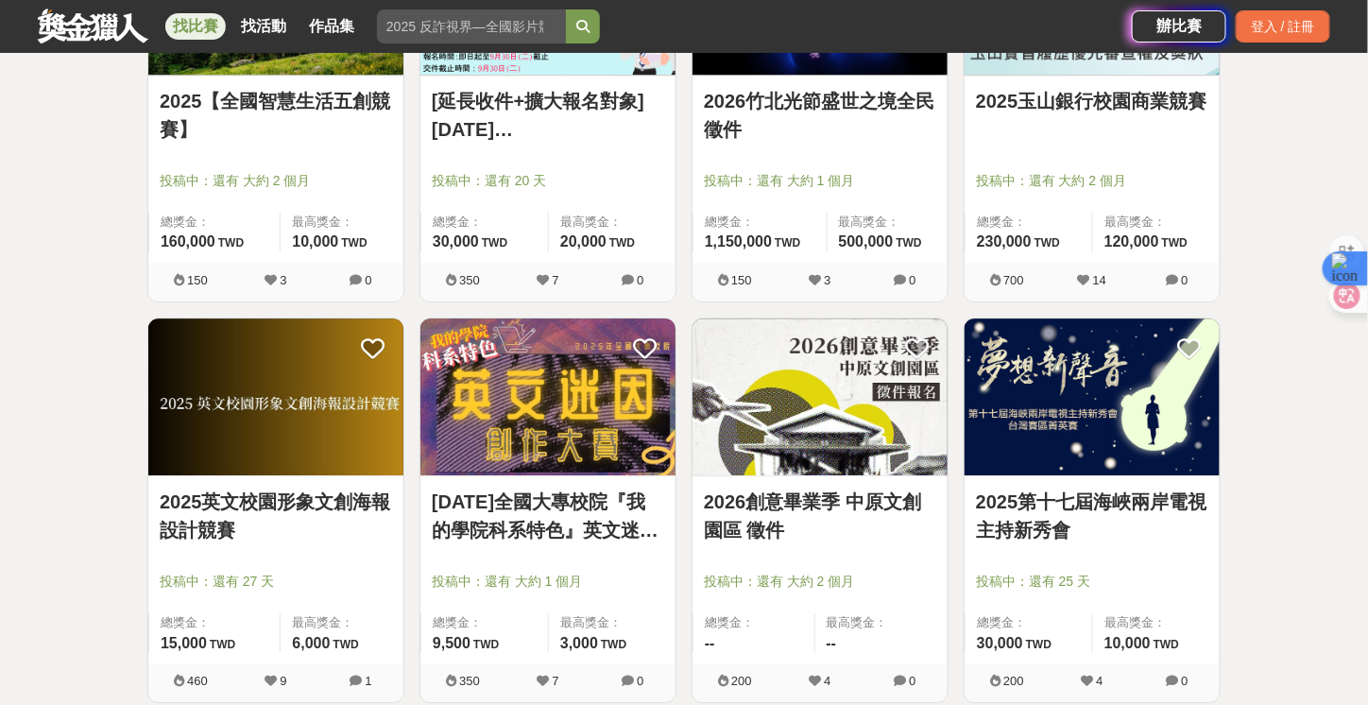
scroll to position [1795, 0]
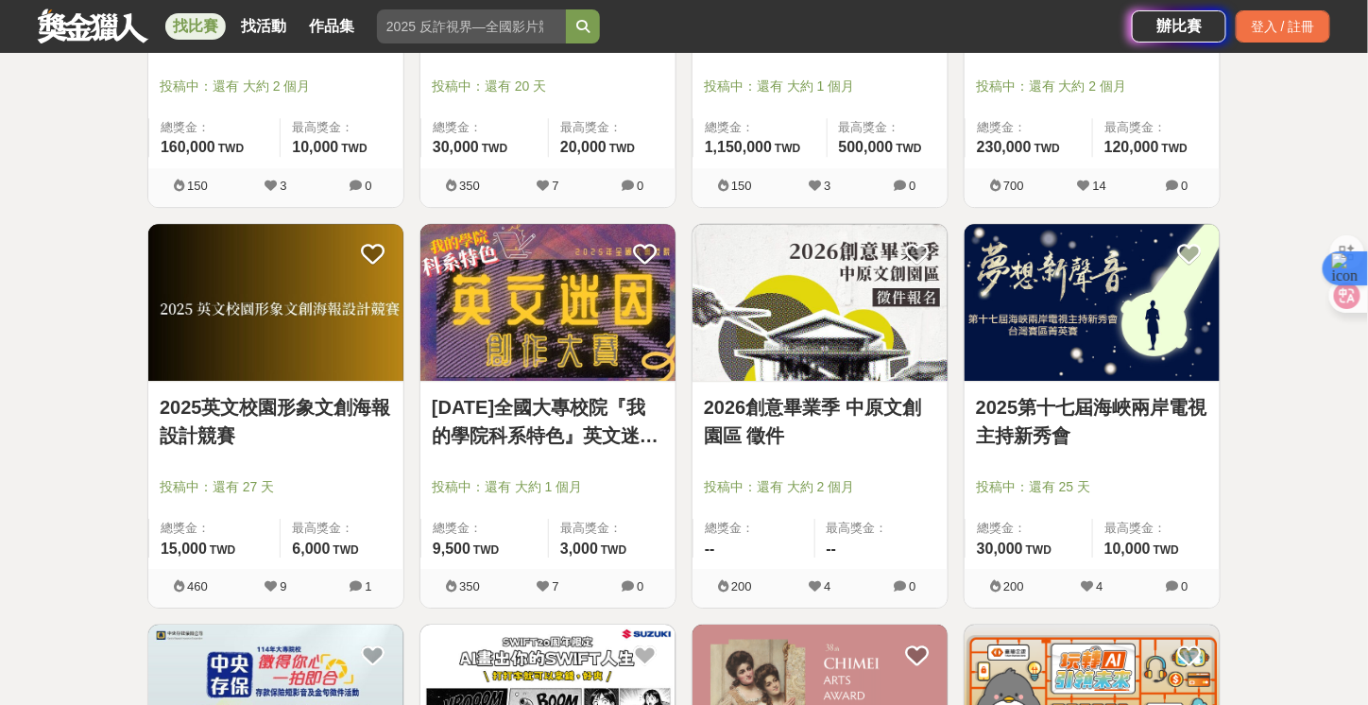
click at [1140, 416] on link "2025第十七屆海峽兩岸電視主持新秀會" at bounding box center [1092, 421] width 232 height 57
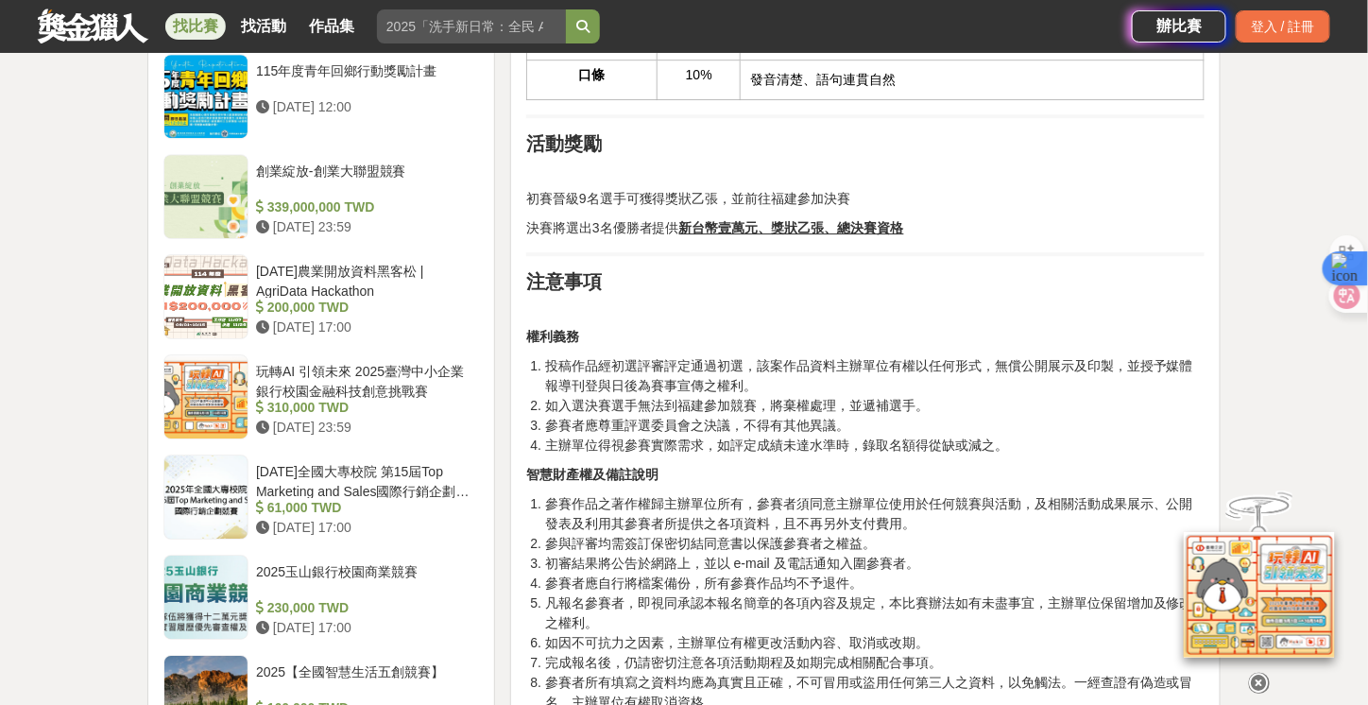
scroll to position [1889, 0]
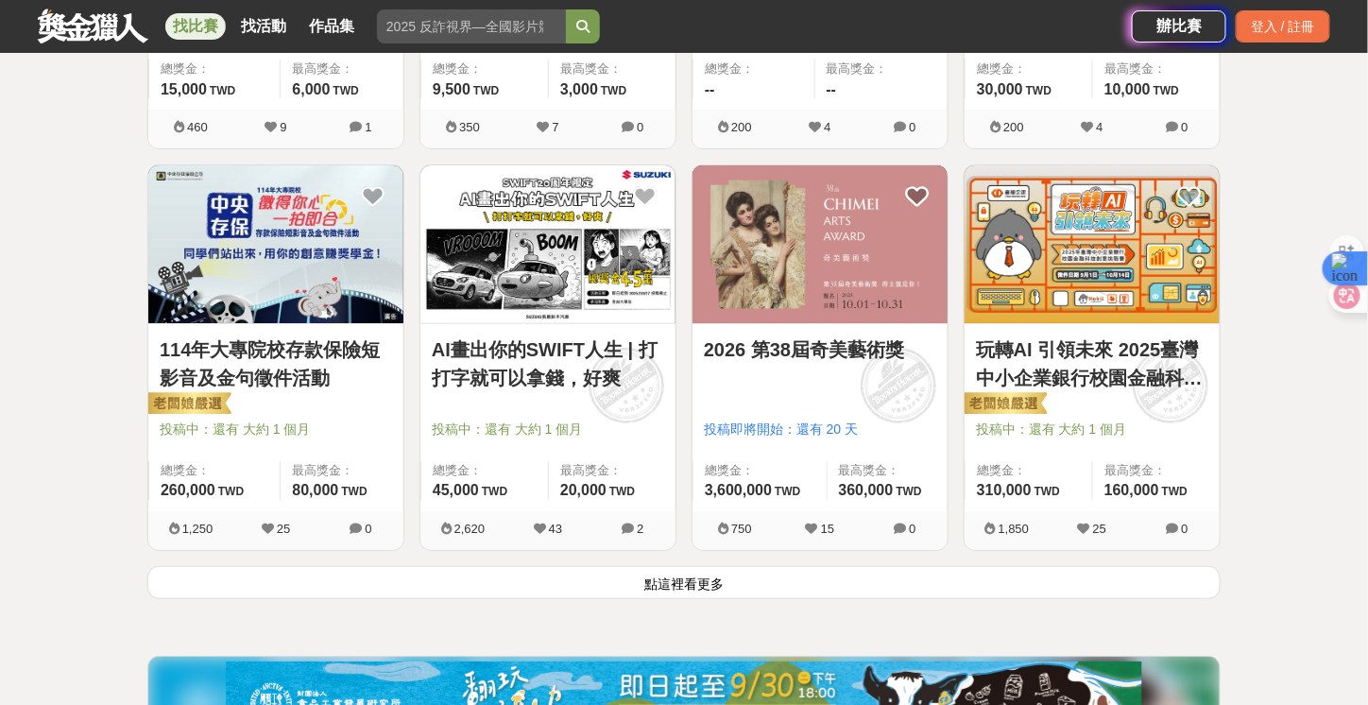
scroll to position [2267, 0]
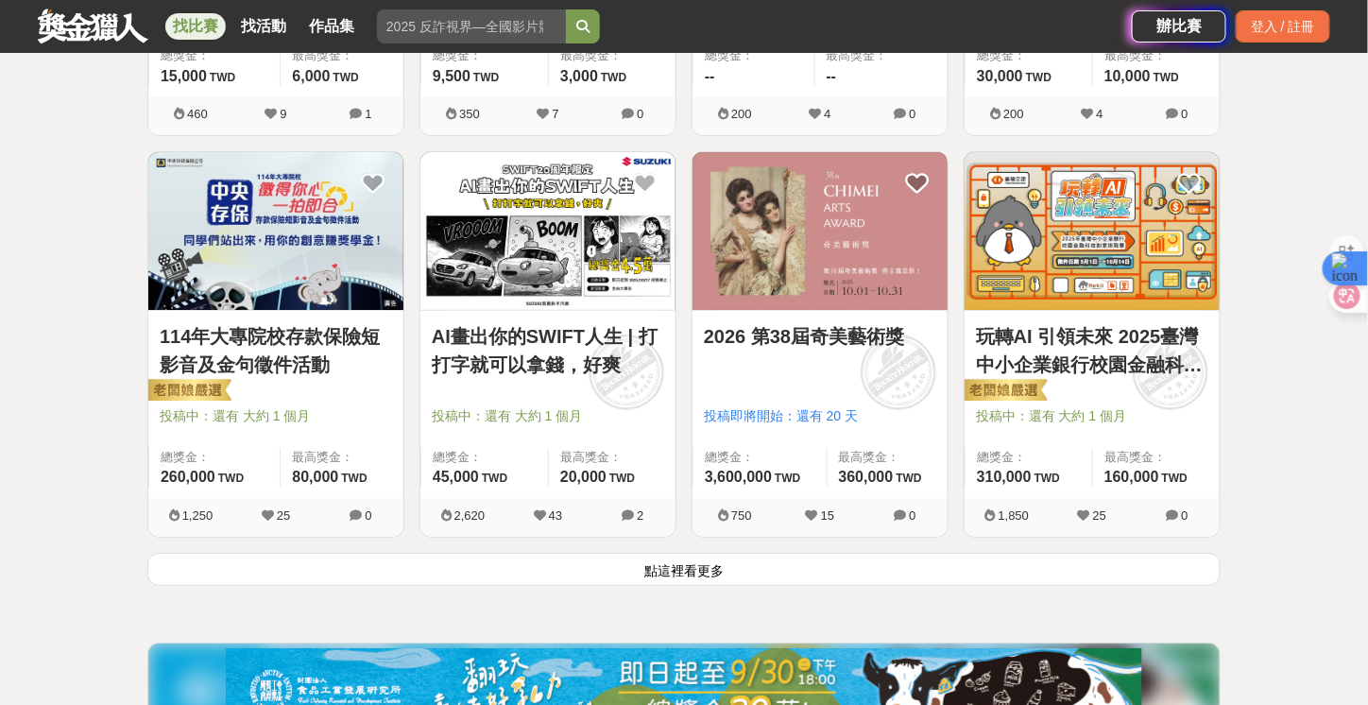
click at [693, 564] on button "點這裡看更多" at bounding box center [683, 569] width 1073 height 33
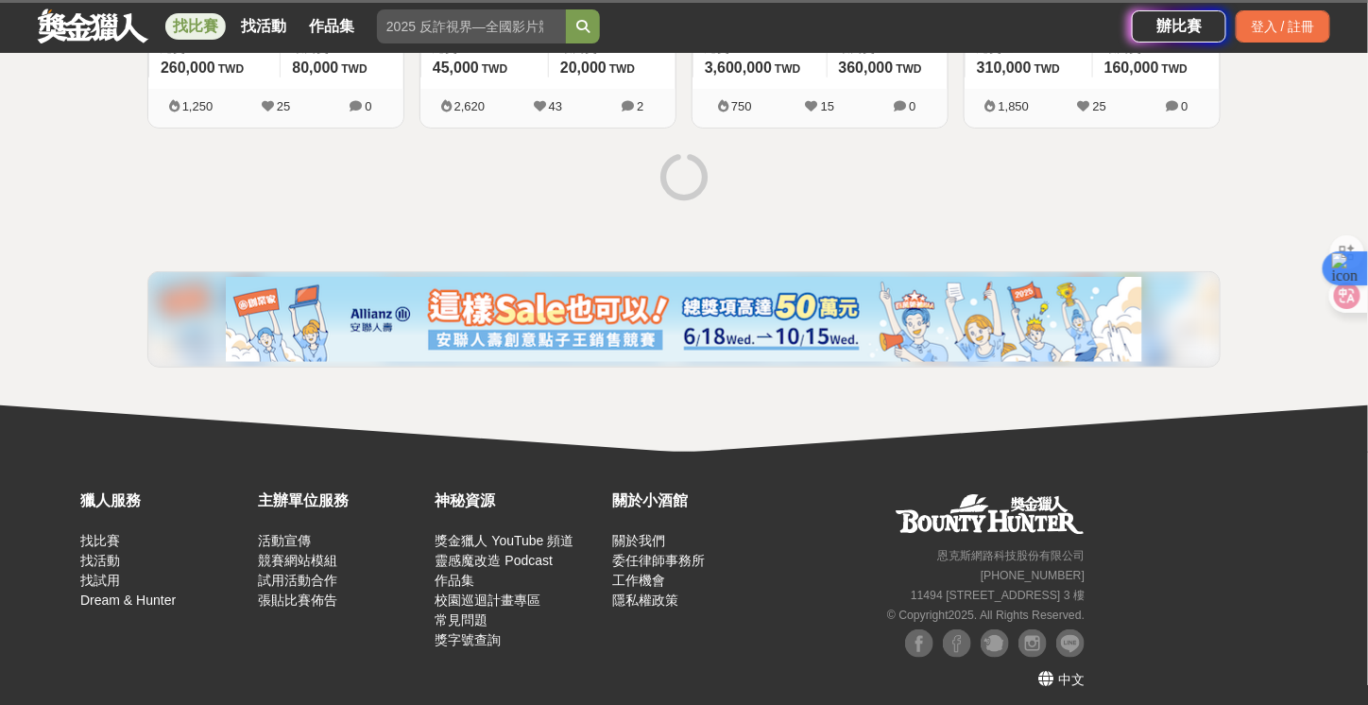
scroll to position [2682, 0]
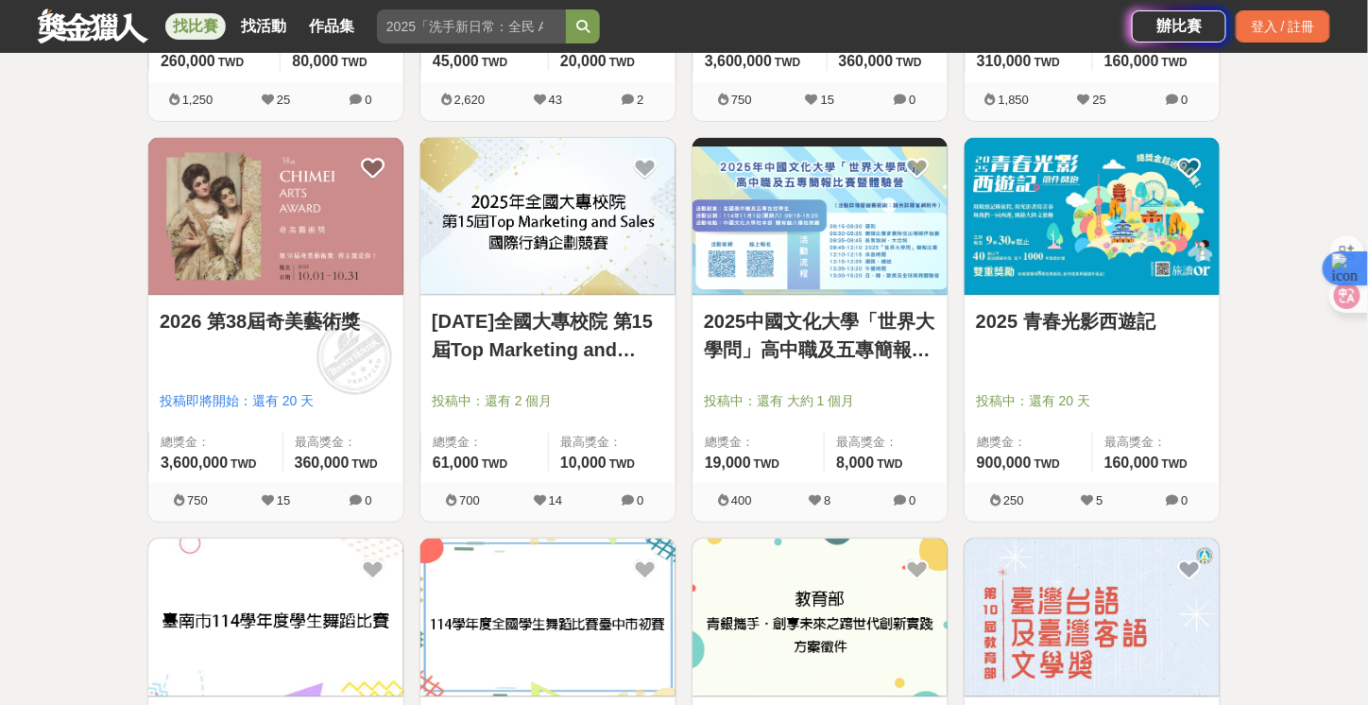
click at [600, 337] on link "2025年全國大專校院 第15屆Top Marketing and Sales國際行銷企劃競賽" at bounding box center [548, 335] width 232 height 57
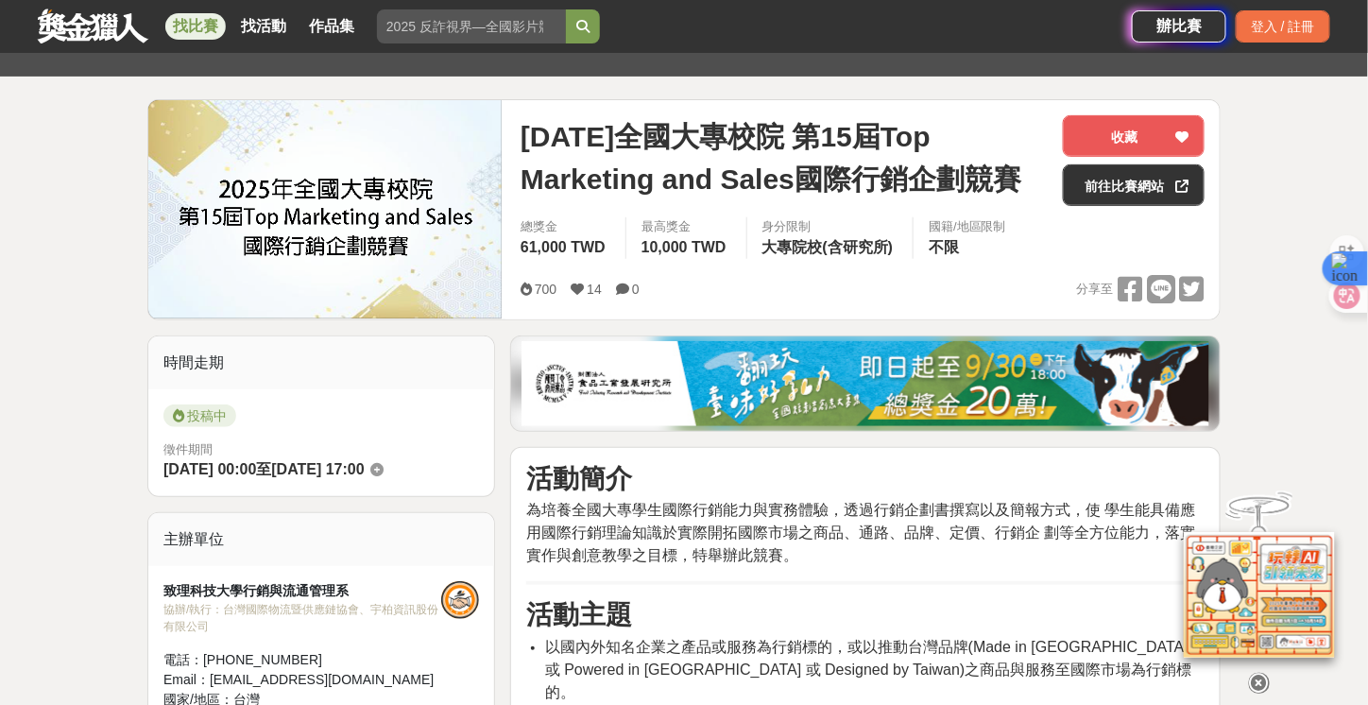
scroll to position [378, 0]
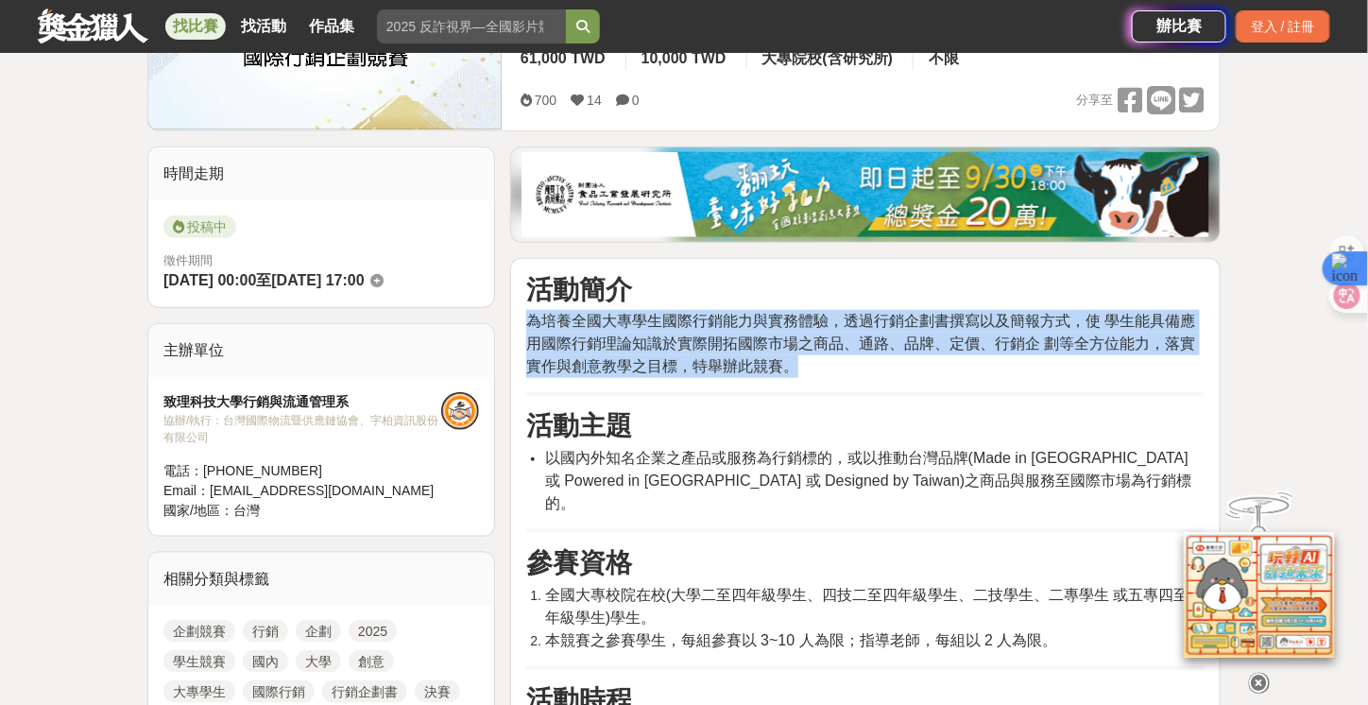
drag, startPoint x: 531, startPoint y: 314, endPoint x: 841, endPoint y: 359, distance: 313.1
click at [841, 359] on p "為培養全國大專學生國際行銷能力與實務體驗，透過行銷企劃書撰寫以及簡報方式，使 學生能具備應用國際行銷理論知識於實際開拓國際市場之商品、通路、品牌、定價、行銷企…" at bounding box center [865, 344] width 678 height 68
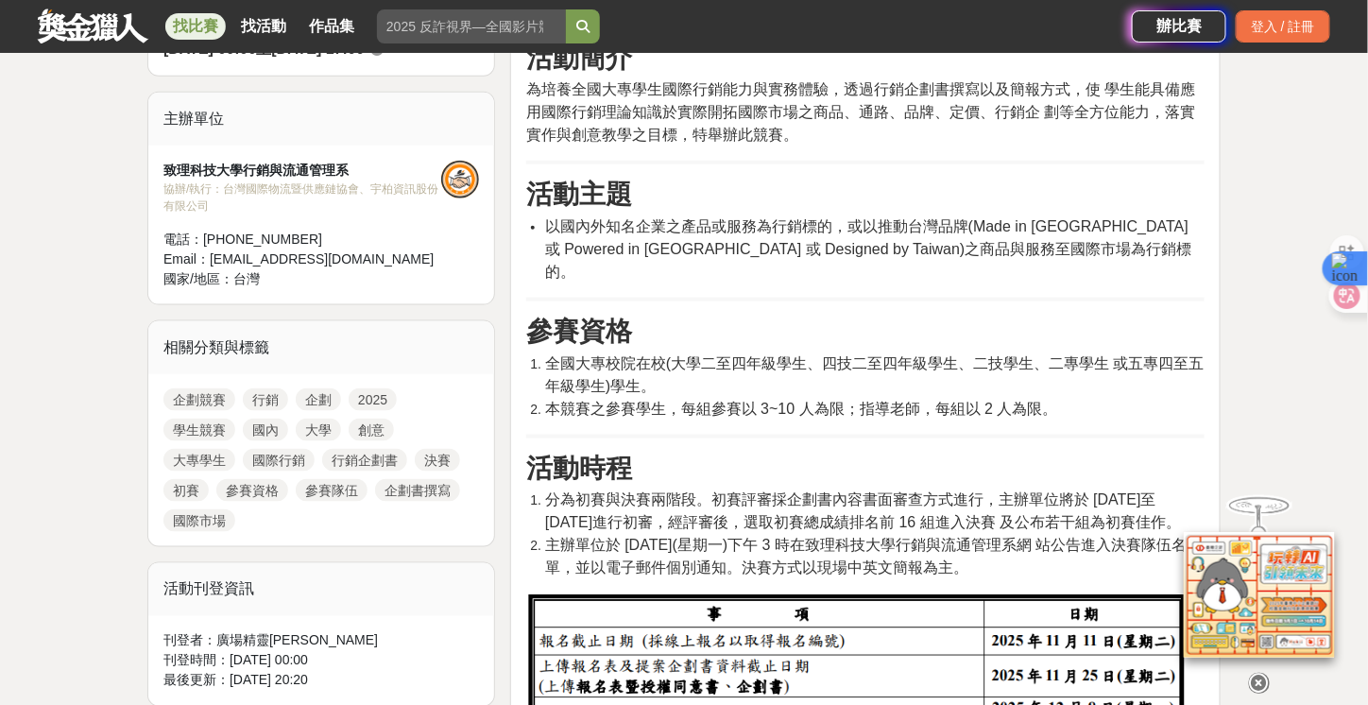
scroll to position [661, 0]
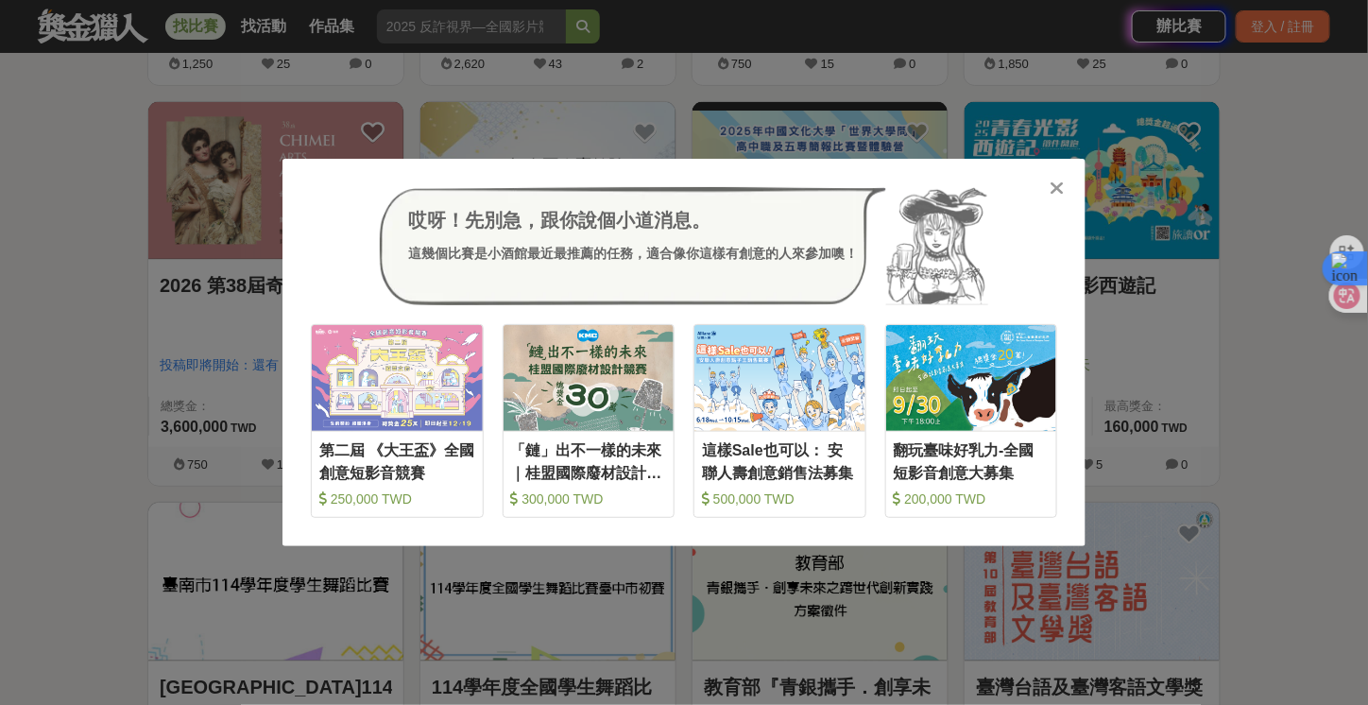
scroll to position [2871, 0]
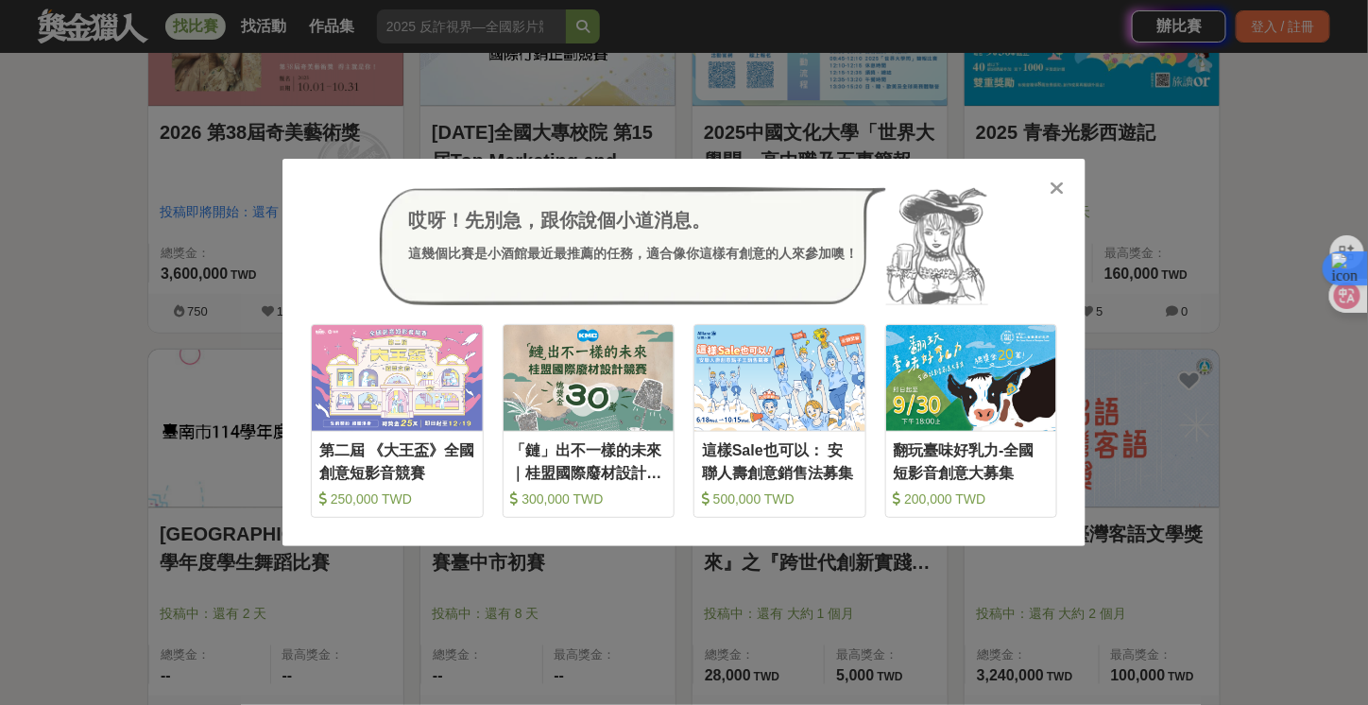
click at [1058, 182] on icon at bounding box center [1057, 188] width 14 height 19
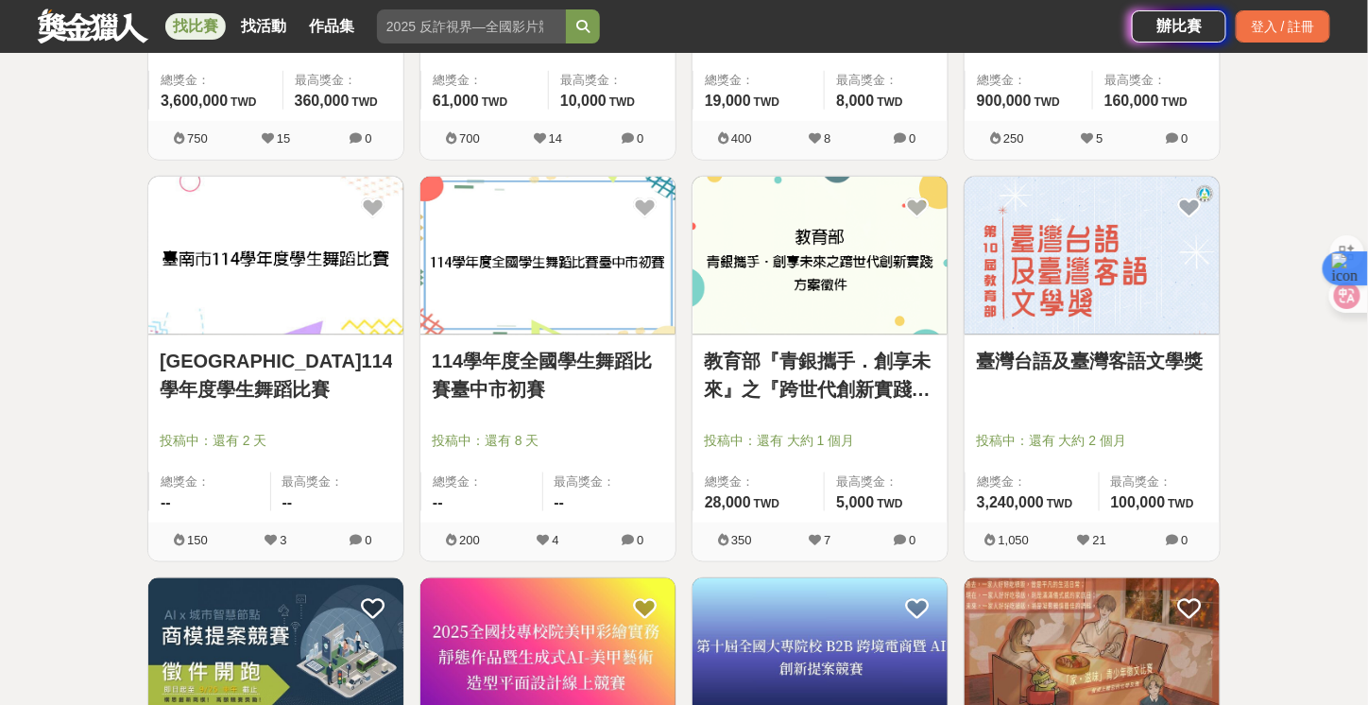
scroll to position [3060, 0]
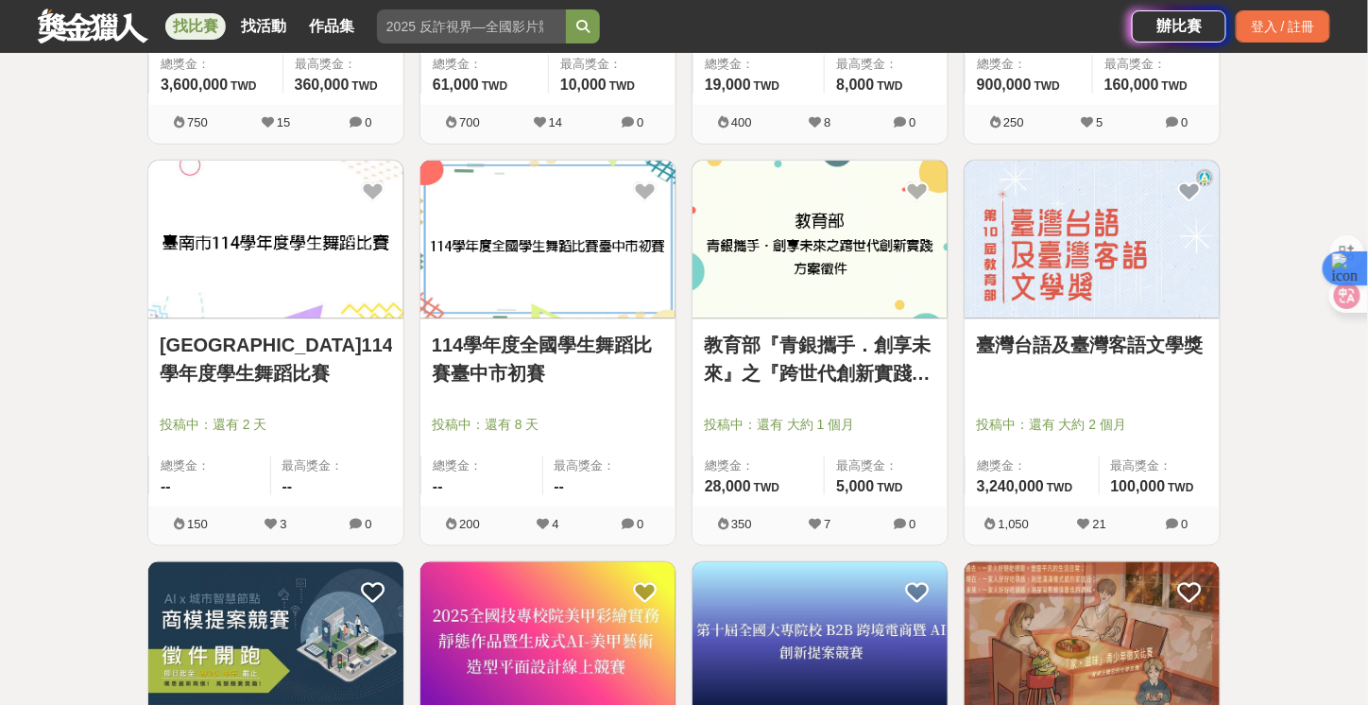
click at [819, 233] on img at bounding box center [819, 240] width 255 height 158
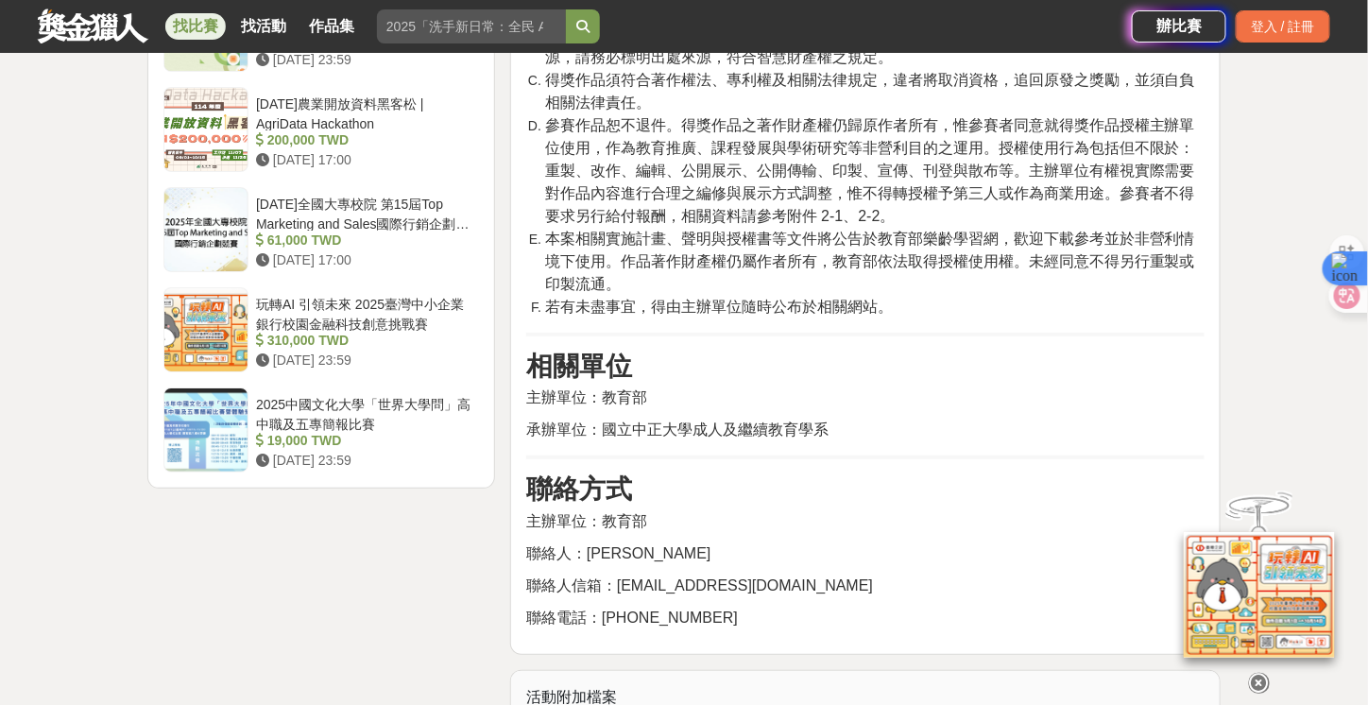
scroll to position [1700, 0]
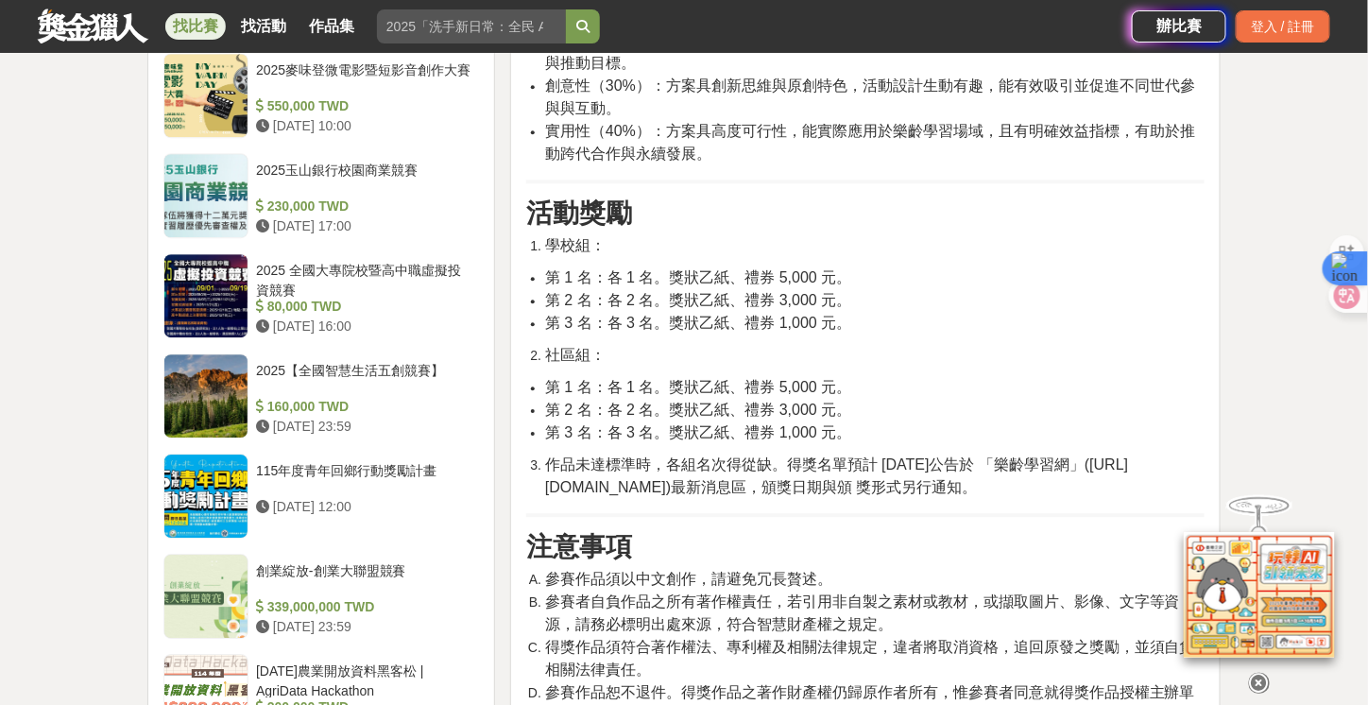
click at [851, 81] on span "創意性（30%）：方案具創新思維與原創特色，活動設計生動有趣，能有效吸引並促進不同世代參與與互動。" at bounding box center [870, 96] width 650 height 39
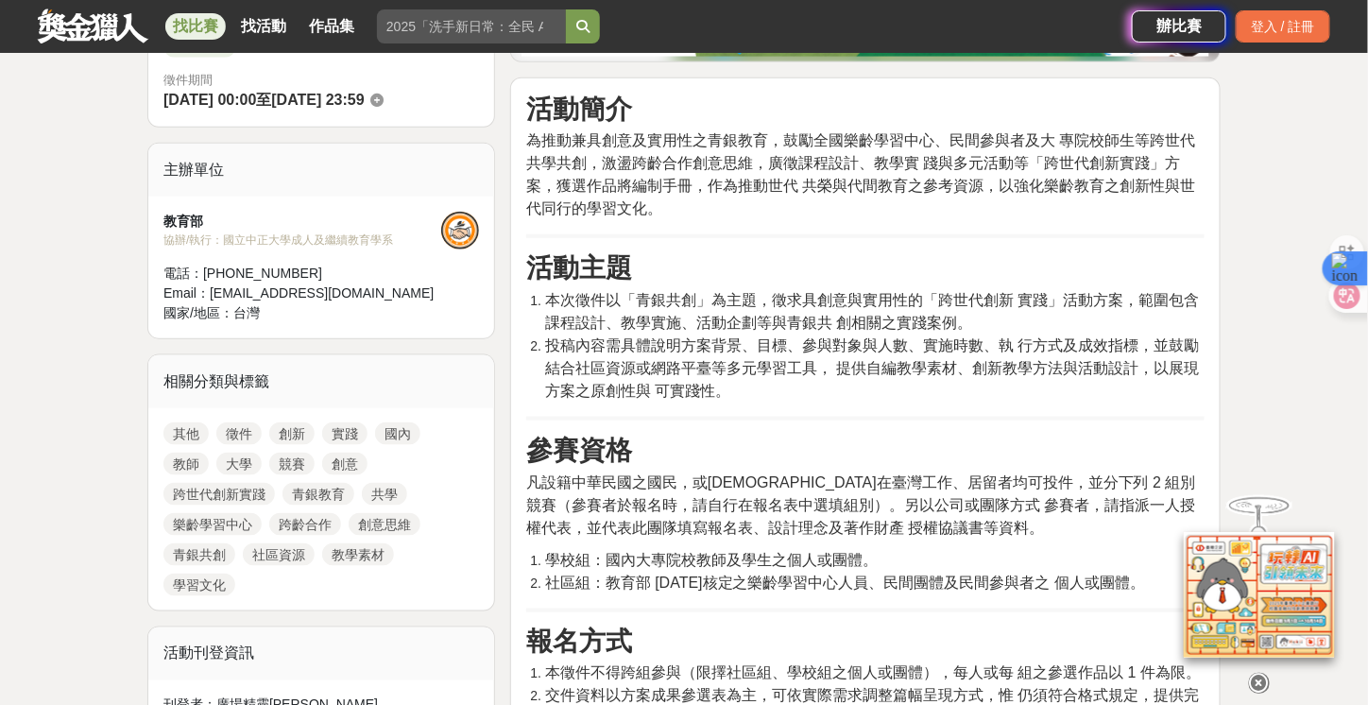
scroll to position [567, 0]
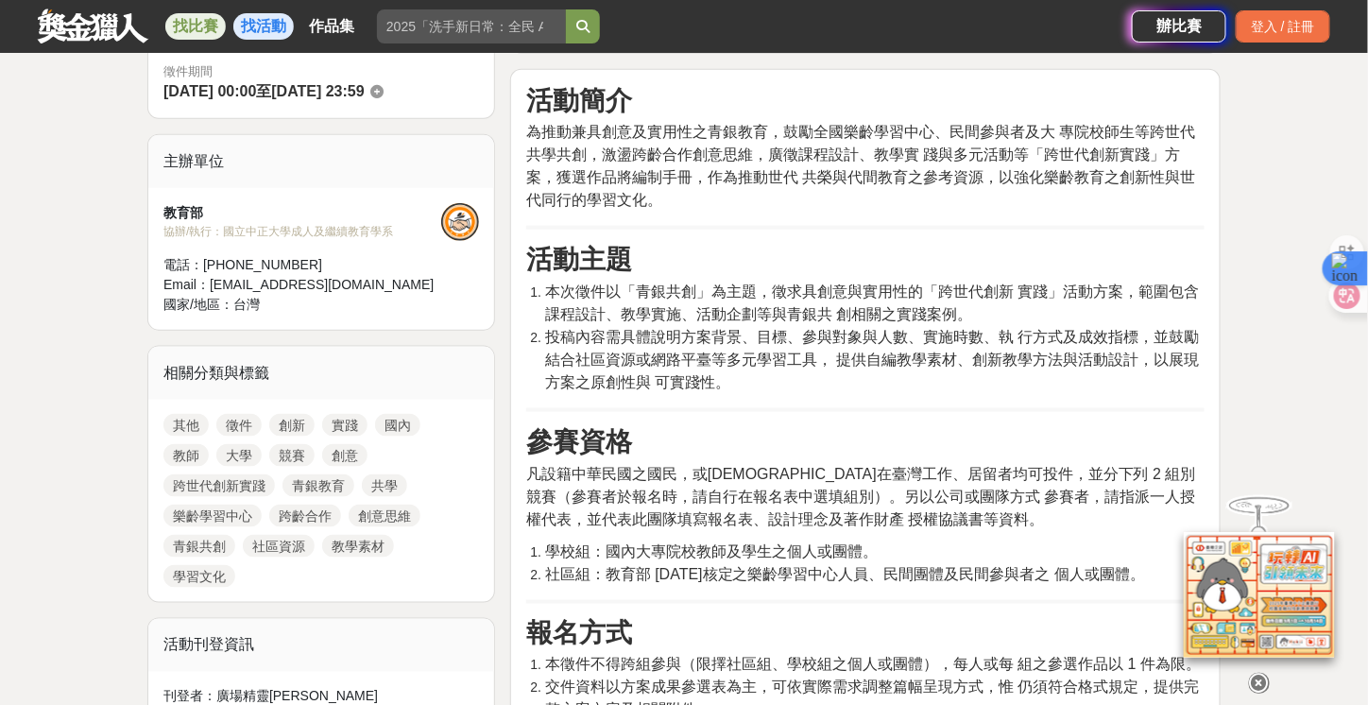
click at [274, 26] on link "找活動" at bounding box center [263, 26] width 60 height 26
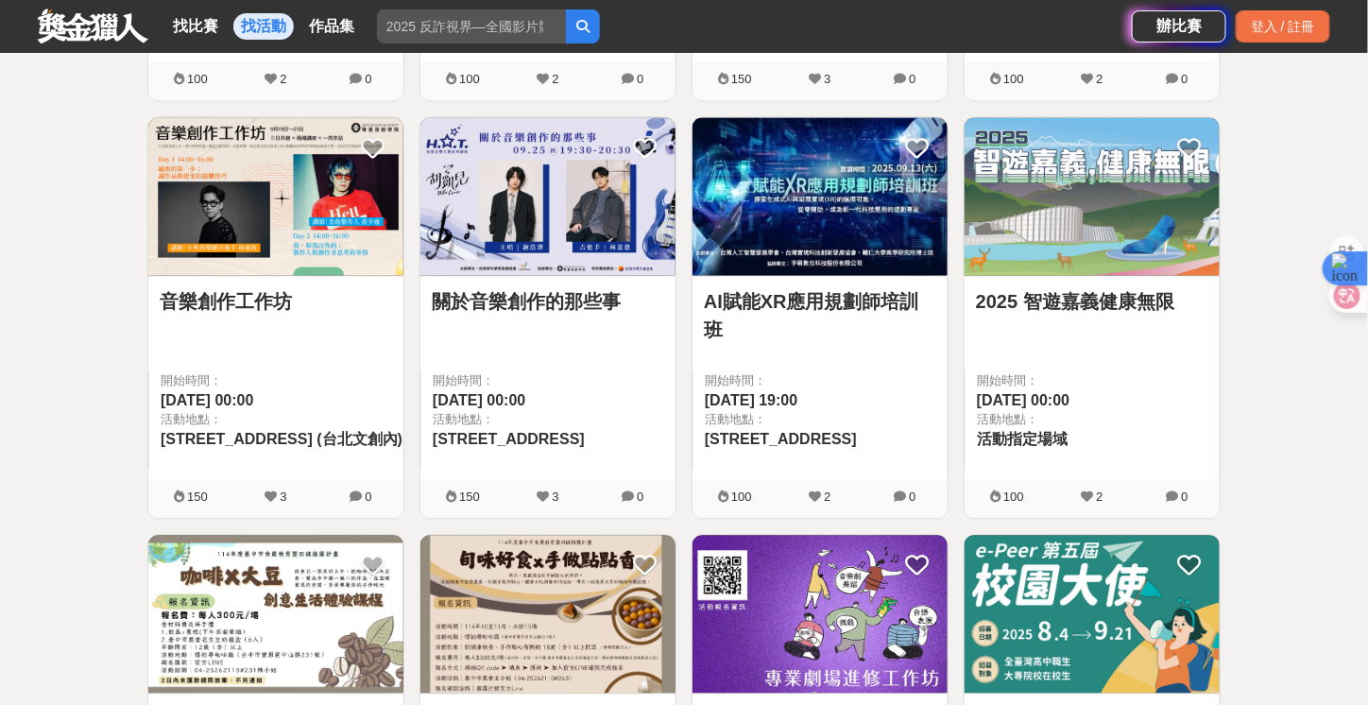
scroll to position [1130, 0]
click at [827, 301] on link "AI賦能XR應用規劃師培訓班" at bounding box center [820, 316] width 232 height 57
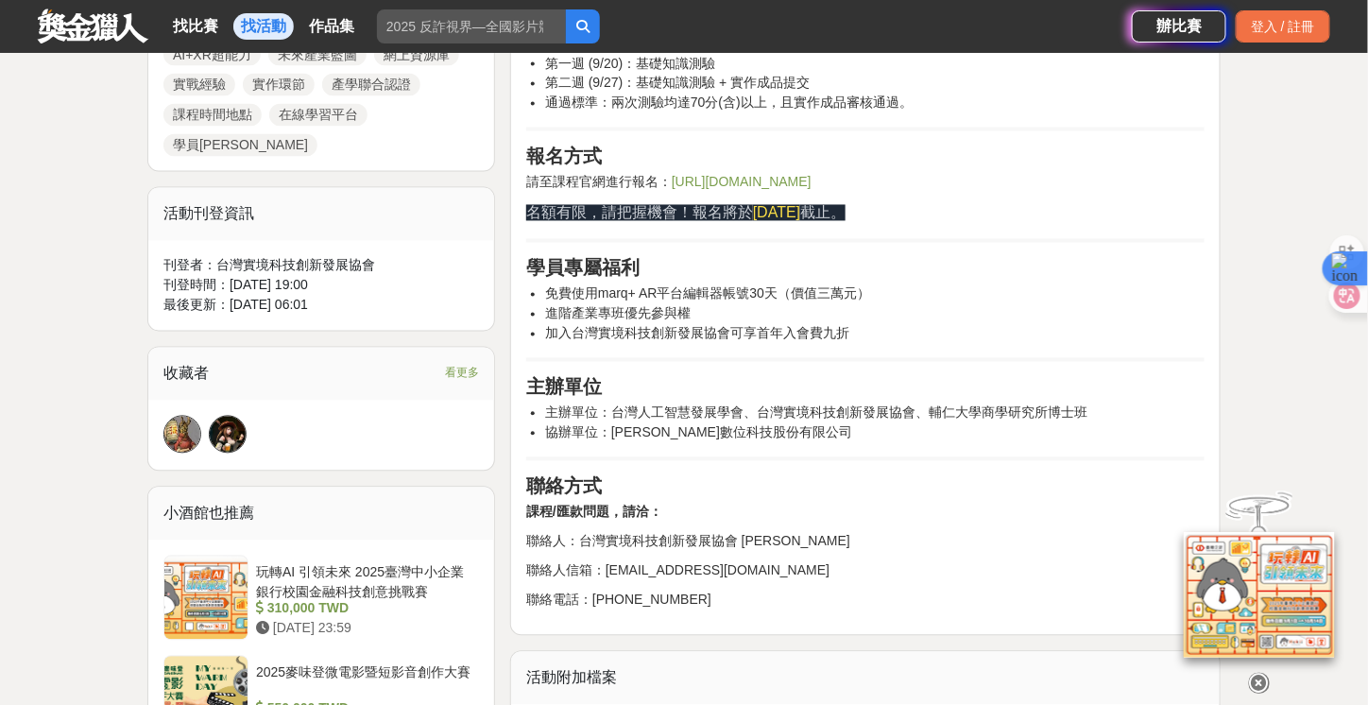
scroll to position [1039, 0]
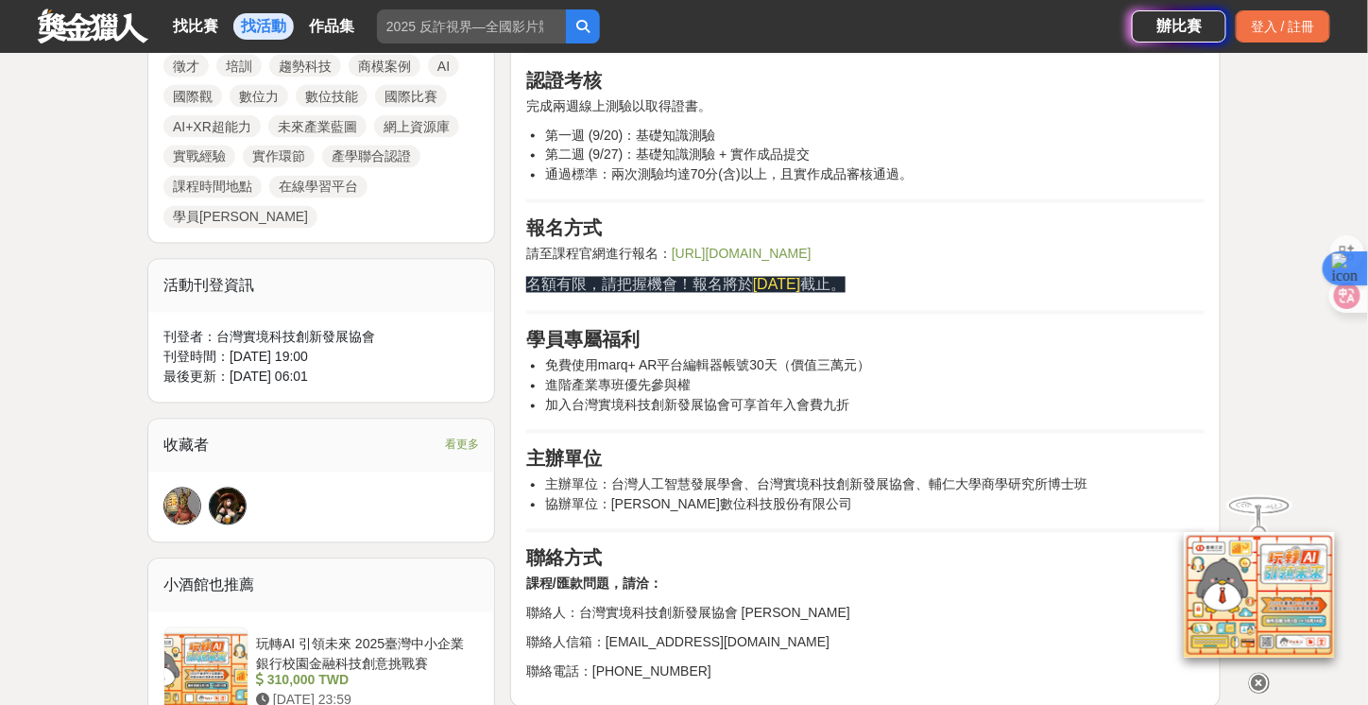
click at [732, 247] on link "https://xra.tw/ai-xr-course/" at bounding box center [742, 254] width 140 height 15
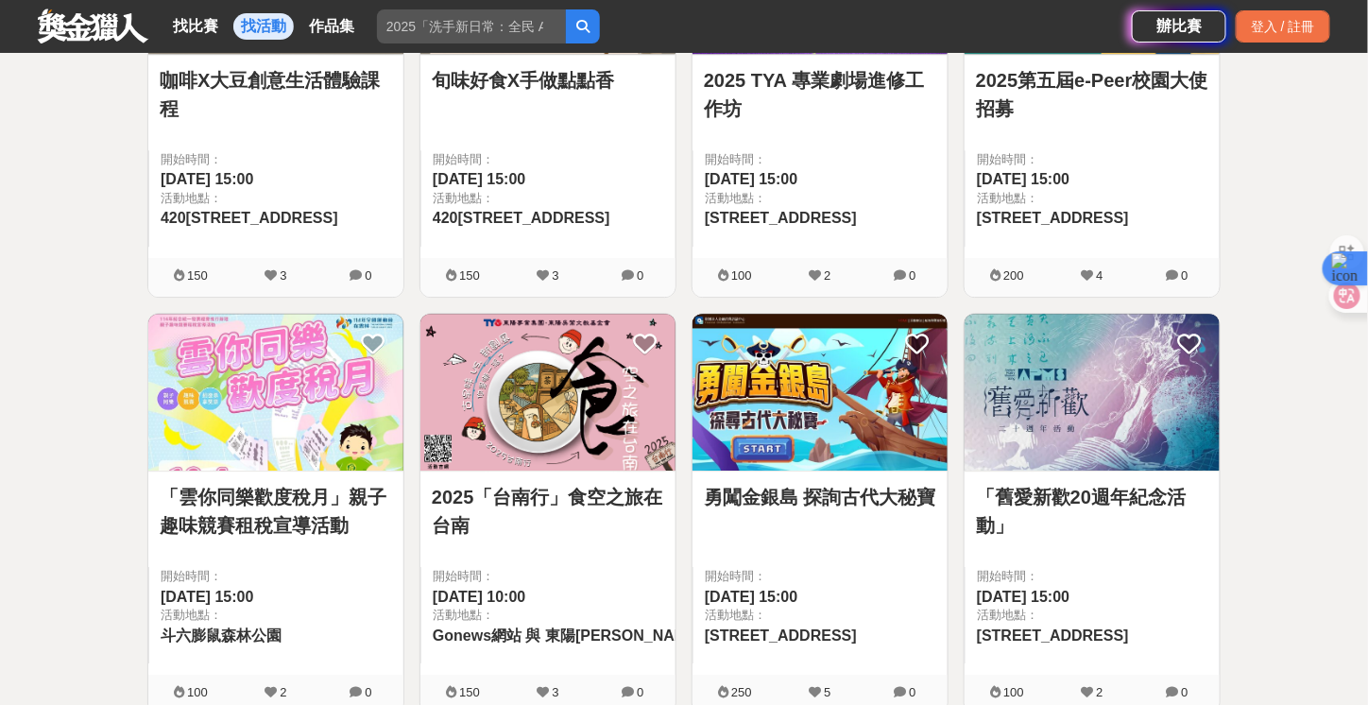
scroll to position [1696, 0]
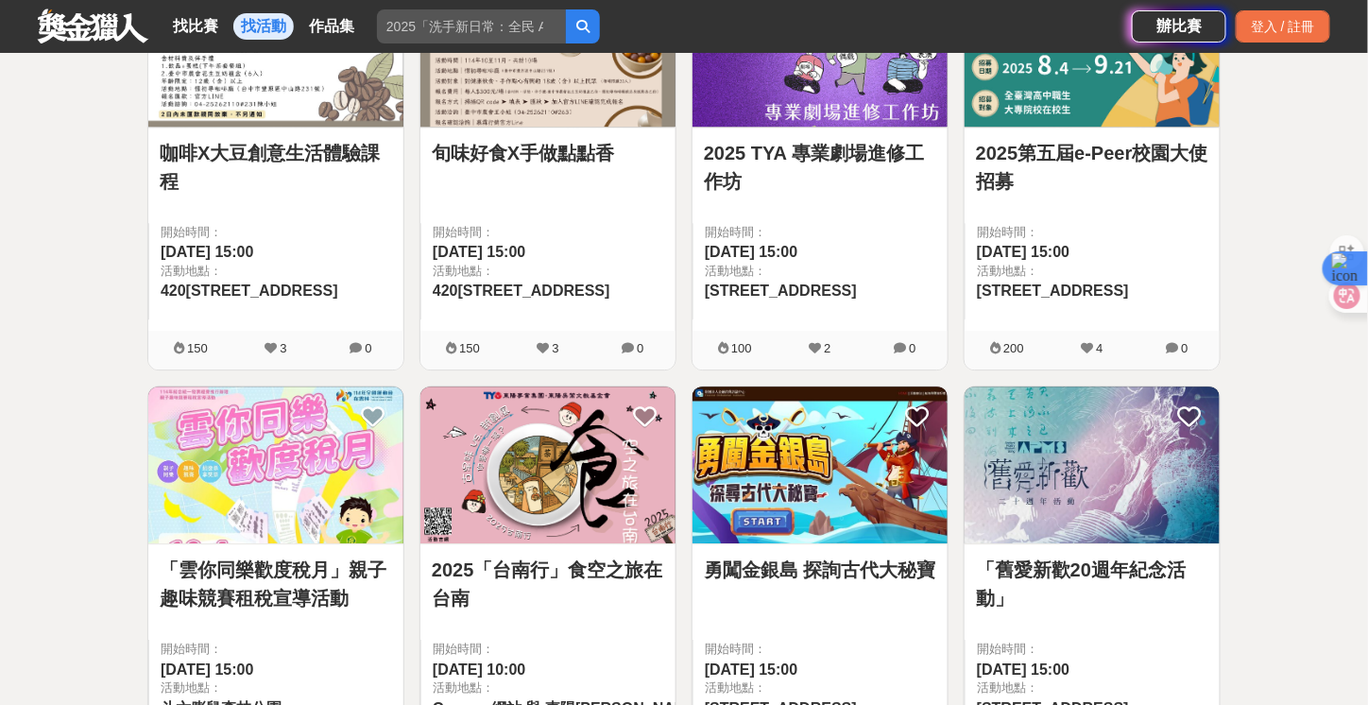
click at [1105, 147] on link "2025第五屆e-Peer校園大使招募" at bounding box center [1092, 167] width 232 height 57
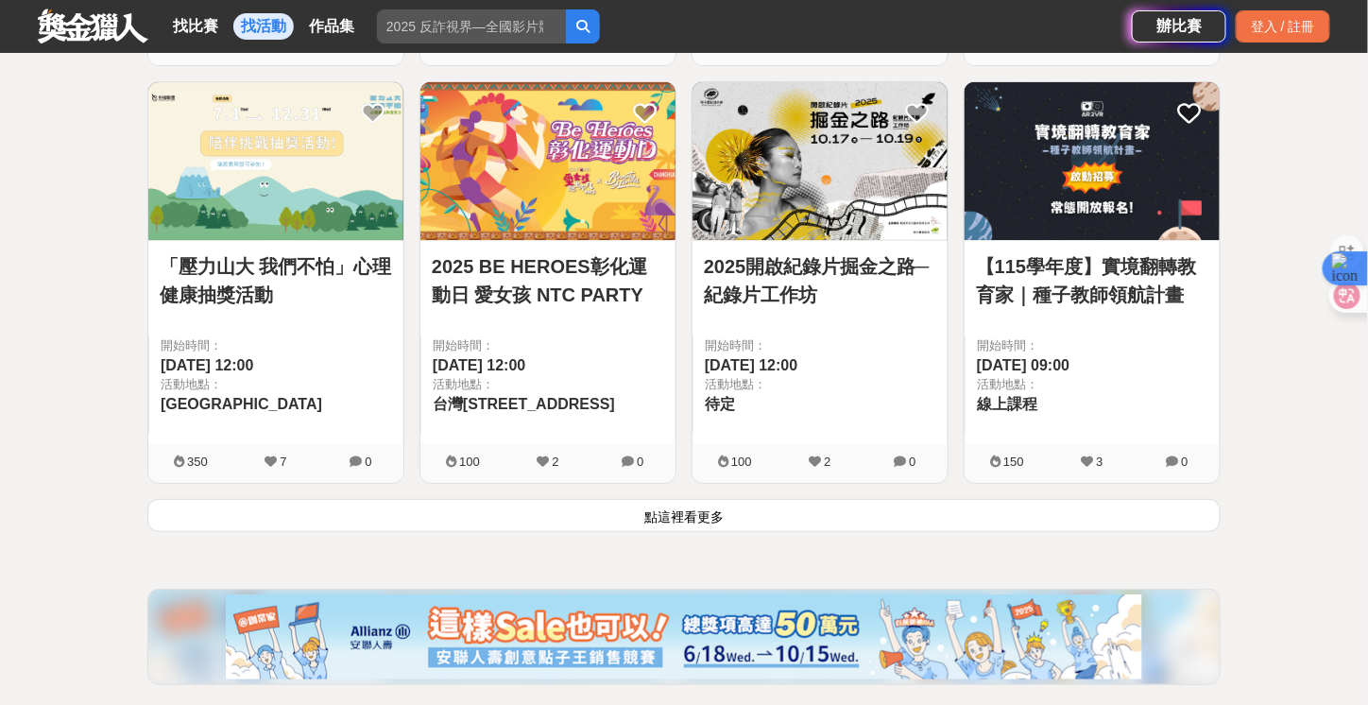
scroll to position [2527, 0]
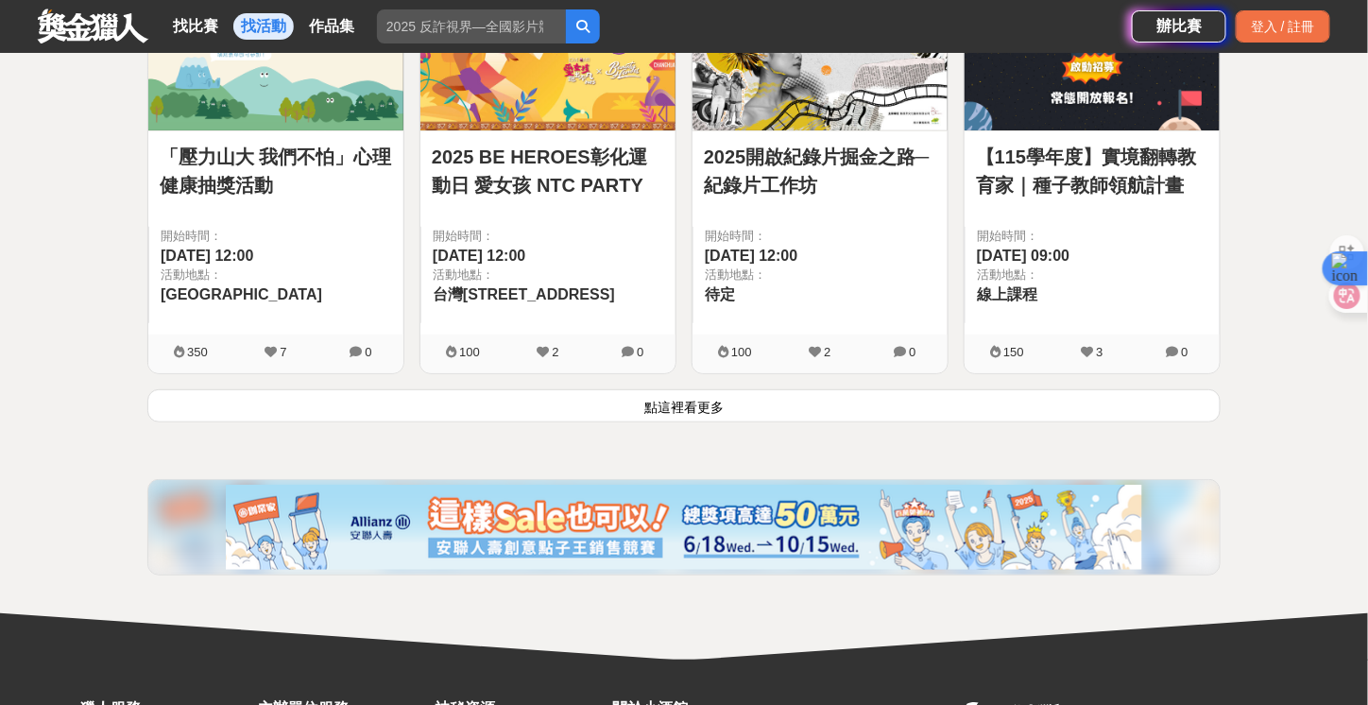
click at [750, 415] on button "點這裡看更多" at bounding box center [683, 405] width 1073 height 33
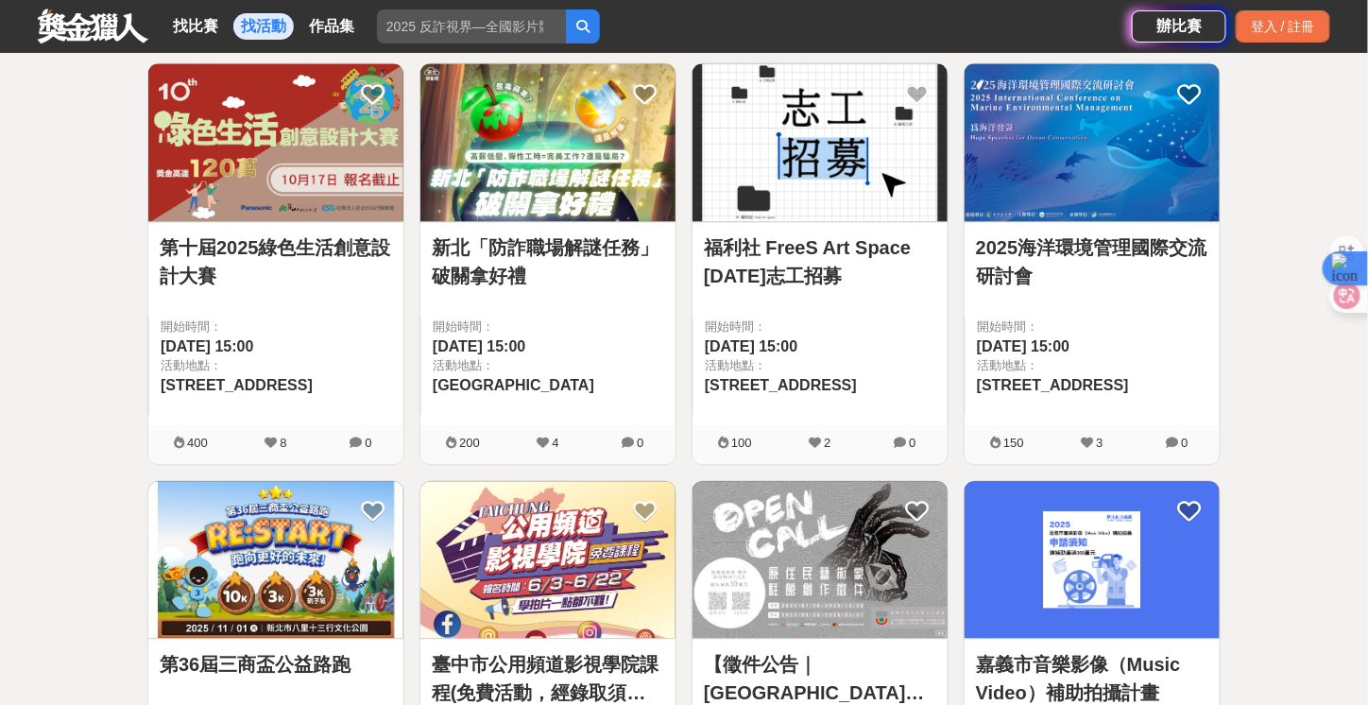
scroll to position [3223, 0]
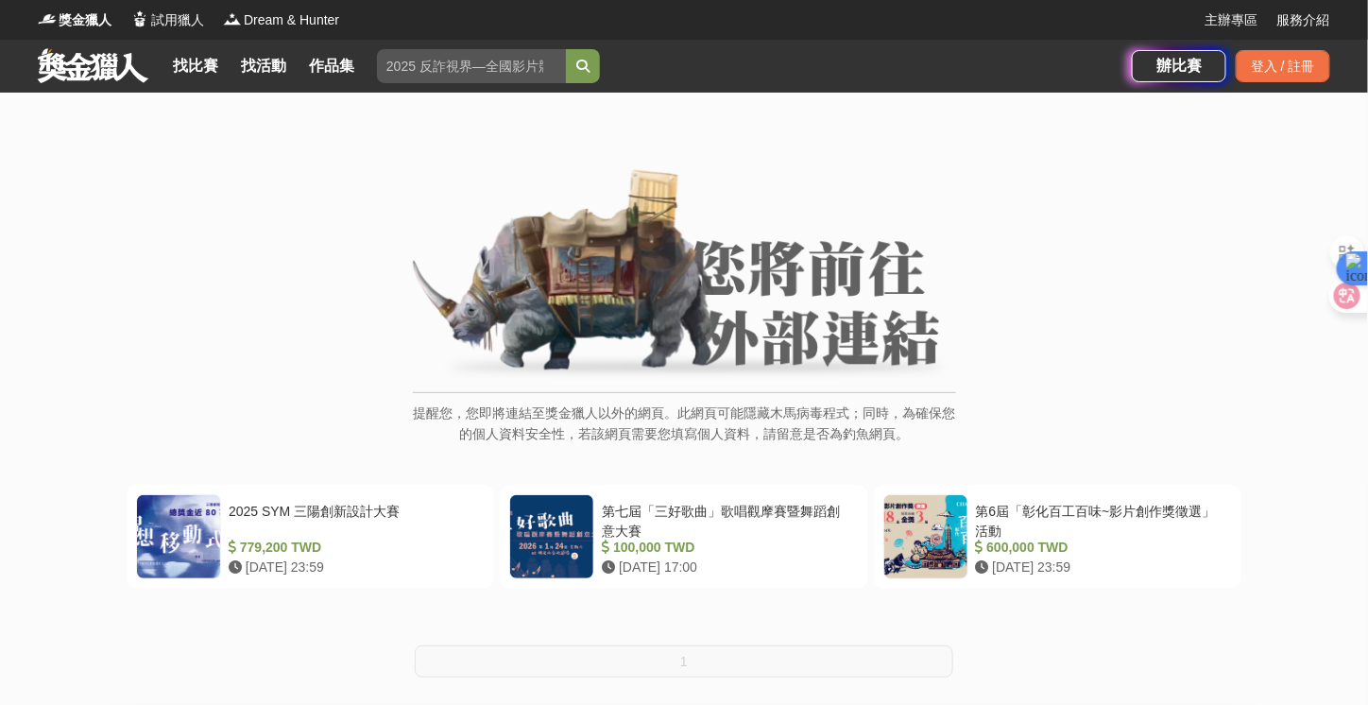
click at [789, 316] on img at bounding box center [684, 275] width 543 height 213
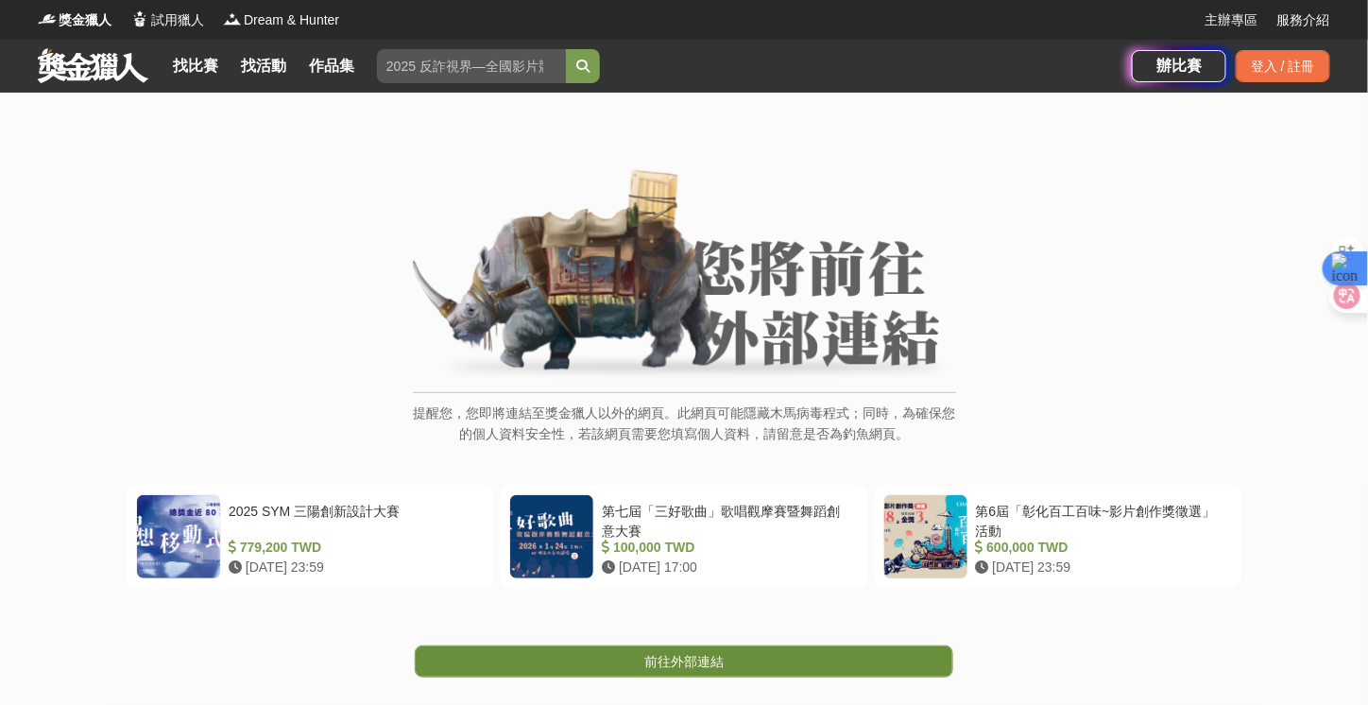
click at [701, 661] on span "前往外部連結" at bounding box center [683, 661] width 79 height 15
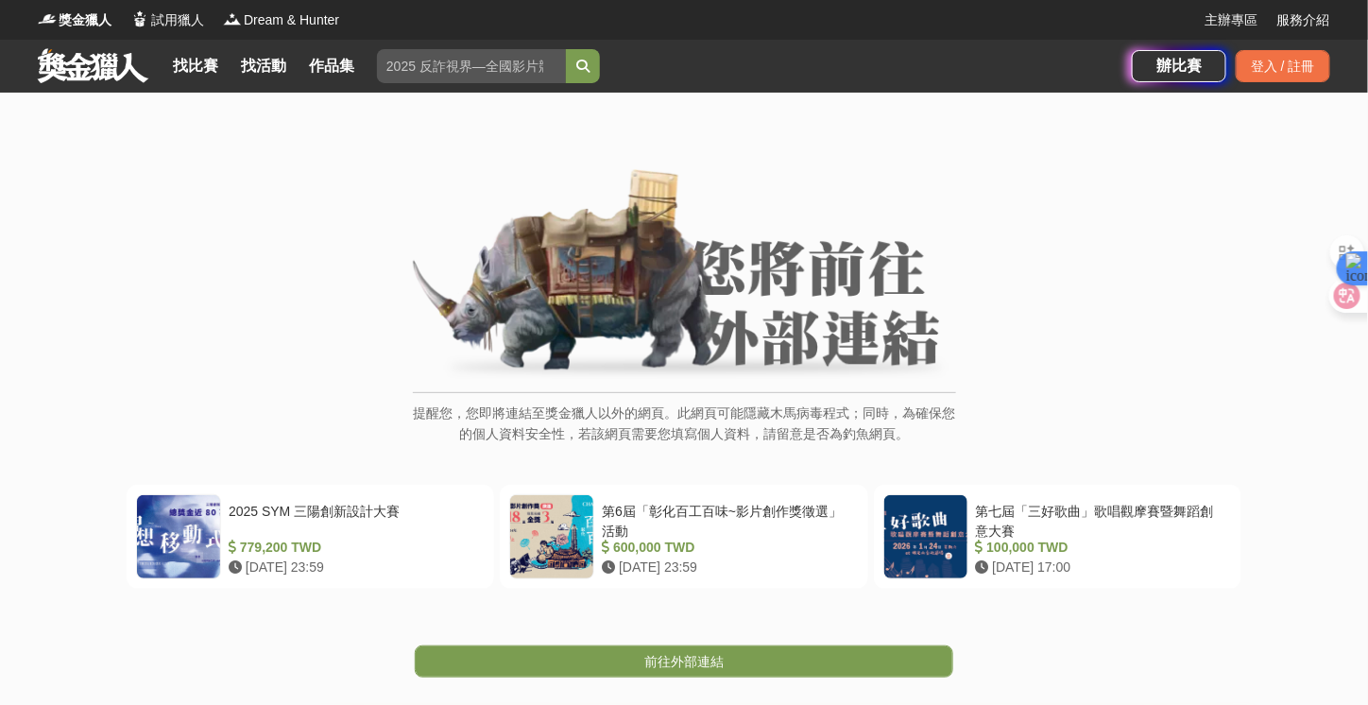
click at [659, 660] on span "前往外部連結" at bounding box center [683, 661] width 79 height 15
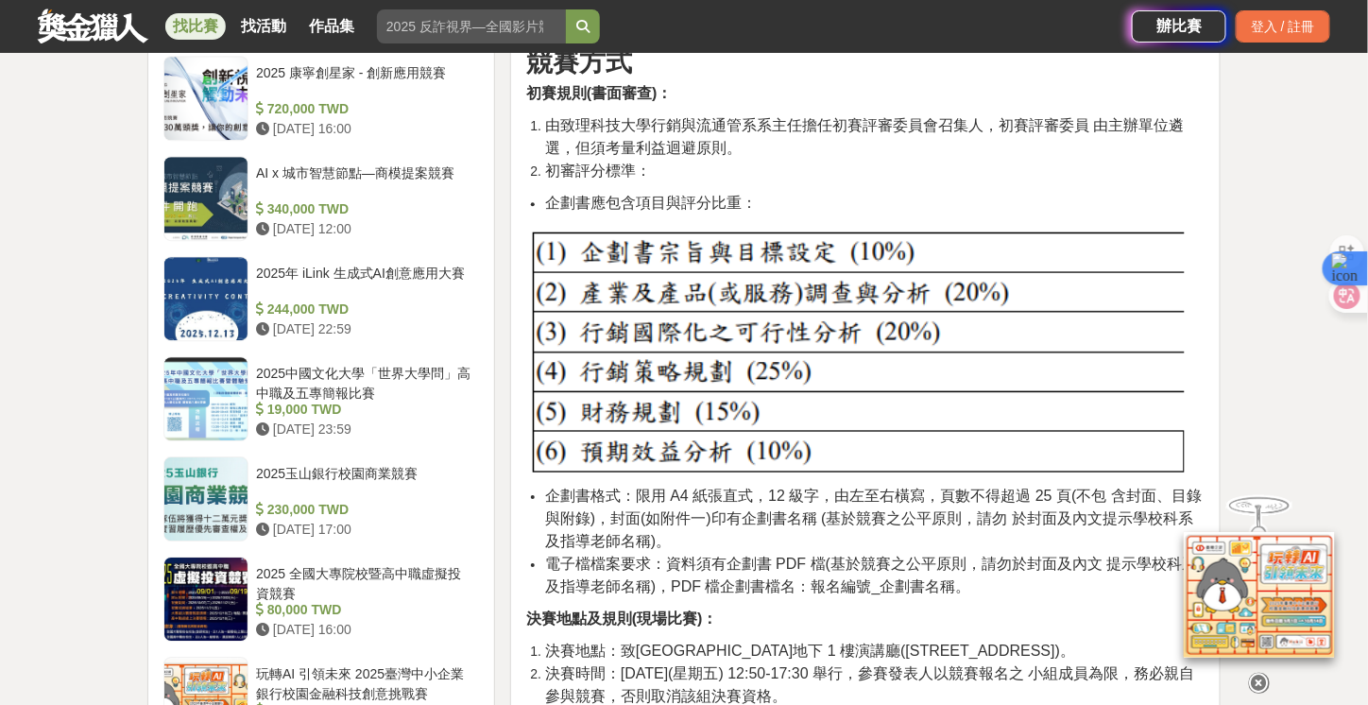
scroll to position [1795, 0]
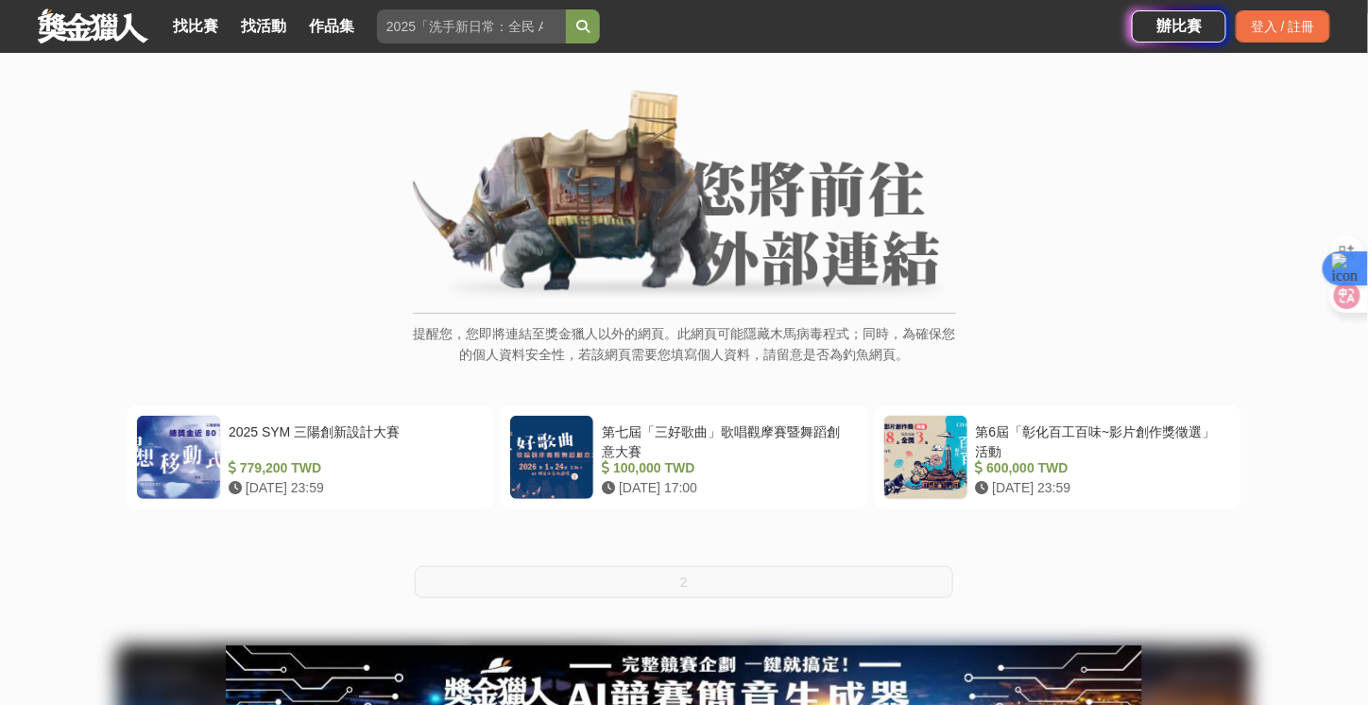
scroll to position [94, 0]
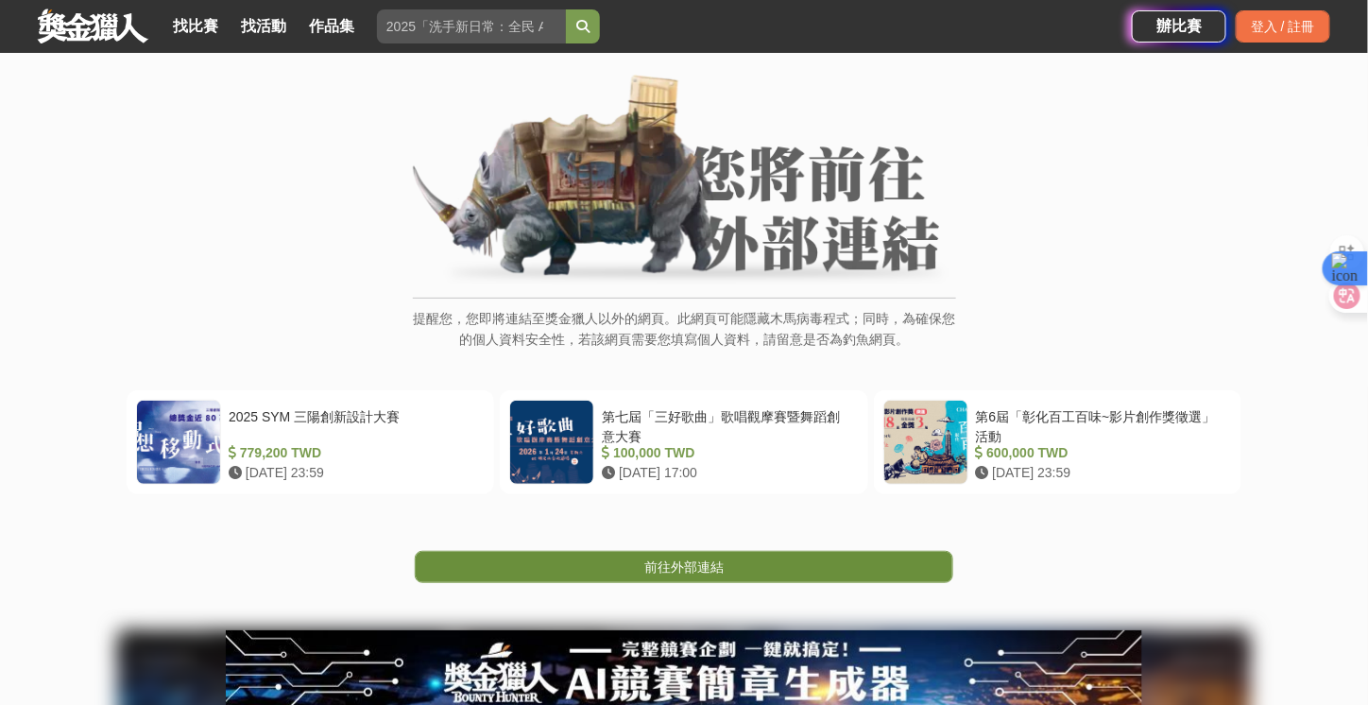
click at [700, 570] on span "前往外部連結" at bounding box center [683, 566] width 79 height 15
